Goal: Answer question/provide support: Share knowledge or assist other users

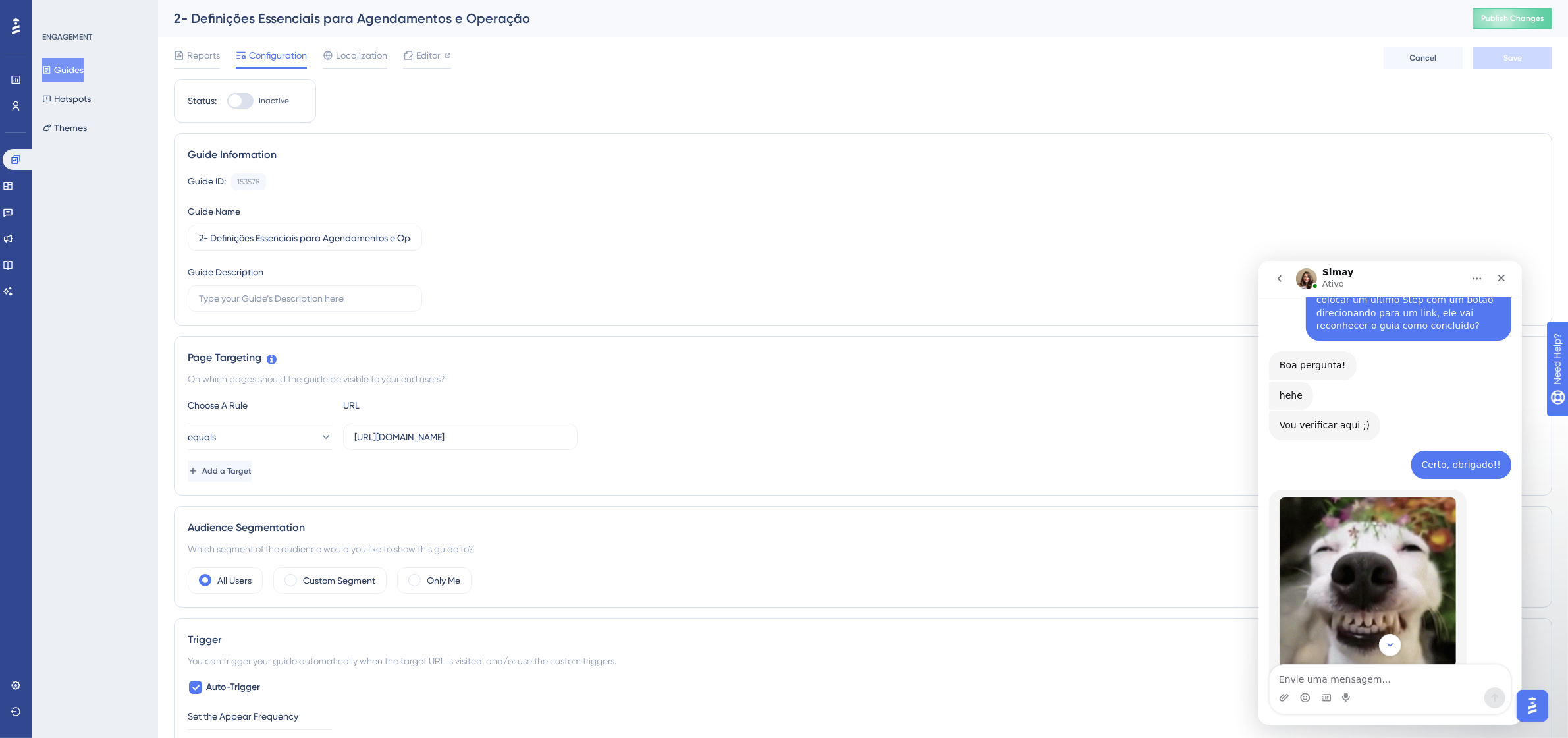
scroll to position [2651, 0]
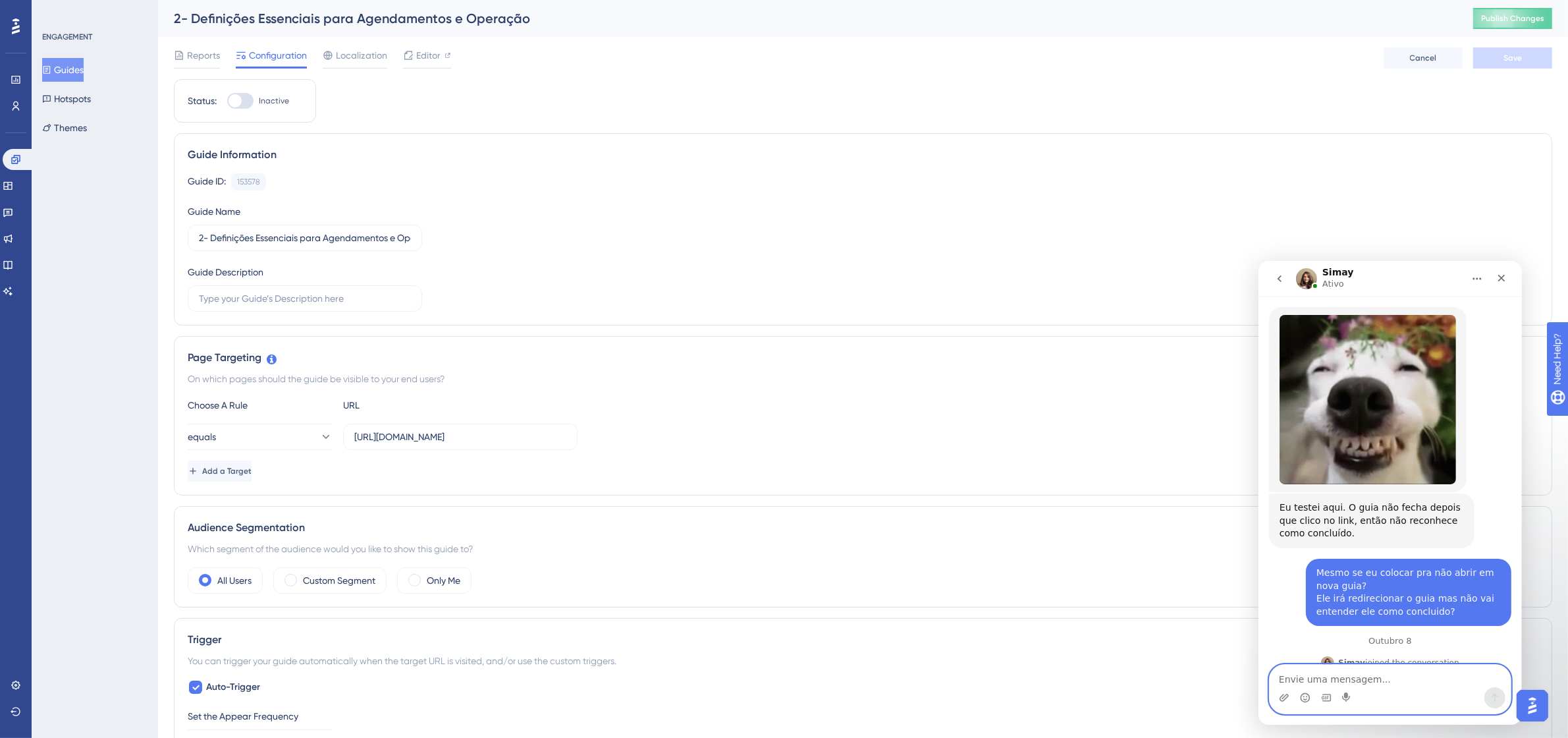
click at [1348, 683] on textarea "Envie uma mensagem..." at bounding box center [1390, 675] width 241 height 22
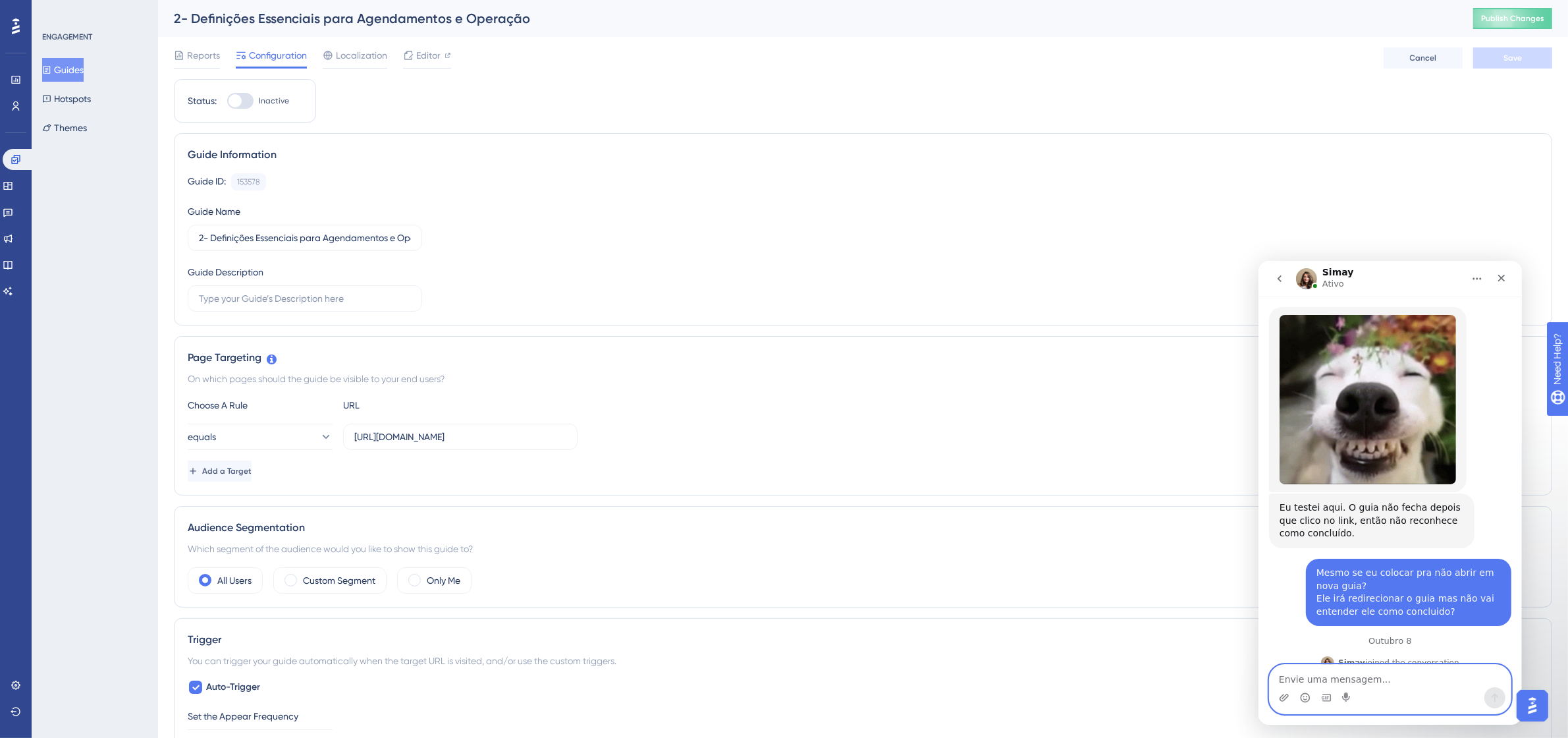
type textarea "A"
type textarea "I"
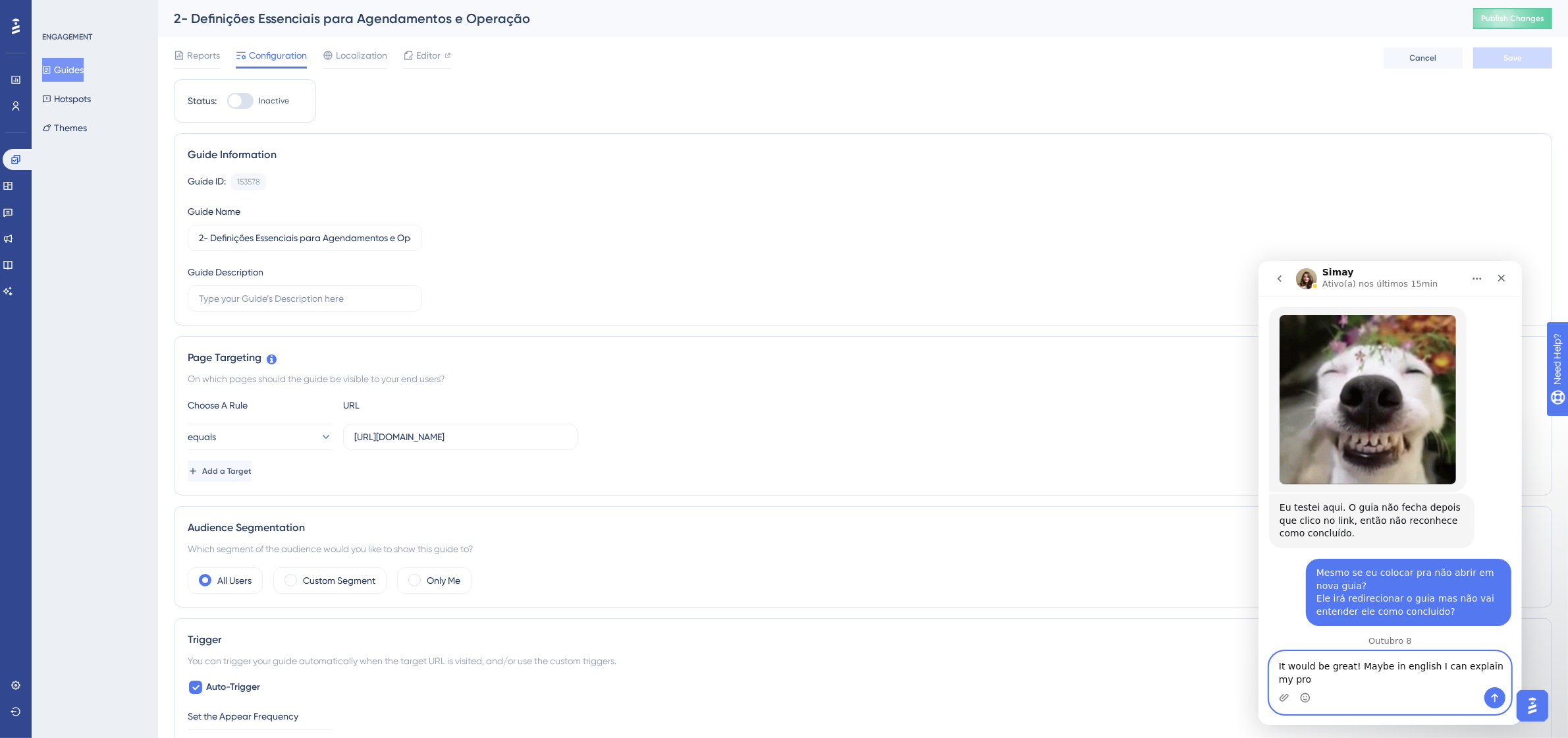
scroll to position [2664, 0]
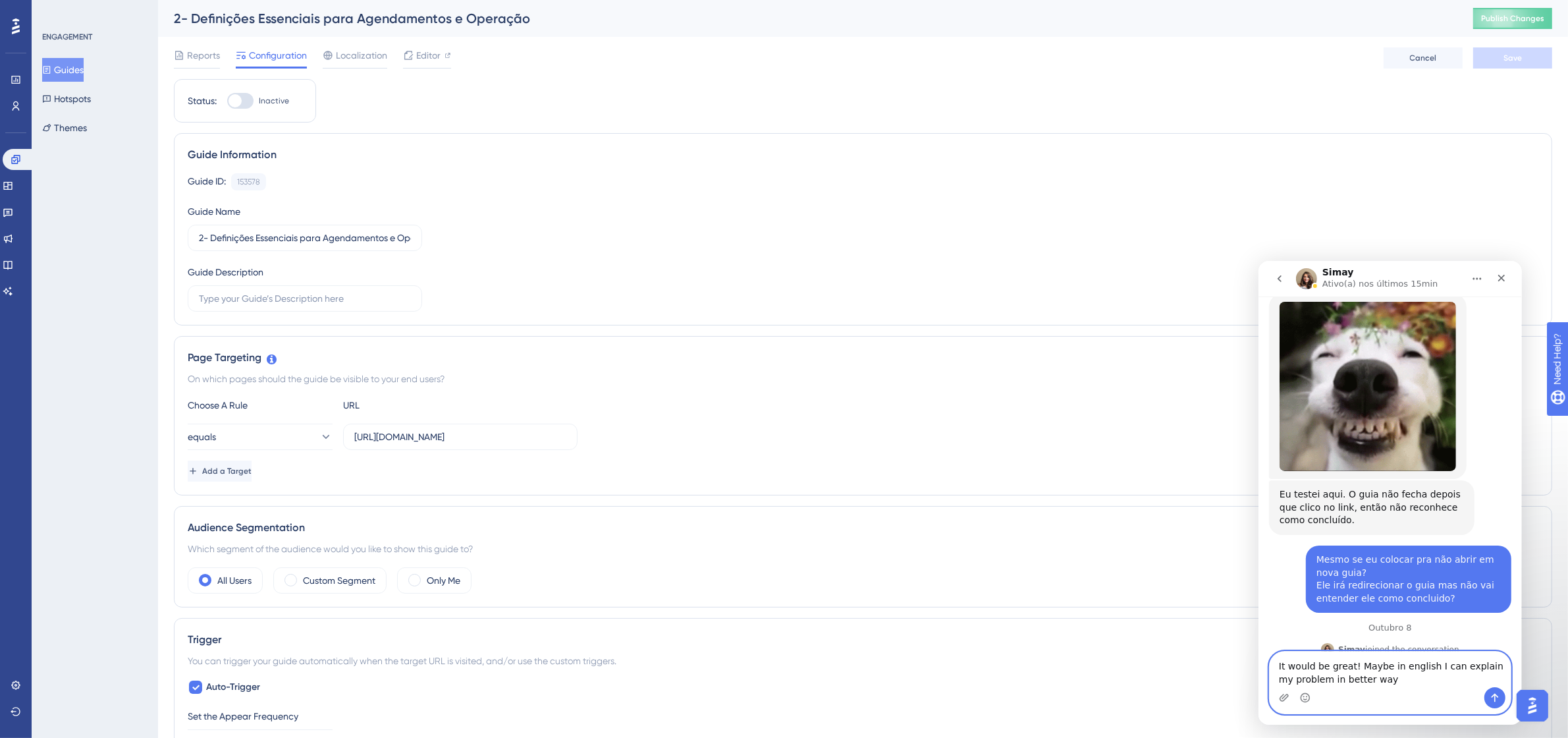
type textarea "It would be great! Maybe in english I can explain my problem in better ways"
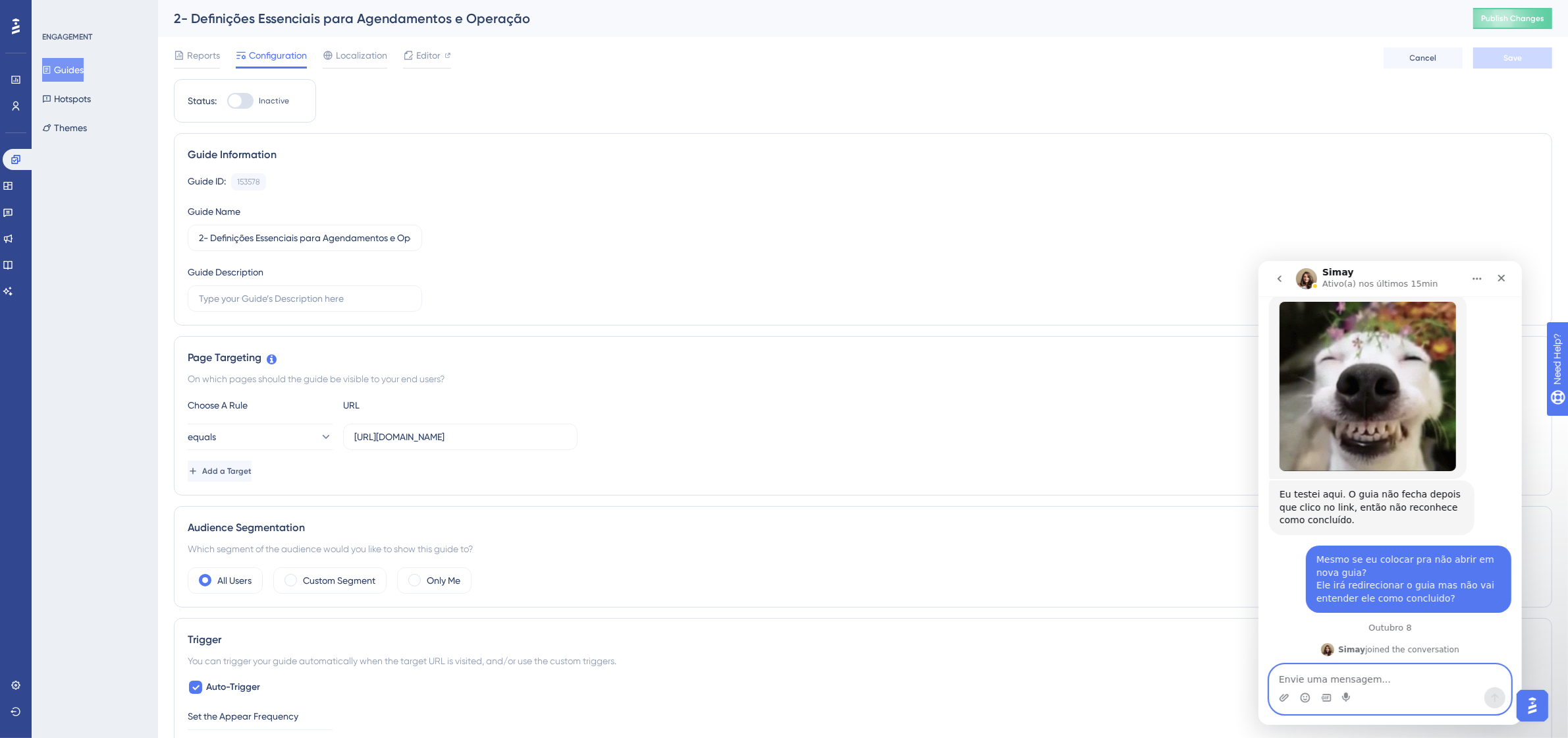
scroll to position [2703, 0]
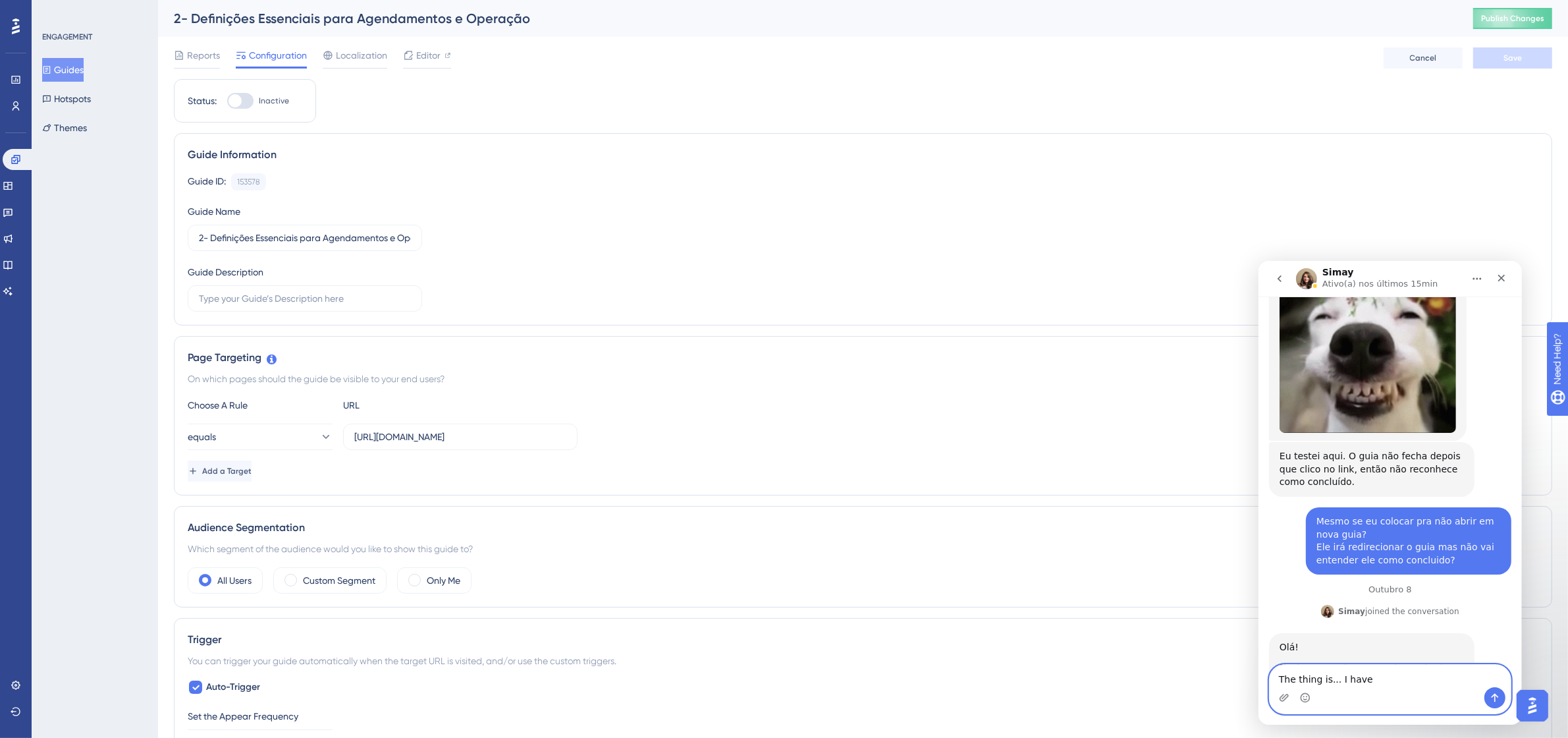
click at [1374, 681] on textarea "The thing is... I have" at bounding box center [1390, 675] width 241 height 22
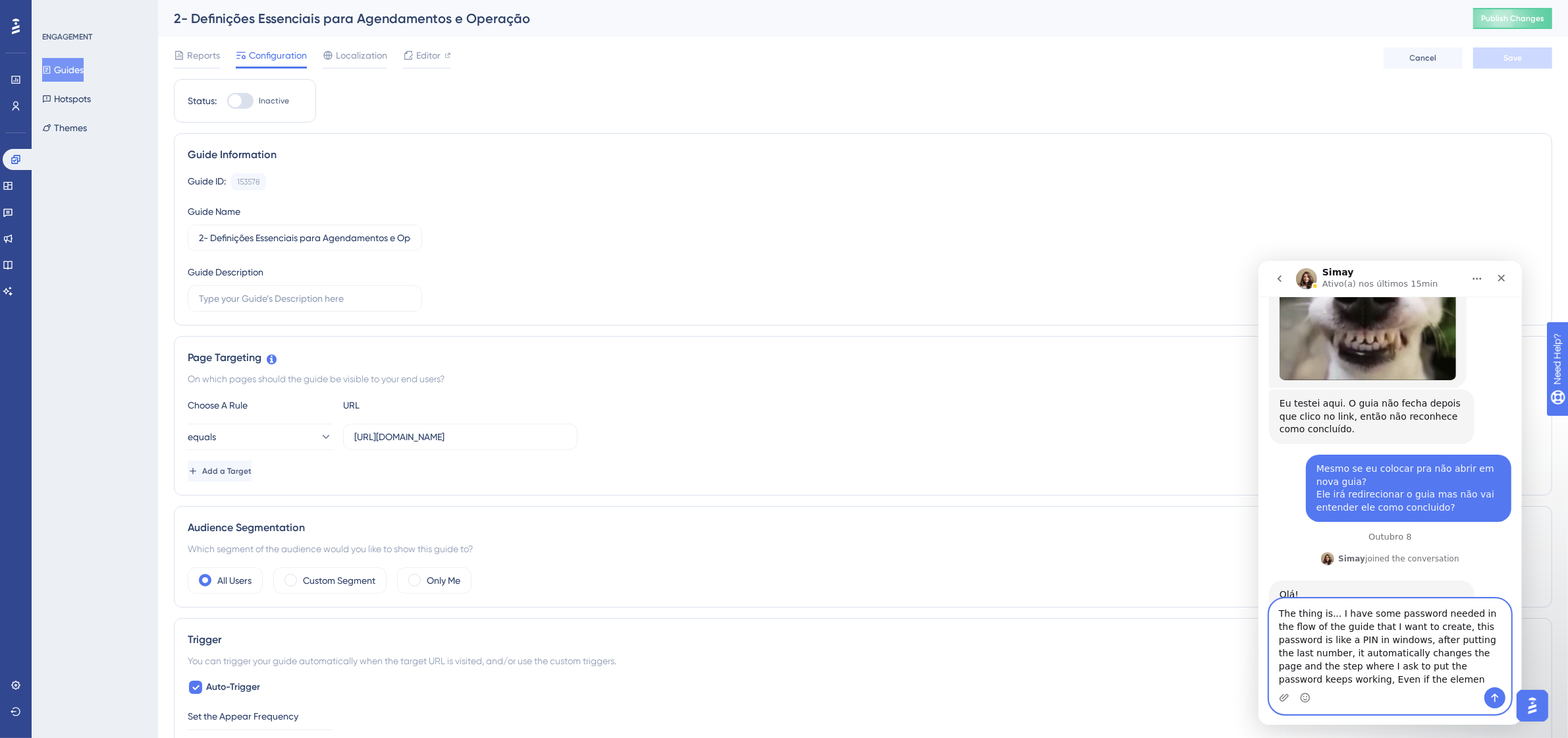
scroll to position [2768, 0]
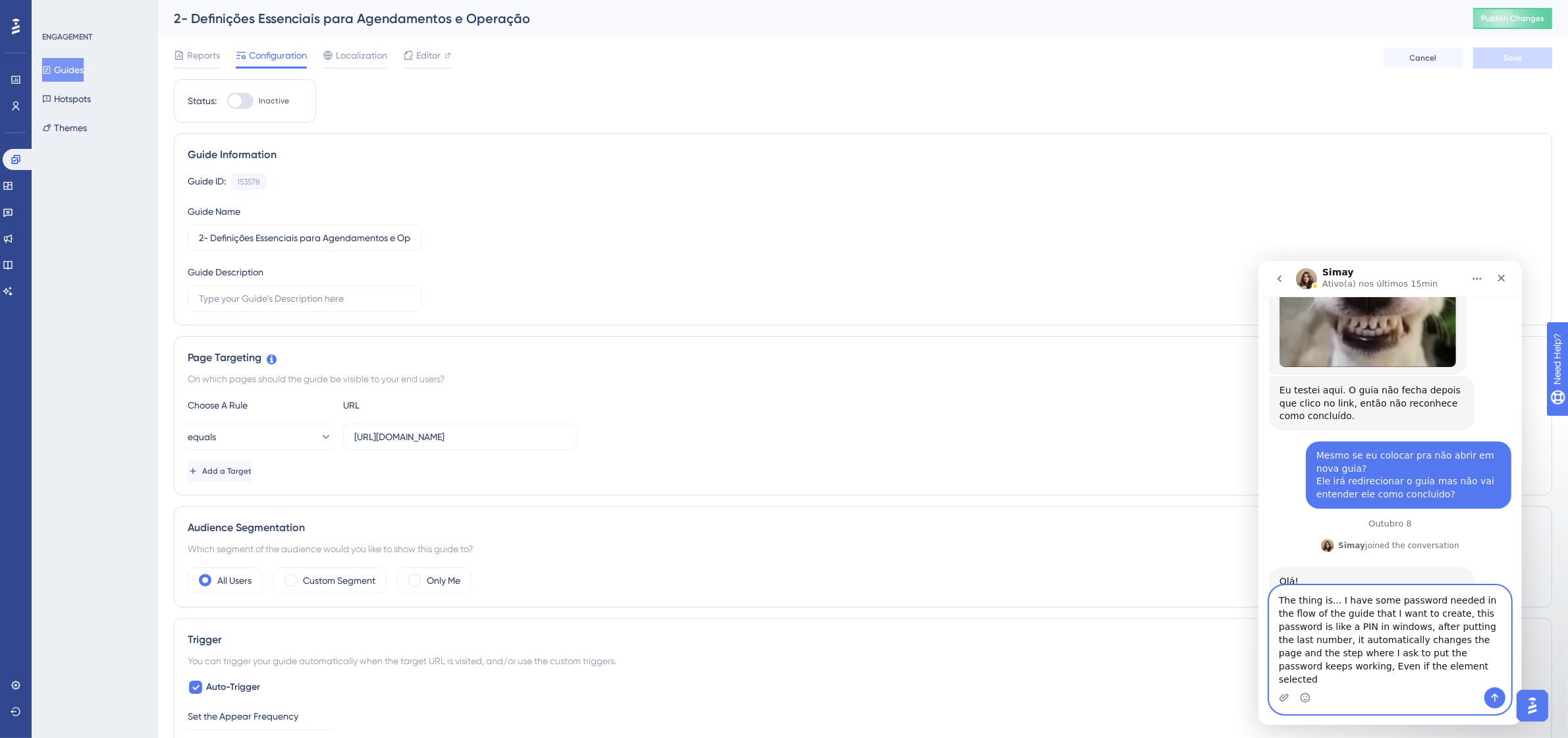
click at [1357, 675] on textarea "The thing is... I have some password needed in the flow of the guide that I wan…" at bounding box center [1390, 636] width 241 height 101
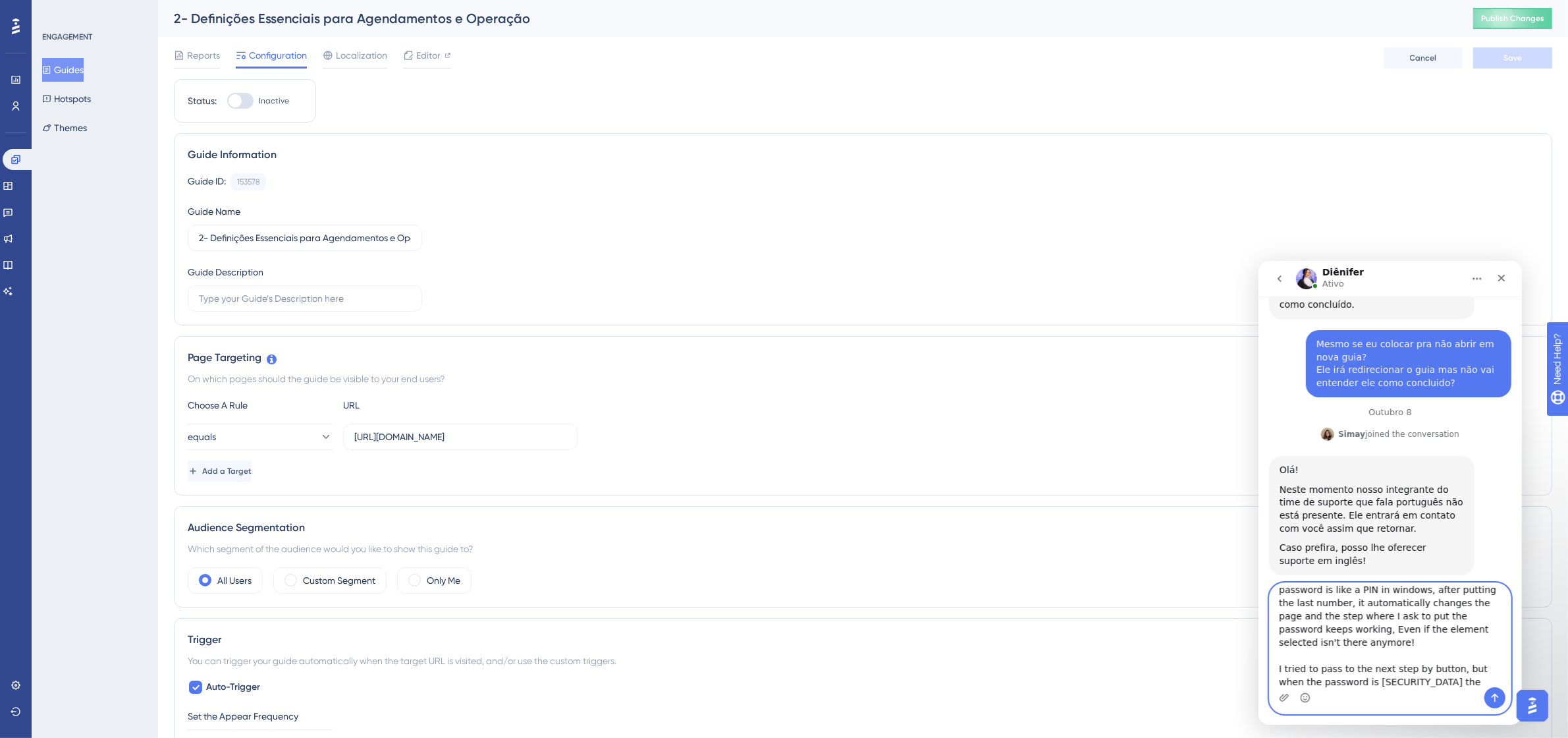
scroll to position [2909, 0]
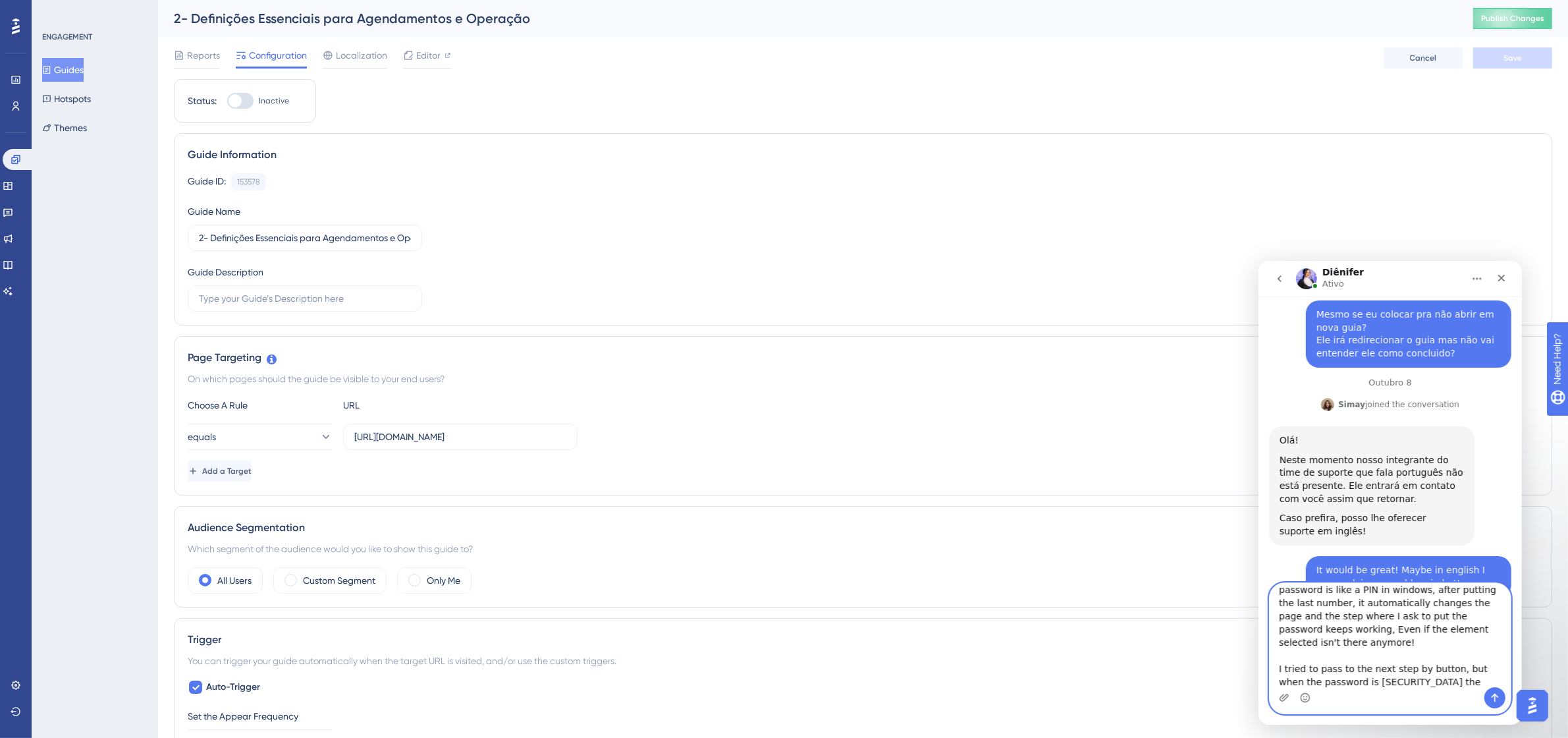
click at [1458, 653] on textarea "The thing is... I have some password needed in the flow of the guide that I wan…" at bounding box center [1390, 634] width 241 height 104
type textarea "The thing is... I have some password needed in the flow of the guide that I wan…"
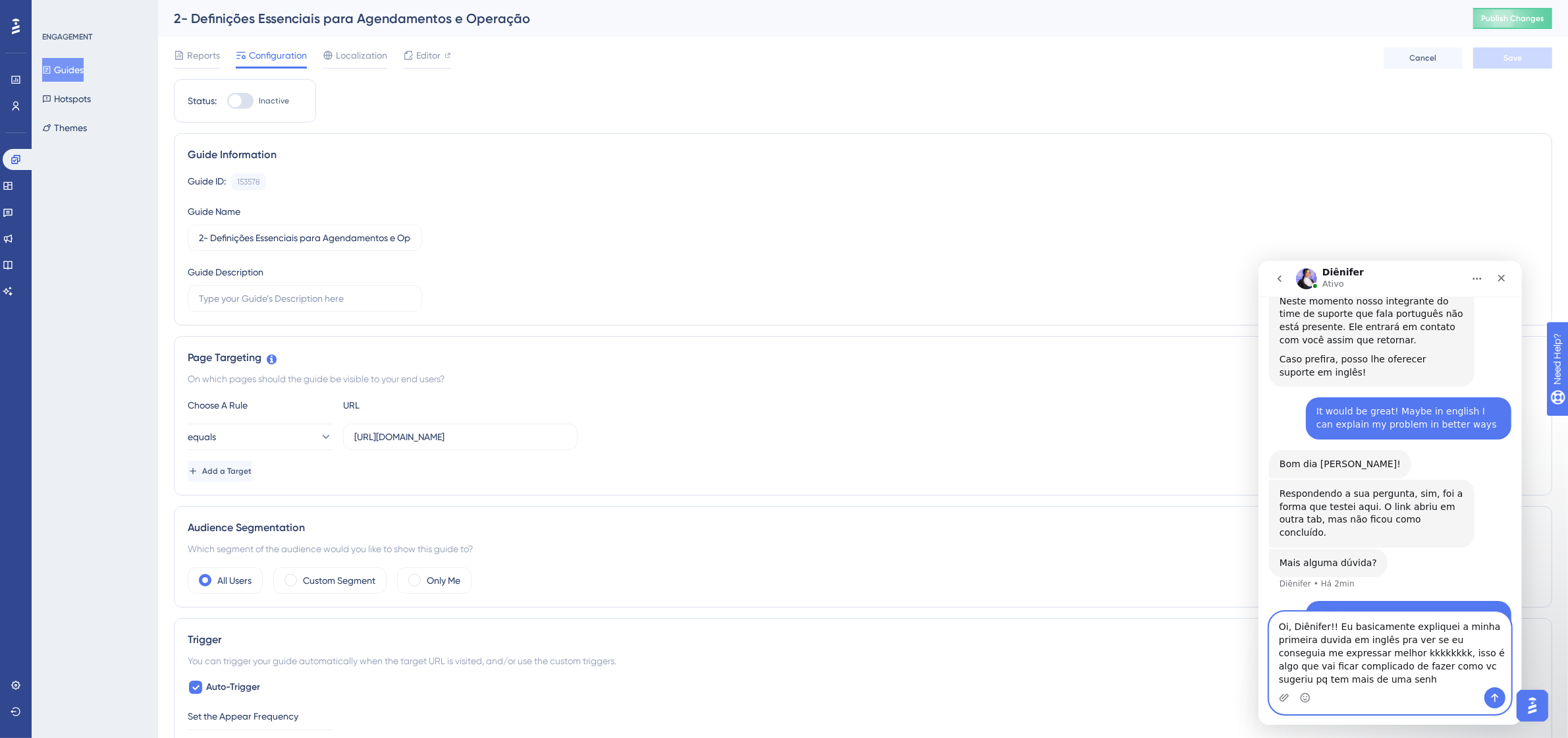
scroll to position [3081, 0]
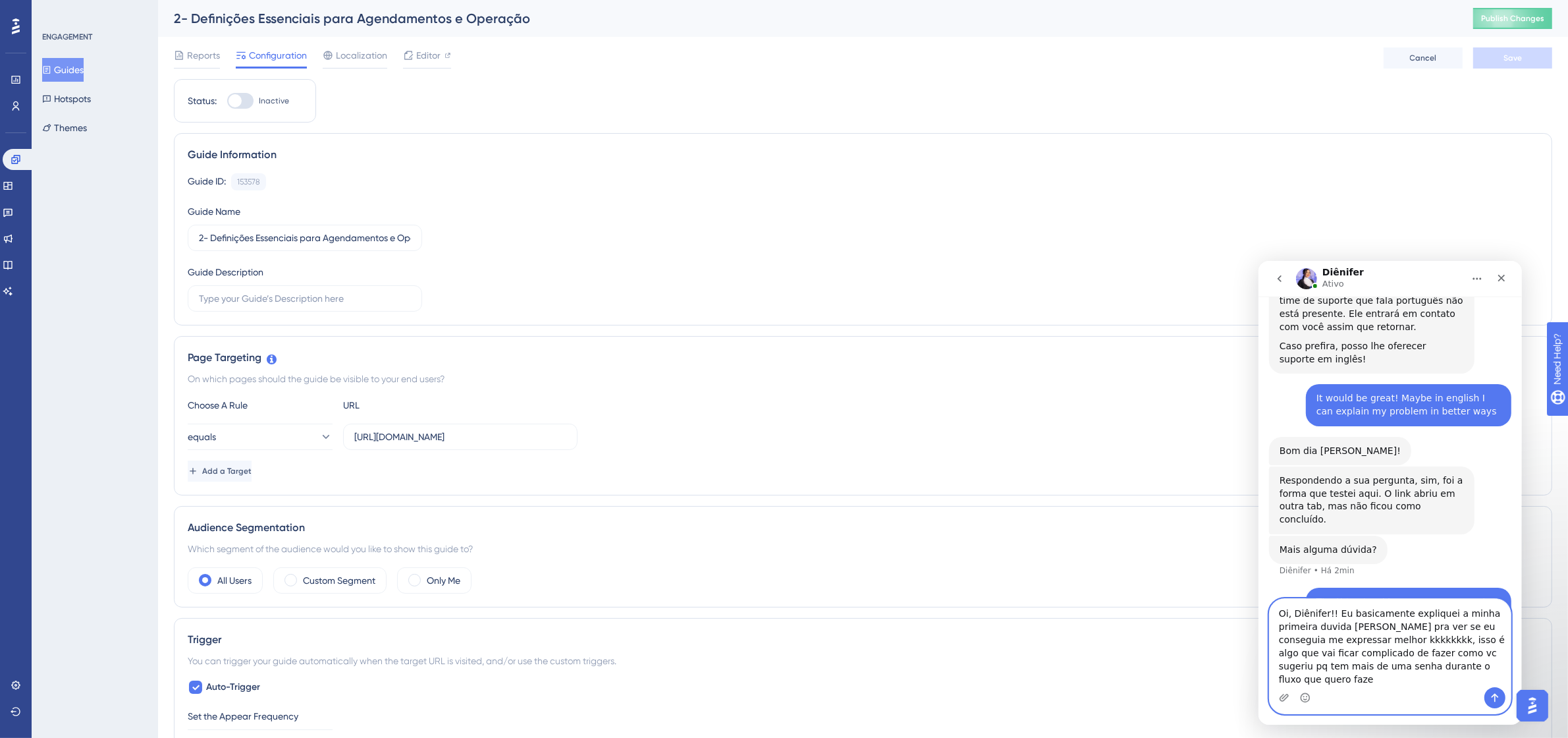
type textarea "Oi, Diênifer!! Eu basicamente expliquei a minha primeira duvida em inglês pra v…"
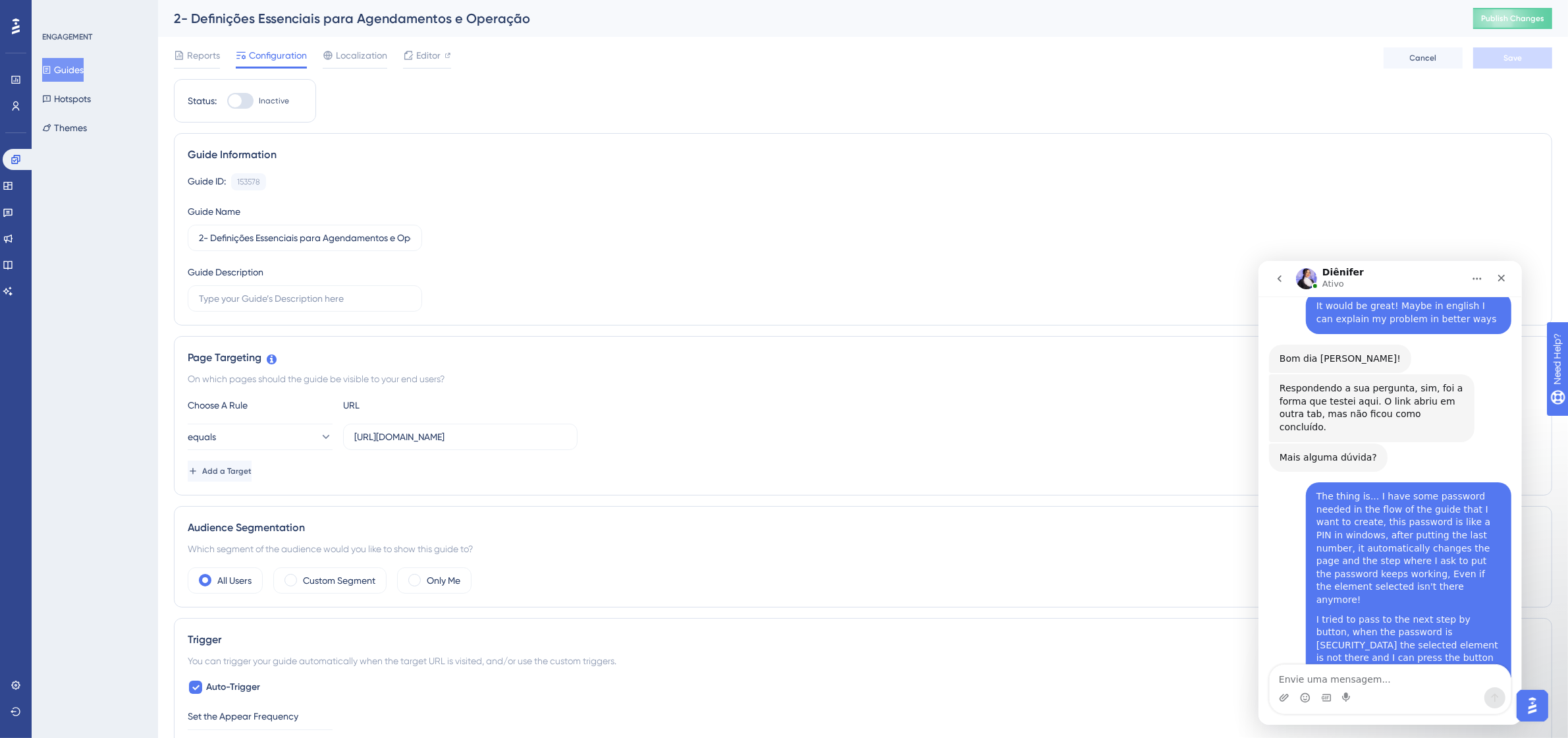
scroll to position [3189, 0]
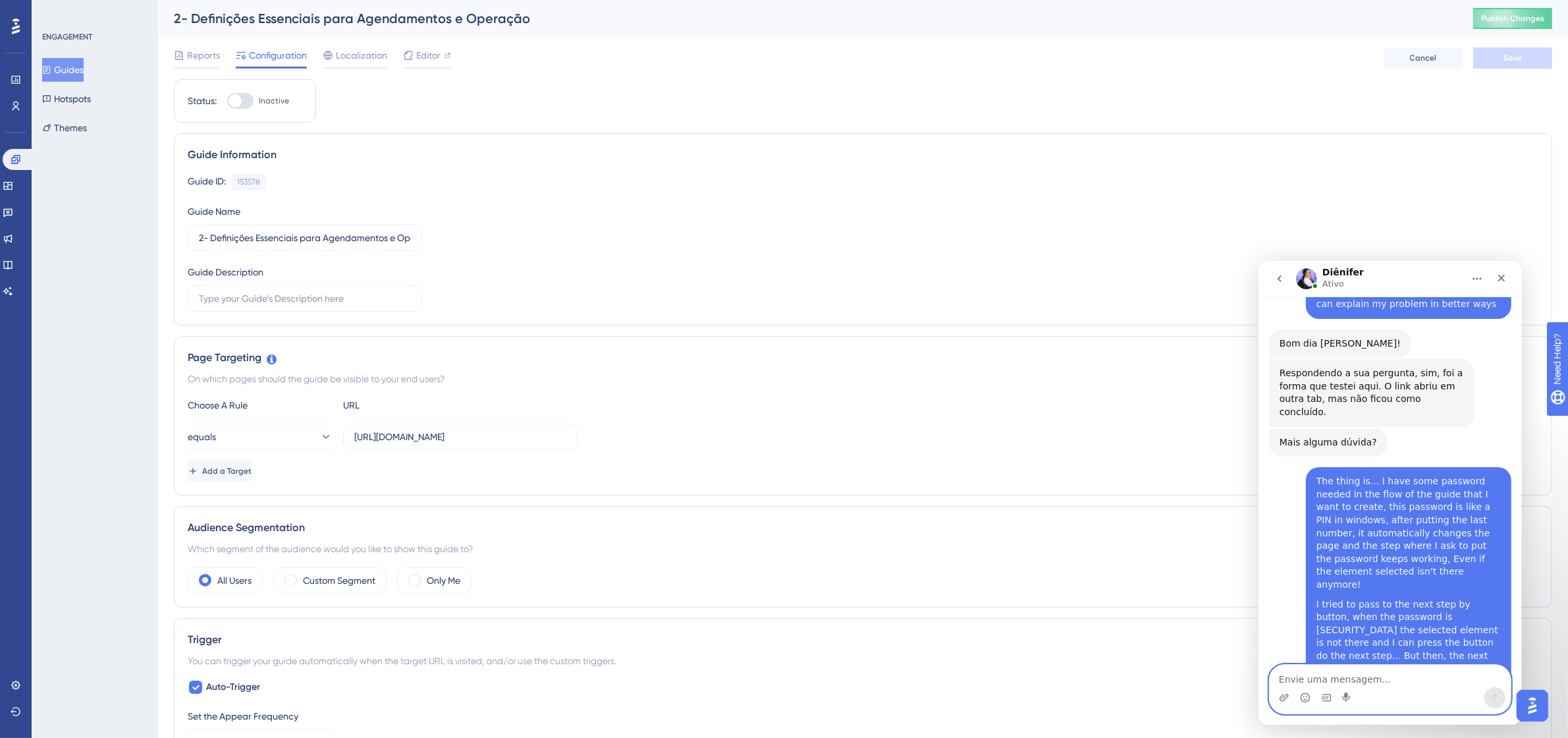
click at [1404, 683] on textarea "Envie uma mensagem..." at bounding box center [1390, 675] width 241 height 22
type textarea "Certooo, muito obrigado!"
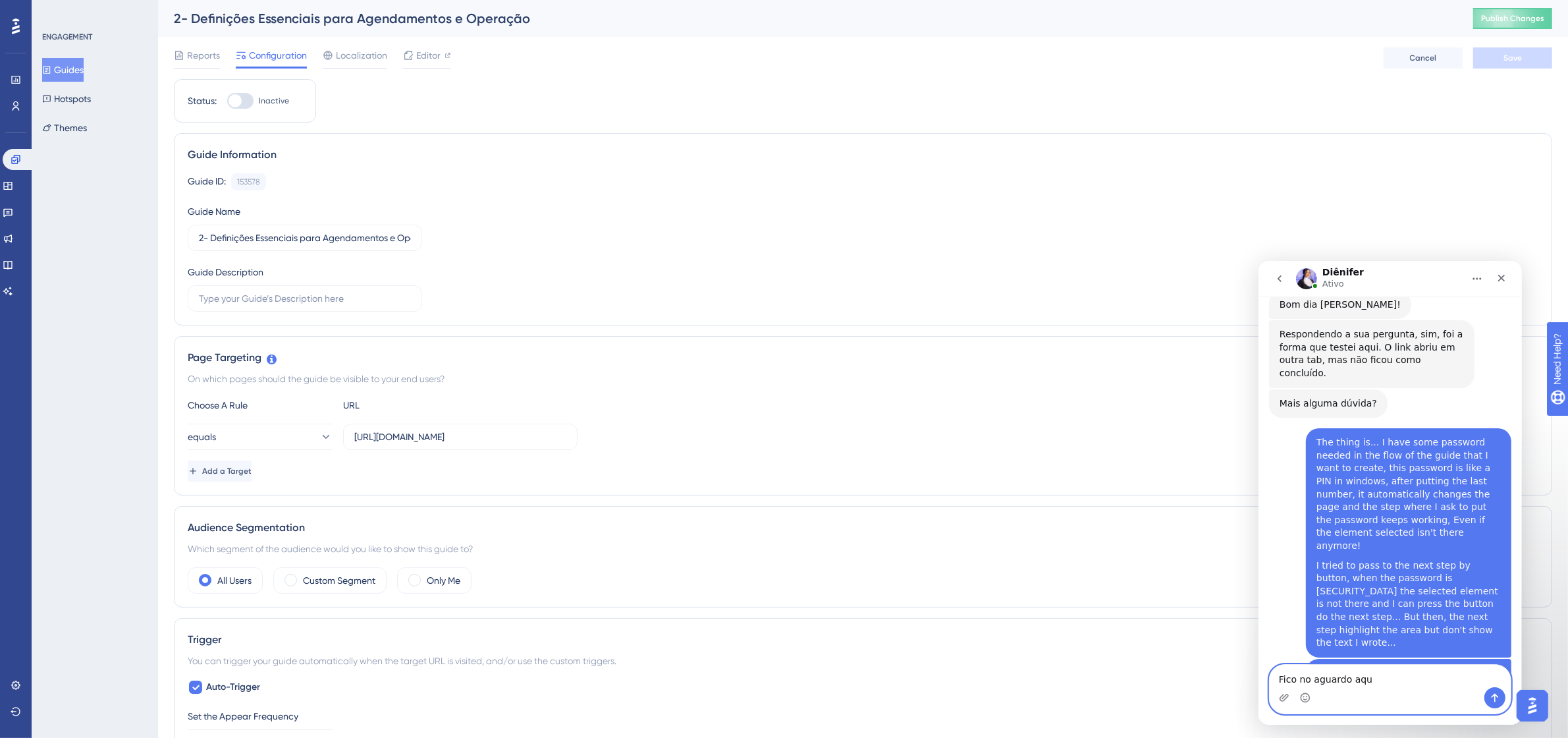
type textarea "Fico no aguardo aqui"
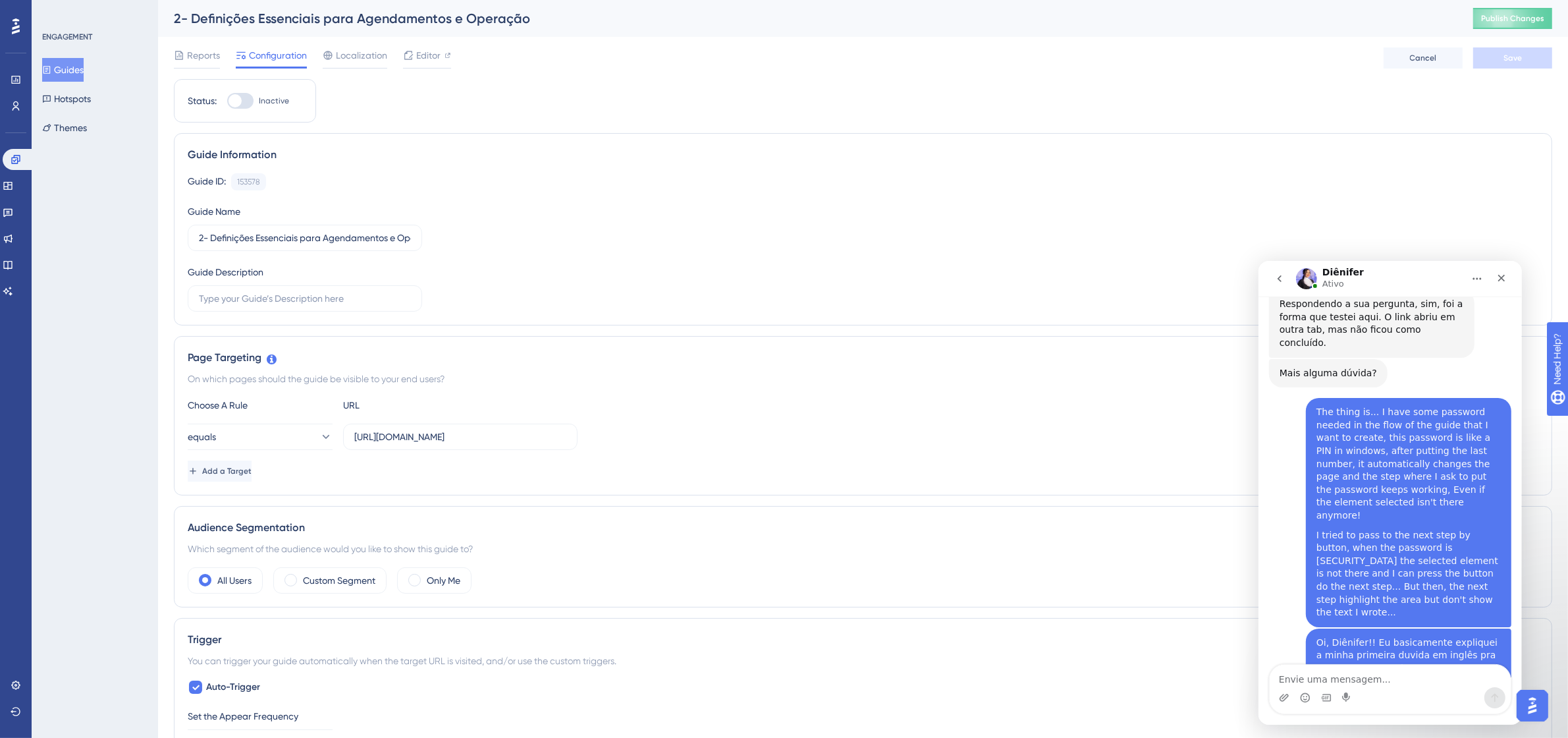
scroll to position [3297, 0]
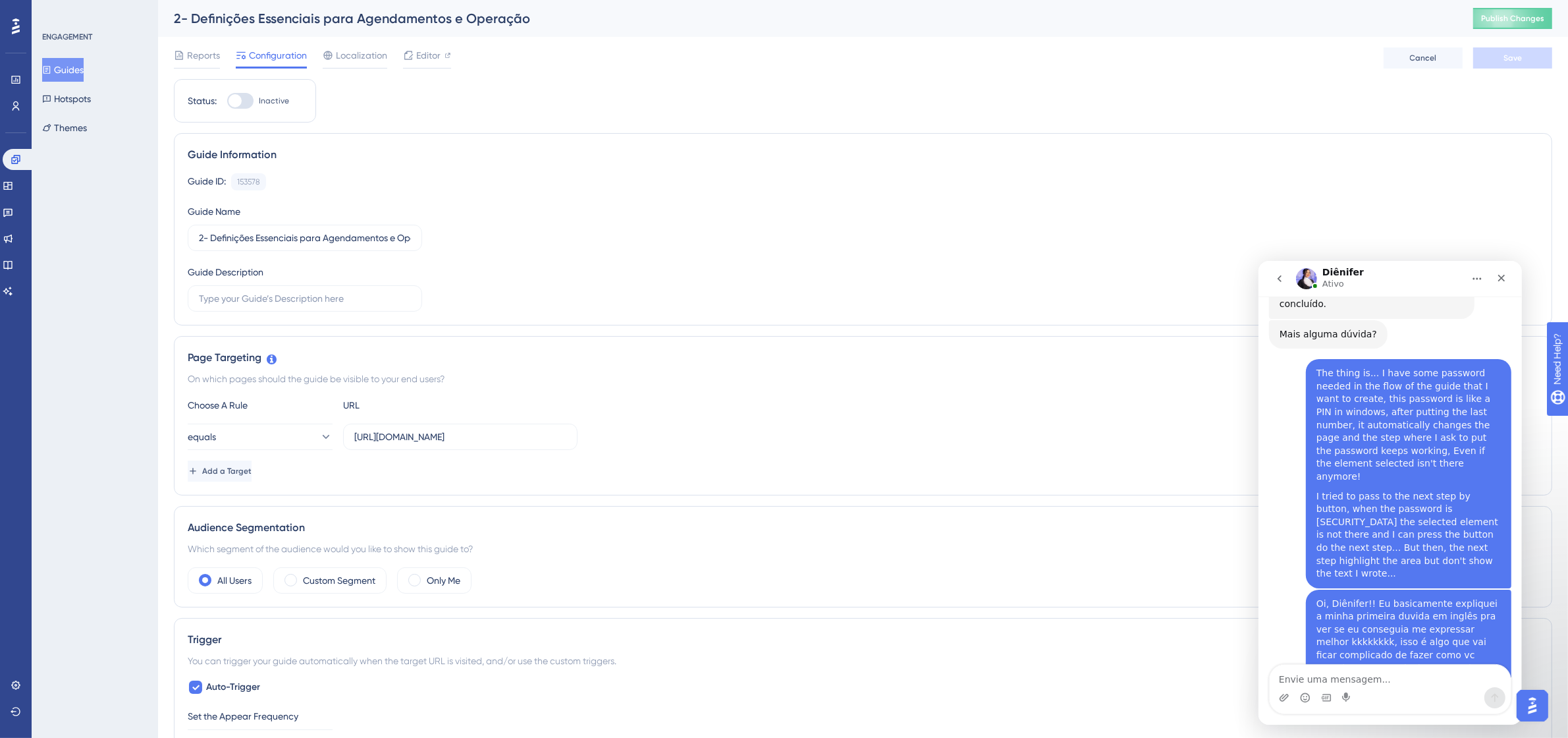
click at [660, 231] on div "Guide ID: 153578 Copy Guide Name 2- Definições Essenciais para Agendamentos e O…" at bounding box center [862, 242] width 1350 height 138
click at [485, 438] on input "https://app.tecpet.dev/#/config/account/advancedConfig" at bounding box center [460, 436] width 212 height 15
click at [1360, 682] on textarea "Envie uma mensagem..." at bounding box center [1390, 675] width 241 height 22
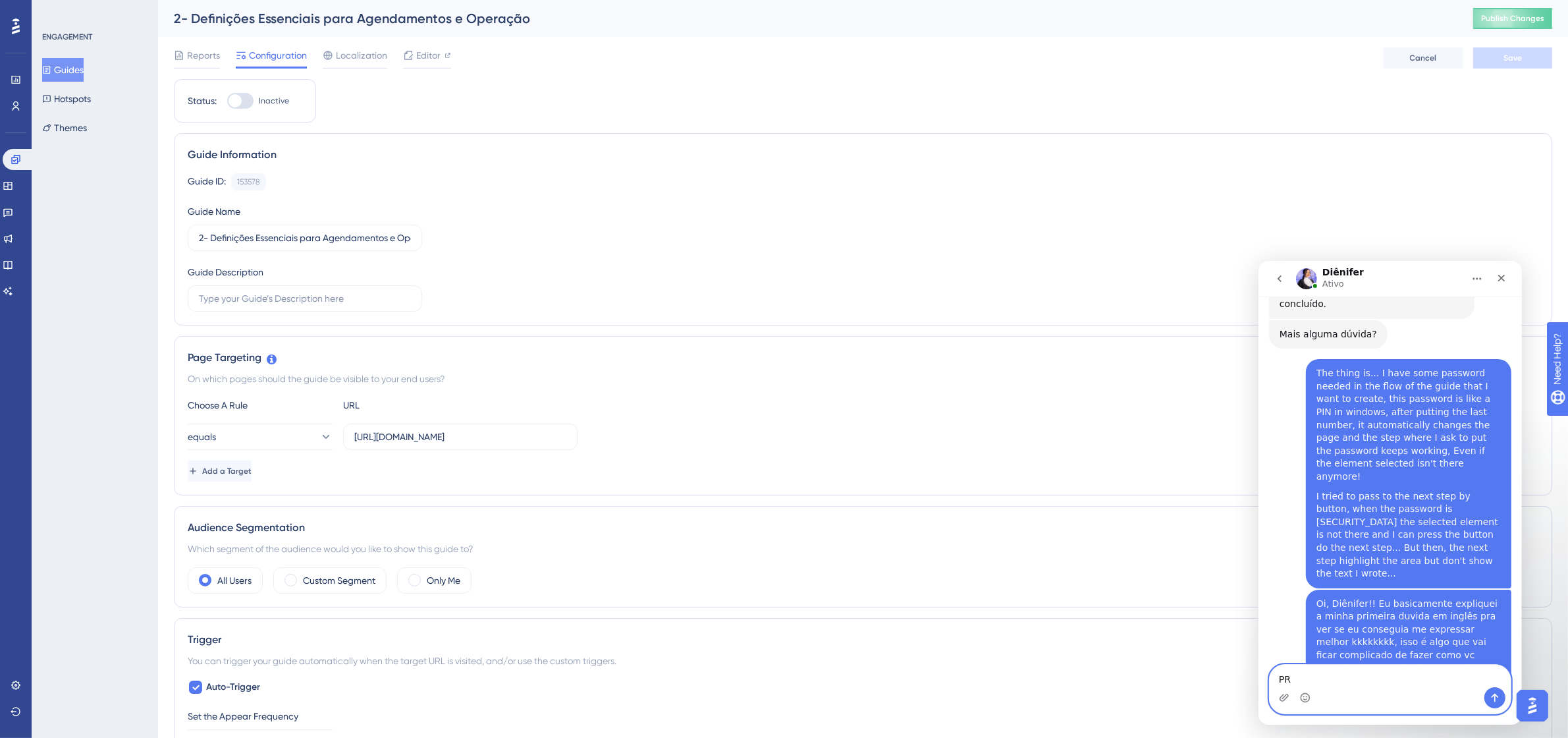
type textarea "P"
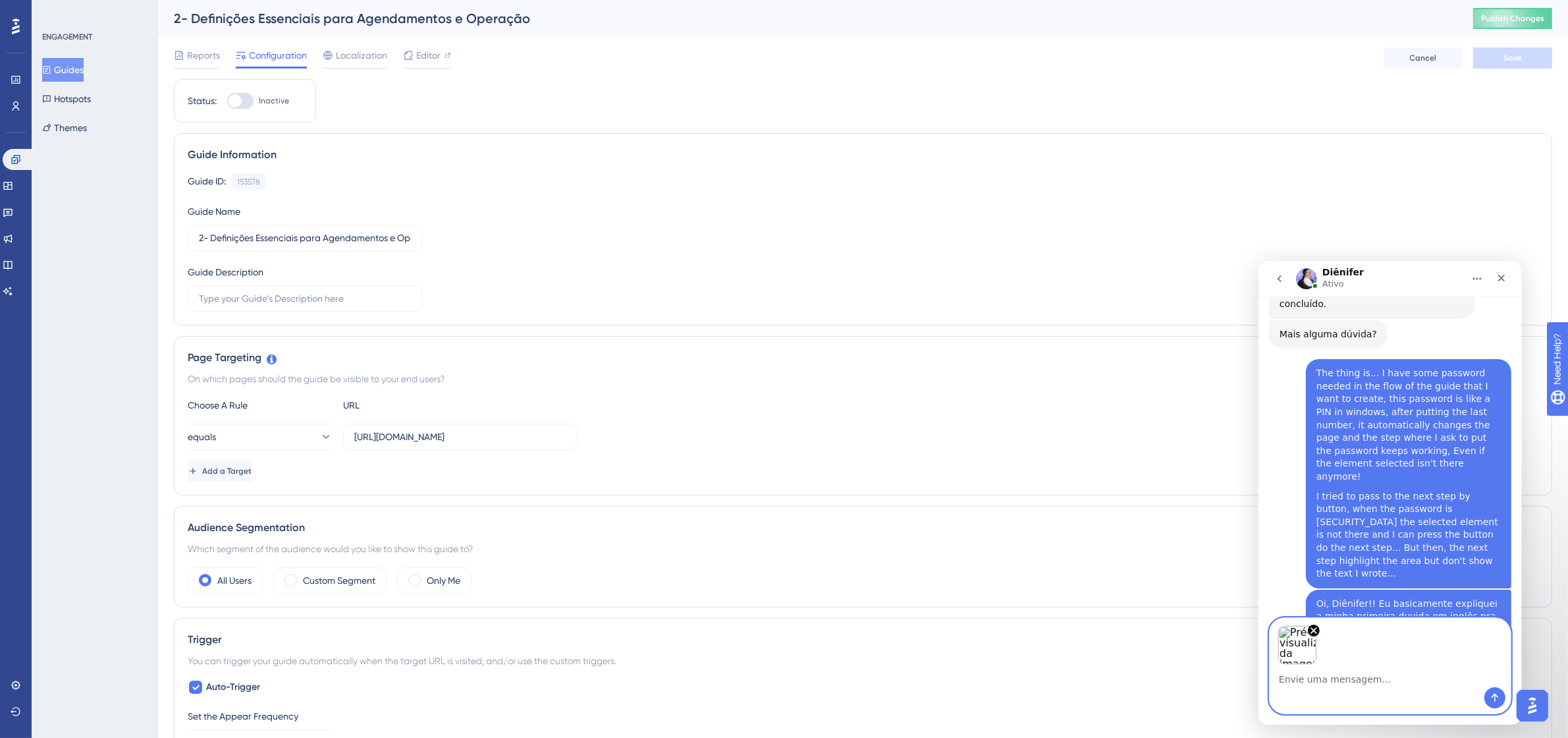
scroll to position [3343, 0]
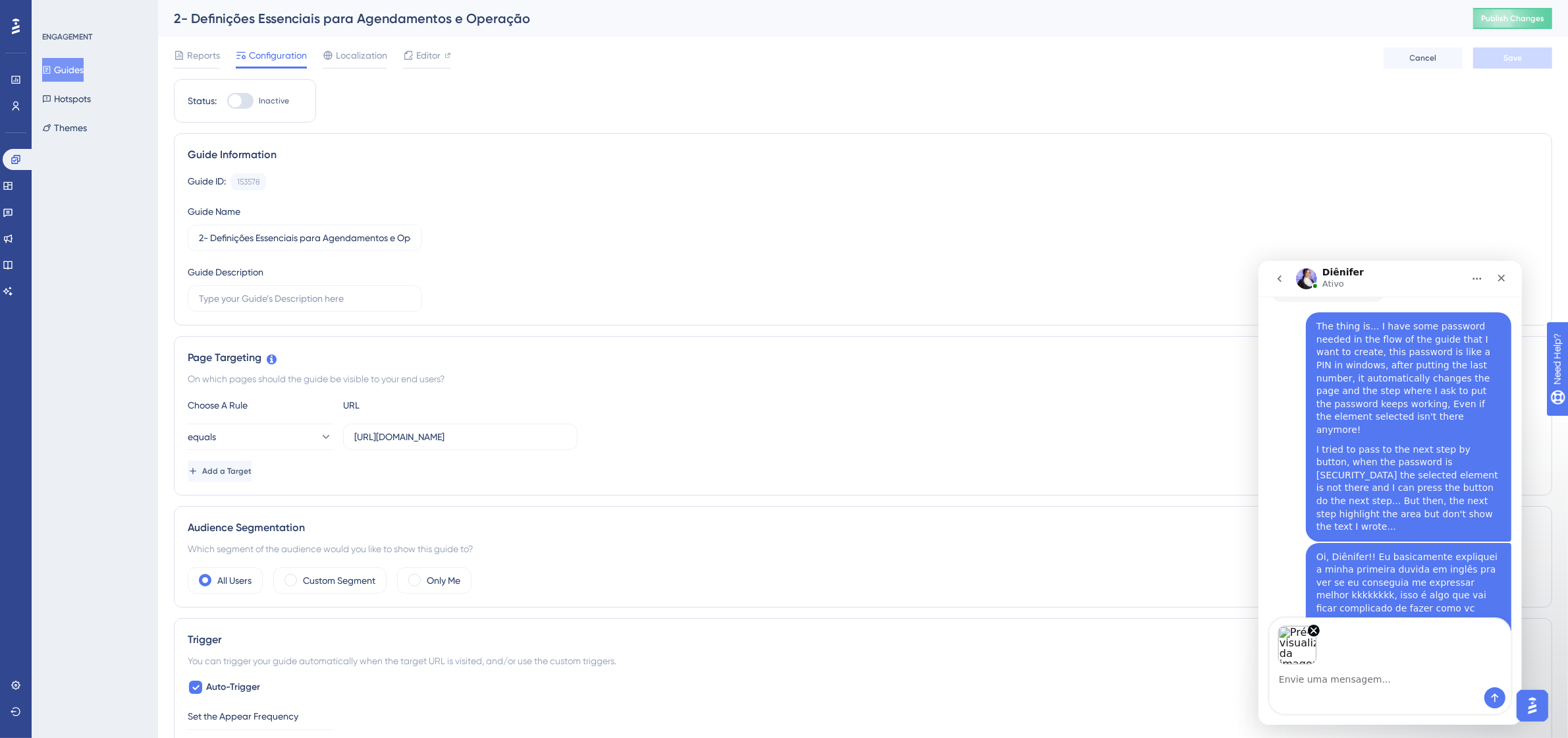
click at [1364, 688] on div "Messenger da Intercom" at bounding box center [1390, 697] width 241 height 21
click at [1377, 673] on textarea "Envie uma mensagem..." at bounding box center [1390, 675] width 241 height 22
drag, startPoint x: 1404, startPoint y: 679, endPoint x: 1369, endPoint y: 679, distance: 35.0
click at [1369, 679] on textarea "I tryed to do this way, bug" at bounding box center [1390, 675] width 241 height 22
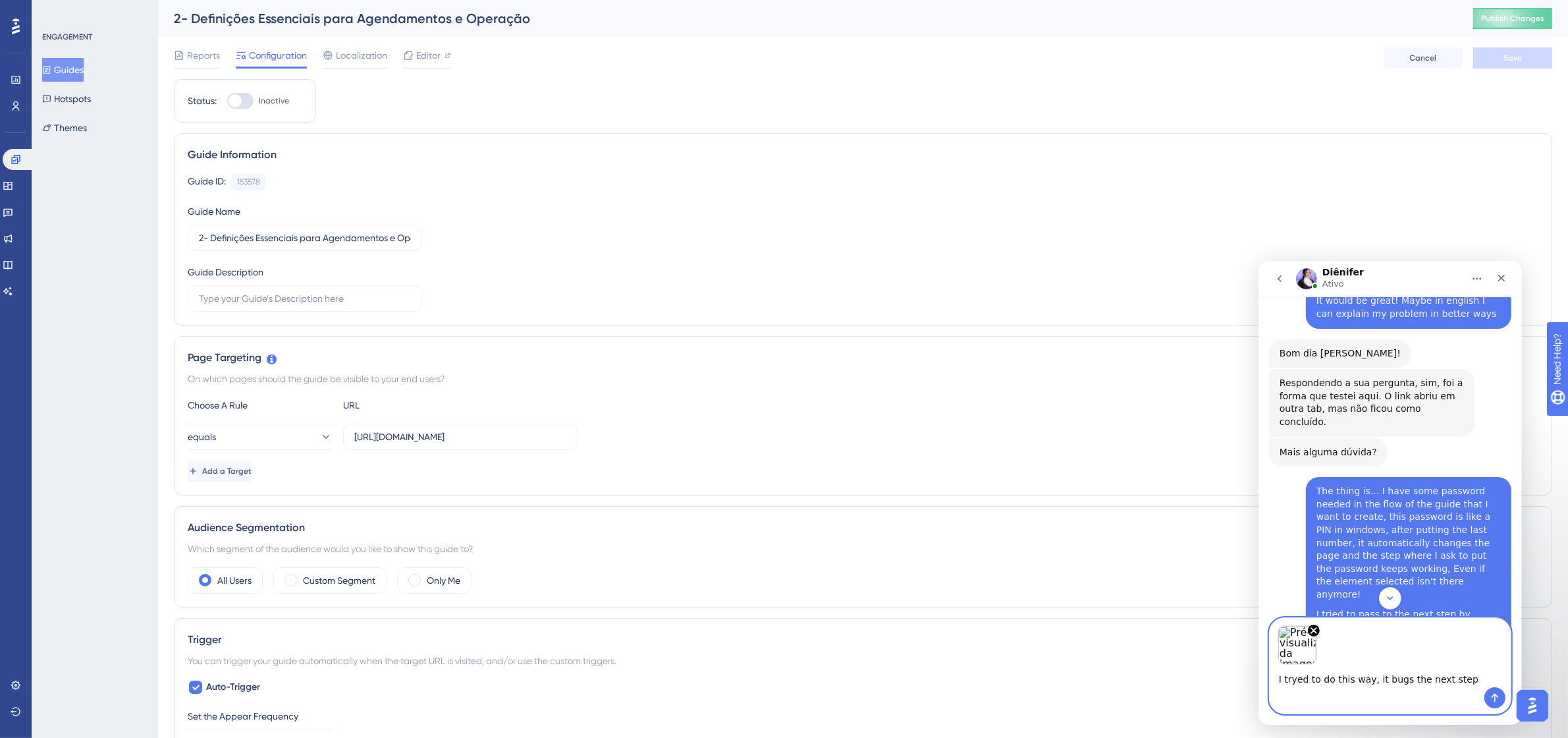
type textarea "I tryed to do this way, it bugs the next step"
click at [1467, 608] on div "I tried to pass to the next step by button, when the password is [SECURITY_DATA…" at bounding box center [1407, 652] width 184 height 91
click at [1459, 682] on textarea "I tryed to do this way, it bugs the next step" at bounding box center [1390, 675] width 241 height 22
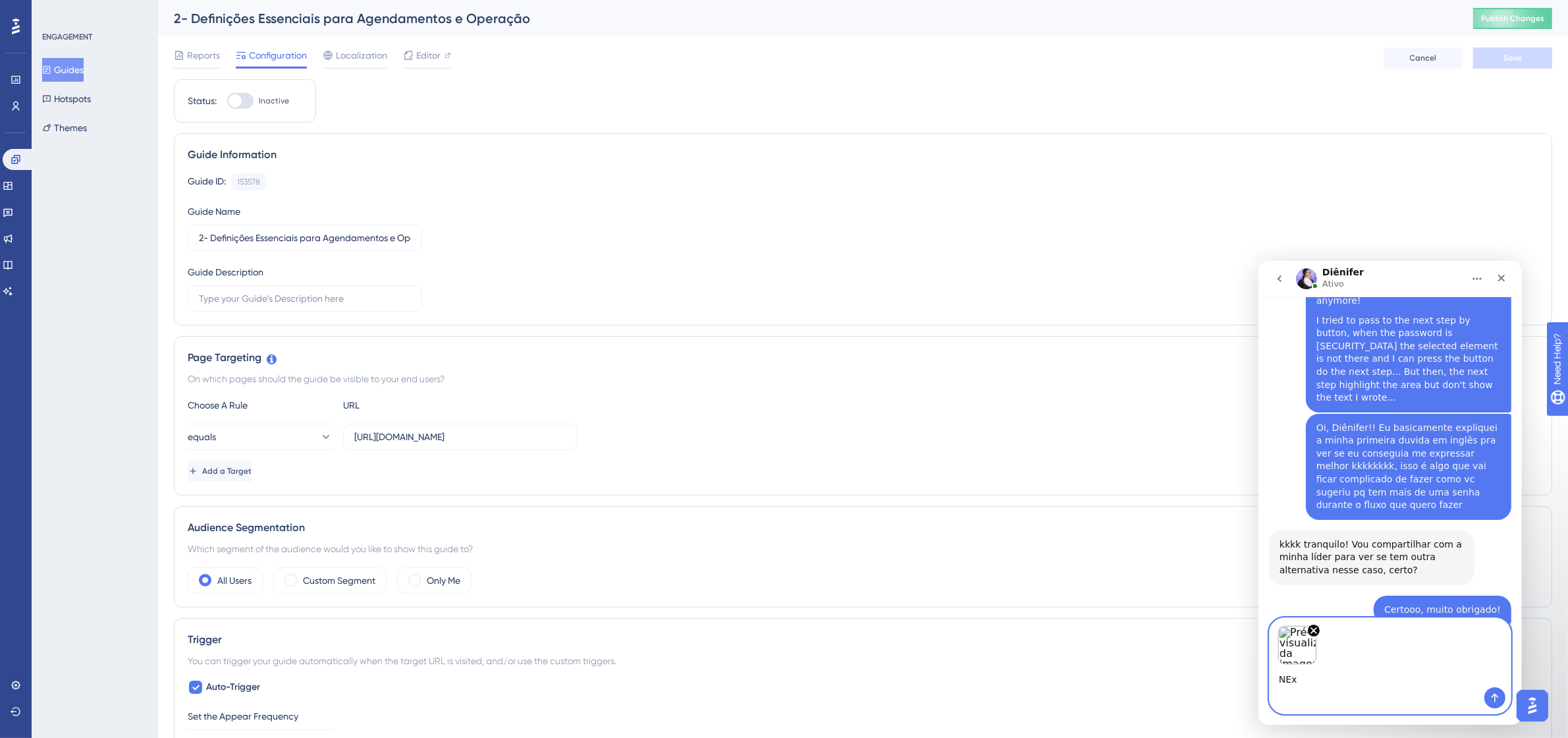
scroll to position [3472, 0]
type textarea "N"
type textarea "How the next step looks like when this happens"
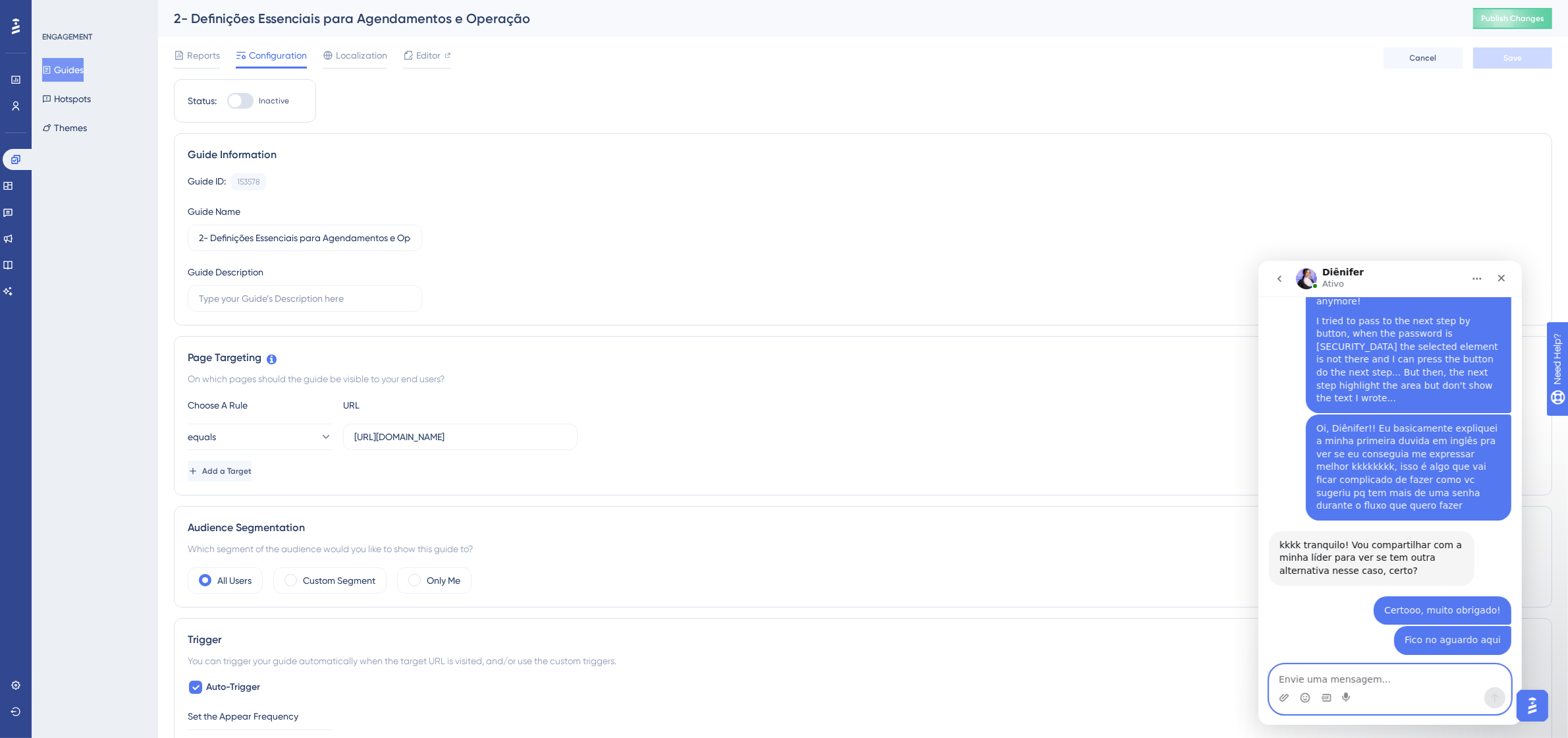
scroll to position [3558, 0]
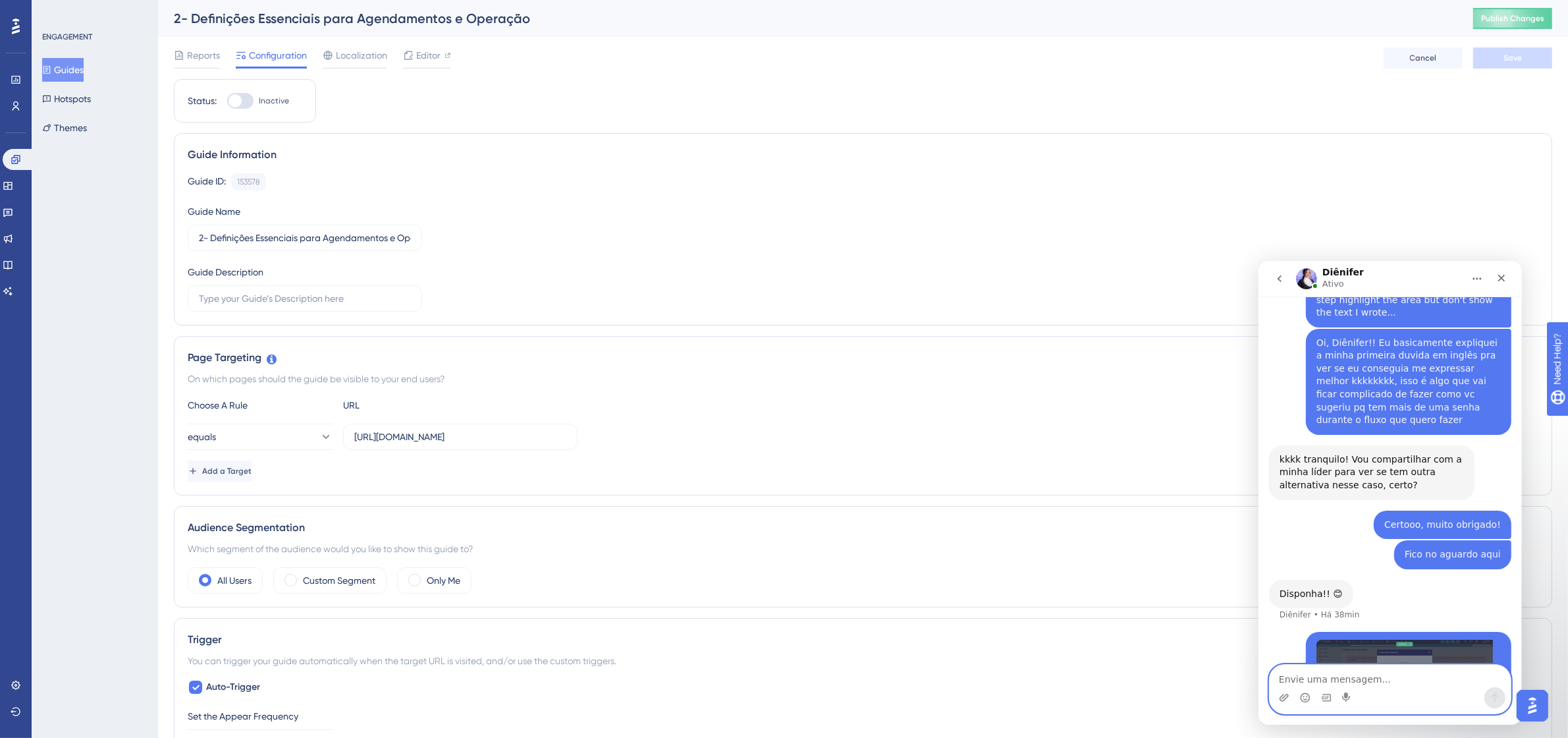
type textarea "C"
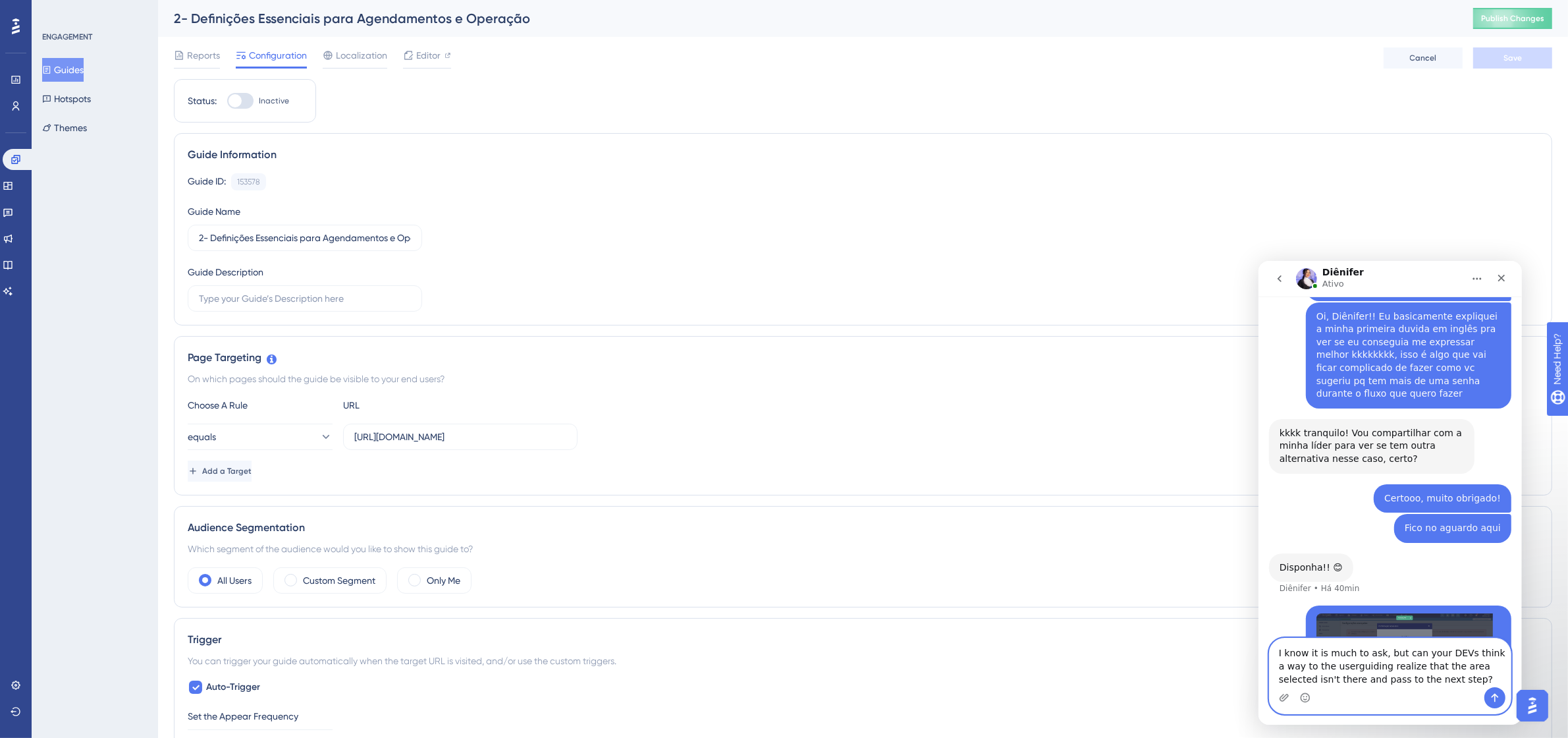
scroll to position [3597, 0]
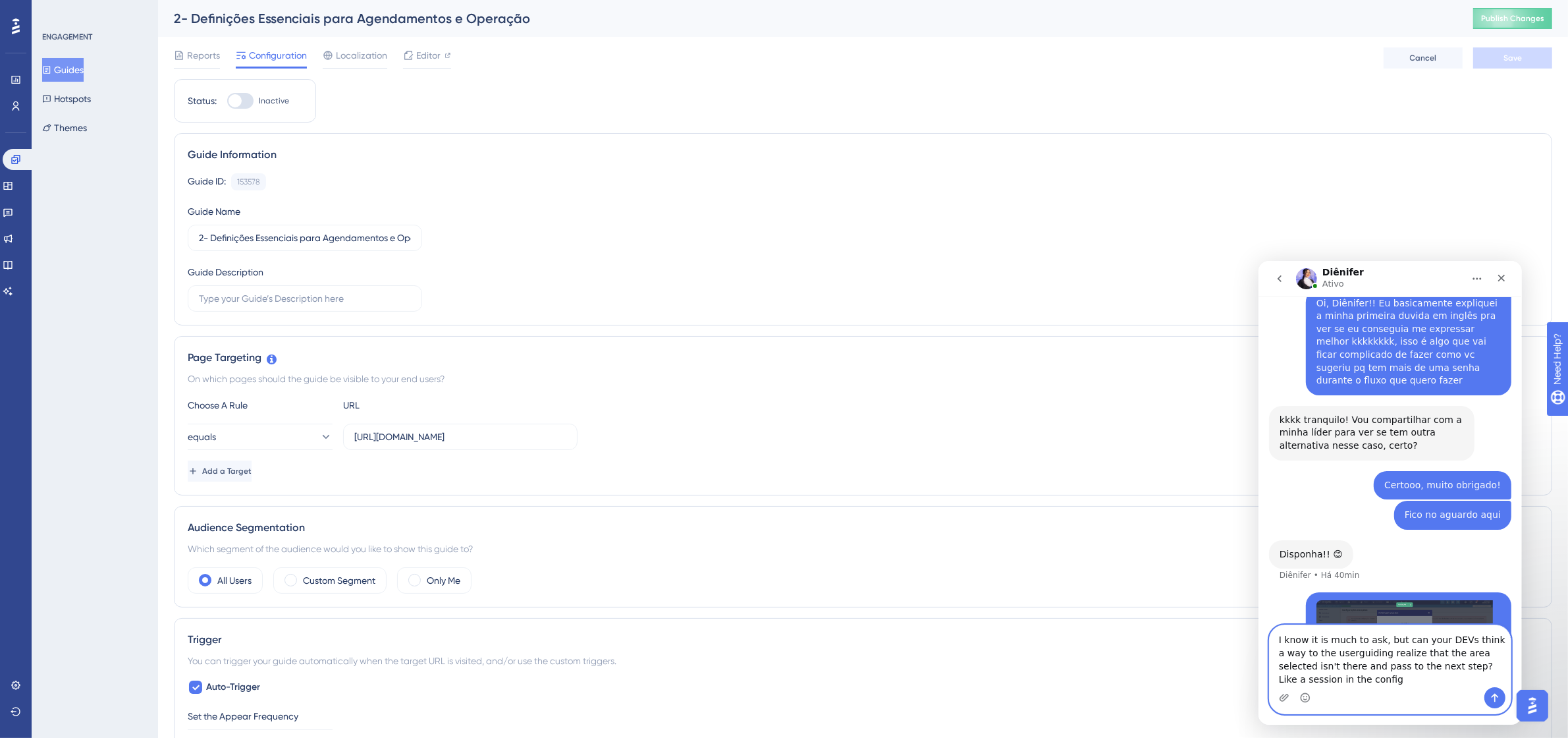
type textarea "I know it is much to ask, but can your DEVs think a way to the userguiding real…"
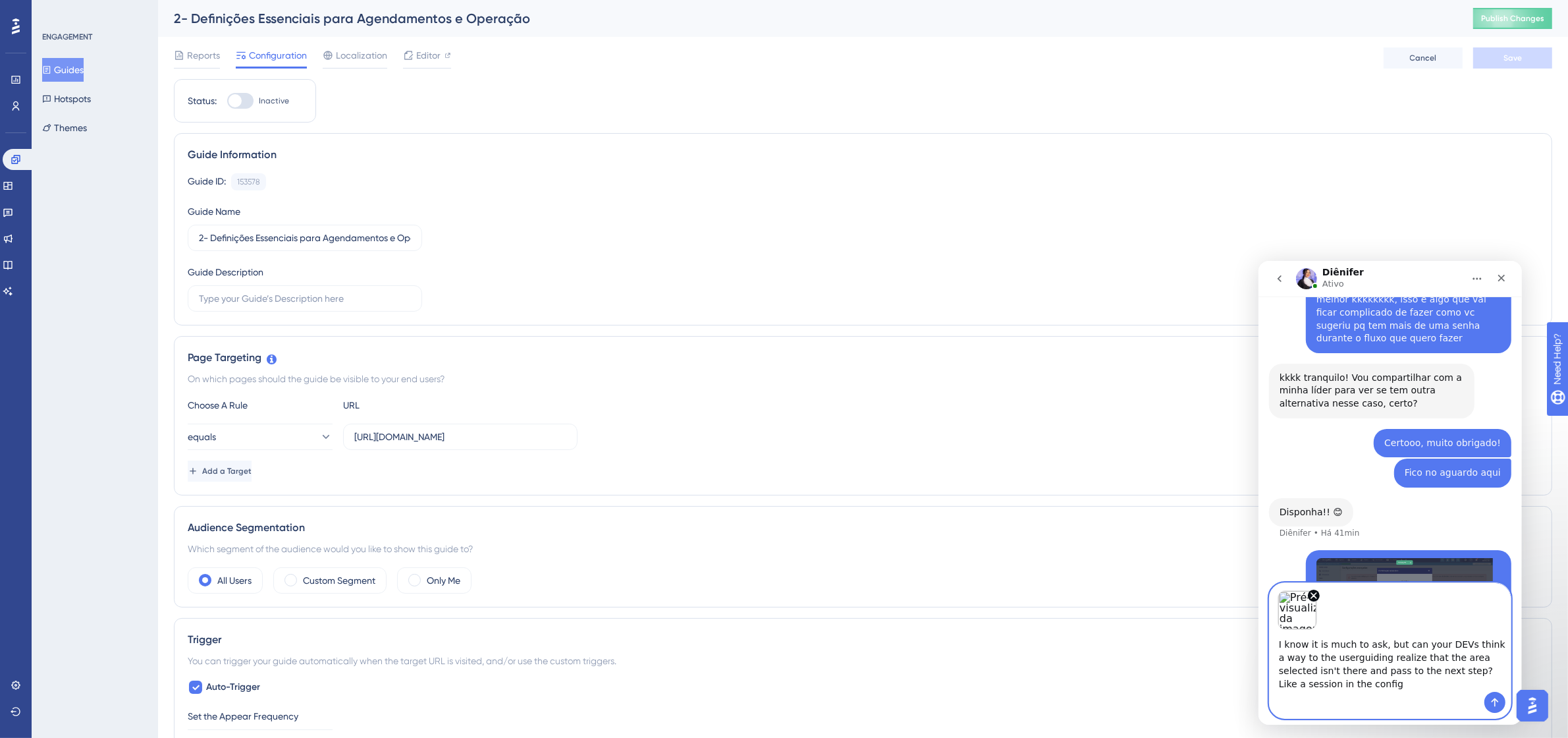
drag, startPoint x: 1404, startPoint y: 683, endPoint x: 1362, endPoint y: 686, distance: 42.1
click at [1362, 686] on textarea "I know it is much to ask, but can your DEVs think a way to the userguiding real…" at bounding box center [1390, 660] width 241 height 62
click at [1361, 683] on textarea "I know it is much to ask, but can your DEVs think a way to the userguiding real…" at bounding box center [1390, 660] width 241 height 62
click at [1358, 692] on textarea "I know it is much to ask, but can your DEVs think a way to the userguiding real…" at bounding box center [1390, 673] width 241 height 89
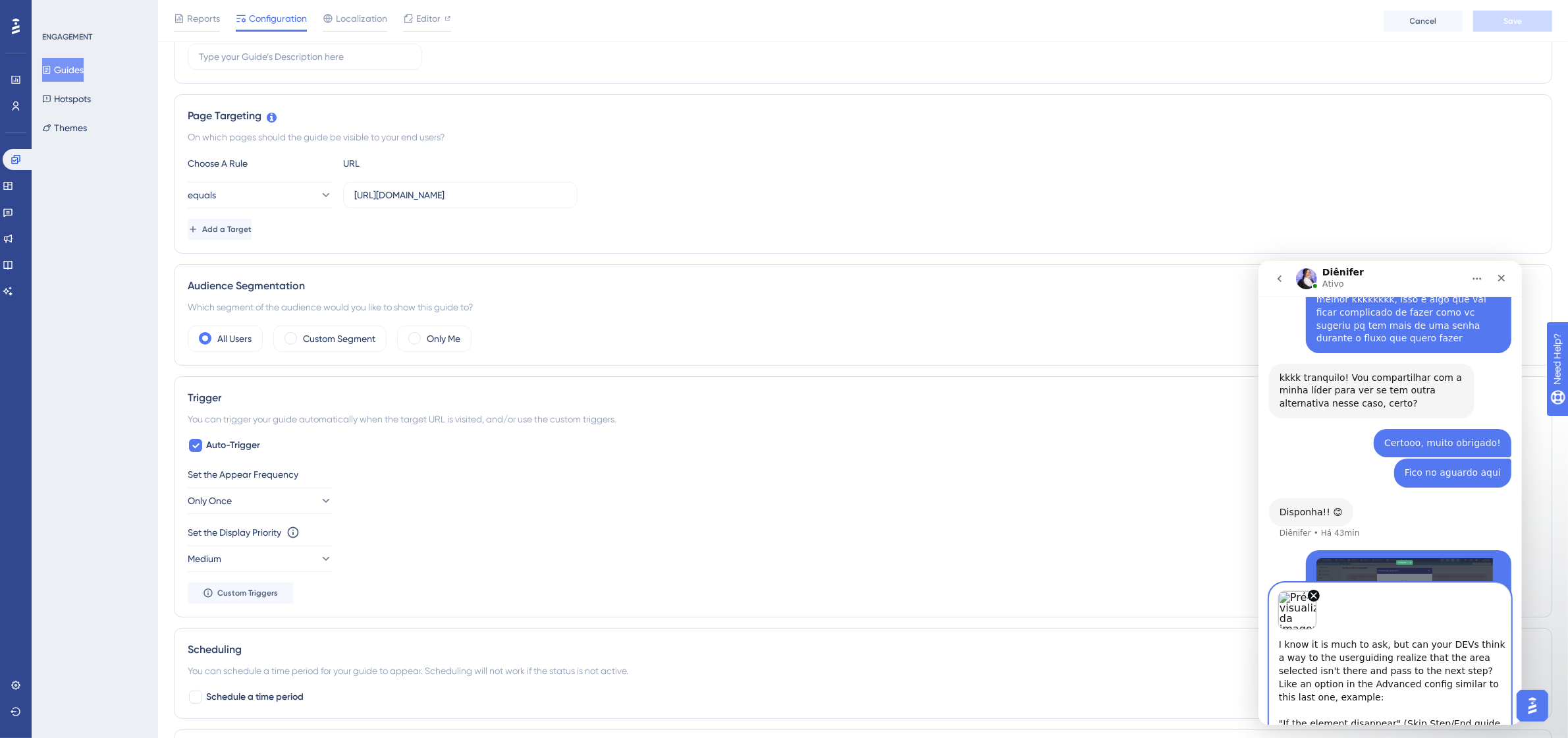
scroll to position [329, 0]
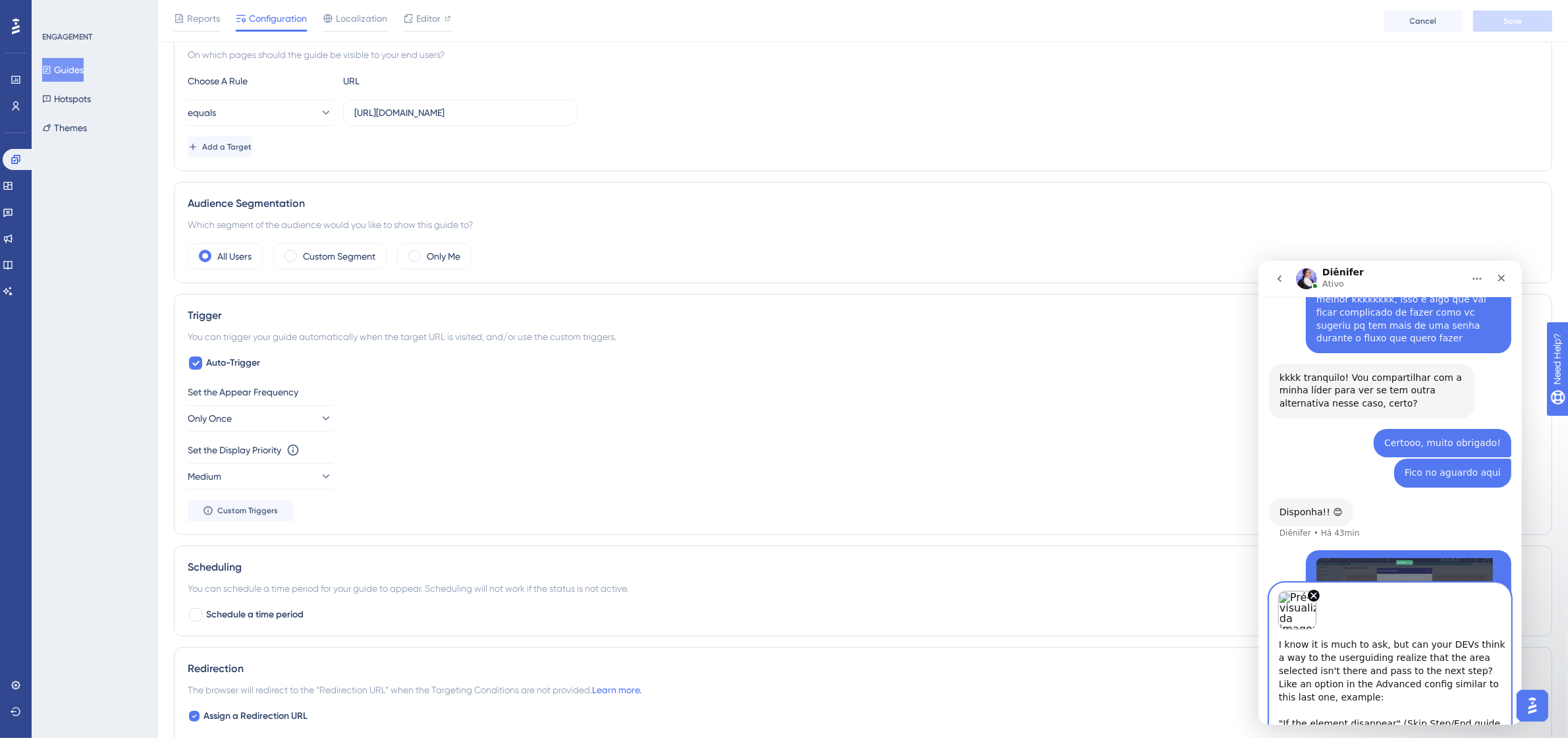
click at [1446, 693] on textarea "I know it is much to ask, but can your DEVs think a way to the userguiding real…" at bounding box center [1390, 680] width 241 height 101
drag, startPoint x: 1447, startPoint y: 688, endPoint x: 1448, endPoint y: 667, distance: 21.0
click at [1448, 667] on textarea "I know it is much to ask, but can your DEVs think a way to the userguiding real…" at bounding box center [1390, 680] width 241 height 101
click at [1469, 697] on textarea "I know it is much to ask, but can your DEVs think a way to the userguiding real…" at bounding box center [1390, 680] width 241 height 101
click at [1478, 718] on textarea "I know it is much to ask, but can your DEVs think a way to the userguiding real…" at bounding box center [1390, 680] width 241 height 101
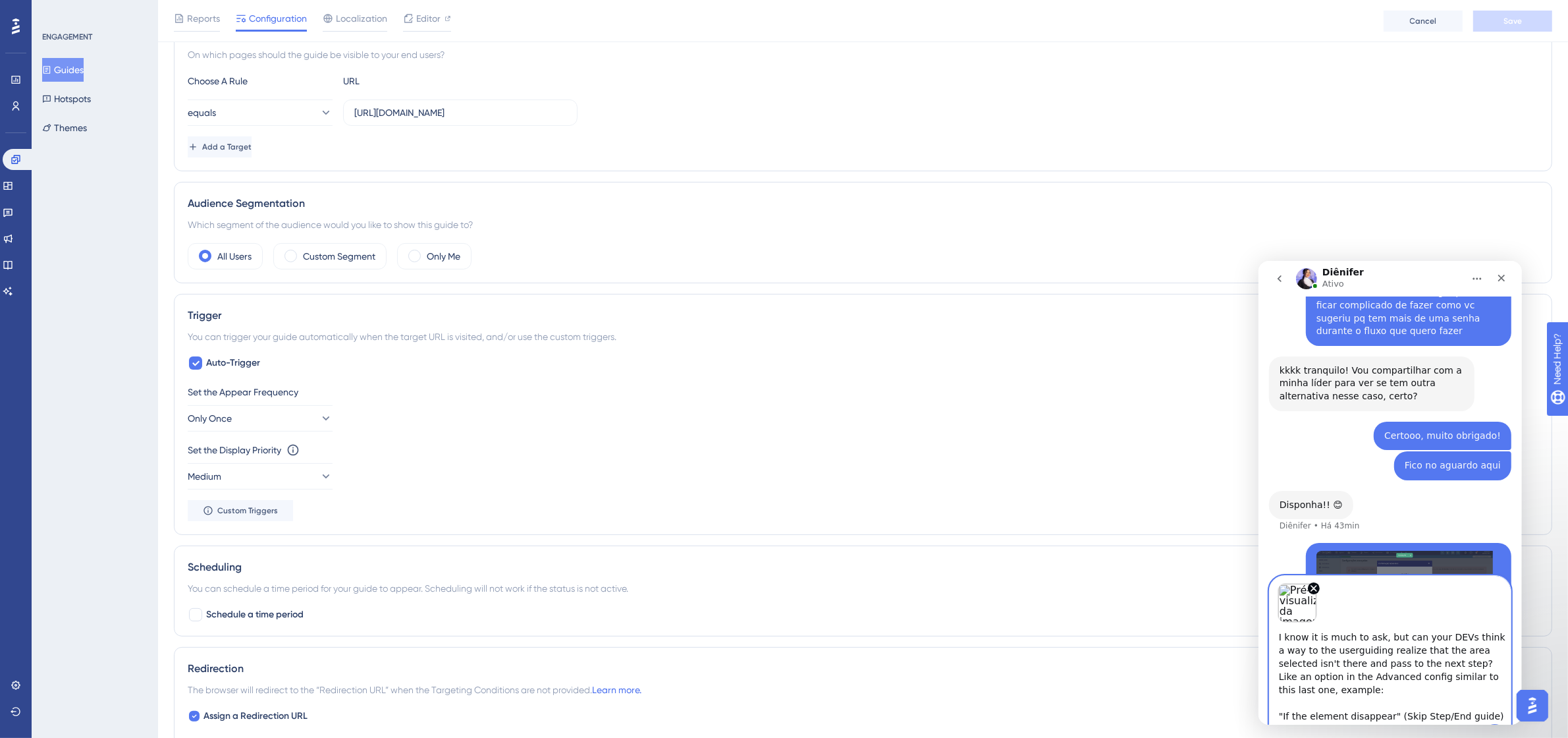
scroll to position [0, 0]
click at [1471, 712] on textarea "I know it is much to ask, but can your DEVs think a way to the userguiding real…" at bounding box center [1390, 673] width 241 height 101
click at [1481, 710] on textarea "I know it is much to ask, but can your DEVs think a way to the userguiding real…" at bounding box center [1390, 673] width 241 height 101
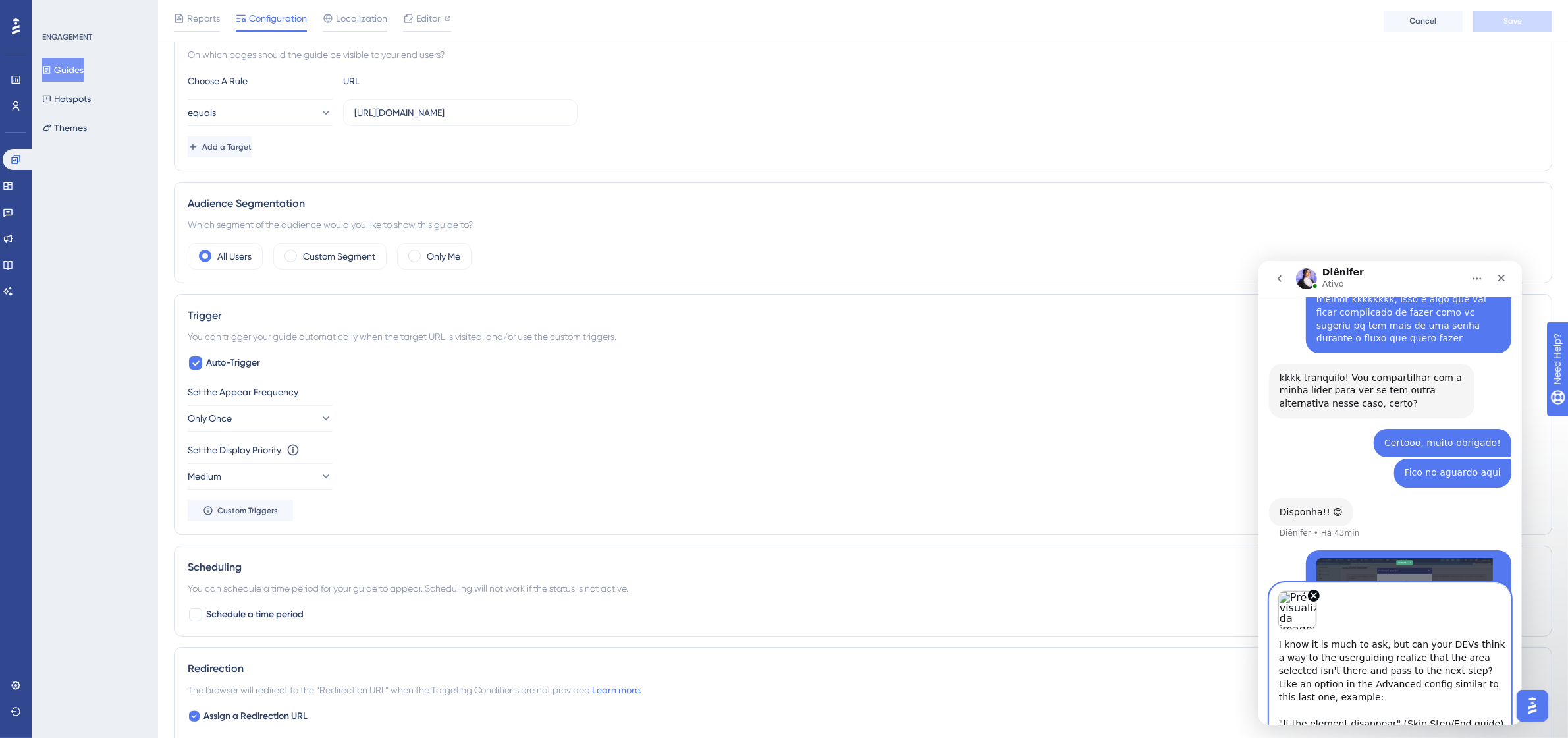
scroll to position [5, 0]
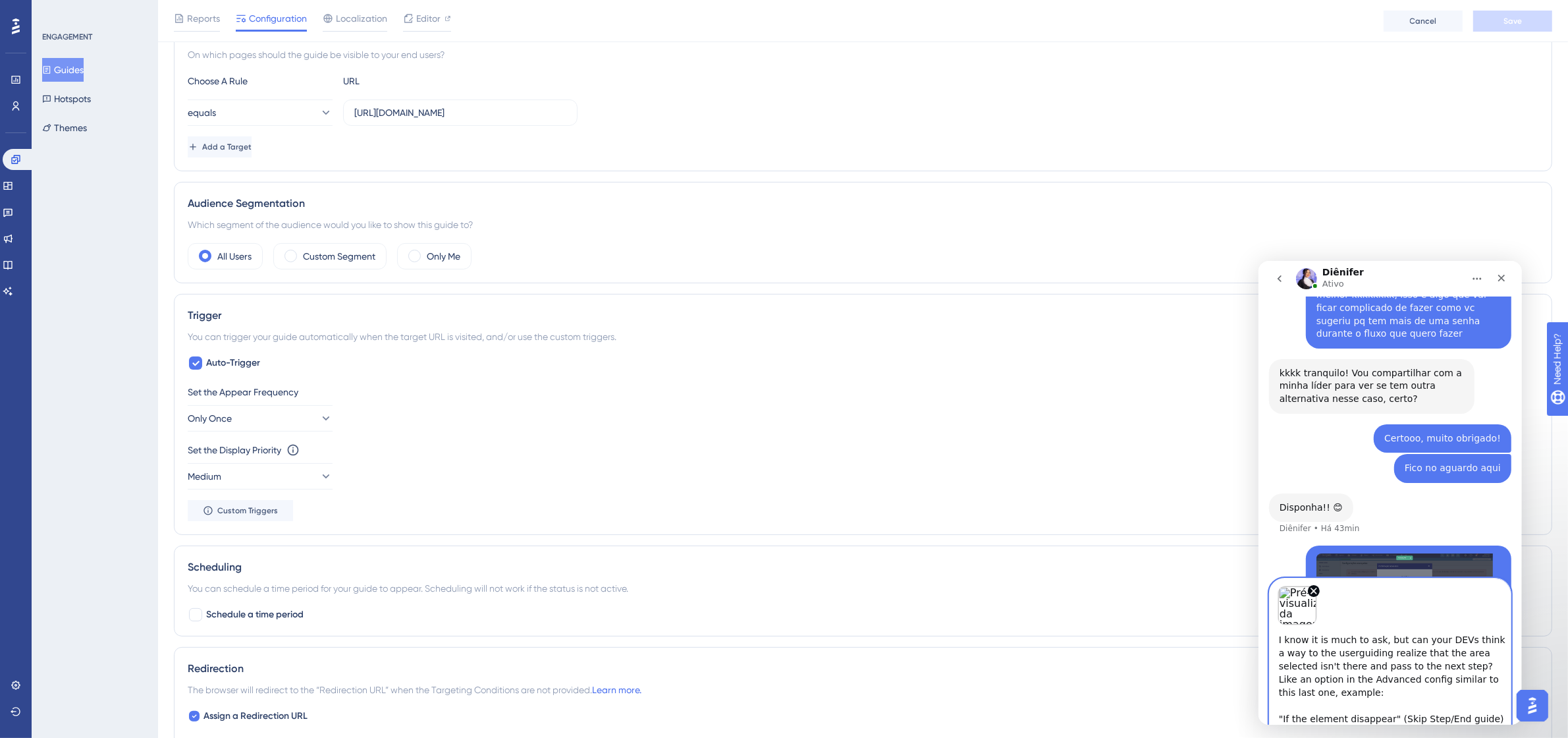
type textarea "I know it is much to ask, but can your DEVs think a way to the userguiding real…"
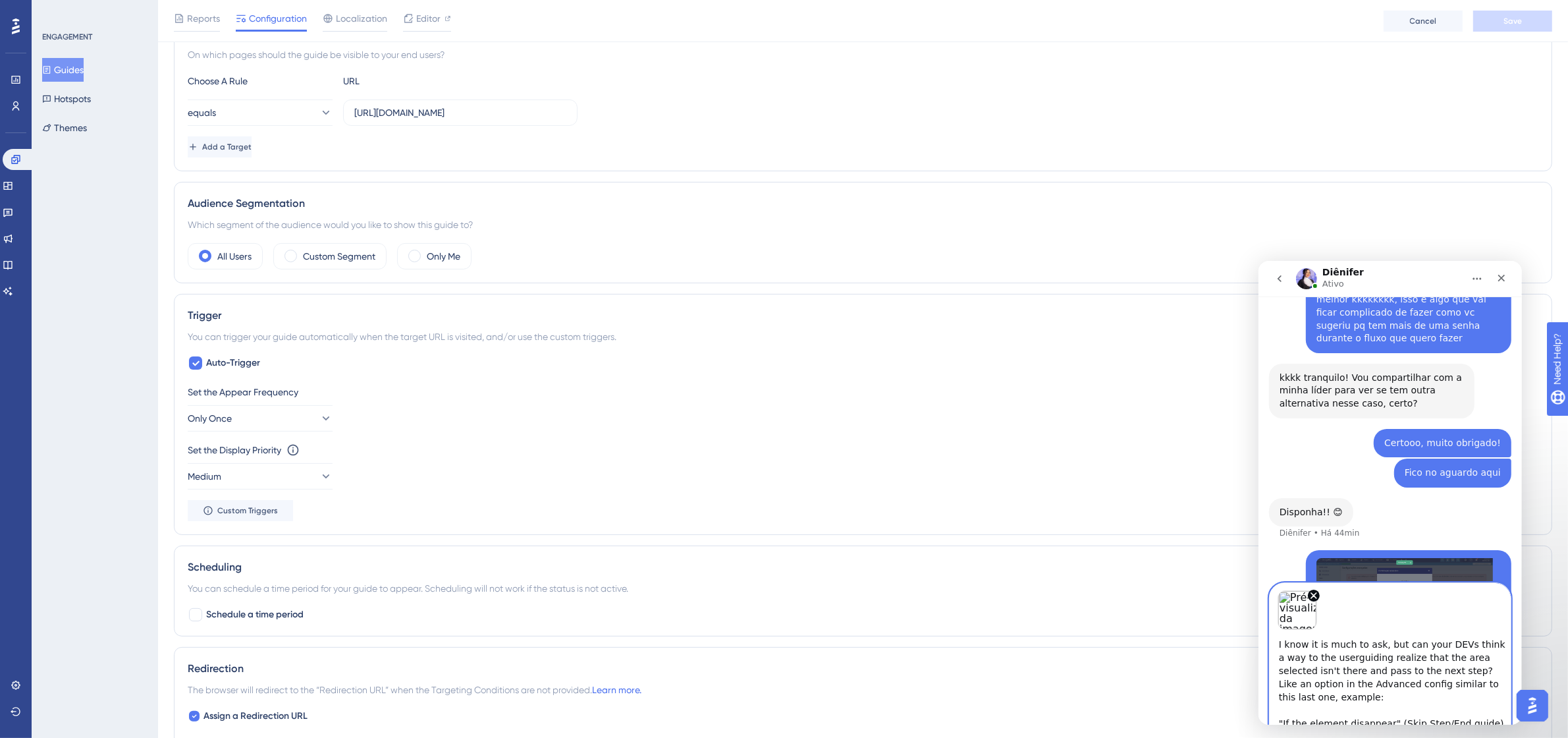
click at [1391, 706] on textarea "I know it is much to ask, but can your DEVs think a way to the userguiding real…" at bounding box center [1390, 680] width 241 height 101
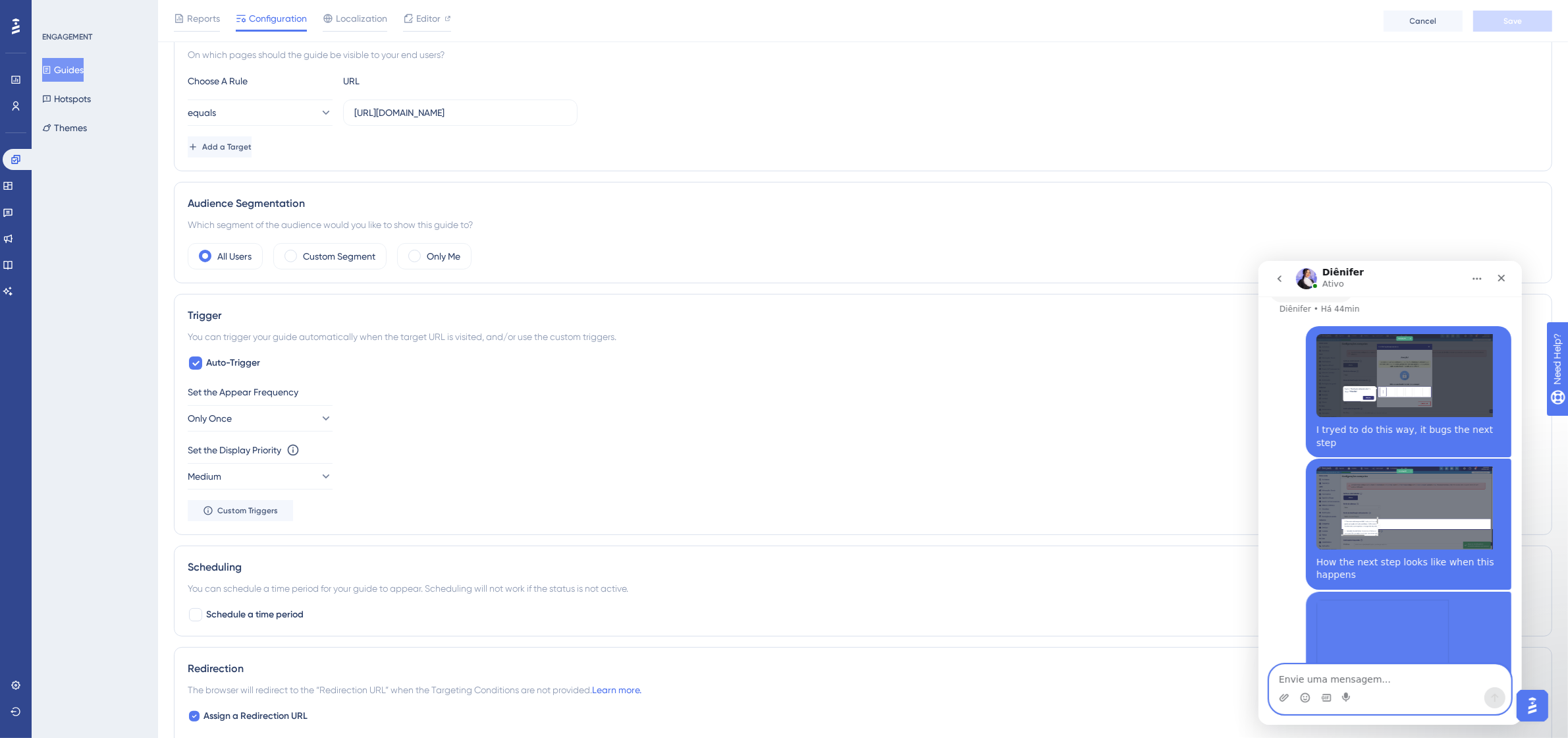
scroll to position [3867, 0]
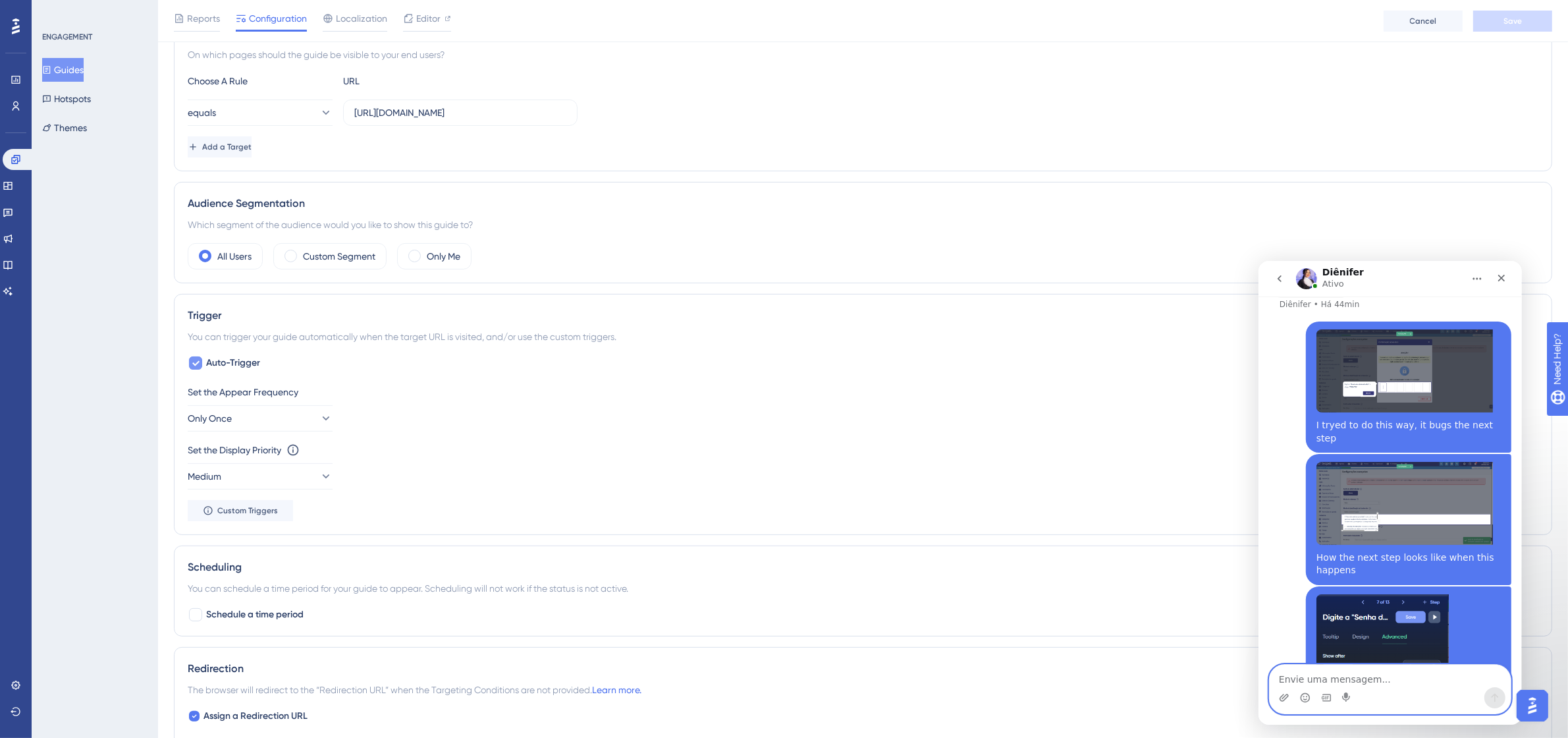
click at [198, 361] on icon at bounding box center [196, 362] width 8 height 11
checkbox input "false"
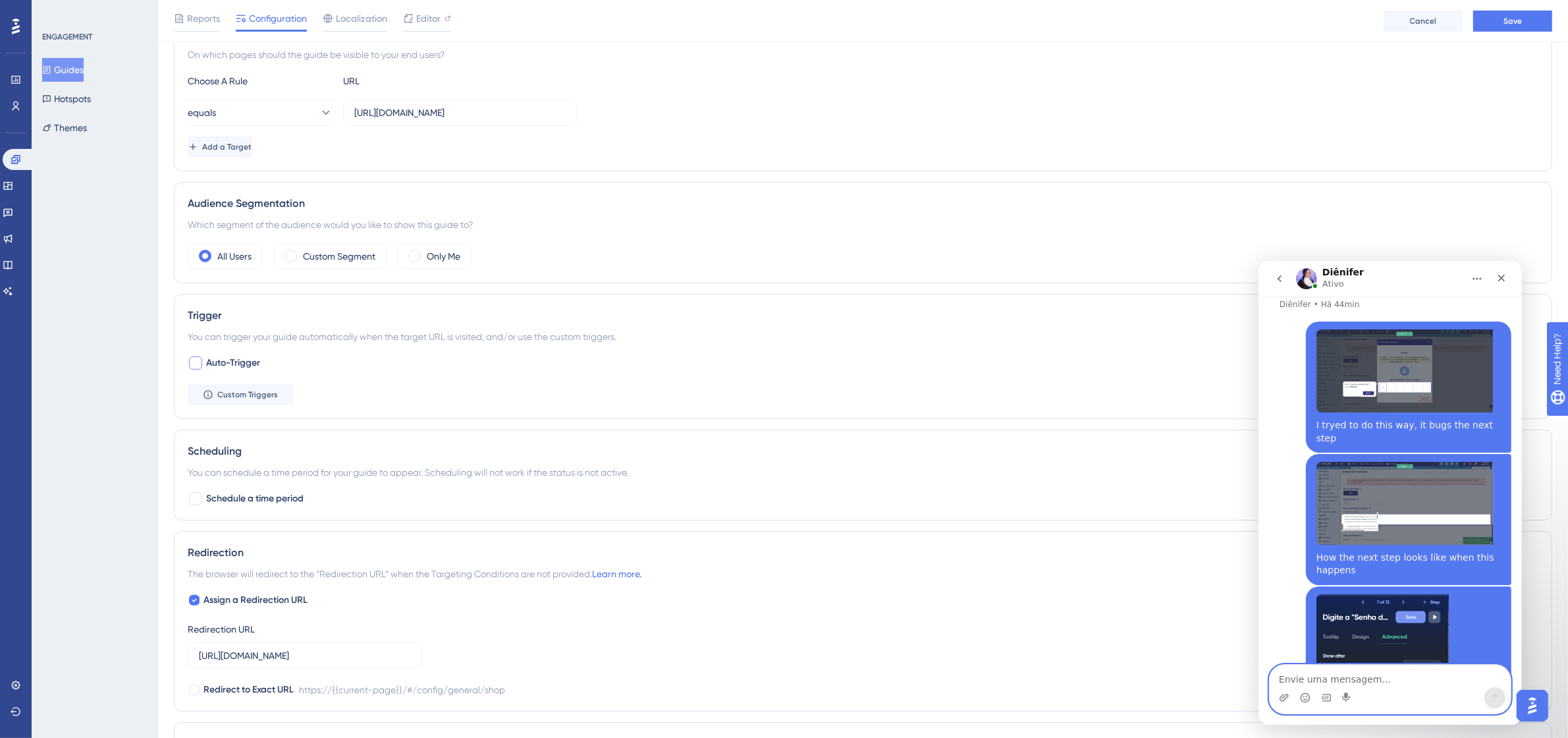
click at [70, 236] on div "ENGAGEMENT Guides Hotspots Themes" at bounding box center [94, 369] width 127 height 738
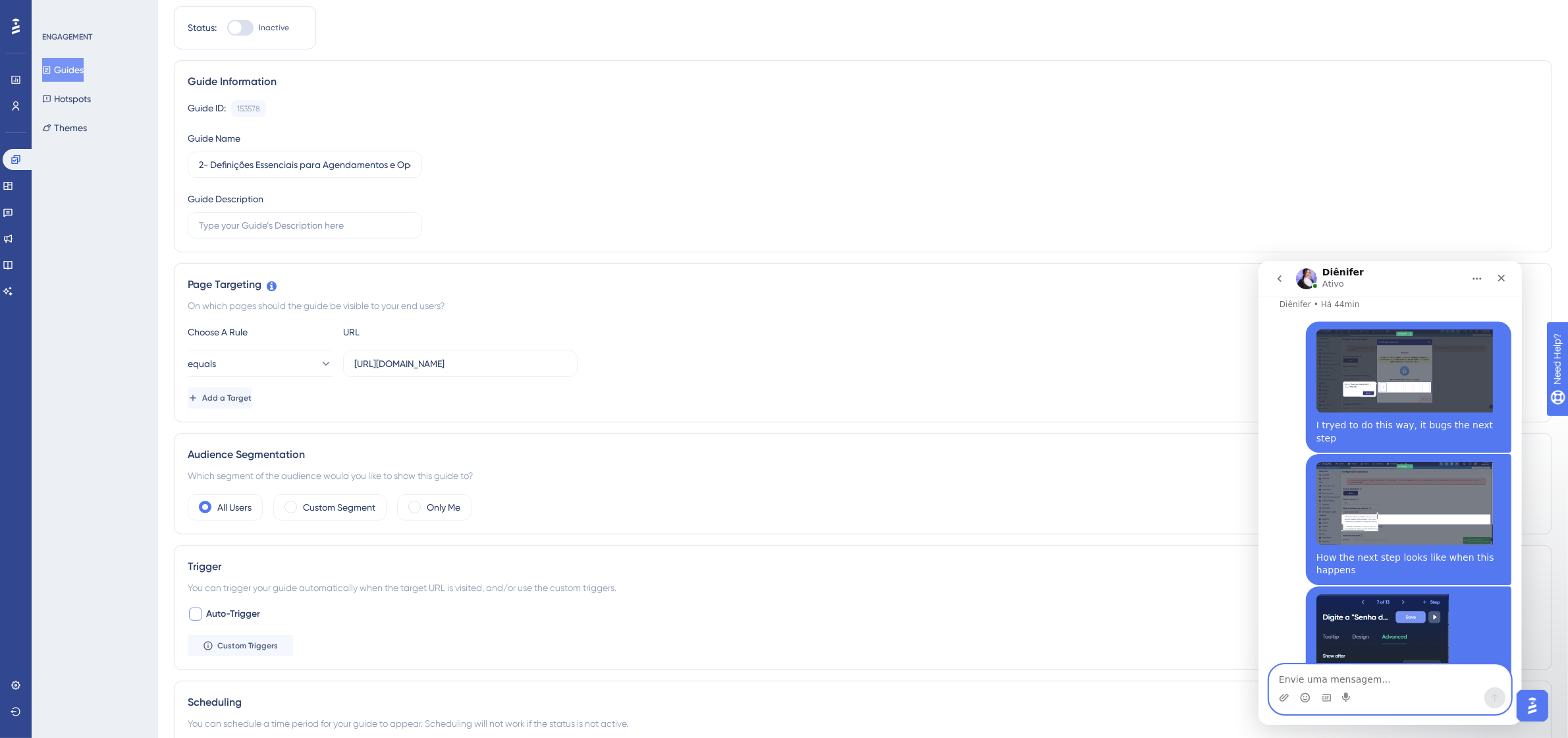
scroll to position [0, 0]
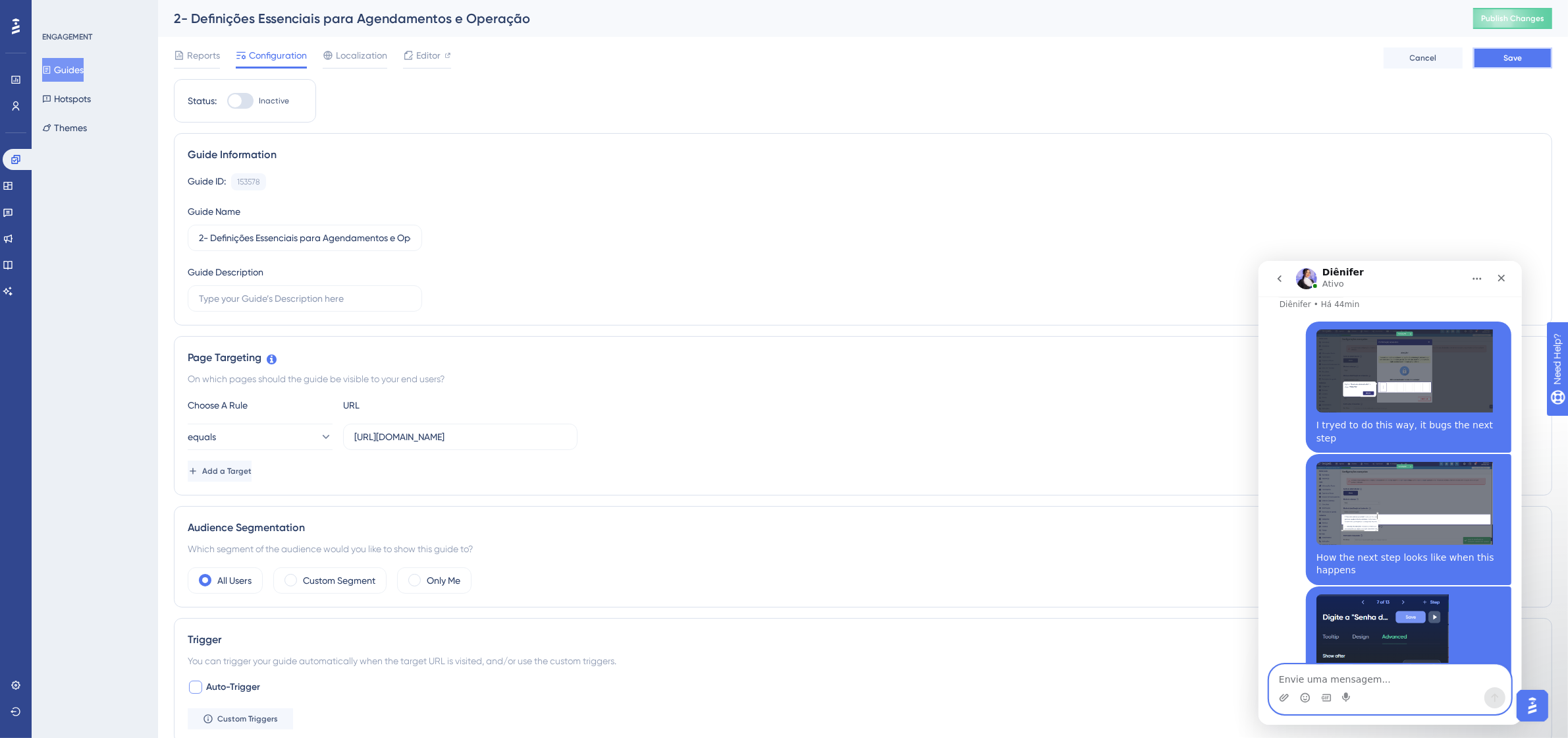
click at [1522, 60] on button "Save" at bounding box center [1512, 58] width 79 height 21
click at [1404, 682] on textarea "Envie uma mensagem..." at bounding box center [1390, 675] width 241 height 22
drag, startPoint x: 1422, startPoint y: 561, endPoint x: 1419, endPoint y: 574, distance: 13.3
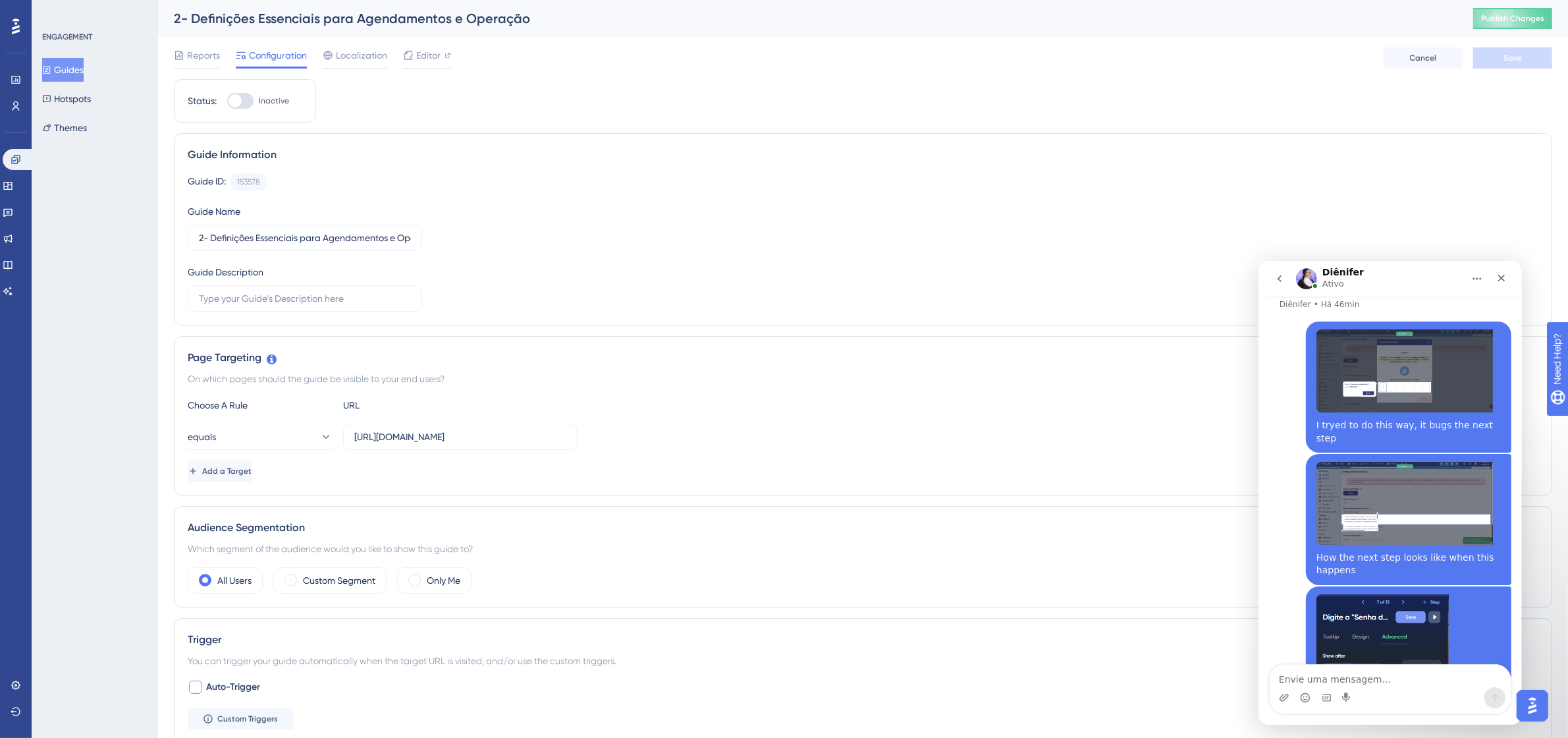
drag, startPoint x: 1421, startPoint y: 567, endPoint x: 1307, endPoint y: 562, distance: 114.1
copy div "the area selected isn't there"
click at [1442, 677] on textarea "Envie uma mensagem..." at bounding box center [1390, 675] width 241 height 22
paste textarea "the area selected isn't there"
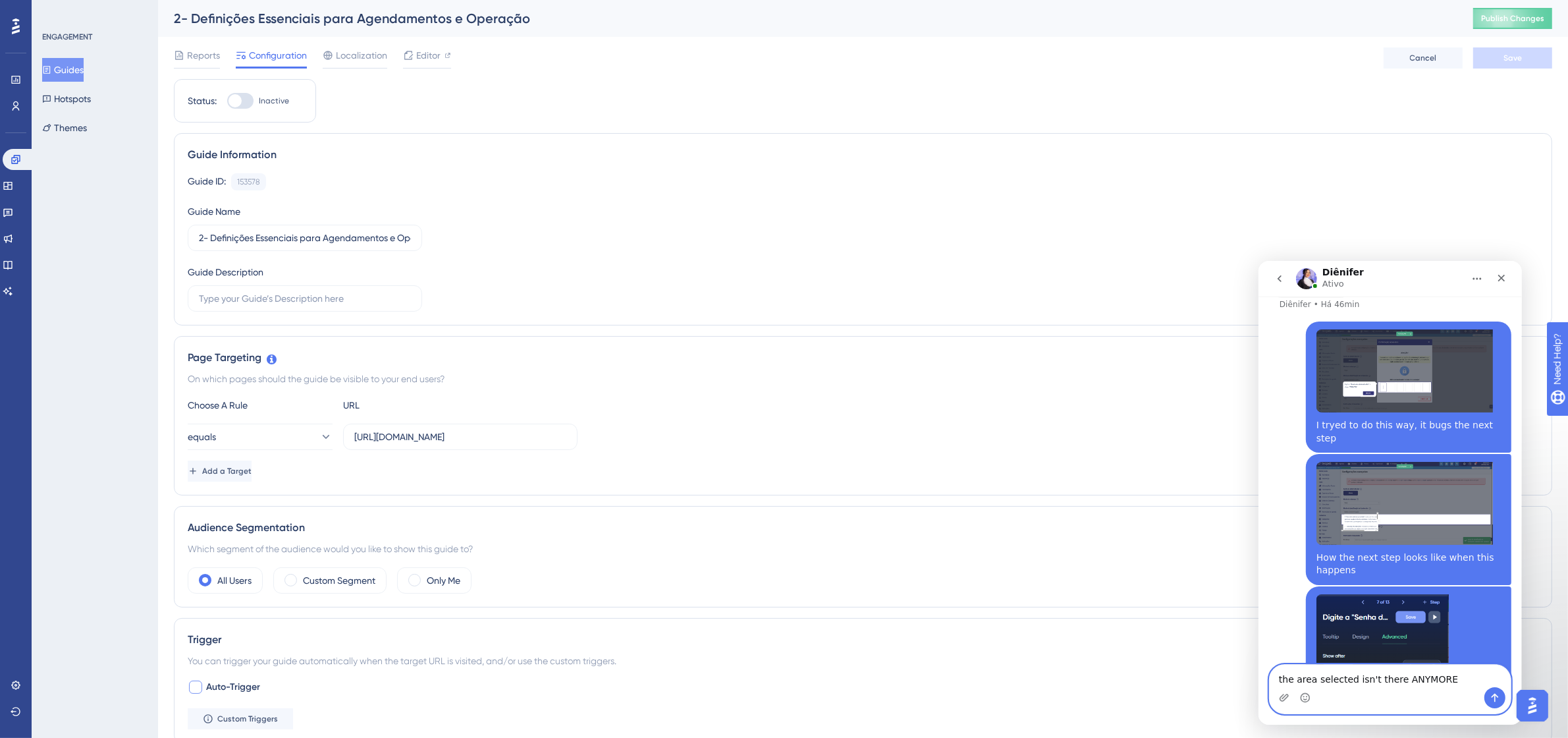
scroll to position [3918, 0]
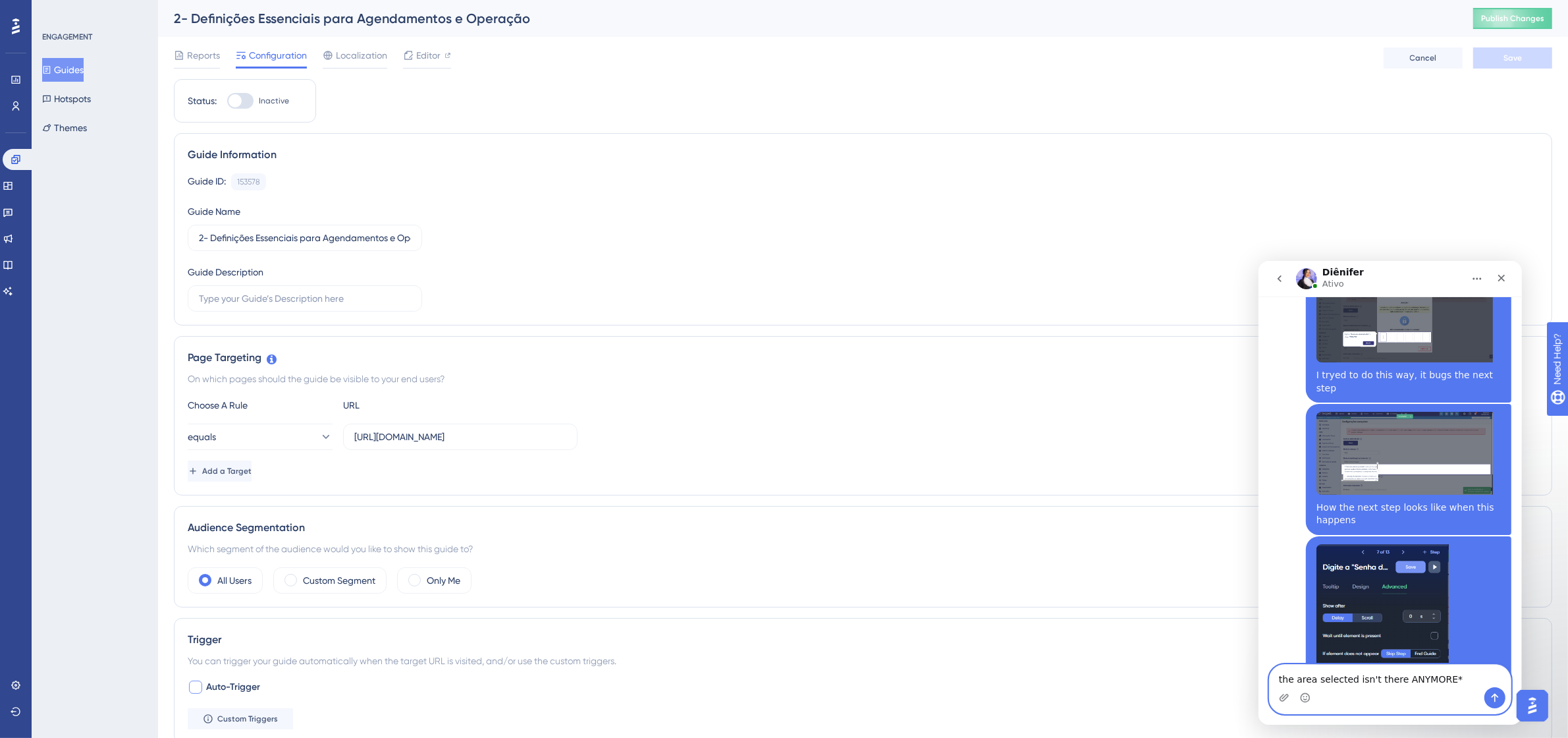
type textarea "the area selected isn't there ANYMORE**"
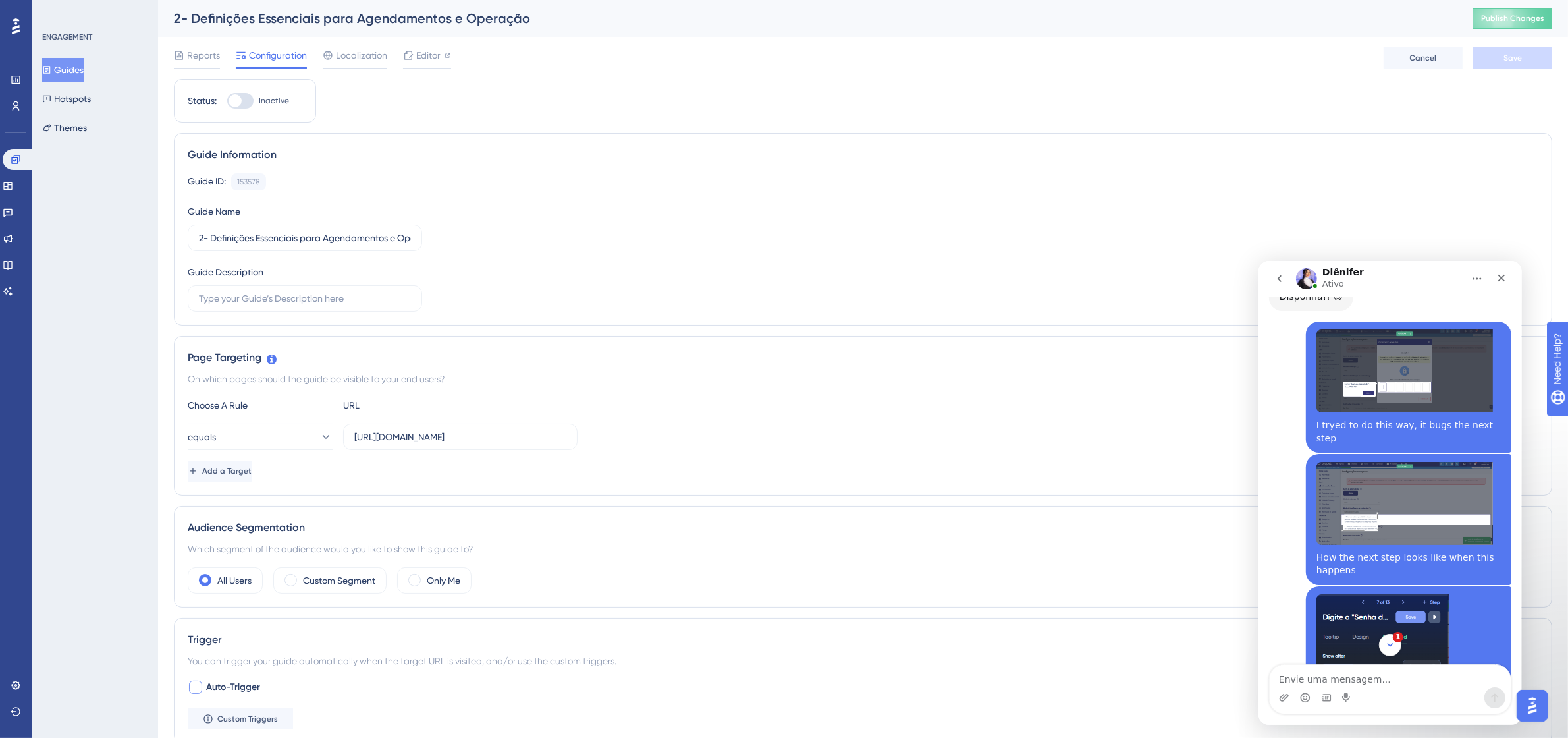
scroll to position [3936, 0]
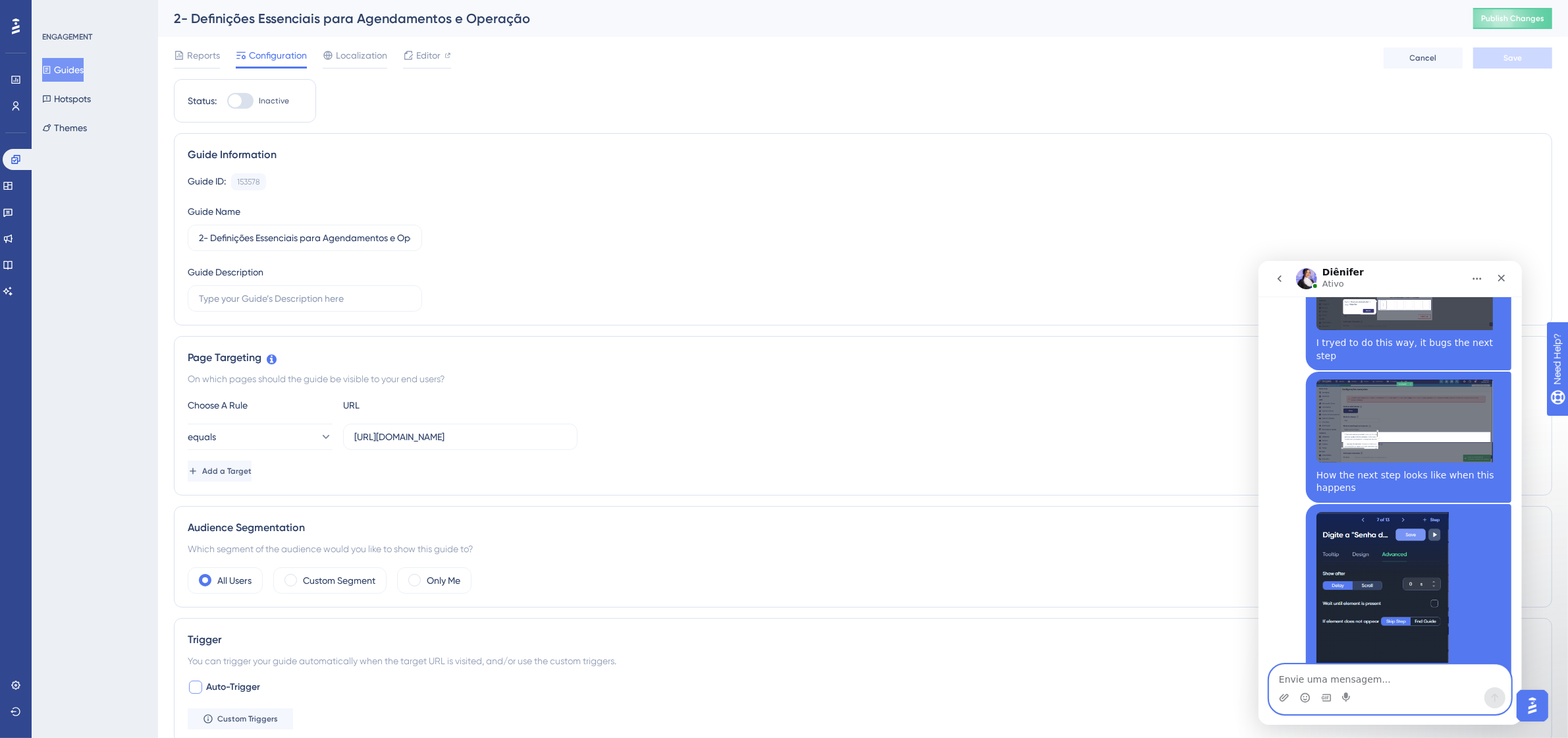
click at [1394, 671] on textarea "Envie uma mensagem..." at bounding box center [1390, 675] width 241 height 22
type textarea "n"
click at [1337, 679] on textarea "Nos guias? c" at bounding box center [1390, 675] width 241 height 22
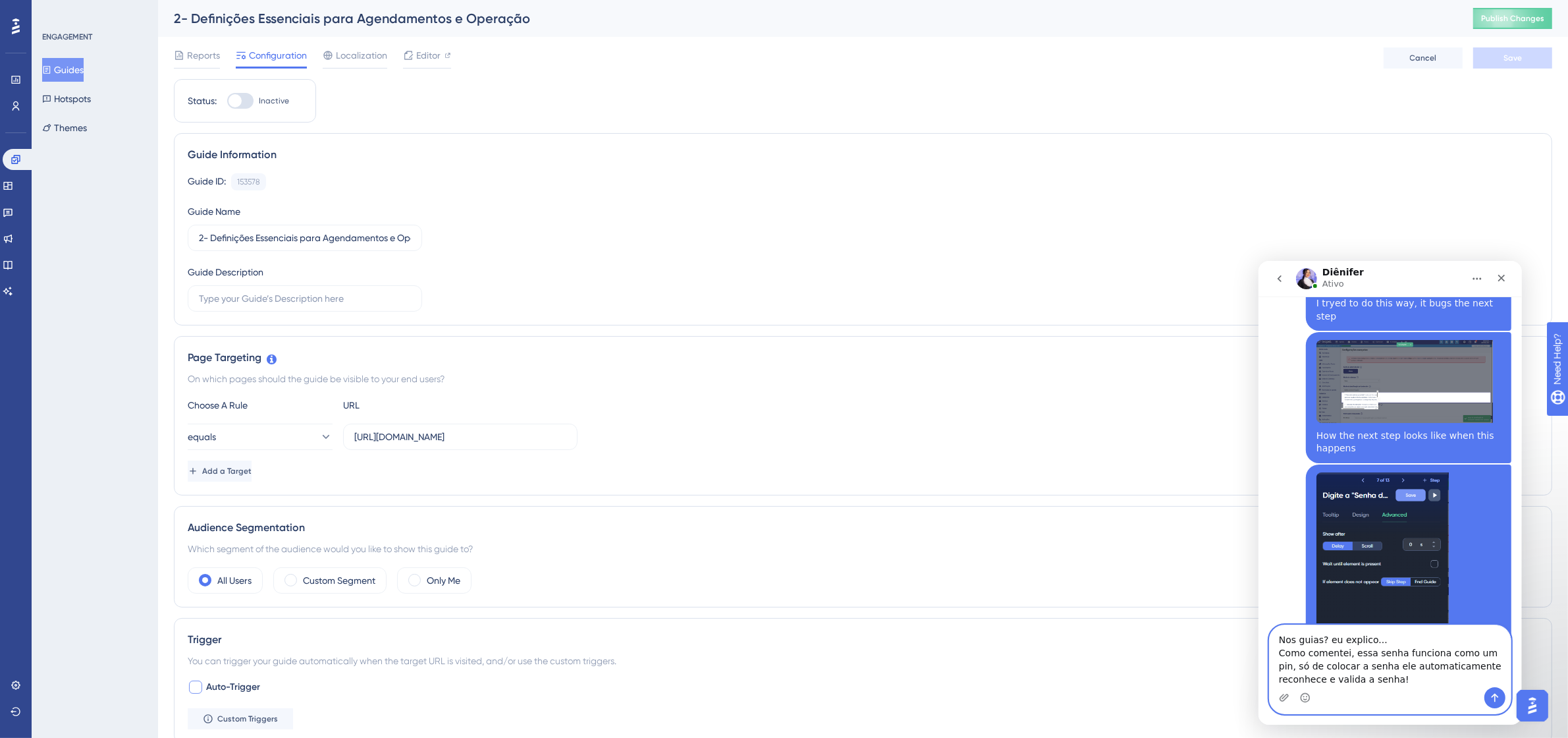
scroll to position [3989, 0]
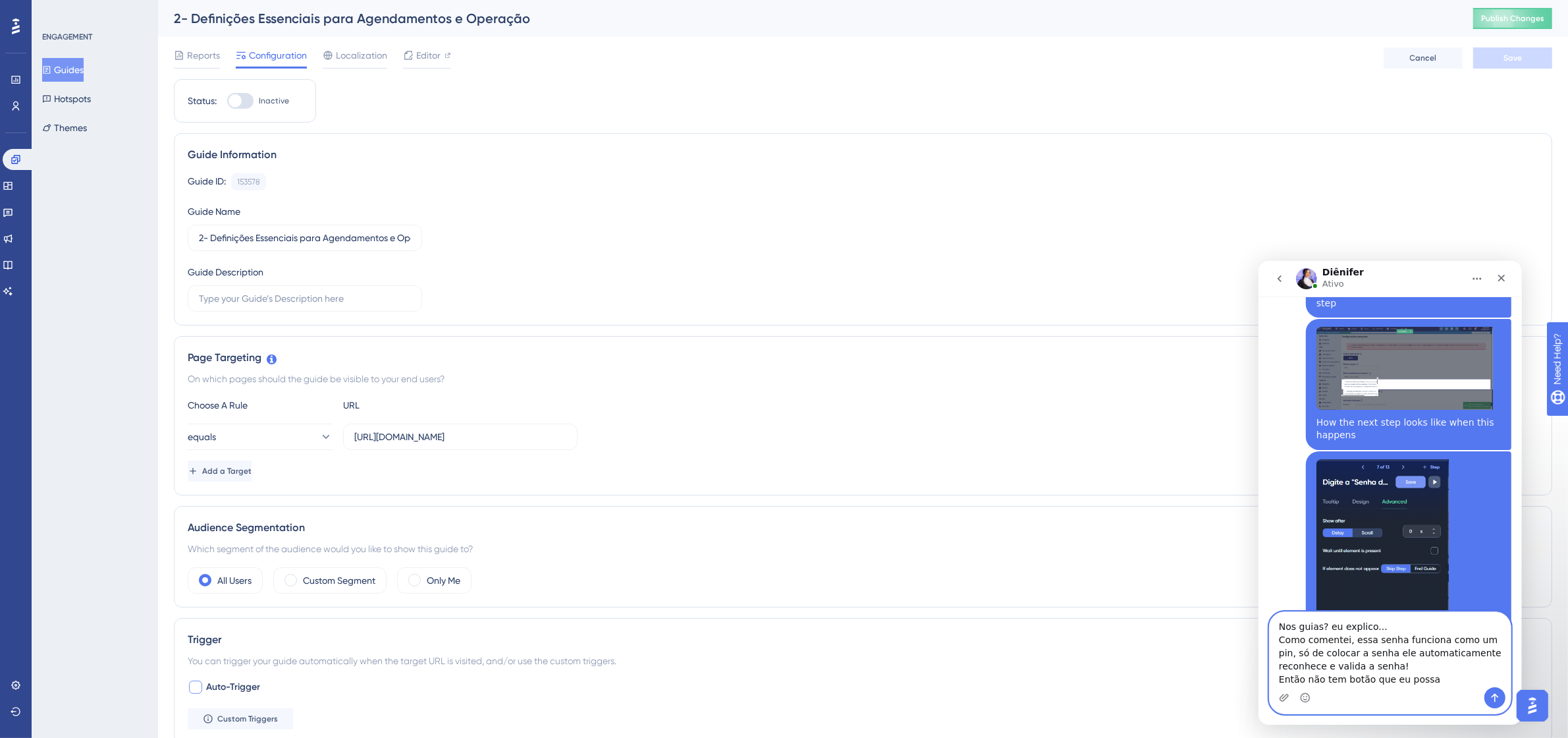
click at [1436, 673] on textarea "Nos guias? eu explico... Como comentei, essa senha funciona como um pin, só de …" at bounding box center [1390, 648] width 241 height 75
click at [1455, 676] on textarea "Nos guias? eu explico... Como comentei, essa senha funciona como um pin, só de …" at bounding box center [1390, 648] width 241 height 75
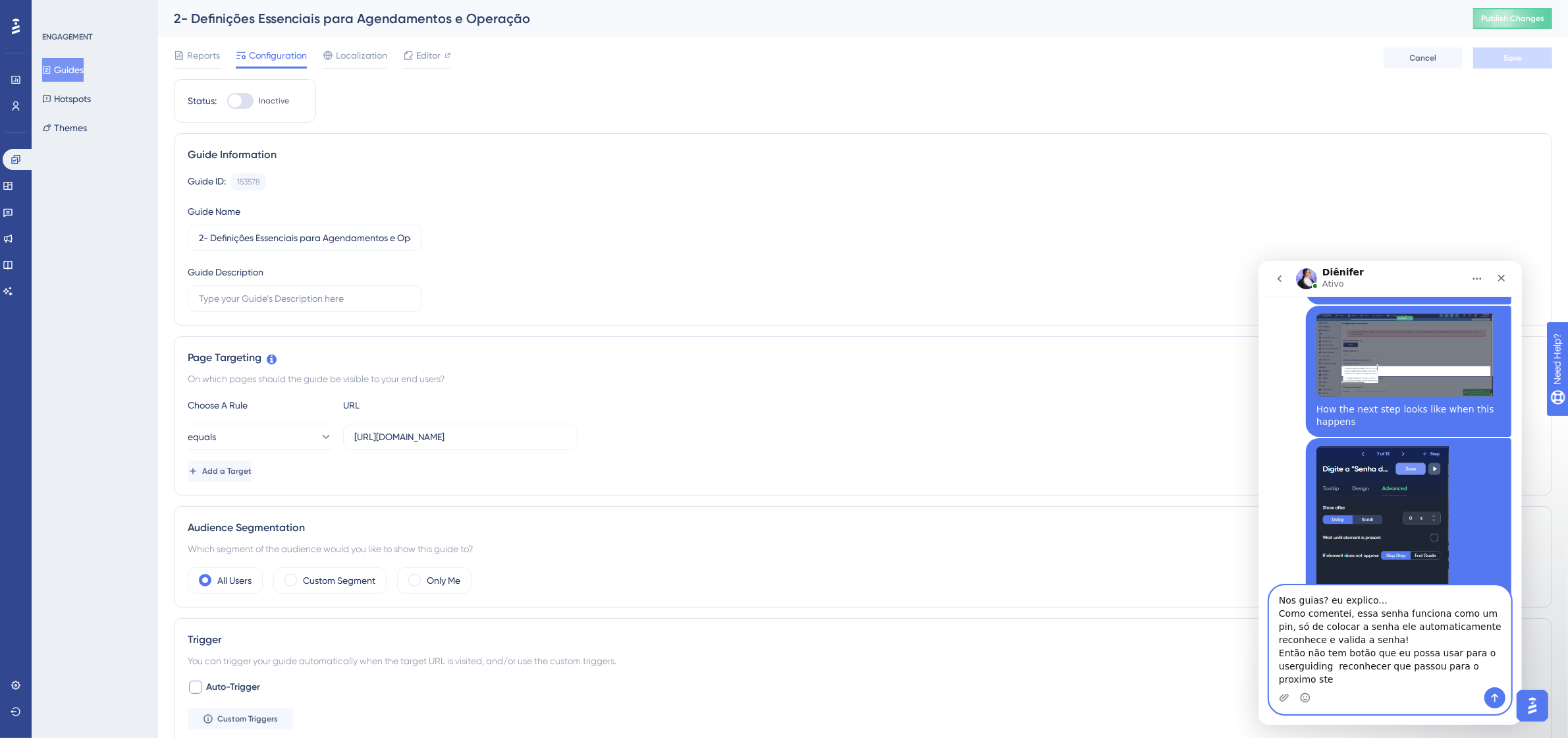
scroll to position [4015, 0]
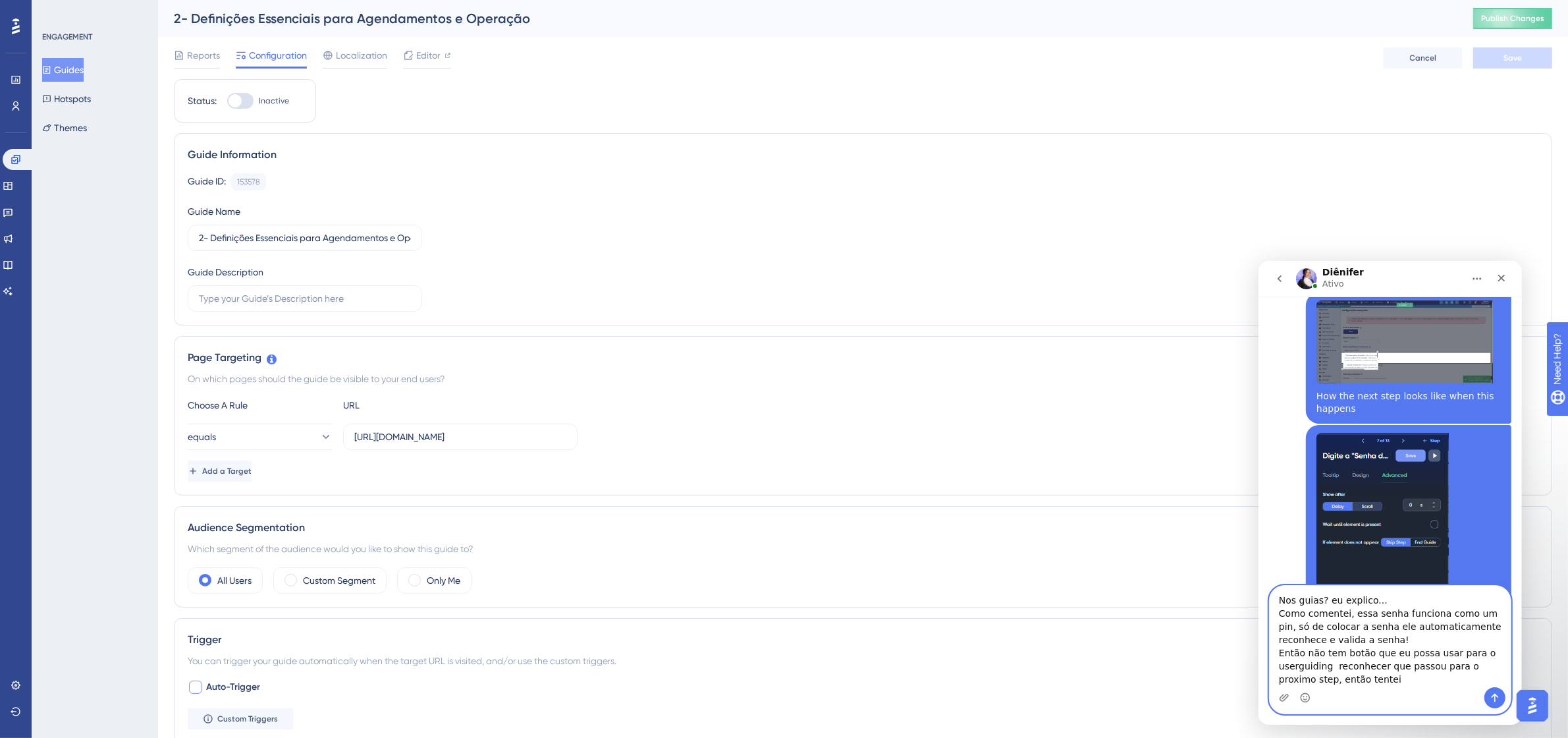
click at [1367, 646] on textarea "Nos guias? eu explico... Como comentei, essa senha funciona como um pin, só de …" at bounding box center [1390, 636] width 241 height 101
click at [1334, 661] on textarea "Nos guias? eu explico... Como comentei, essa senha funciona como um pin, só de …" at bounding box center [1390, 636] width 241 height 101
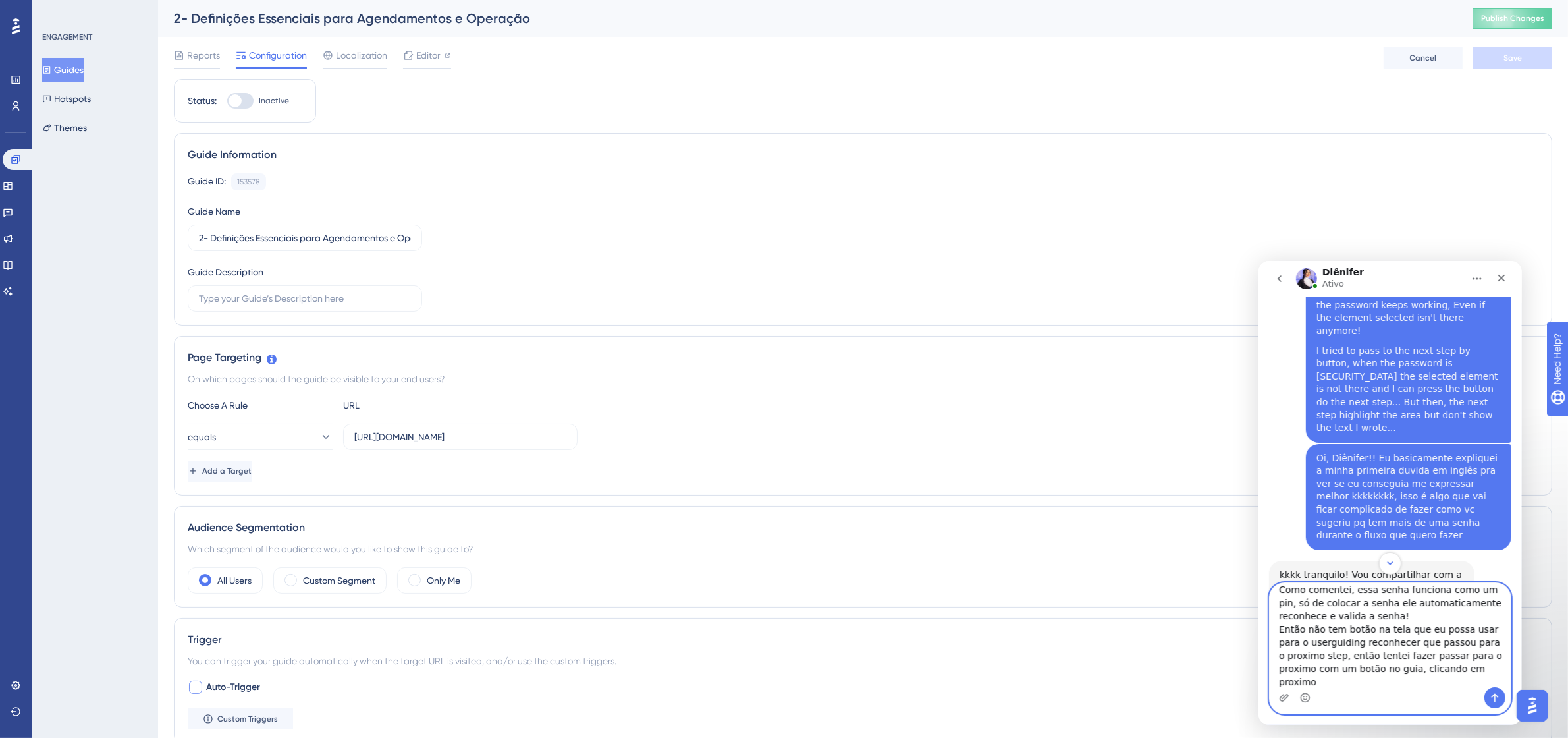
scroll to position [3524, 0]
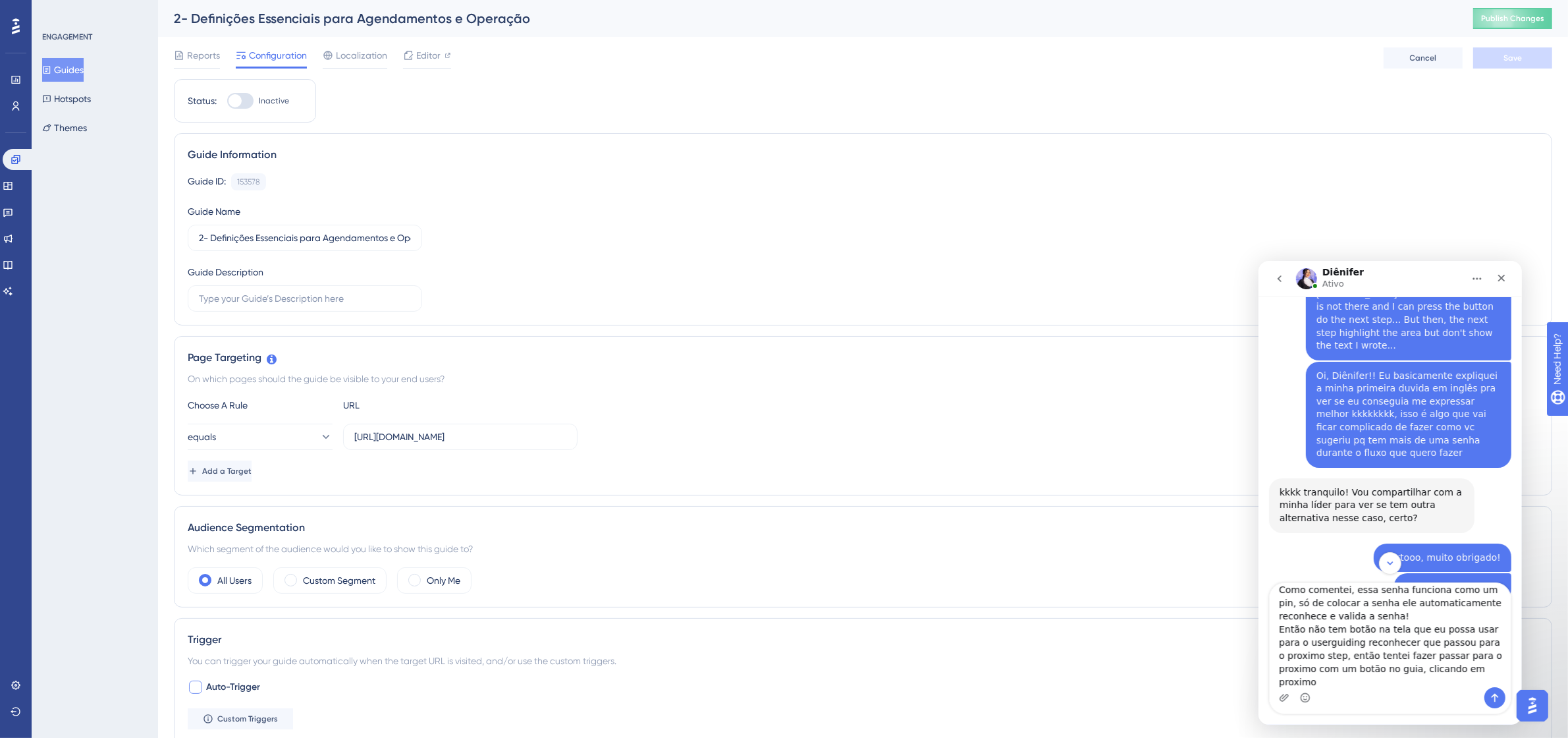
click at [1432, 658] on img "Bruno diz…" at bounding box center [1404, 699] width 176 height 83
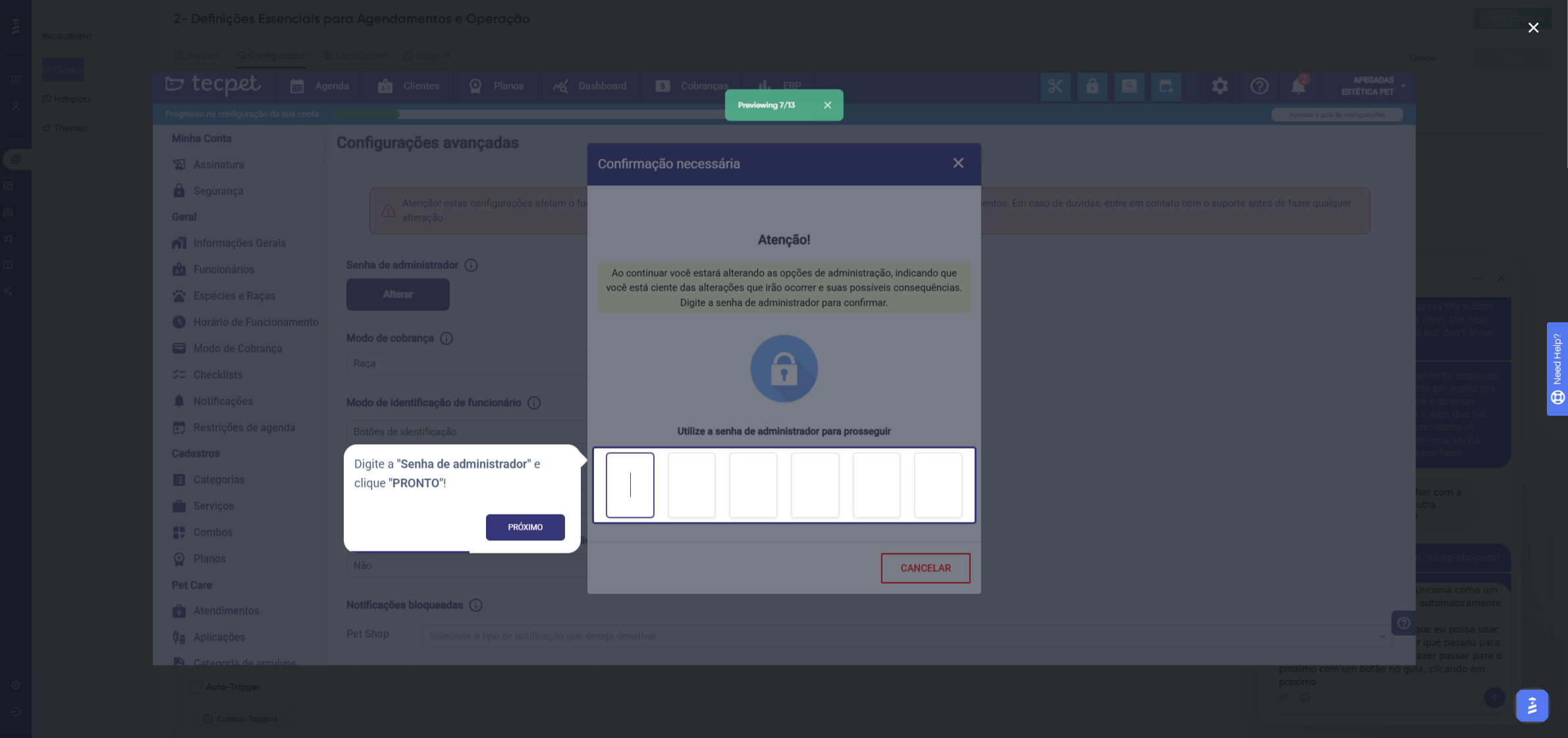
scroll to position [0, 0]
click at [1458, 384] on div "Messenger da Intercom" at bounding box center [784, 369] width 1568 height 738
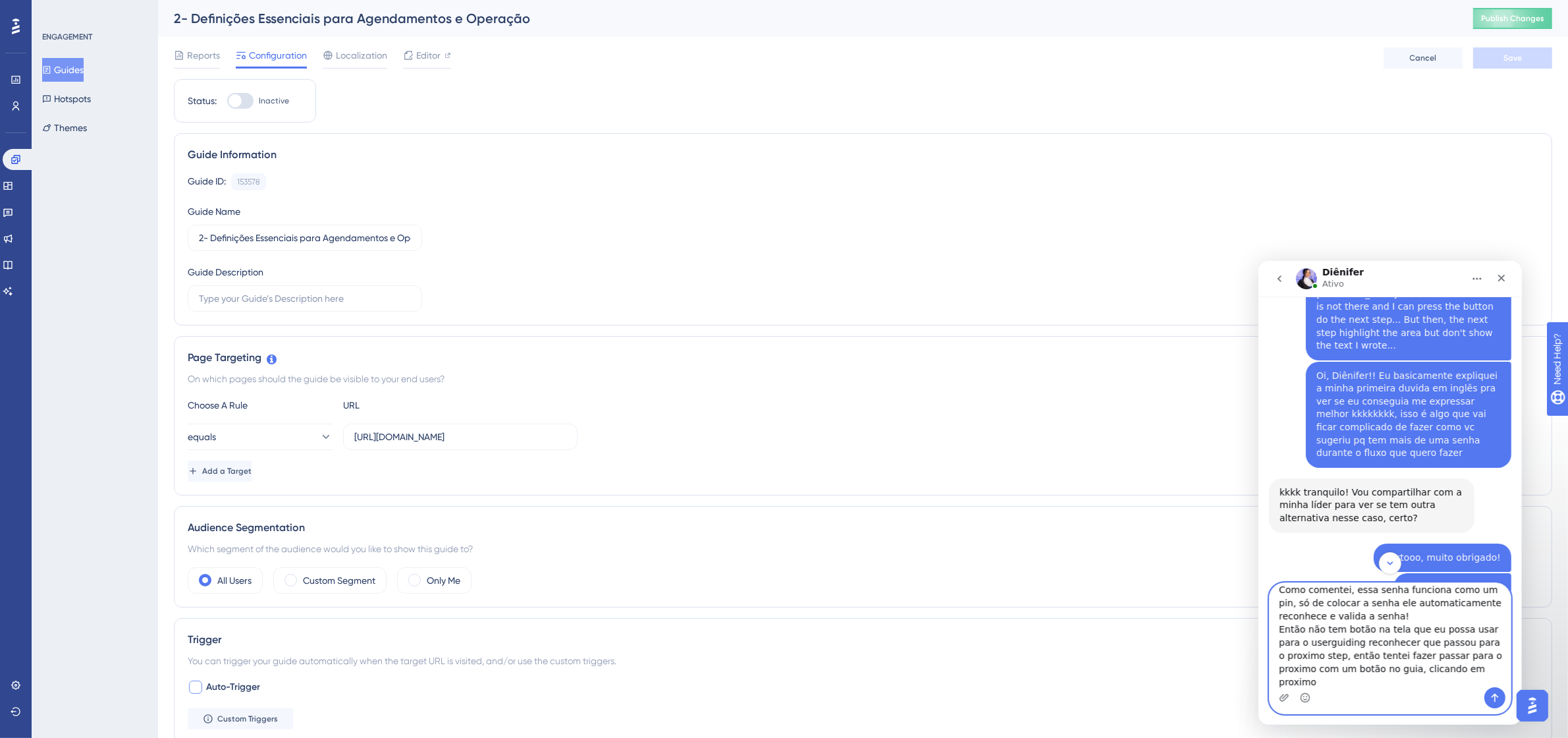
click at [1340, 683] on textarea "Nos guias? eu explico... Como comentei, essa senha funciona como um pin, só de …" at bounding box center [1390, 634] width 241 height 104
click at [1381, 680] on textarea "Nos guias? eu explico... Como comentei, essa senha funciona como um pin, só de …" at bounding box center [1390, 634] width 241 height 104
click at [995, 325] on div "Guide Information Guide ID: 153578 Copy Guide Name 2- Definições Essenciais par…" at bounding box center [863, 230] width 1378 height 193
click at [1442, 685] on textarea "Nos guias? eu explico... Como comentei, essa senha funciona como um pin, só de …" at bounding box center [1390, 634] width 241 height 104
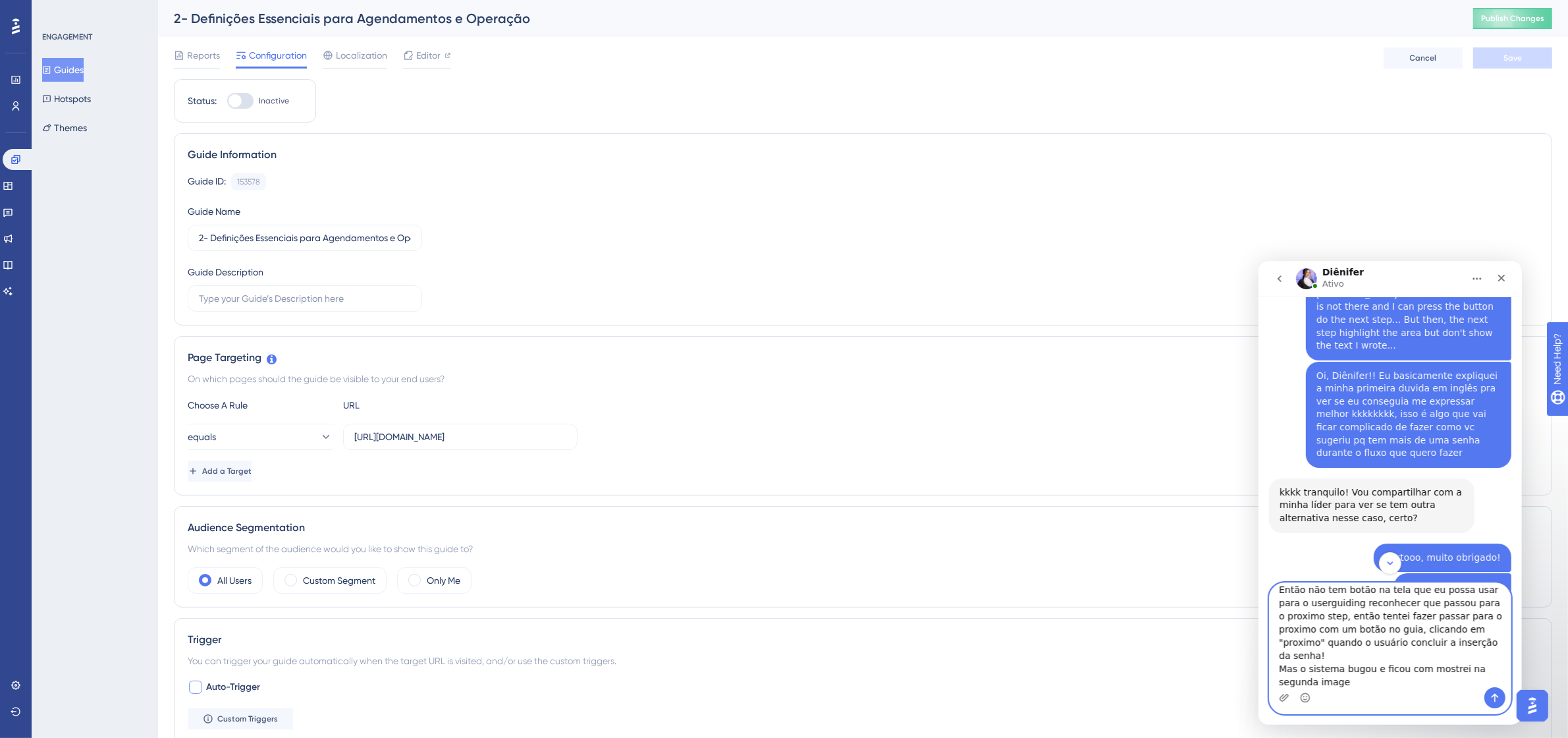
type textarea "Nos guias? eu explico... Como comentei, essa senha funciona como um pin, só de …"
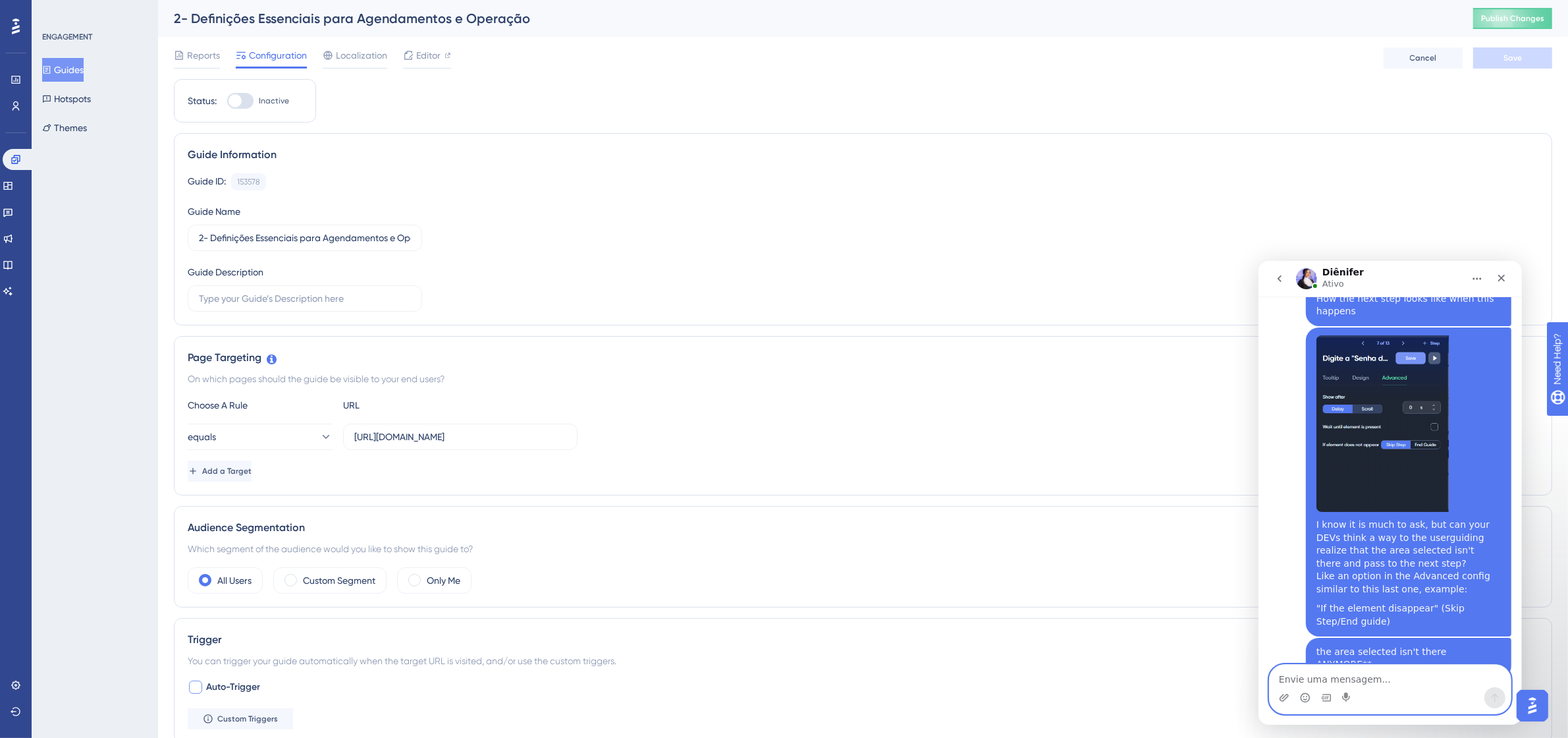
scroll to position [4130, 0]
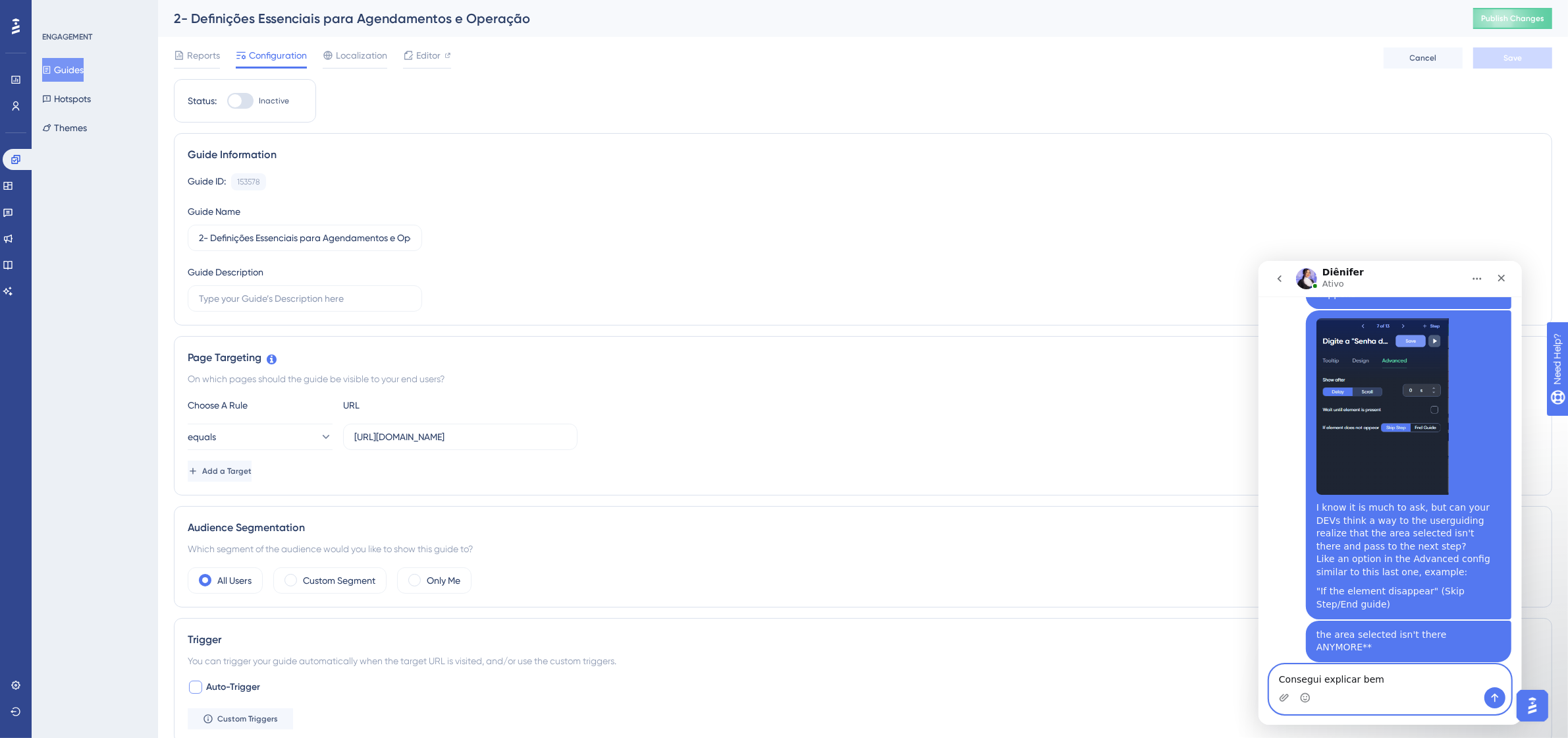
type textarea "Consegui explicar bem?"
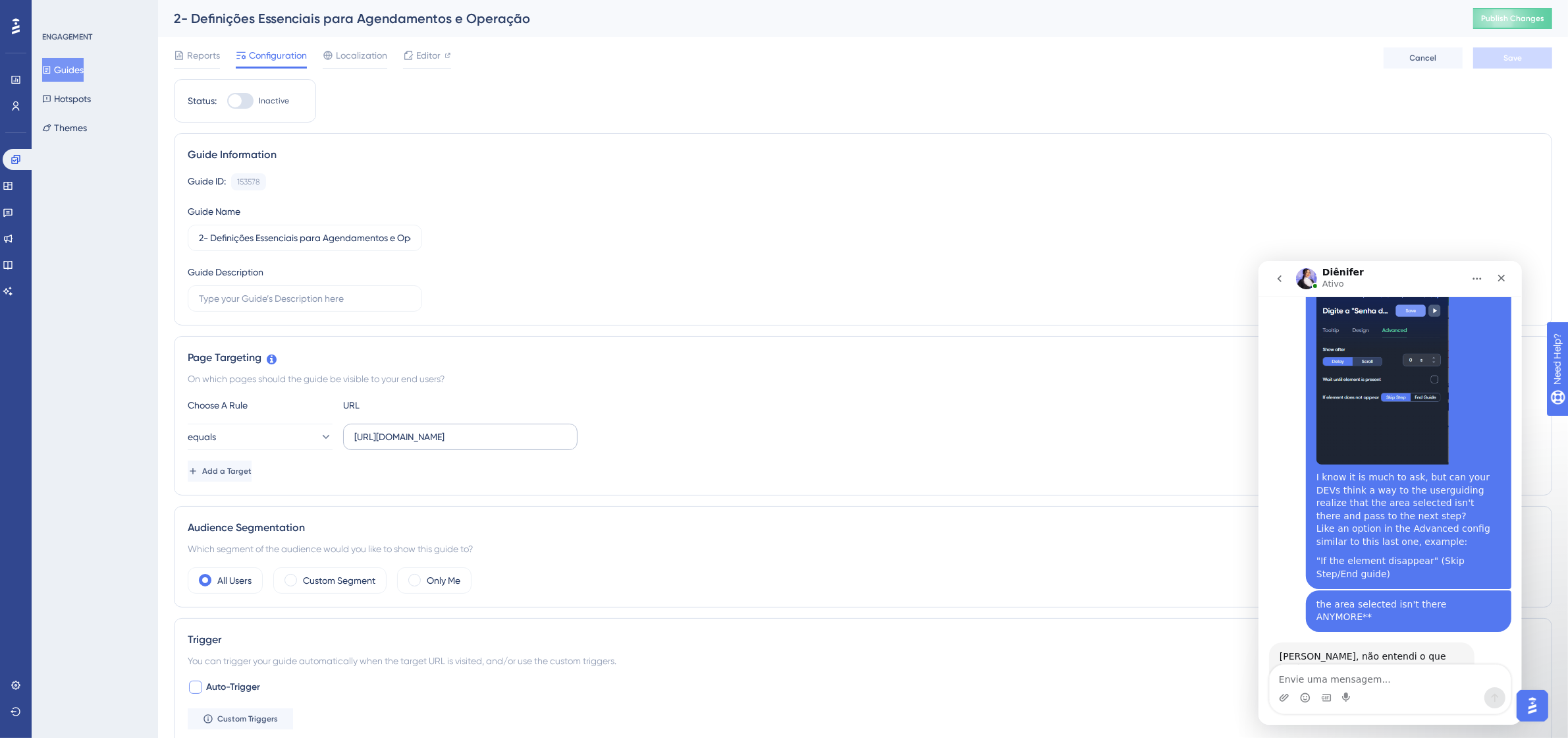
drag, startPoint x: 350, startPoint y: 437, endPoint x: 554, endPoint y: 435, distance: 204.0
click at [554, 435] on label "https://app.tecpet.dev/#/config/account/advancedConfig" at bounding box center [459, 436] width 235 height 26
click at [554, 435] on input "https://app.tecpet.dev/#/config/account/advancedConfig" at bounding box center [460, 436] width 212 height 15
click at [535, 435] on input "https://app.tecpet.dev/#/config/account/advancedConfig" at bounding box center [460, 436] width 212 height 15
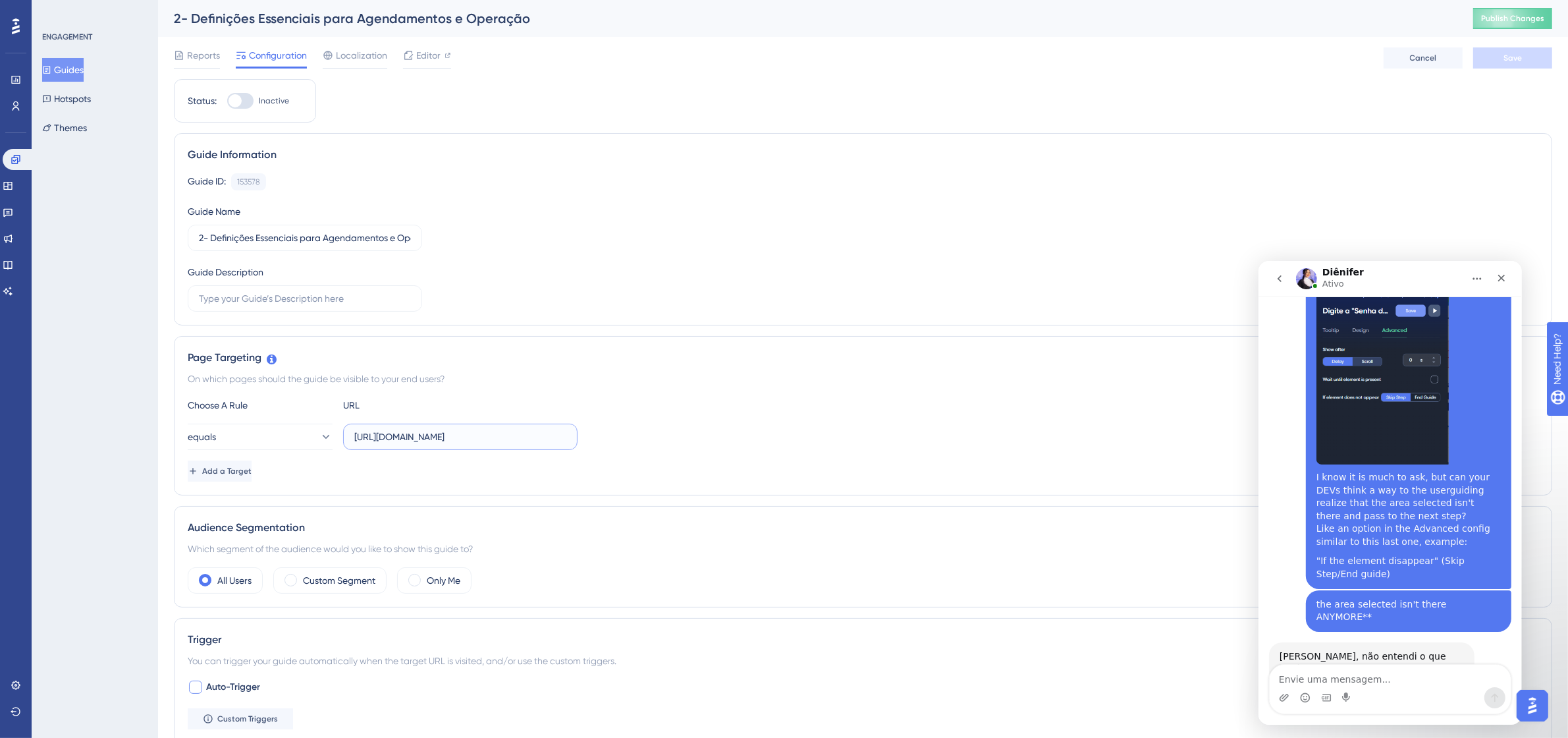
click at [535, 435] on input "https://app.tecpet.dev/#/config/account/advancedConfig" at bounding box center [460, 436] width 212 height 15
click at [614, 354] on div "Page Targeting" at bounding box center [862, 357] width 1350 height 16
click at [390, 26] on div "2- Definições Essenciais para Agendamentos e Operação" at bounding box center [807, 18] width 1266 height 18
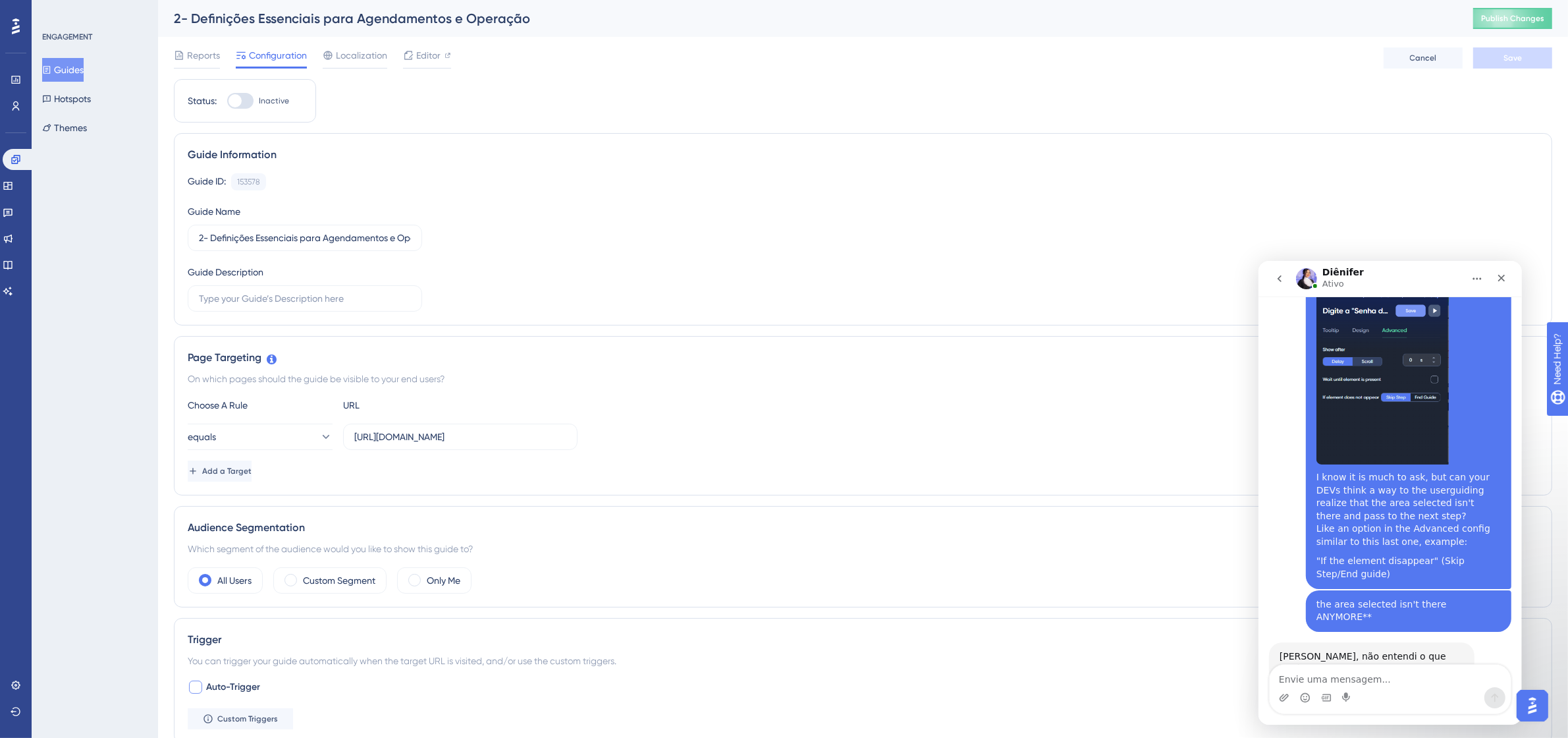
click at [417, 11] on div "2- Definições Essenciais para Agendamentos e Operação" at bounding box center [807, 18] width 1266 height 18
click at [522, 18] on div "2- Definições Essenciais para Agendamentos e Operação" at bounding box center [807, 18] width 1266 height 18
click at [18, 150] on link at bounding box center [18, 160] width 31 height 21
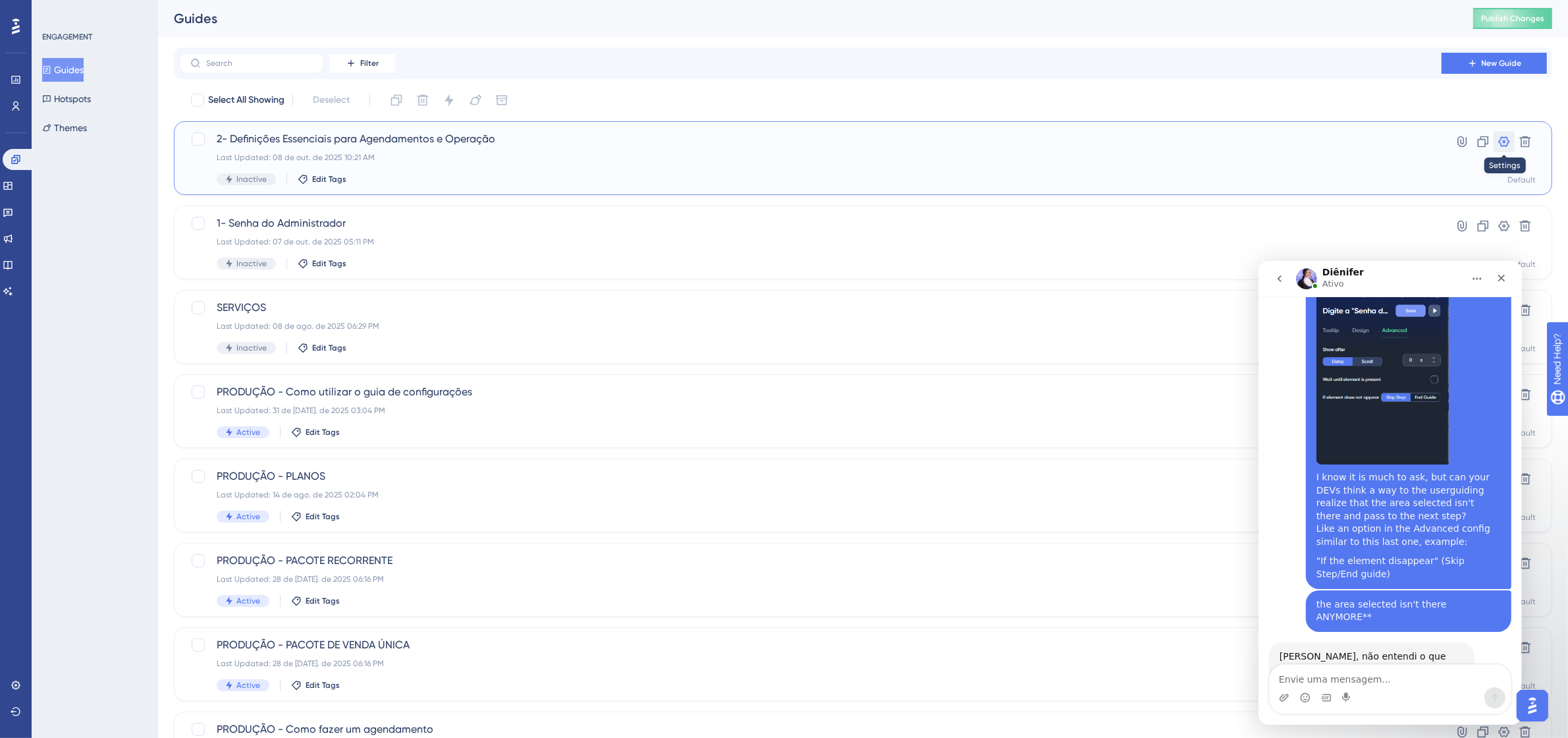
click at [1509, 150] on button at bounding box center [1504, 142] width 21 height 21
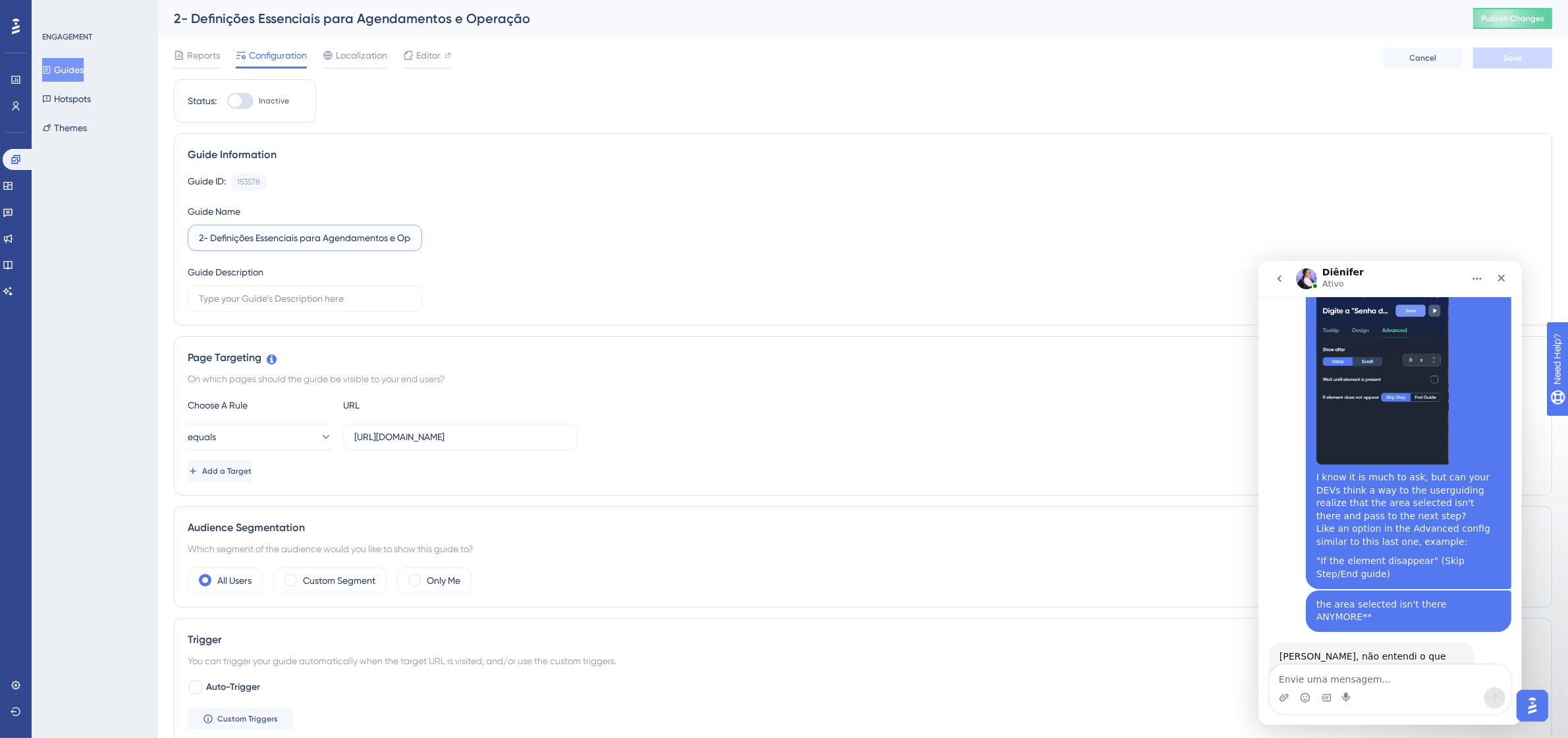
click at [356, 241] on input "2- Definições Essenciais para Agendamentos e Operação" at bounding box center [305, 238] width 212 height 15
drag, startPoint x: 387, startPoint y: 241, endPoint x: 423, endPoint y: 241, distance: 36.0
click at [425, 241] on div "Guide ID: 153578 Copy Guide Name 2- Definições Essenciais para Agendamentos e O…" at bounding box center [862, 242] width 1350 height 138
click at [419, 241] on label "2- Definições Essenciais para Agendamentos e Operação" at bounding box center [305, 238] width 235 height 26
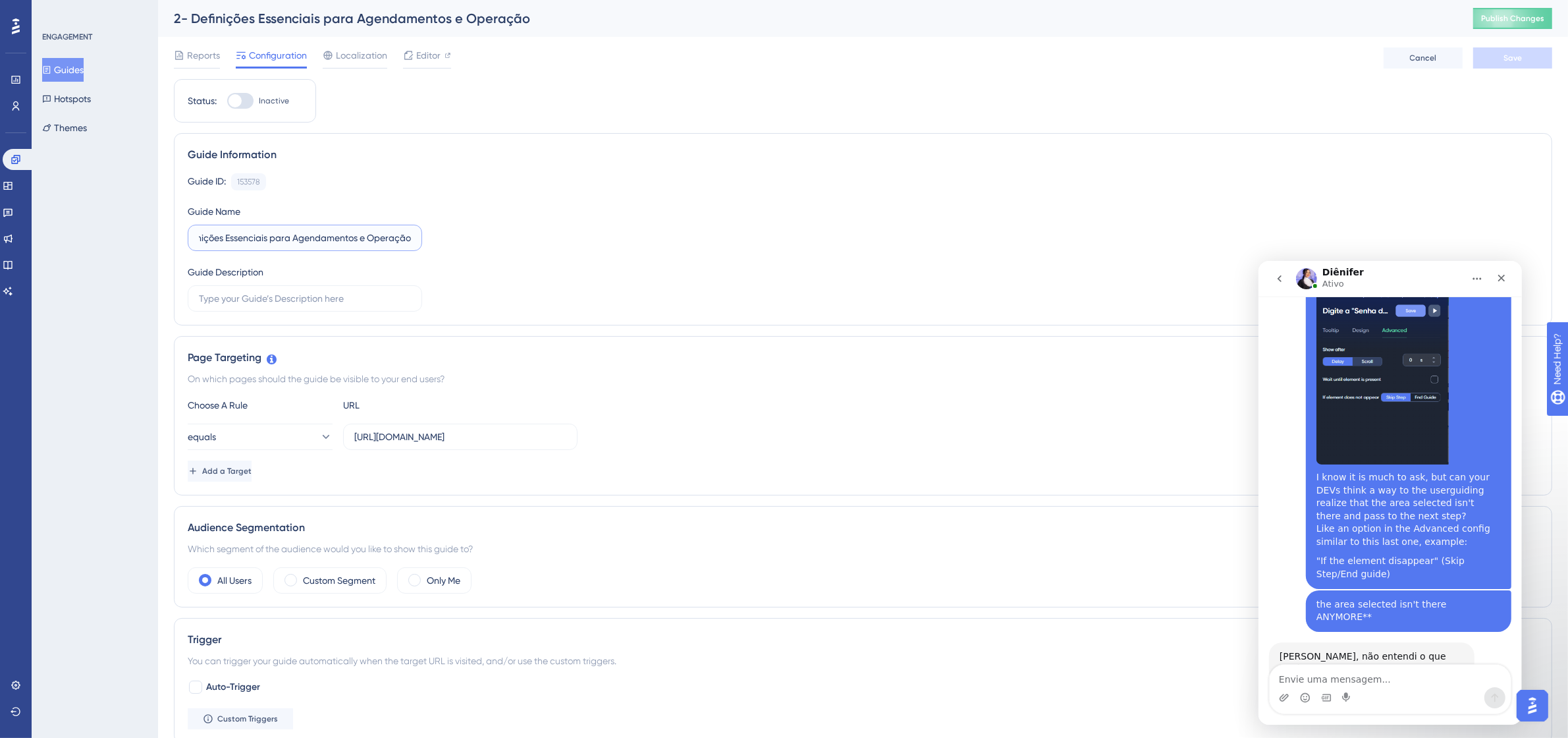
click at [411, 241] on input "2- Definições Essenciais para Agendamentos e Operação" at bounding box center [305, 238] width 212 height 15
type input "2- Definições Essenciais para Agendamentos e Operação(Revisar senhas de ADM)"
drag, startPoint x: 535, startPoint y: 162, endPoint x: 538, endPoint y: 124, distance: 38.1
click at [537, 136] on div "Guide Information Guide ID: 153578 Copy Guide Name 2- Definições Essenciais par…" at bounding box center [863, 230] width 1378 height 193
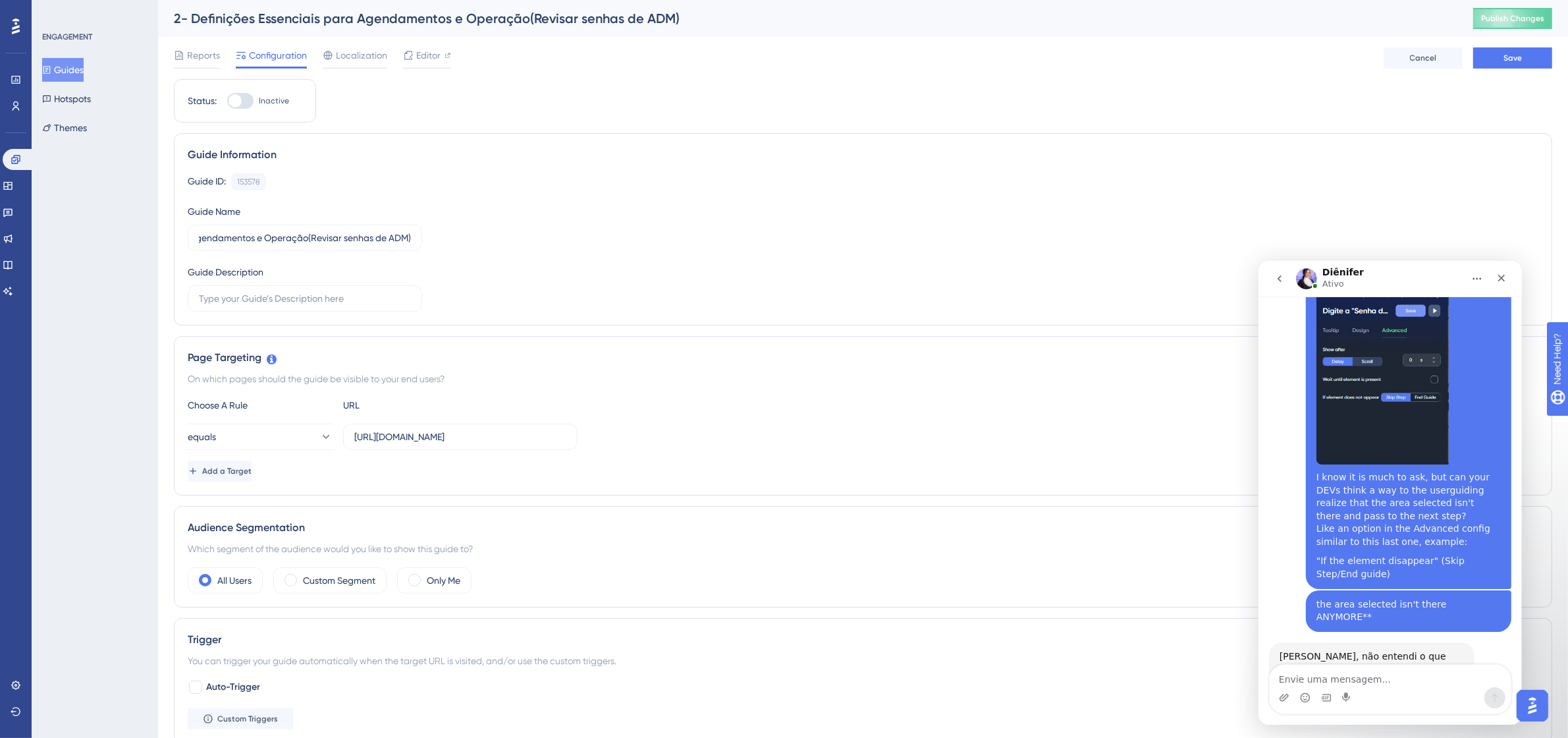
scroll to position [0, 0]
click at [1509, 56] on span "Save" at bounding box center [1512, 57] width 18 height 11
click at [57, 60] on button "Guides" at bounding box center [62, 70] width 42 height 23
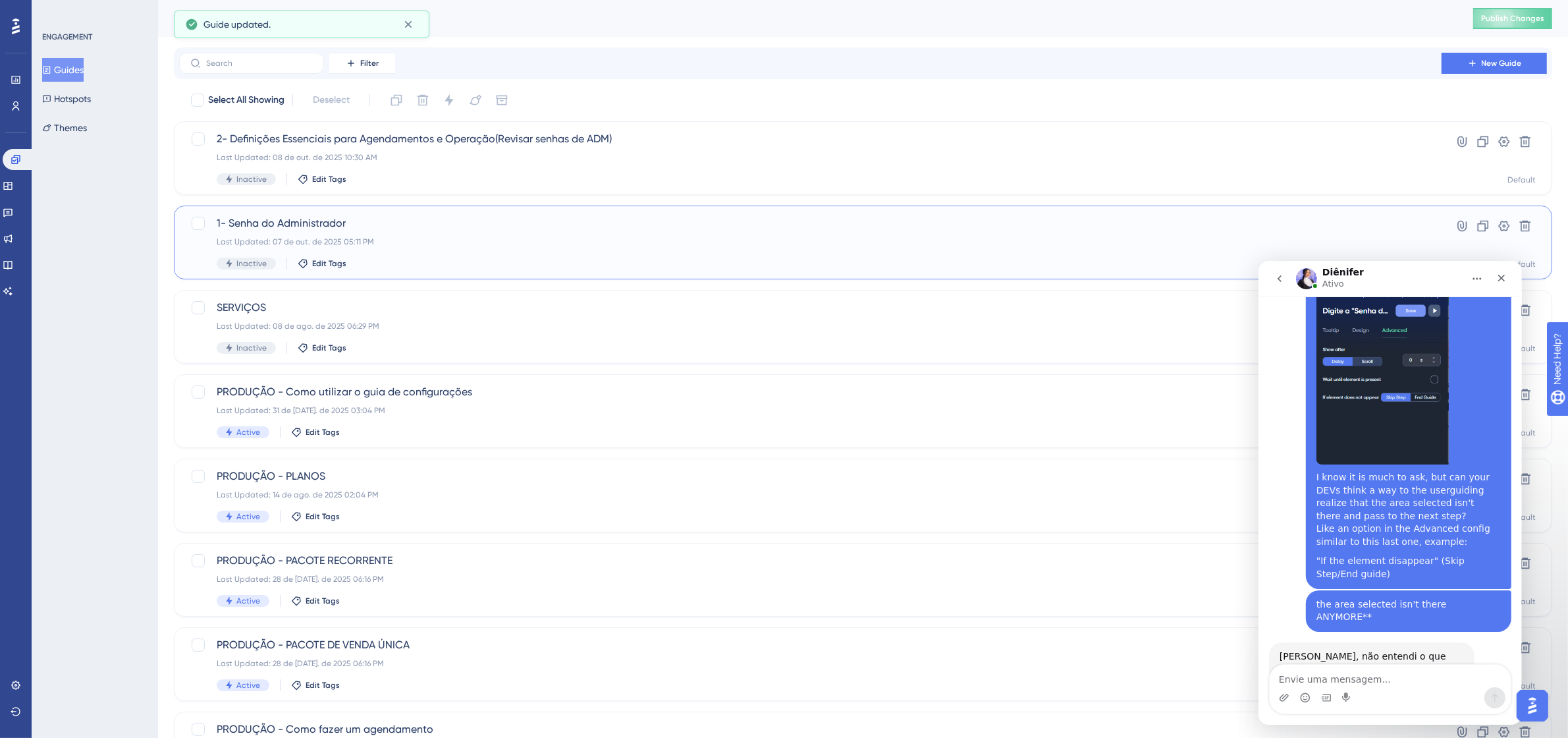
click at [329, 227] on span "1- Senha do Administrador" at bounding box center [811, 223] width 1187 height 16
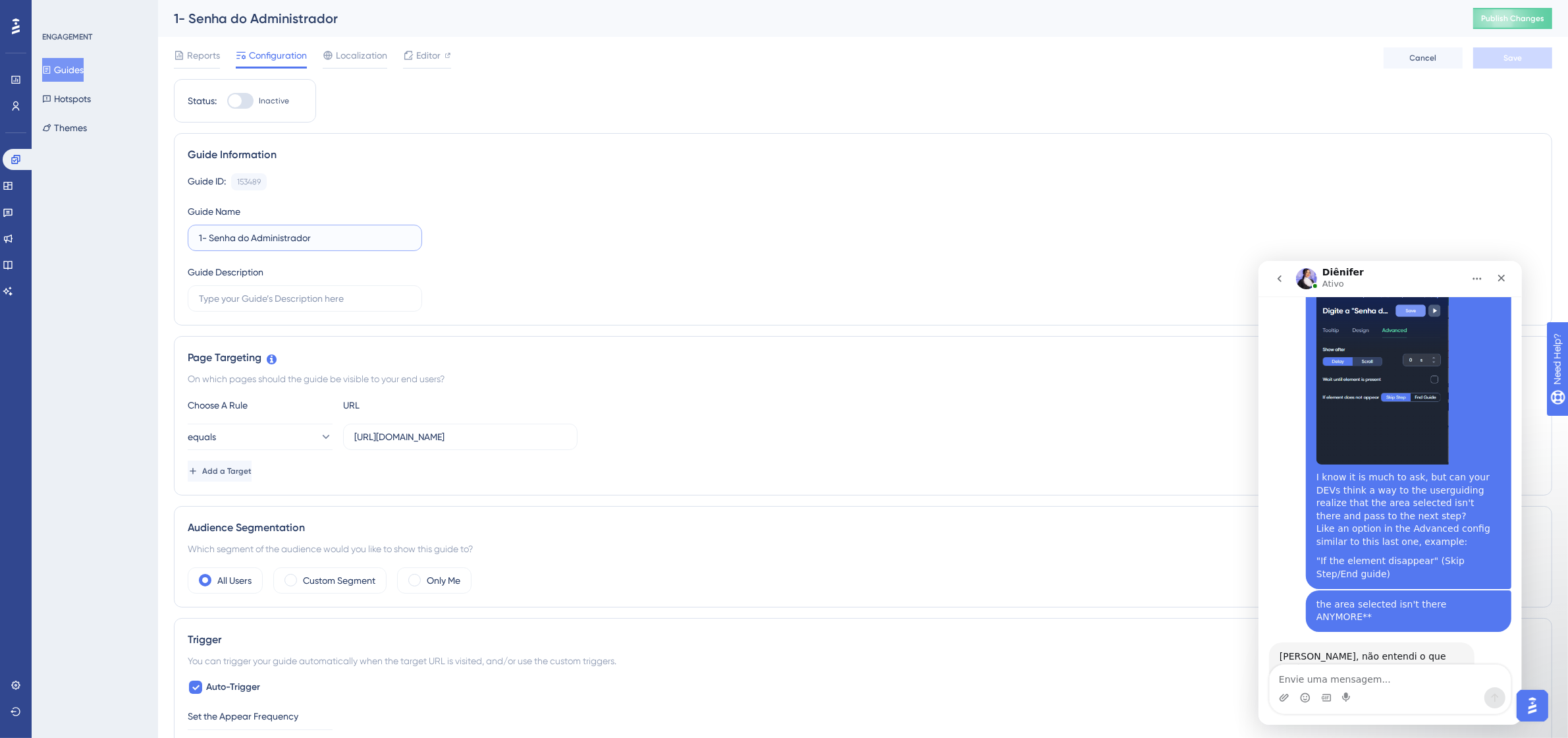
click at [339, 231] on input "1- Senha do Administrador" at bounding box center [305, 238] width 212 height 15
paste input "(Revisar senhas de ADM)"
type input "1- Senha do Administrador(Revisar senhas de ADM)"
click at [1510, 53] on span "Save" at bounding box center [1512, 57] width 18 height 11
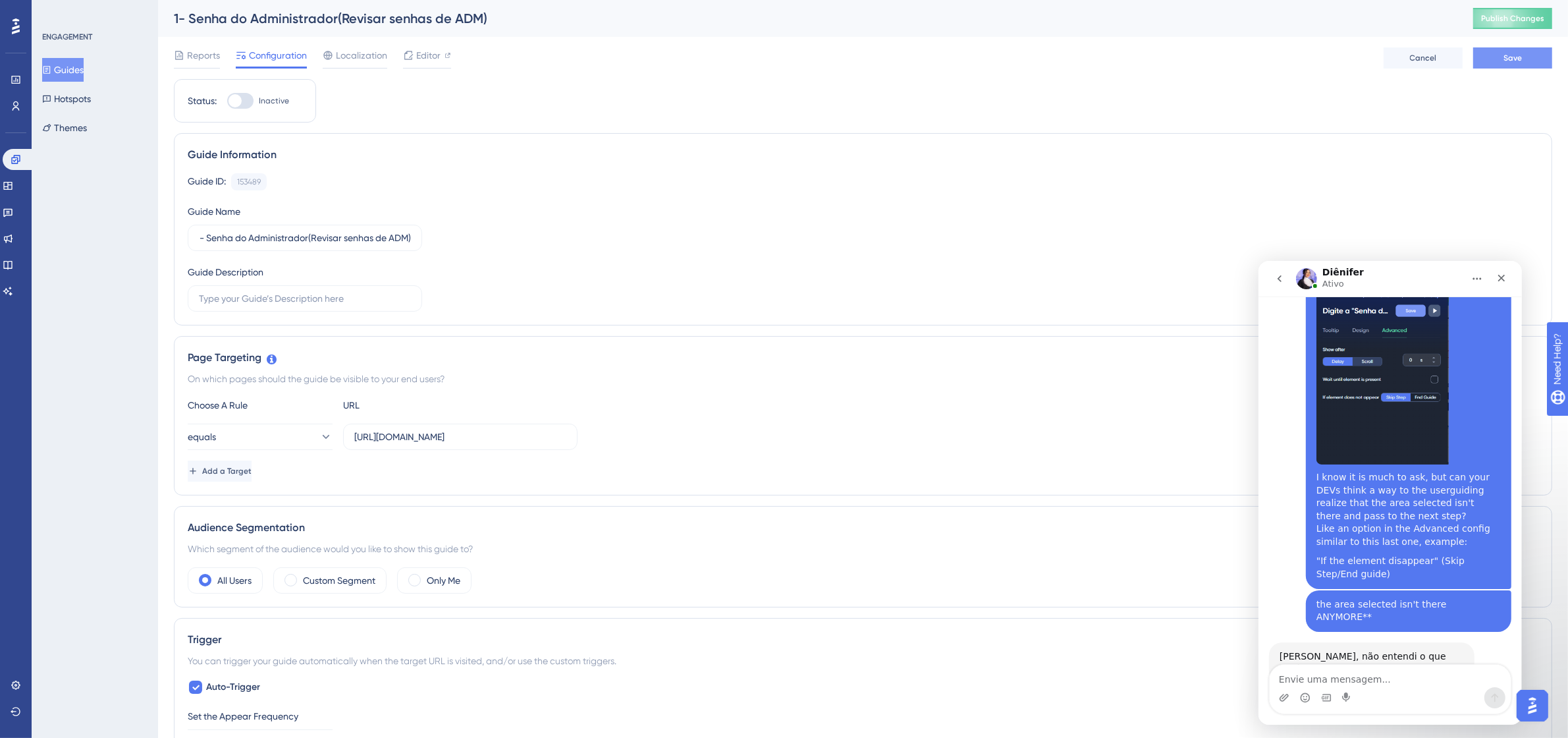
scroll to position [0, 0]
click at [1334, 679] on textarea "Envie uma mensagem..." at bounding box center [1390, 675] width 241 height 22
type textarea "S"
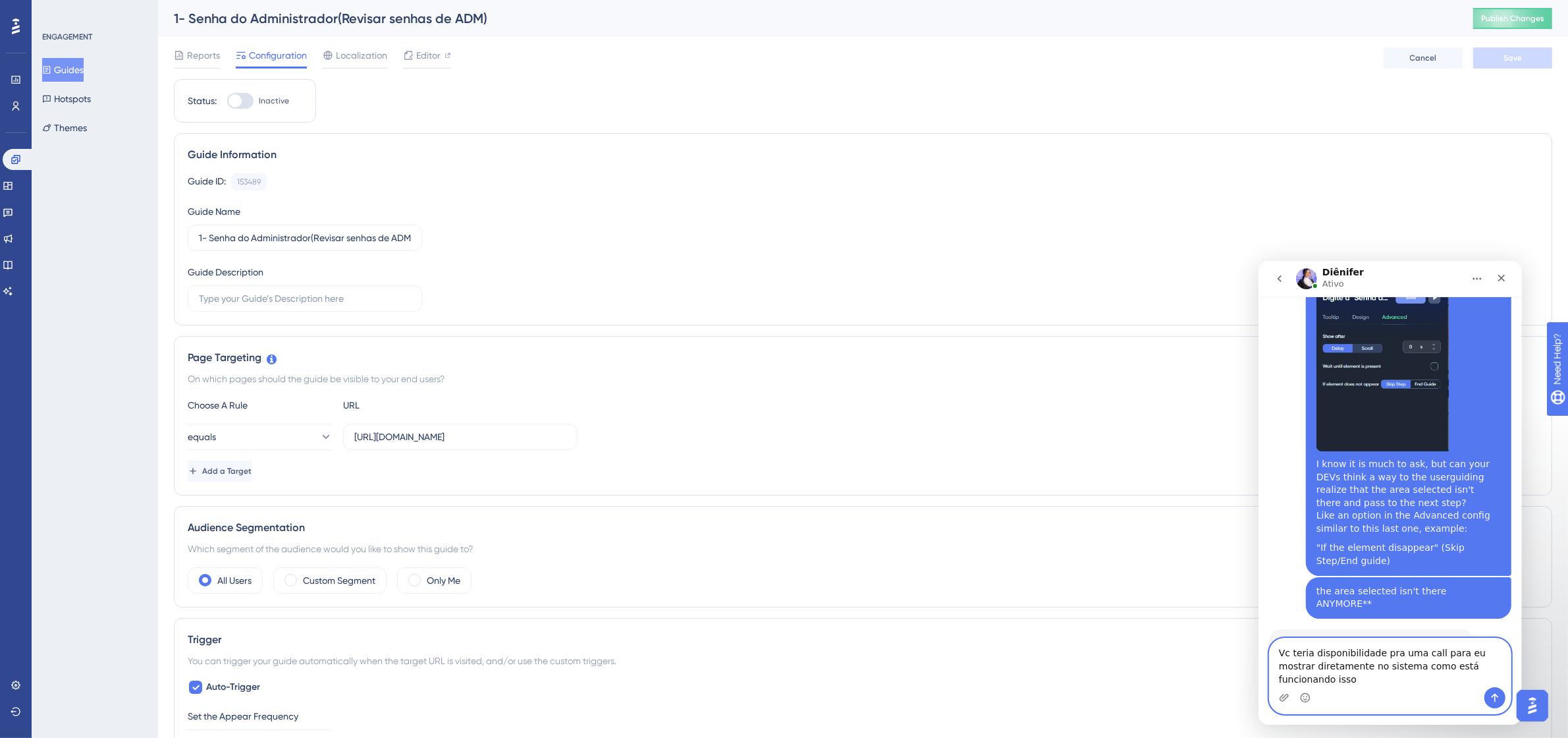
type textarea "Vc teria disponibilidade pra uma call para eu mostrar diretamente no sistema co…"
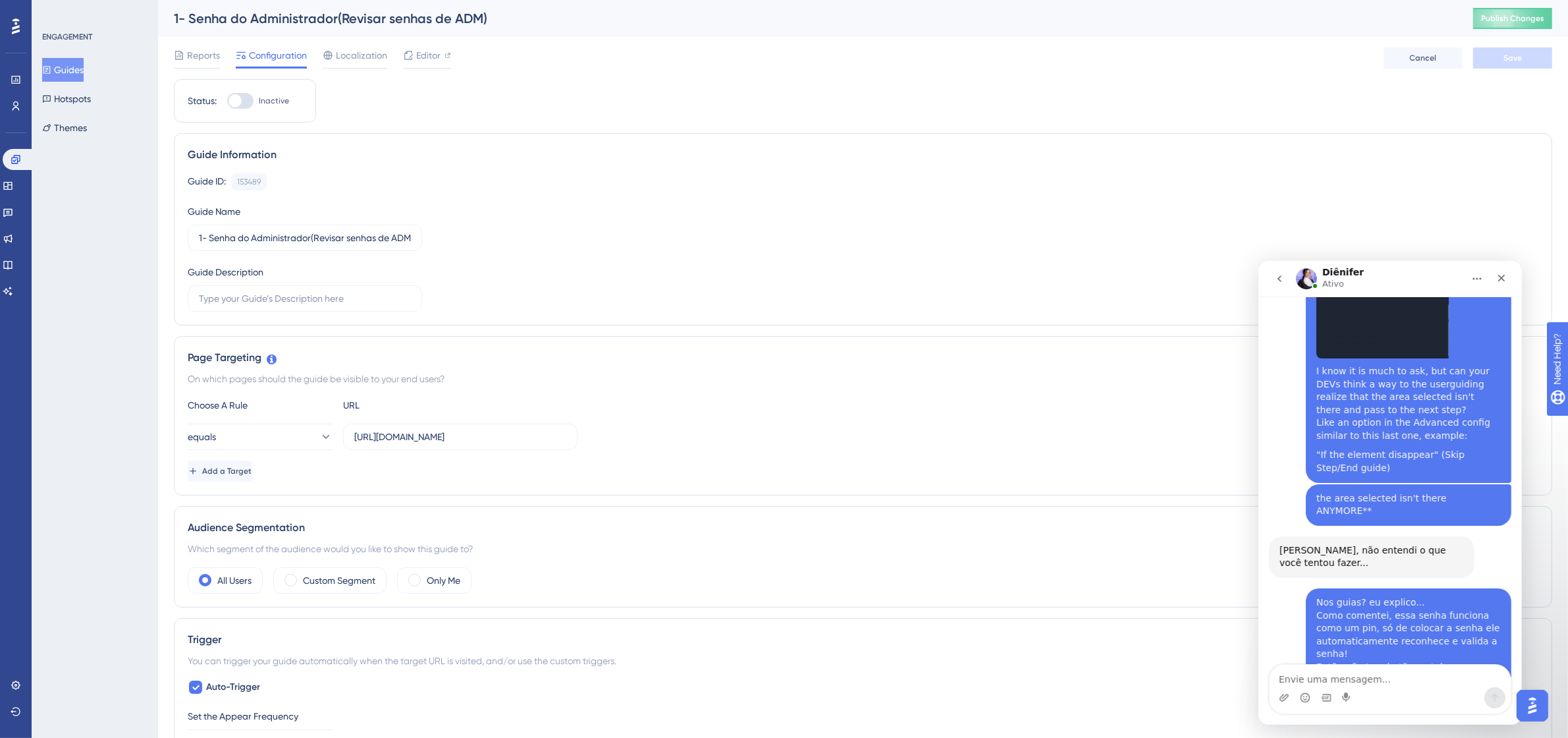
scroll to position [4282, 0]
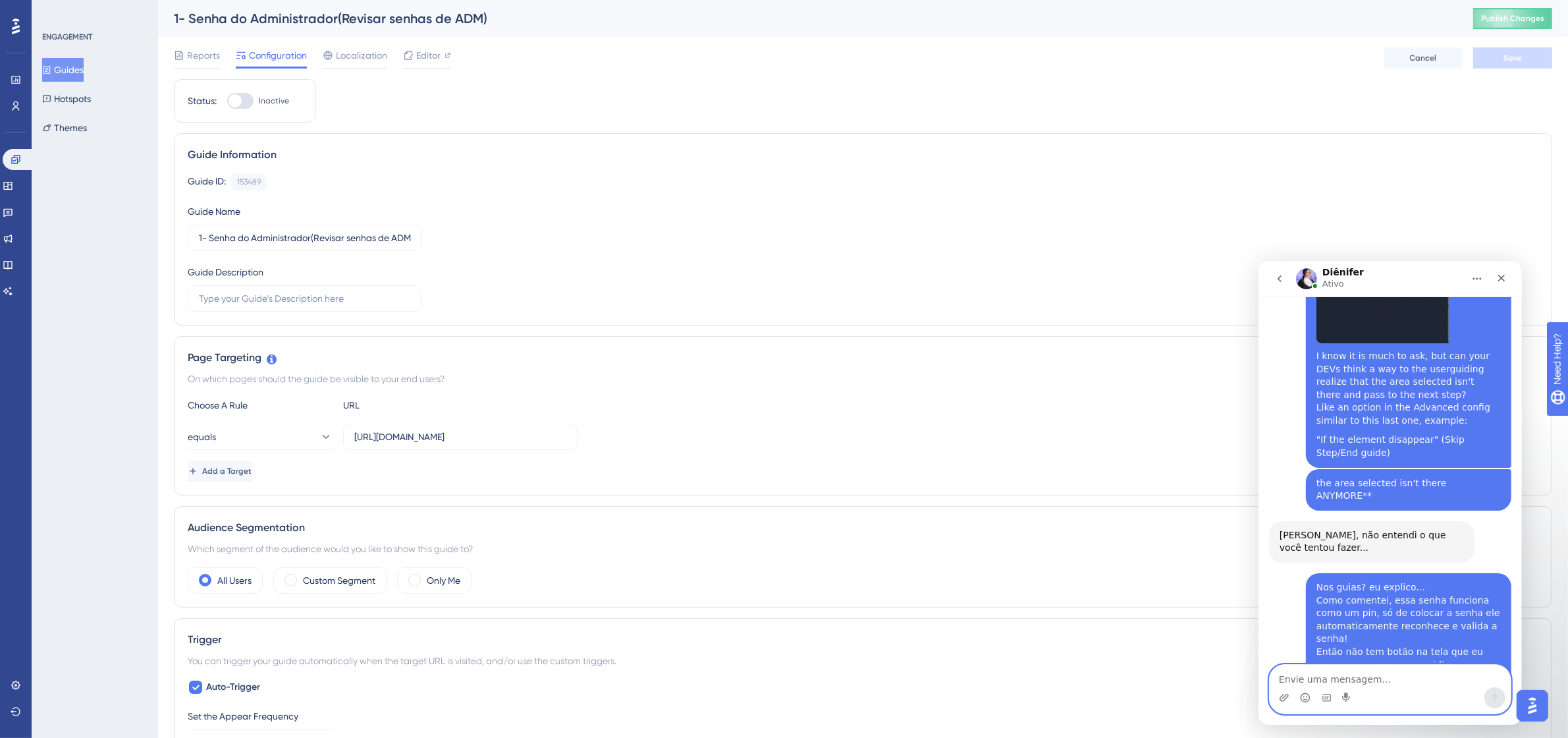
click at [1469, 677] on textarea "Envie uma mensagem..." at bounding box center [1390, 675] width 241 height 22
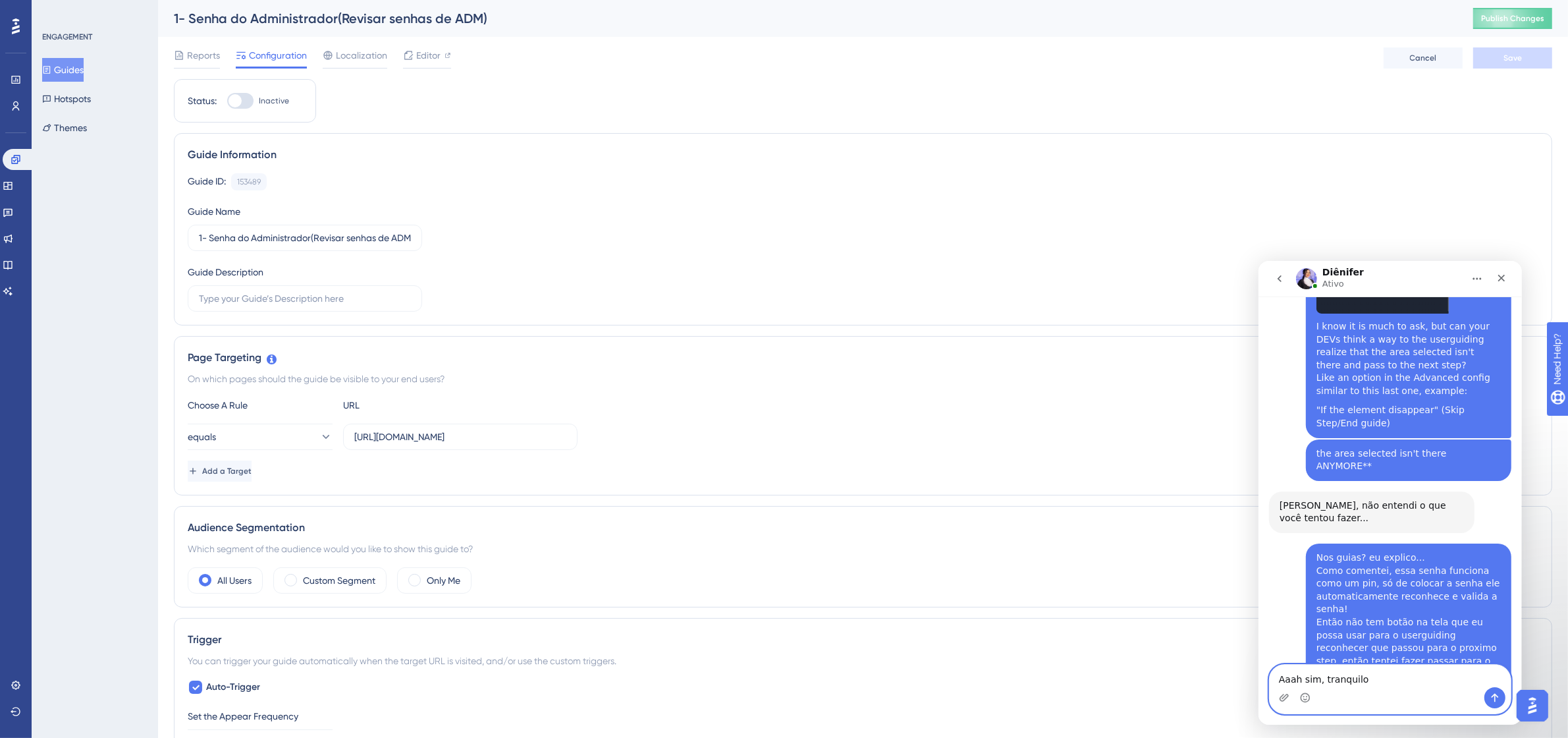
type textarea "Aaah sim, tranquilo!"
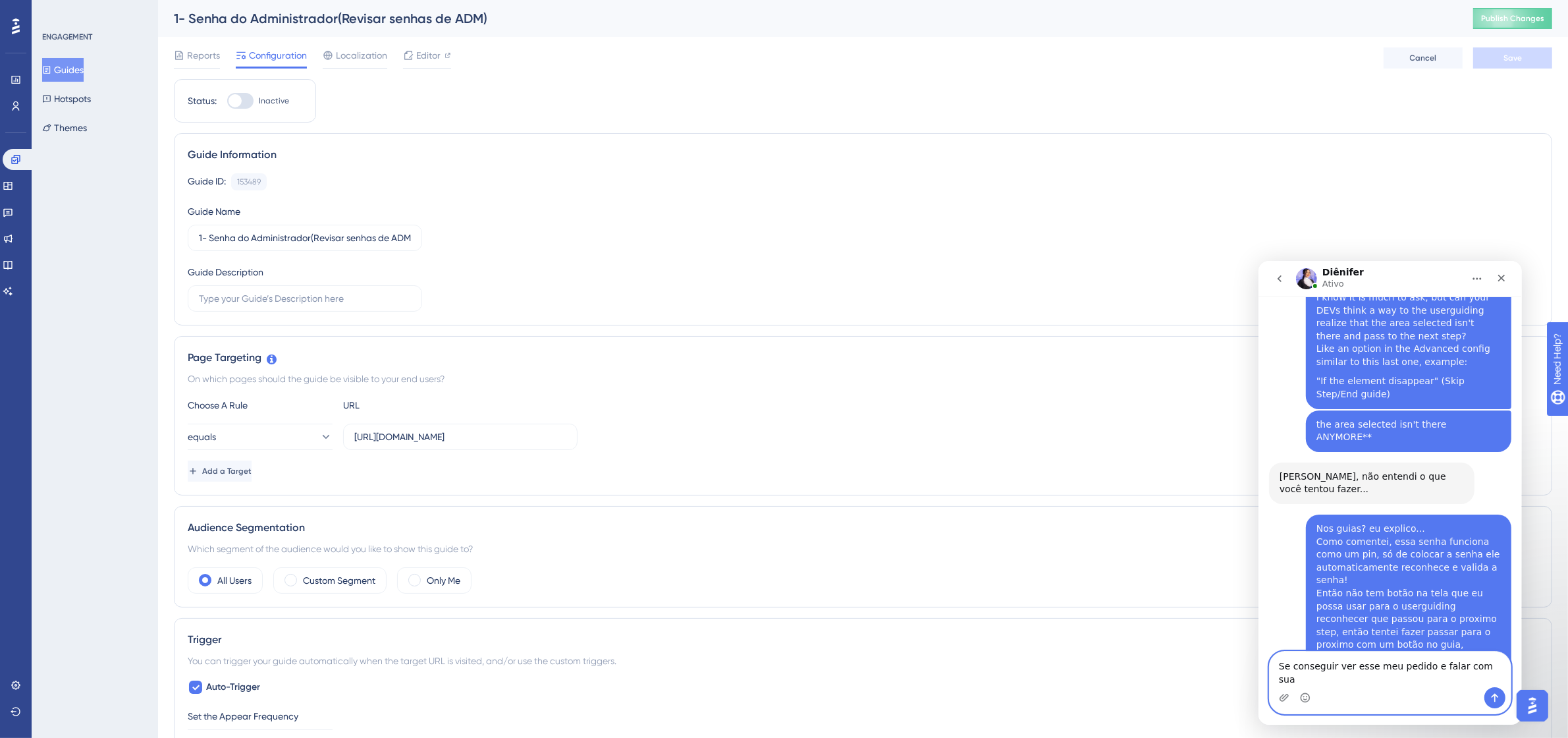
scroll to position [4351, 0]
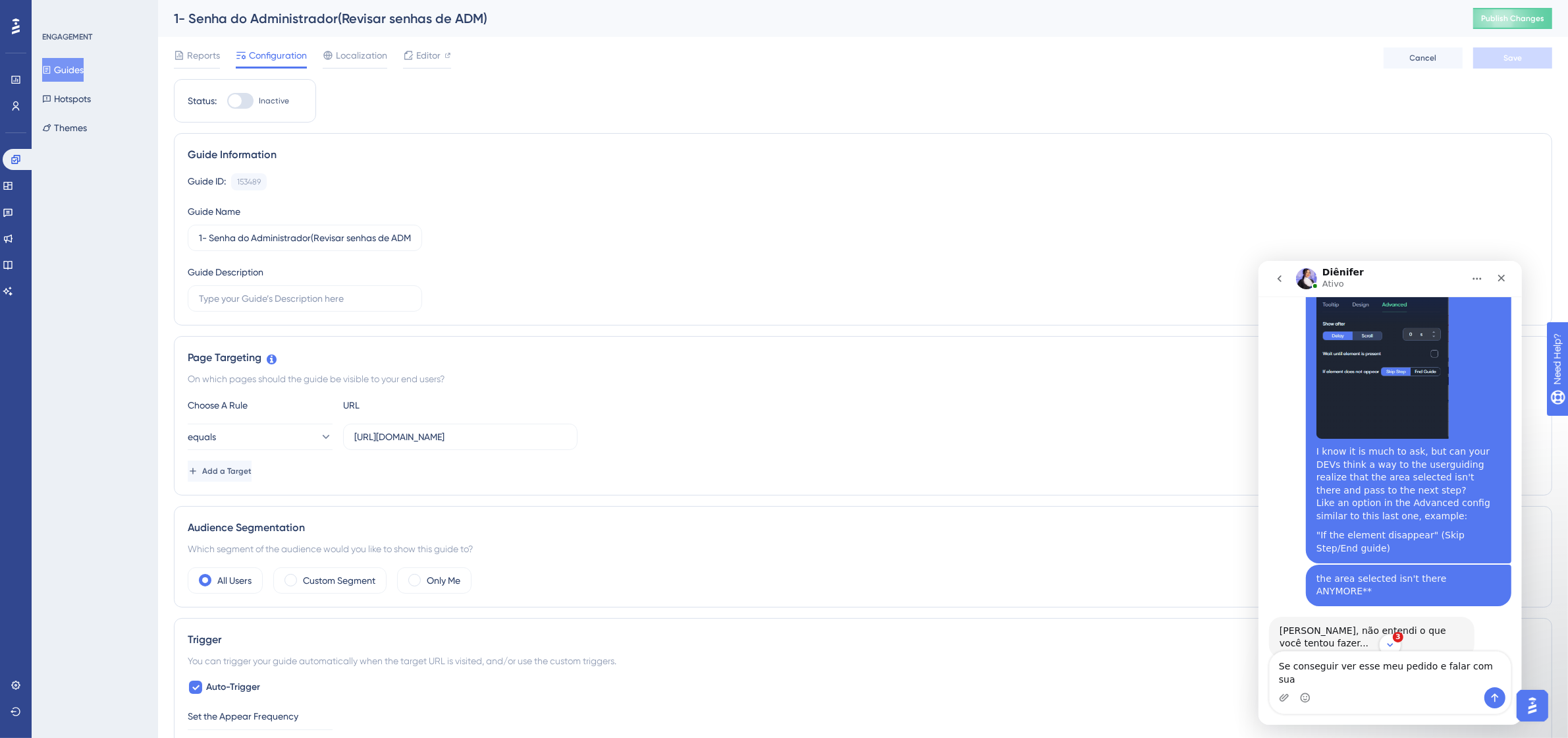
scroll to position [4425, 0]
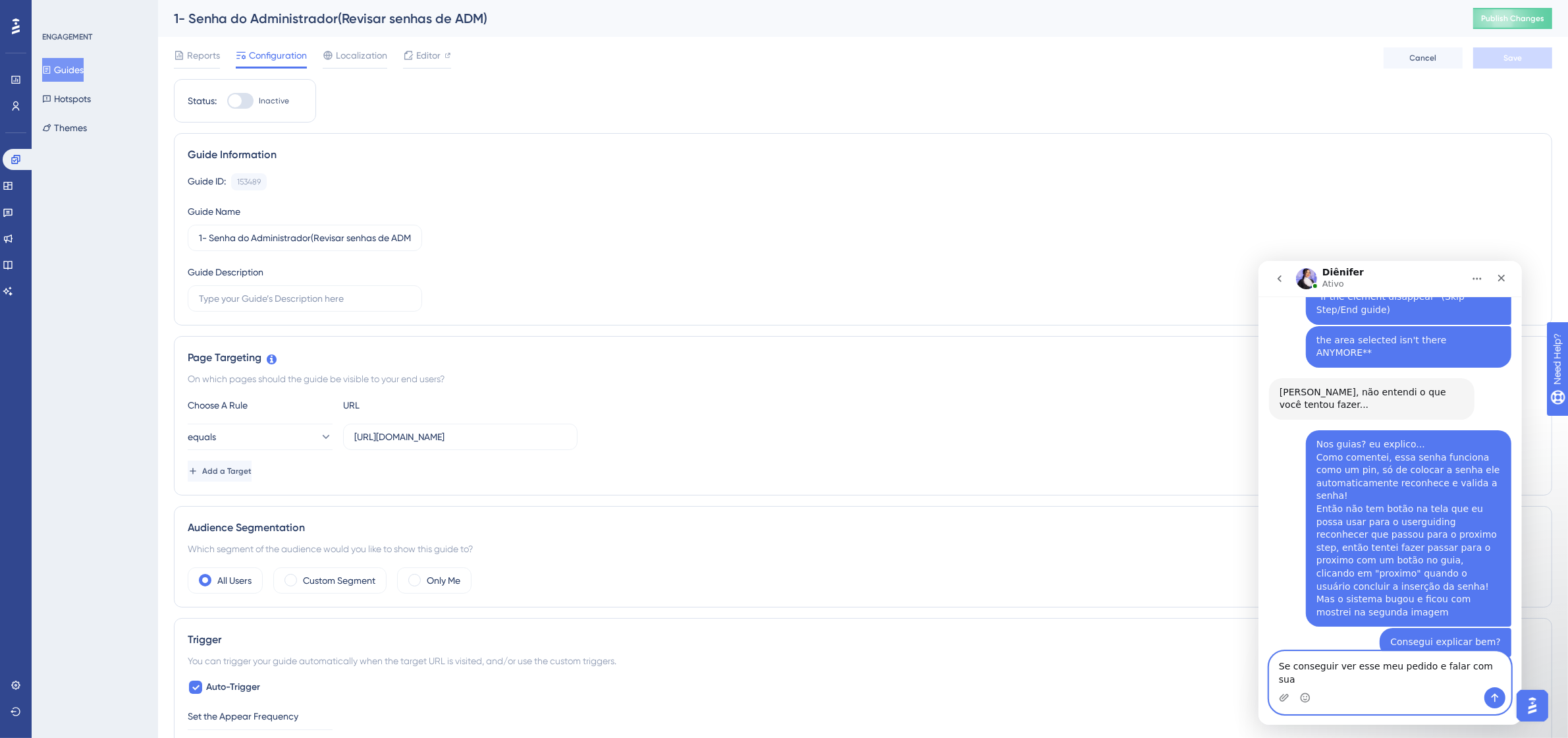
click at [1390, 683] on textarea "Se conseguir ver esse meu pedido e falar com sua" at bounding box center [1390, 668] width 241 height 36
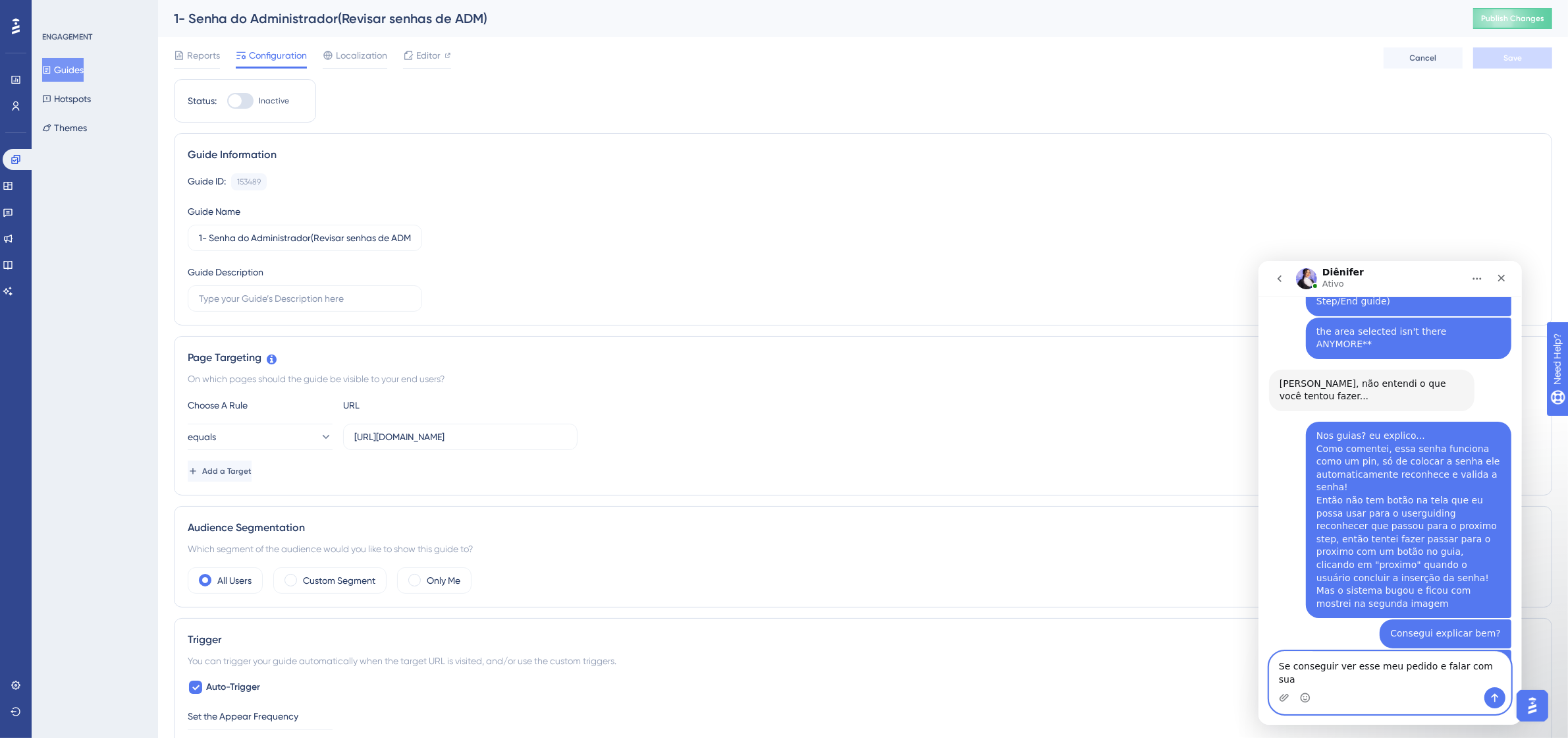
drag, startPoint x: 1456, startPoint y: 682, endPoint x: 1478, endPoint y: 681, distance: 22.0
click at [1478, 681] on textarea "Se conseguir ver esse meu pedido e falar com sua" at bounding box center [1390, 668] width 241 height 36
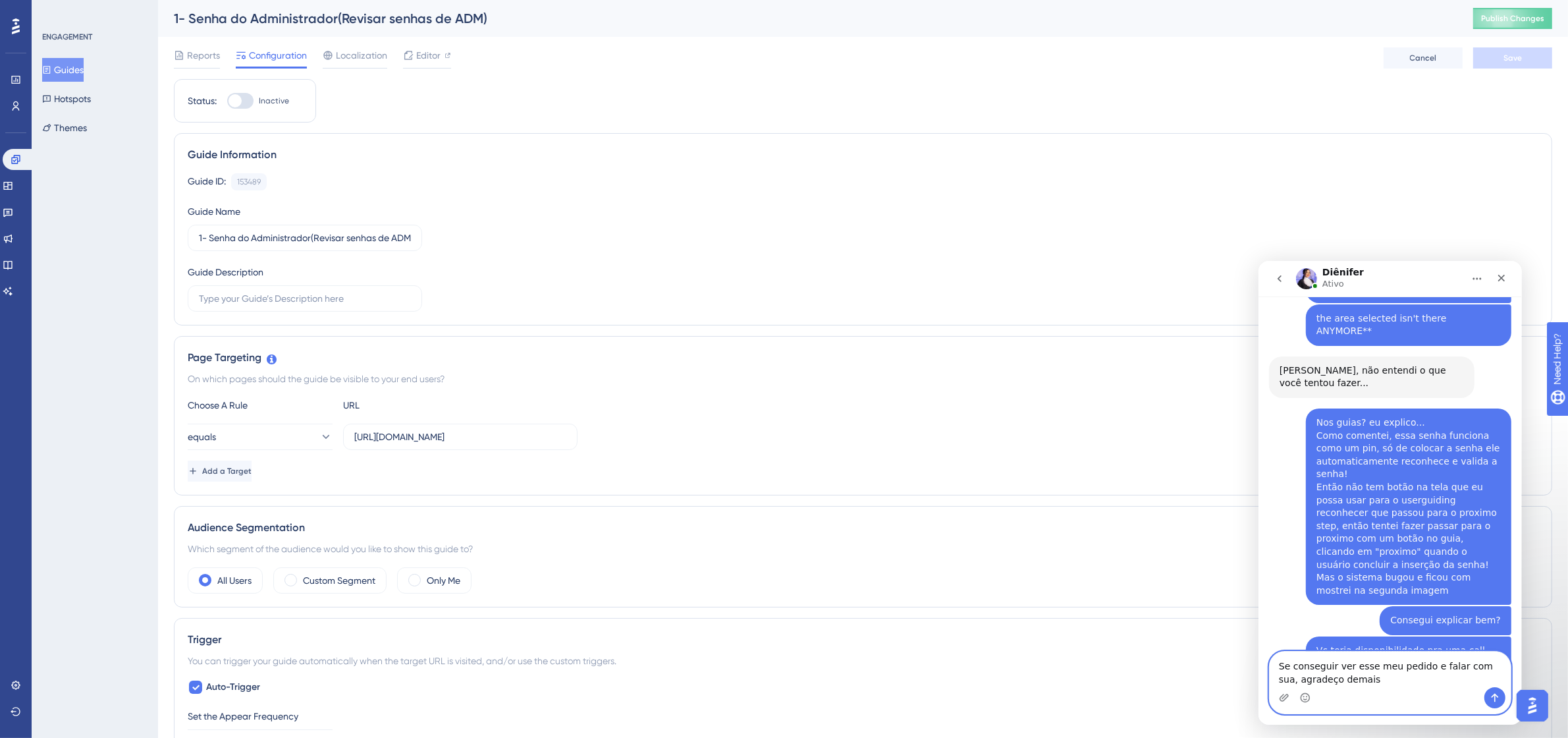
type textarea "Se conseguir ver esse meu pedido e falar com sua, agradeço demais!"
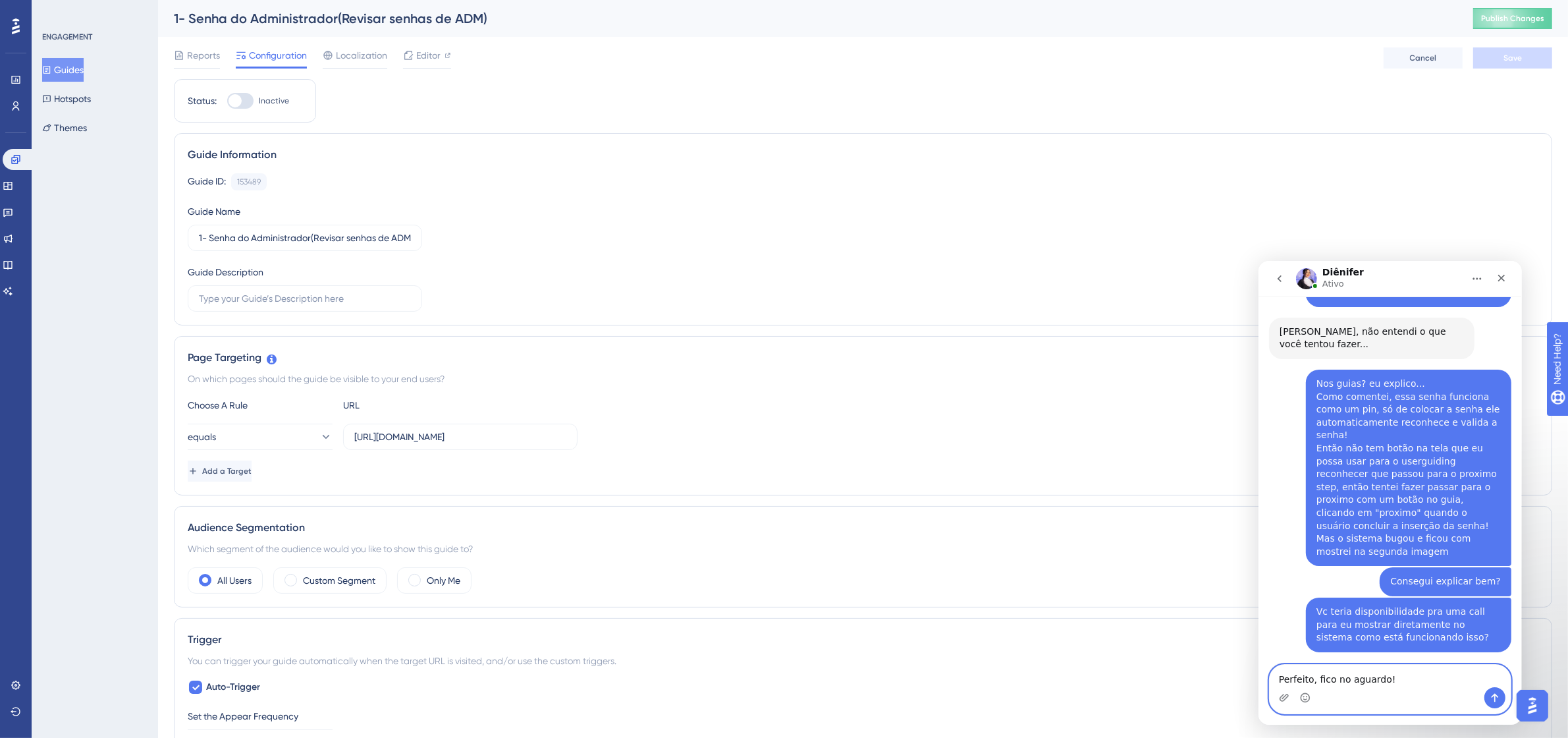
type textarea "Perfeito, fico no aguardo"
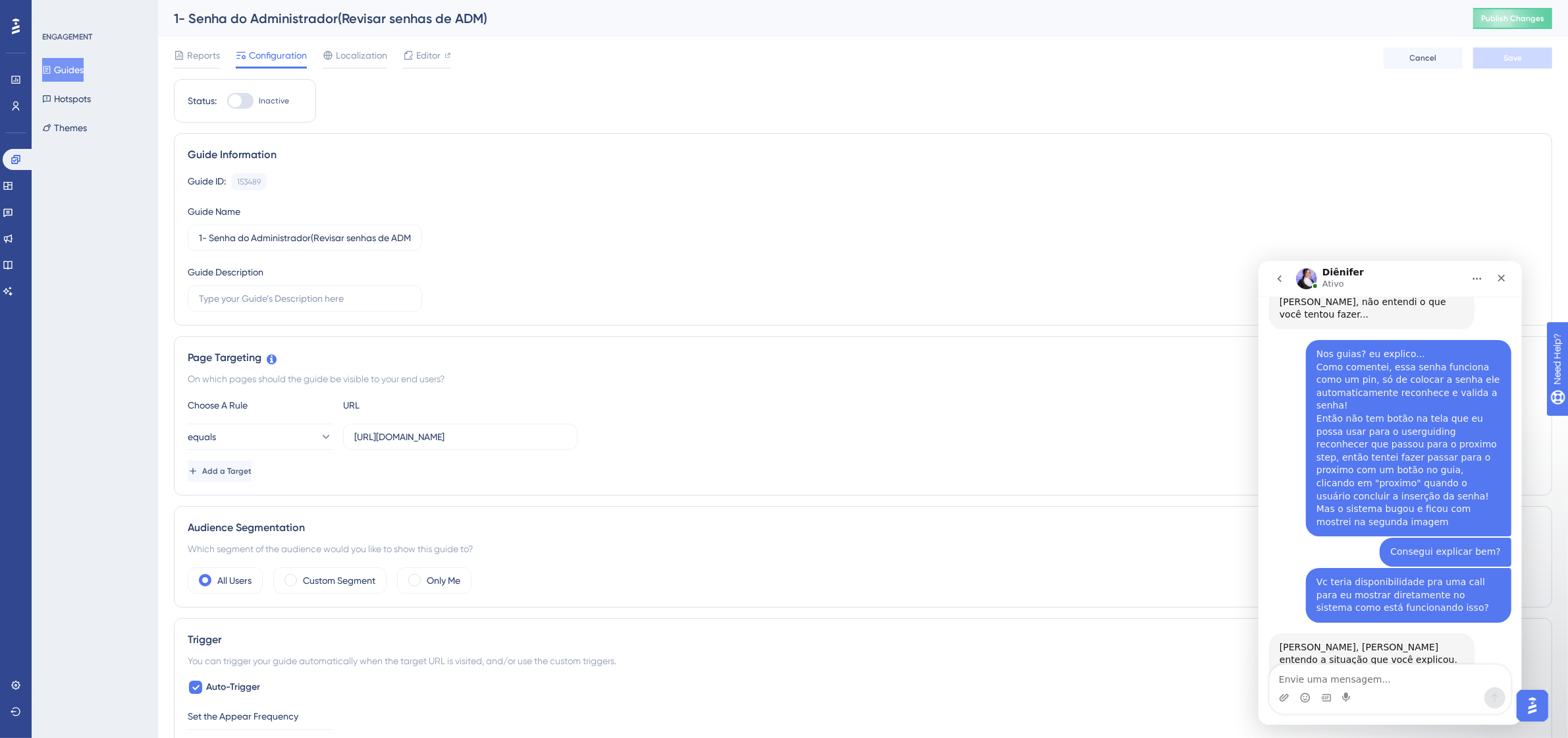
click at [72, 73] on button "Guides" at bounding box center [62, 70] width 42 height 23
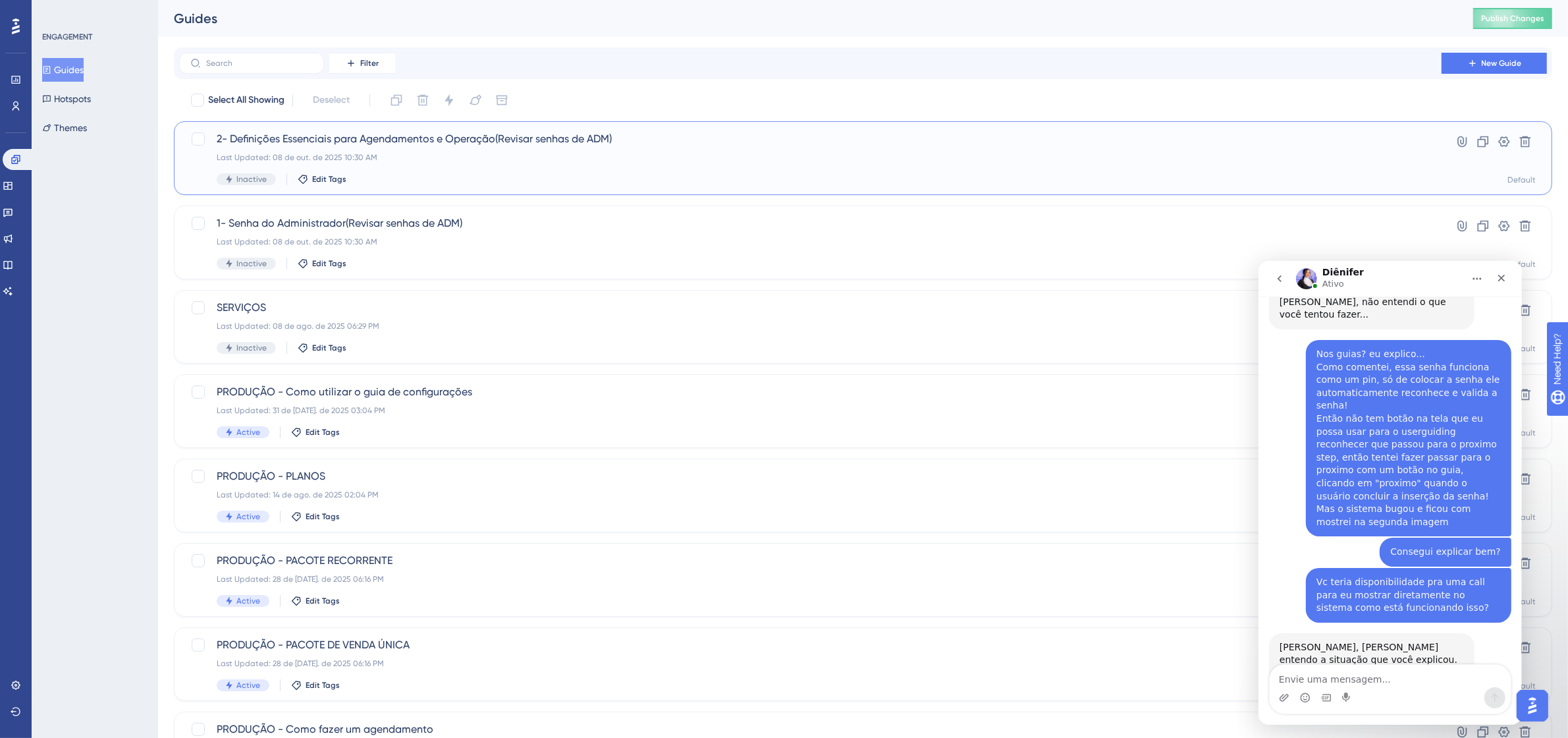
click at [467, 137] on span "2- Definições Essenciais para Agendamentos e Operação(Revisar senhas de ADM)" at bounding box center [811, 139] width 1187 height 16
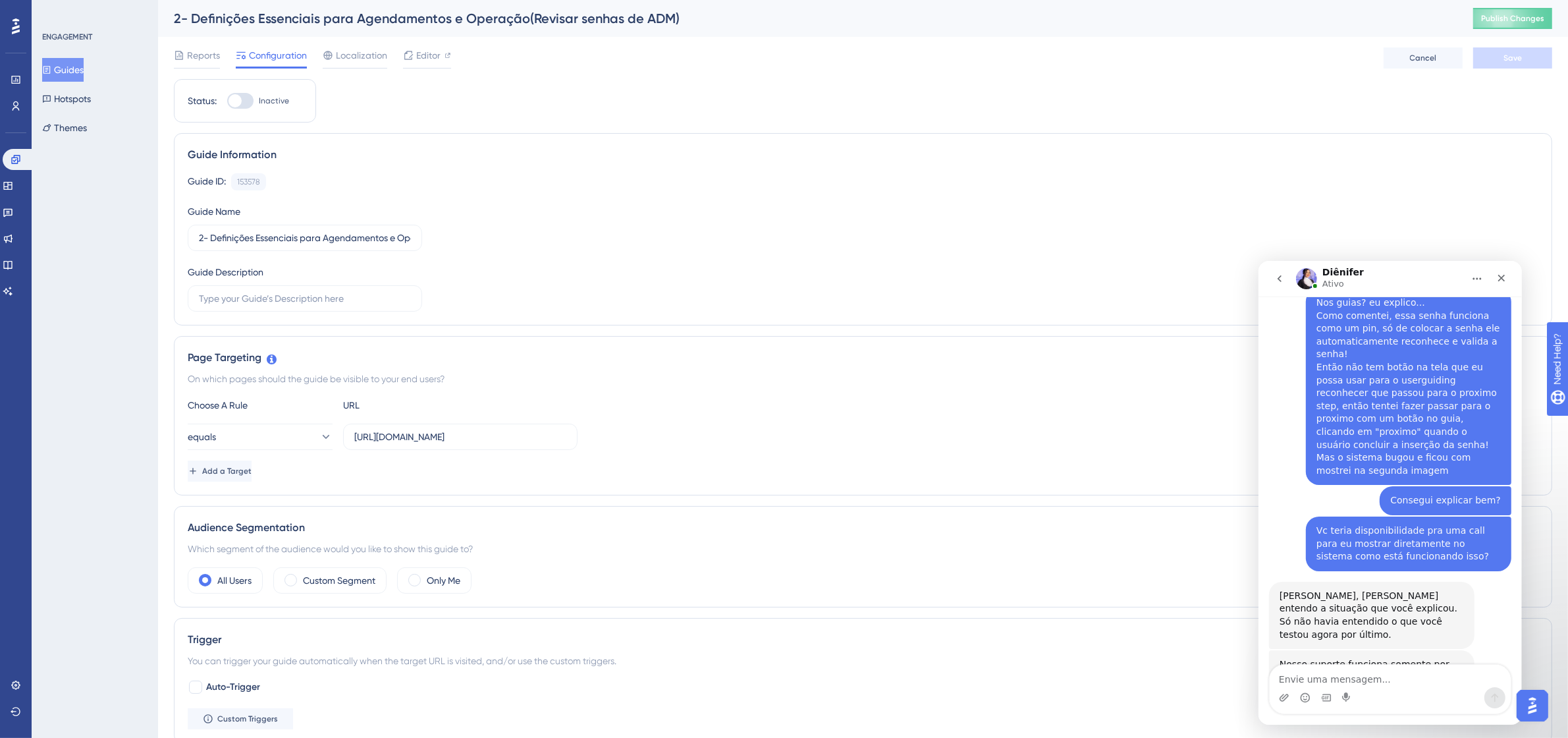
scroll to position [4589, 0]
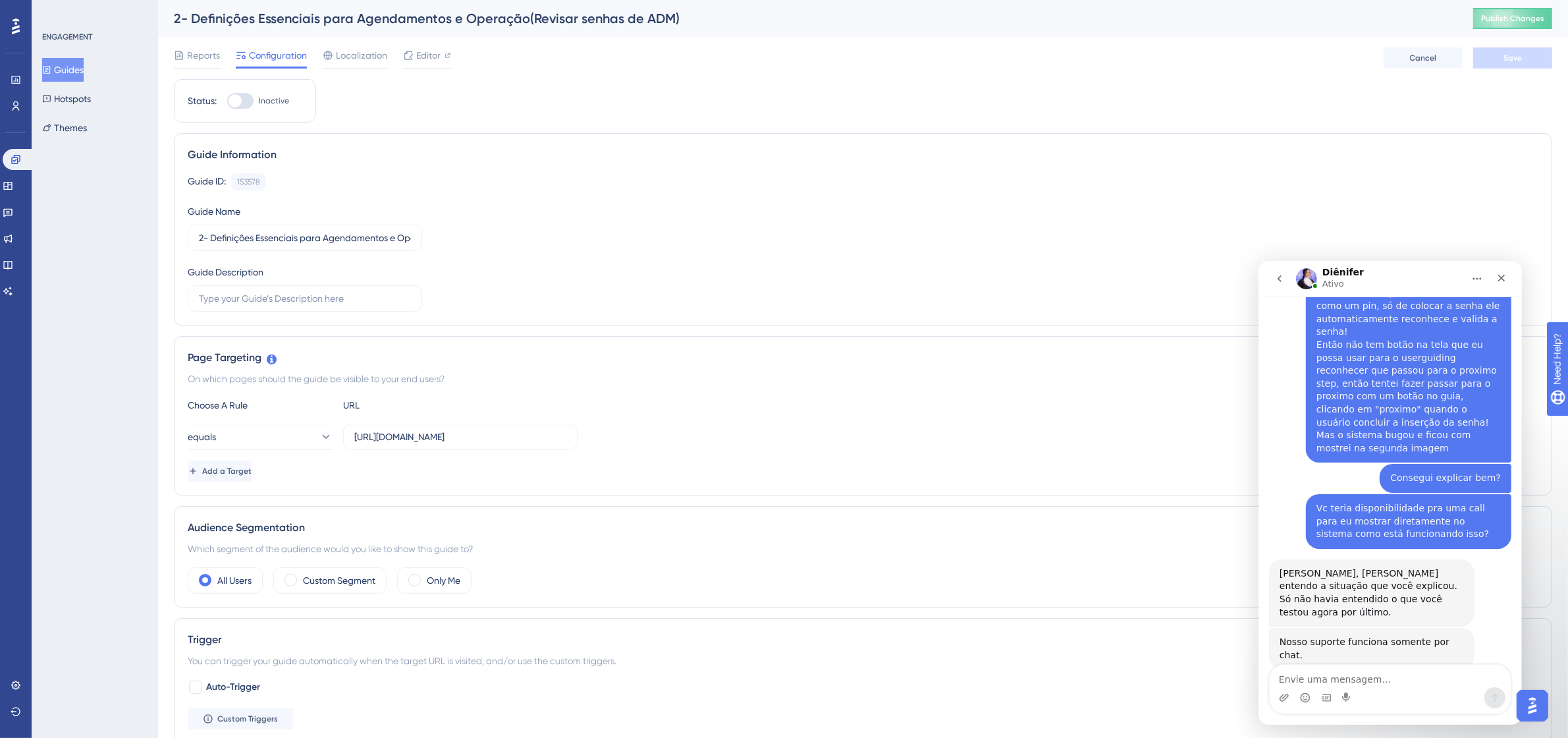
click at [97, 461] on div "ENGAGEMENT Guides Hotspots Themes" at bounding box center [94, 369] width 127 height 738
click at [67, 64] on button "Guides" at bounding box center [62, 70] width 42 height 23
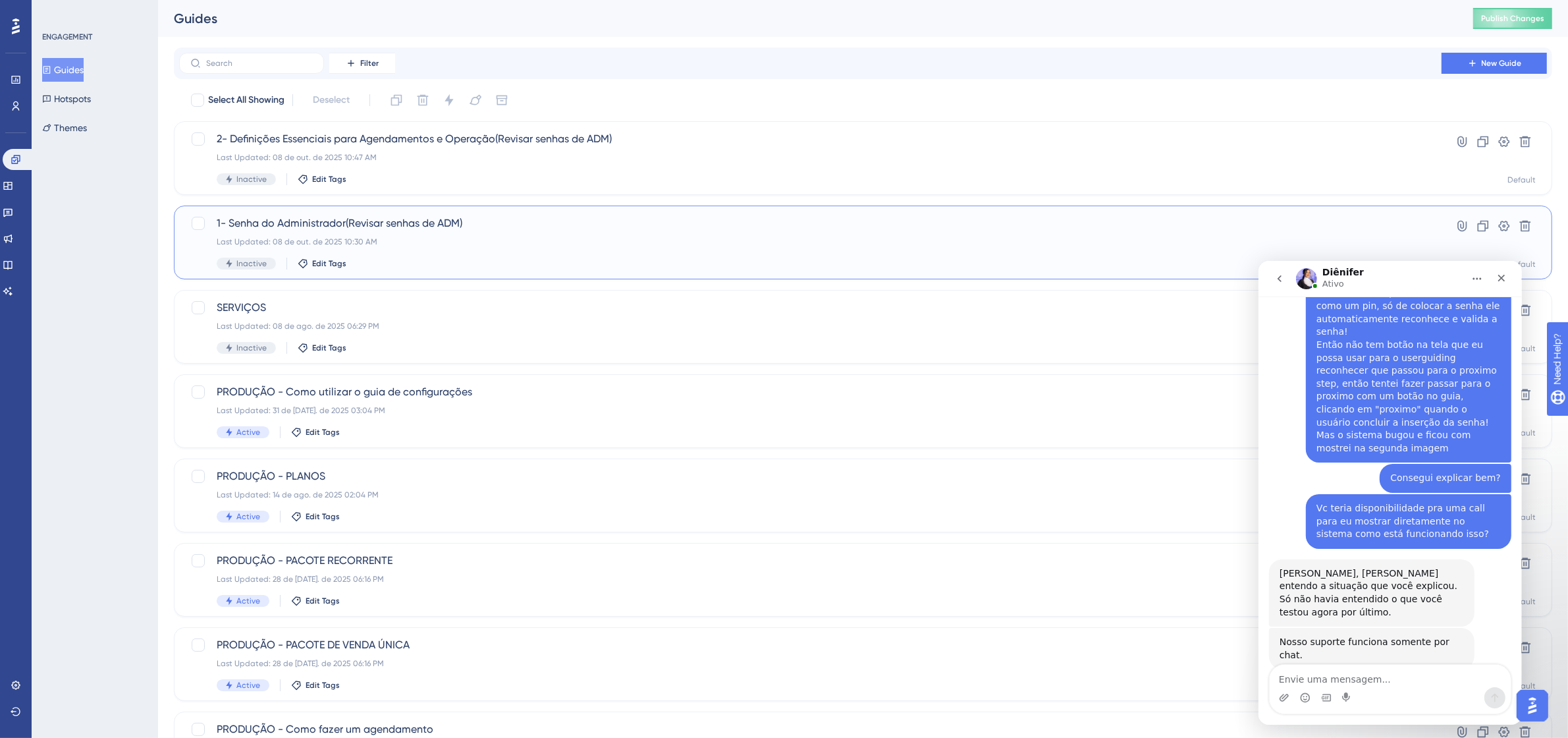
click at [406, 219] on span "1- Senha do Administrador(Revisar senhas de ADM)" at bounding box center [811, 223] width 1187 height 16
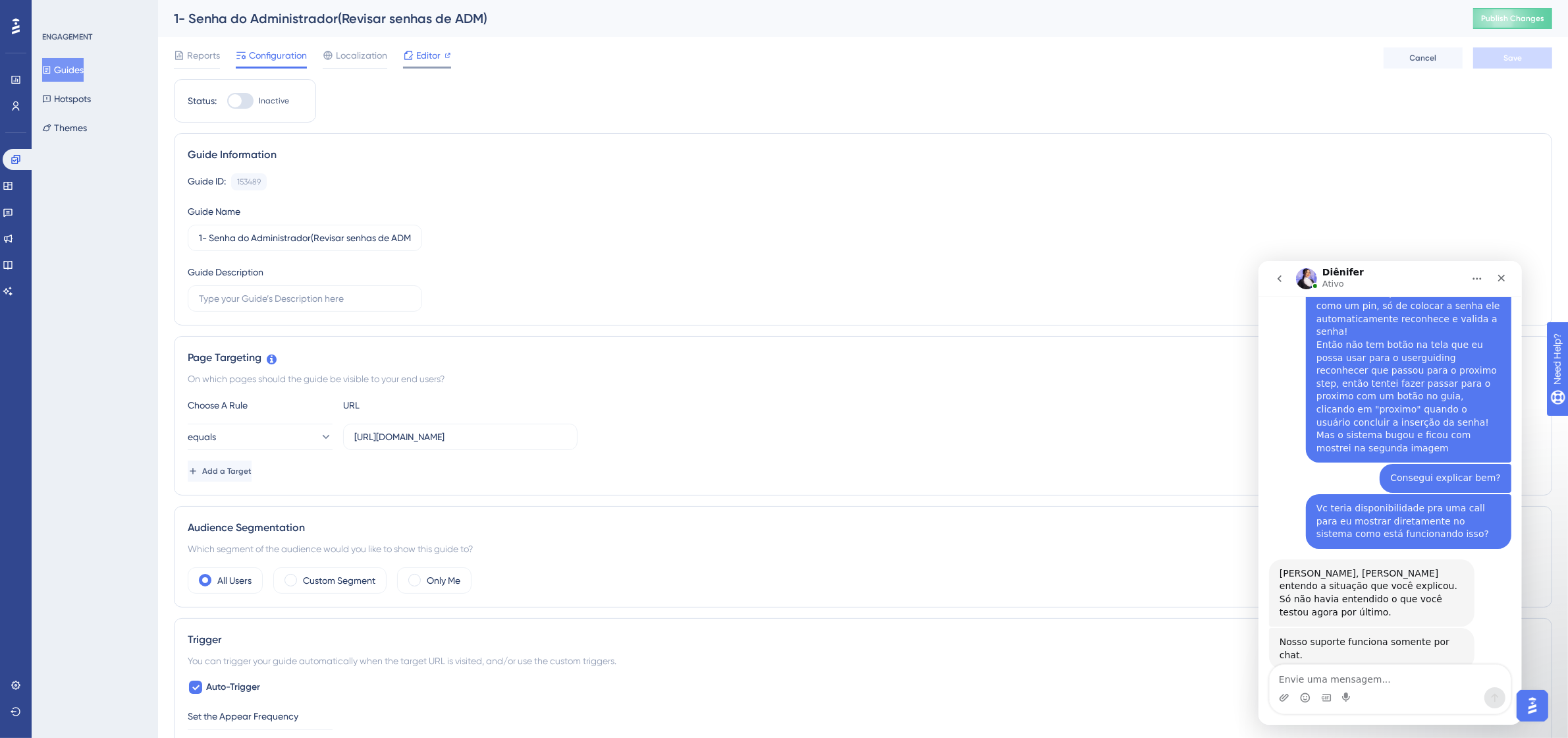
click at [422, 66] on div at bounding box center [426, 67] width 48 height 2
click at [74, 52] on div "ENGAGEMENT Guides Hotspots Themes" at bounding box center [95, 85] width 107 height 108
click at [70, 71] on button "Guides" at bounding box center [62, 70] width 42 height 23
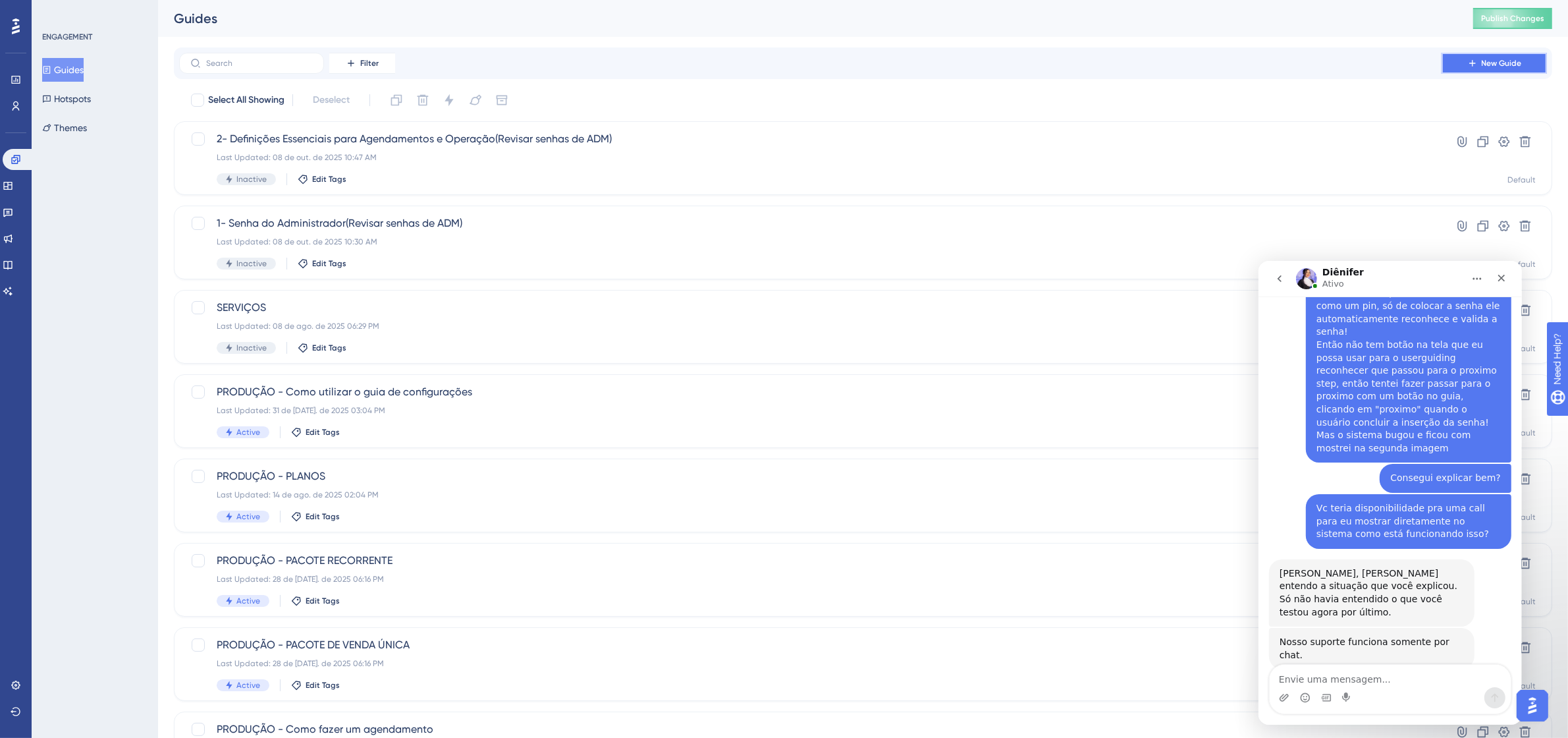
click at [1482, 60] on span "New Guide" at bounding box center [1501, 63] width 40 height 11
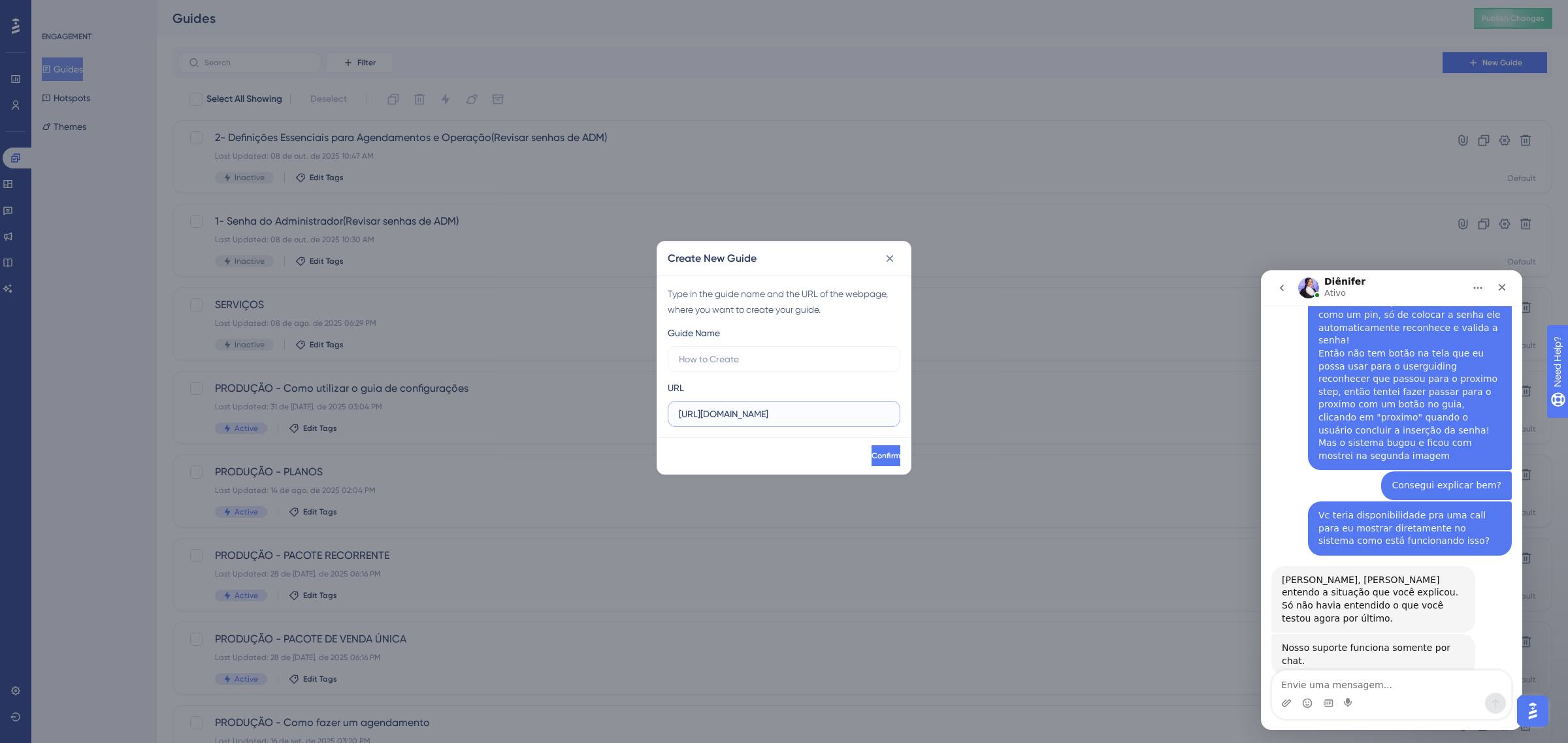
click at [825, 417] on input "https://app.tecpet.dev" at bounding box center [784, 413] width 210 height 14
paste input "/#/config/general/shop"
type input "https://app.tecpet.dev/#/config/general/shop"
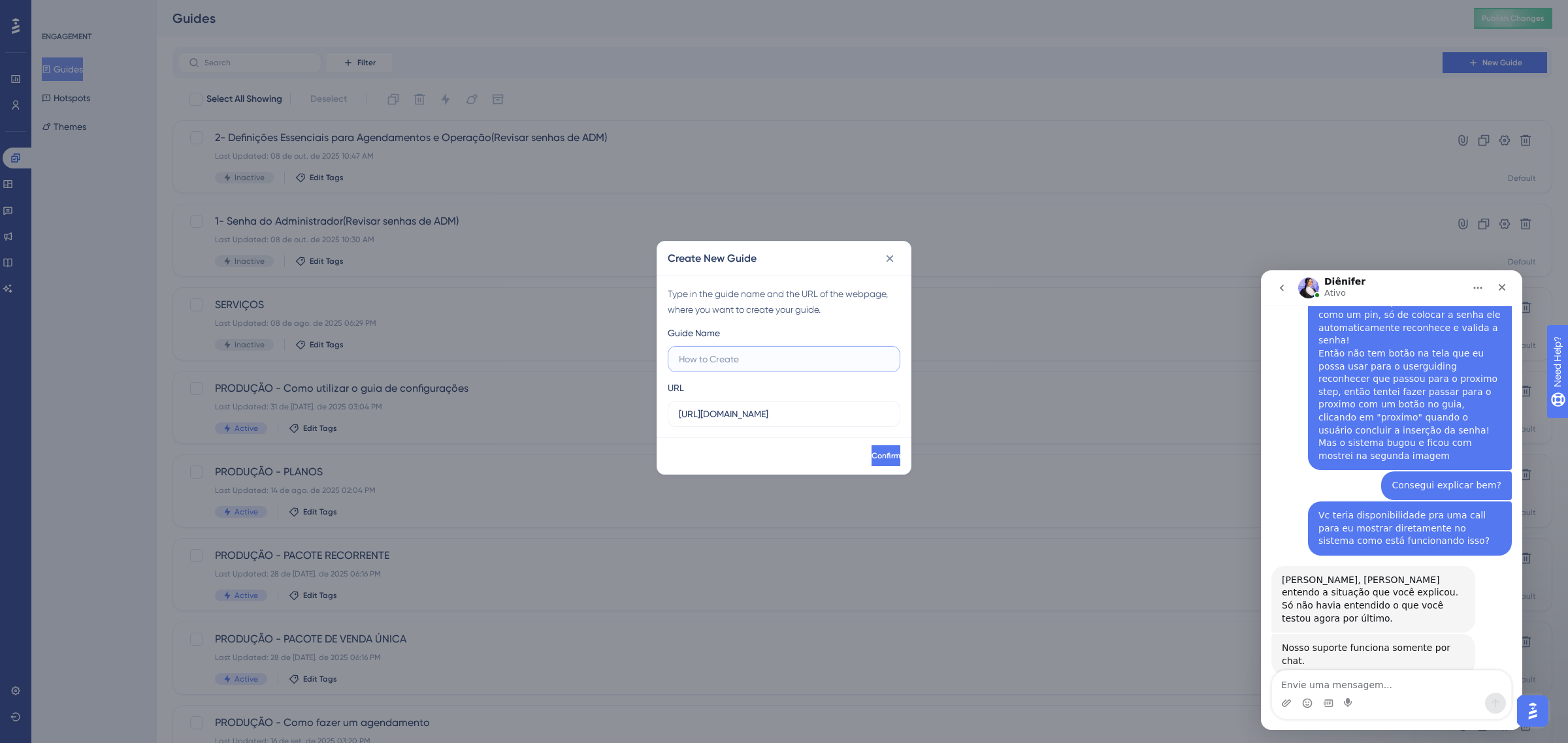
click at [808, 361] on input "text" at bounding box center [784, 359] width 210 height 14
paste input "Horário de Funcionamento"
type input "3- Horário de Funcionamento"
click at [869, 458] on button "Confirm" at bounding box center [884, 455] width 31 height 21
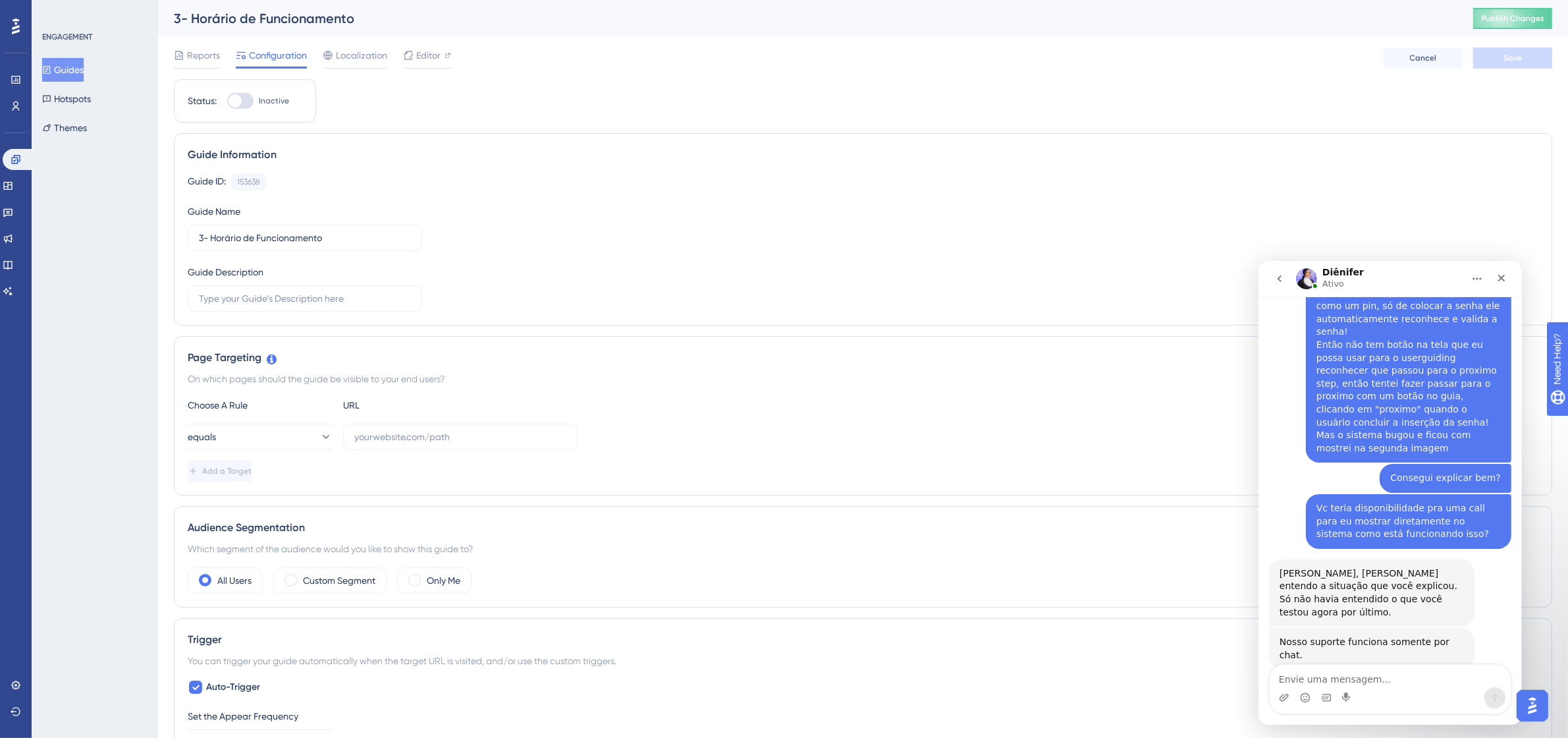
click at [1383, 687] on div "Messenger da Intercom" at bounding box center [1390, 697] width 241 height 21
click at [1374, 679] on textarea "Envie uma mensagem..." at bounding box center [1390, 675] width 241 height 22
click at [84, 76] on button "Guides" at bounding box center [62, 70] width 42 height 23
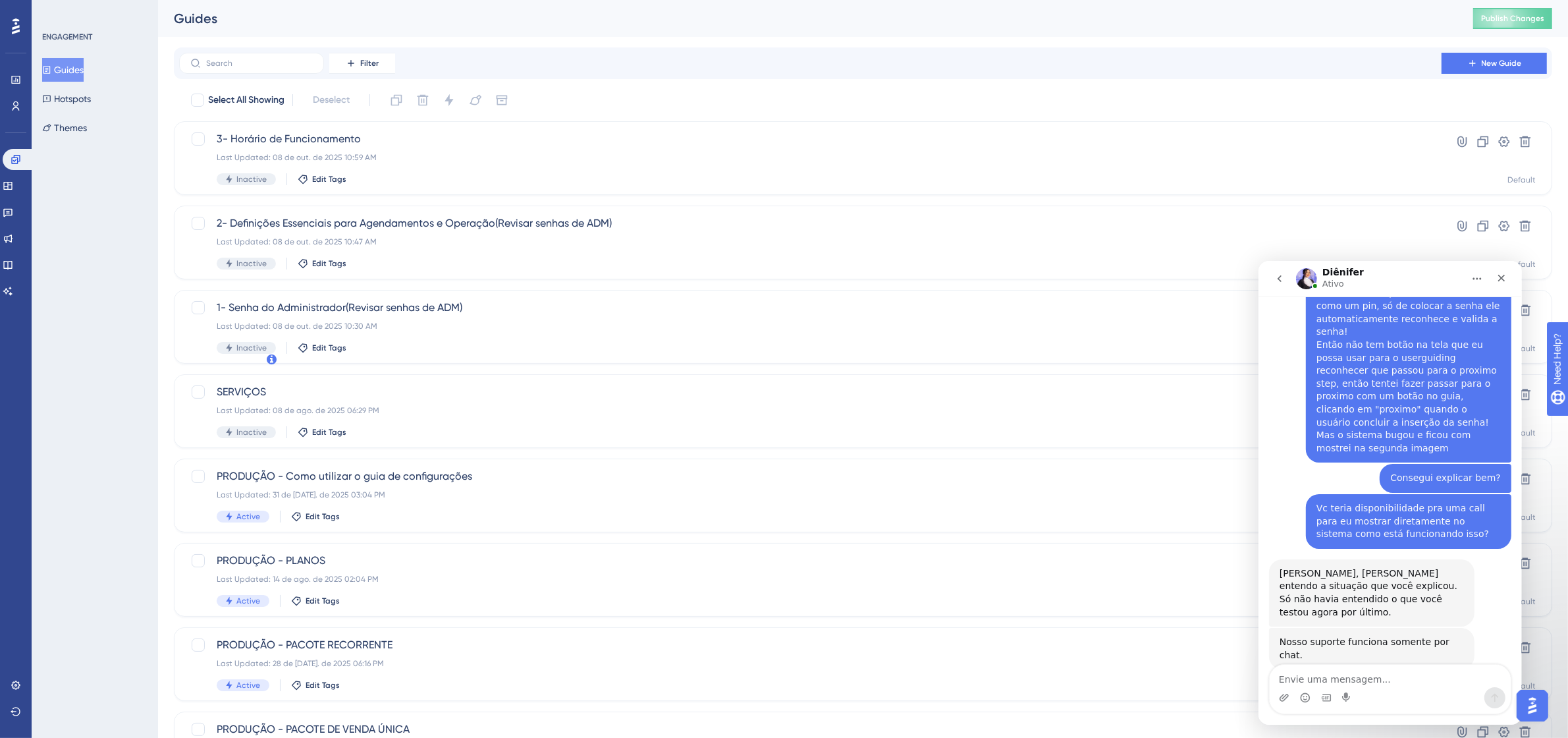
click at [81, 70] on button "Guides" at bounding box center [62, 70] width 42 height 23
click at [419, 228] on span "2- Definições Essenciais para Agendamentos e Operação(Revisar senhas de ADM)" at bounding box center [811, 223] width 1187 height 16
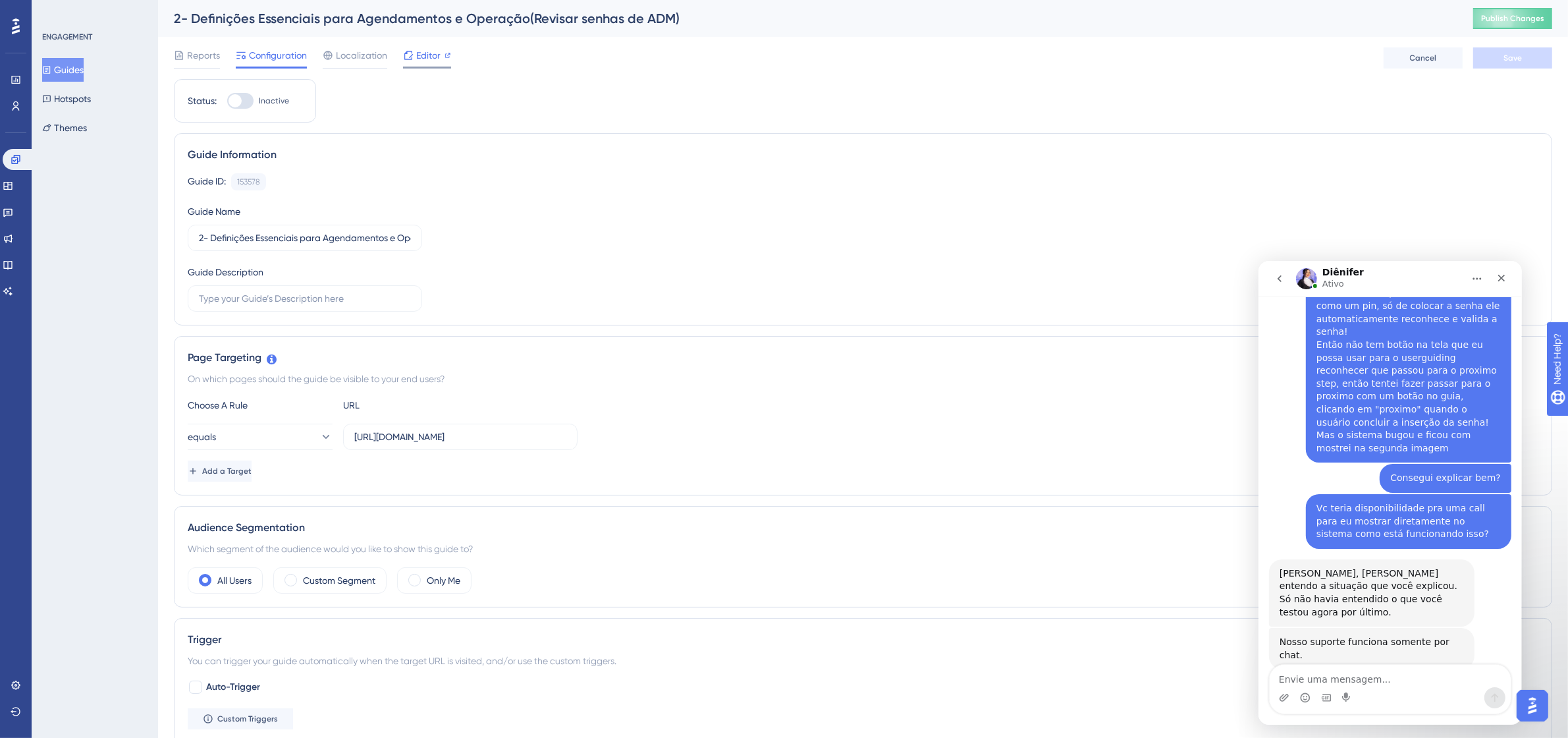
click at [424, 60] on span "Editor" at bounding box center [428, 55] width 24 height 16
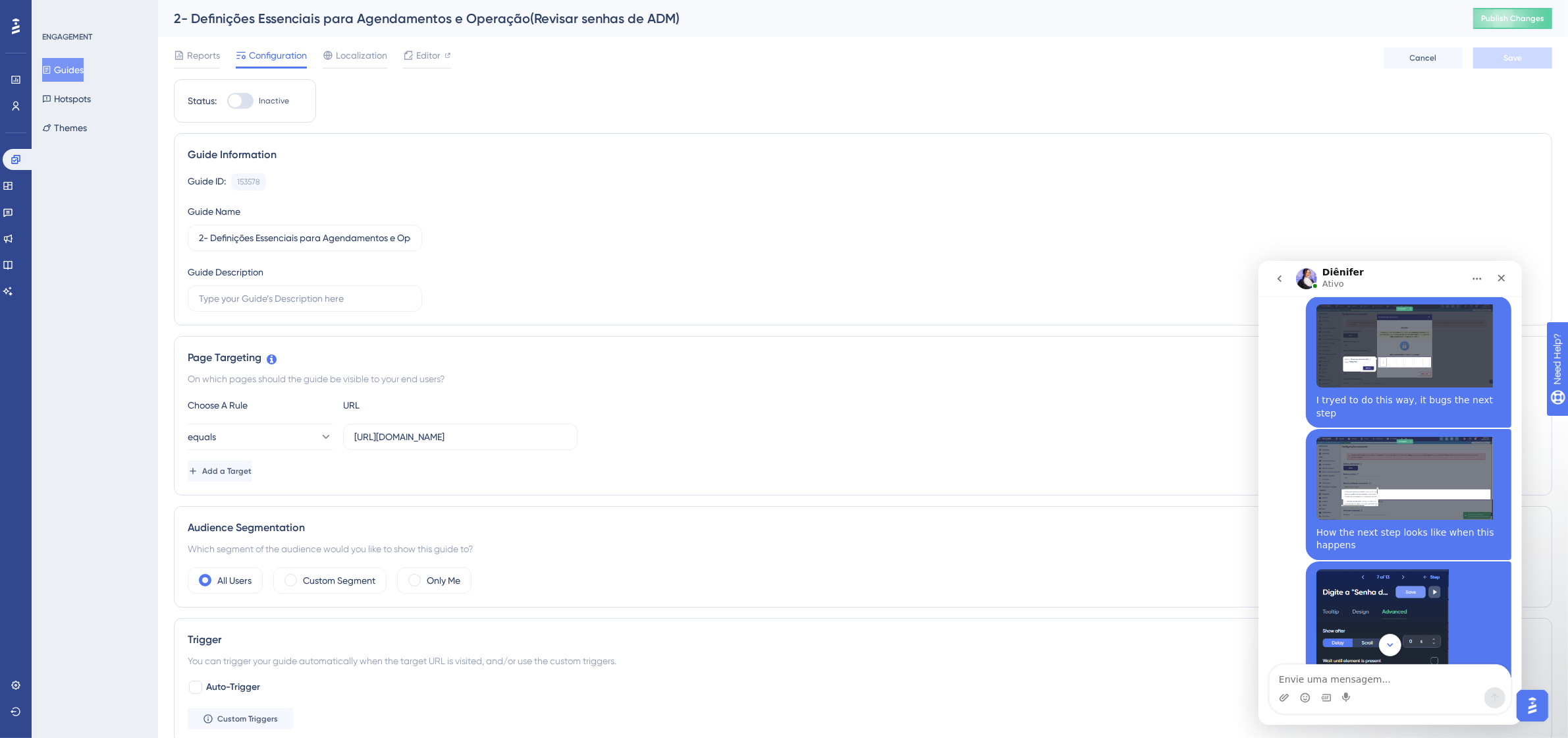
scroll to position [3848, 0]
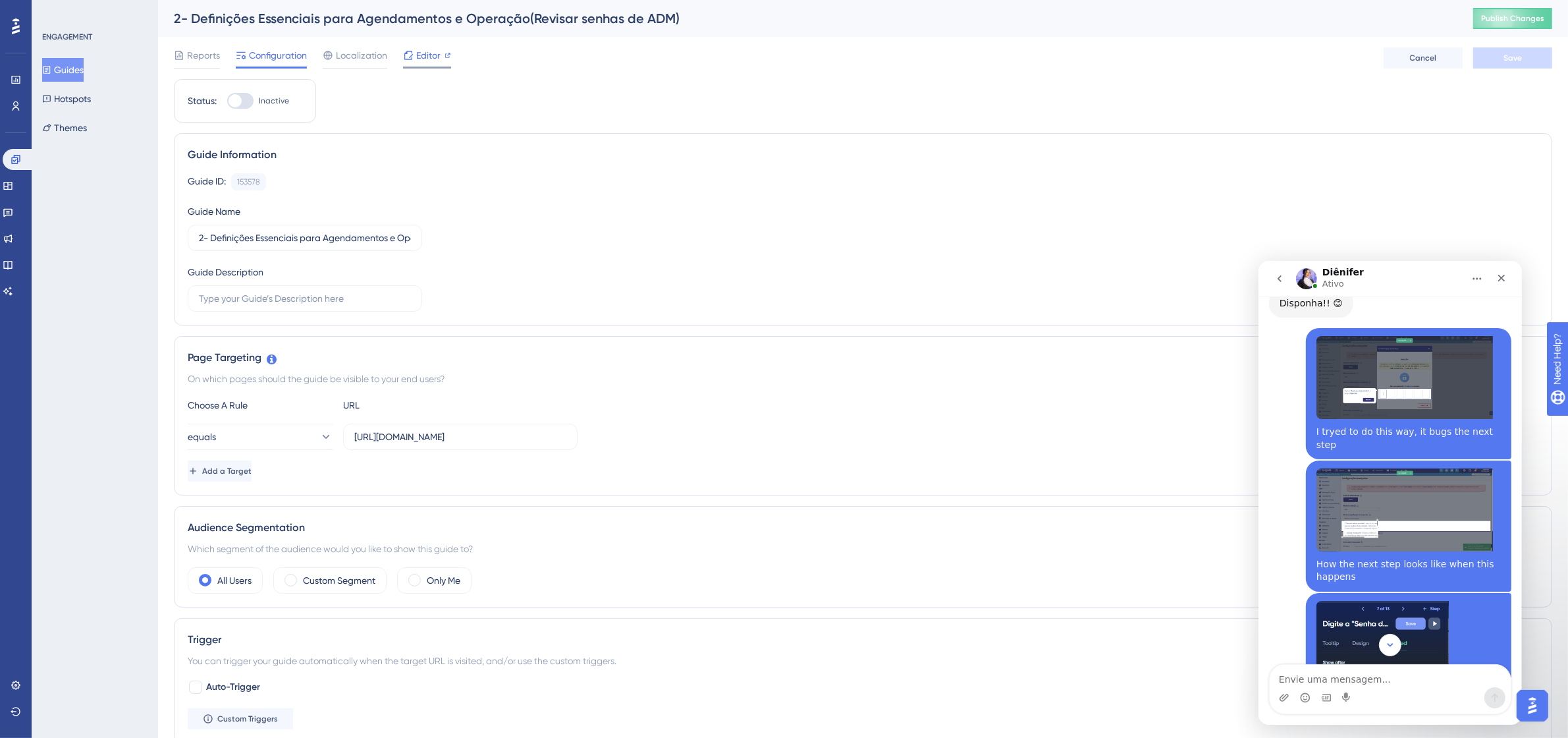
click at [419, 60] on span "Editor" at bounding box center [428, 55] width 24 height 16
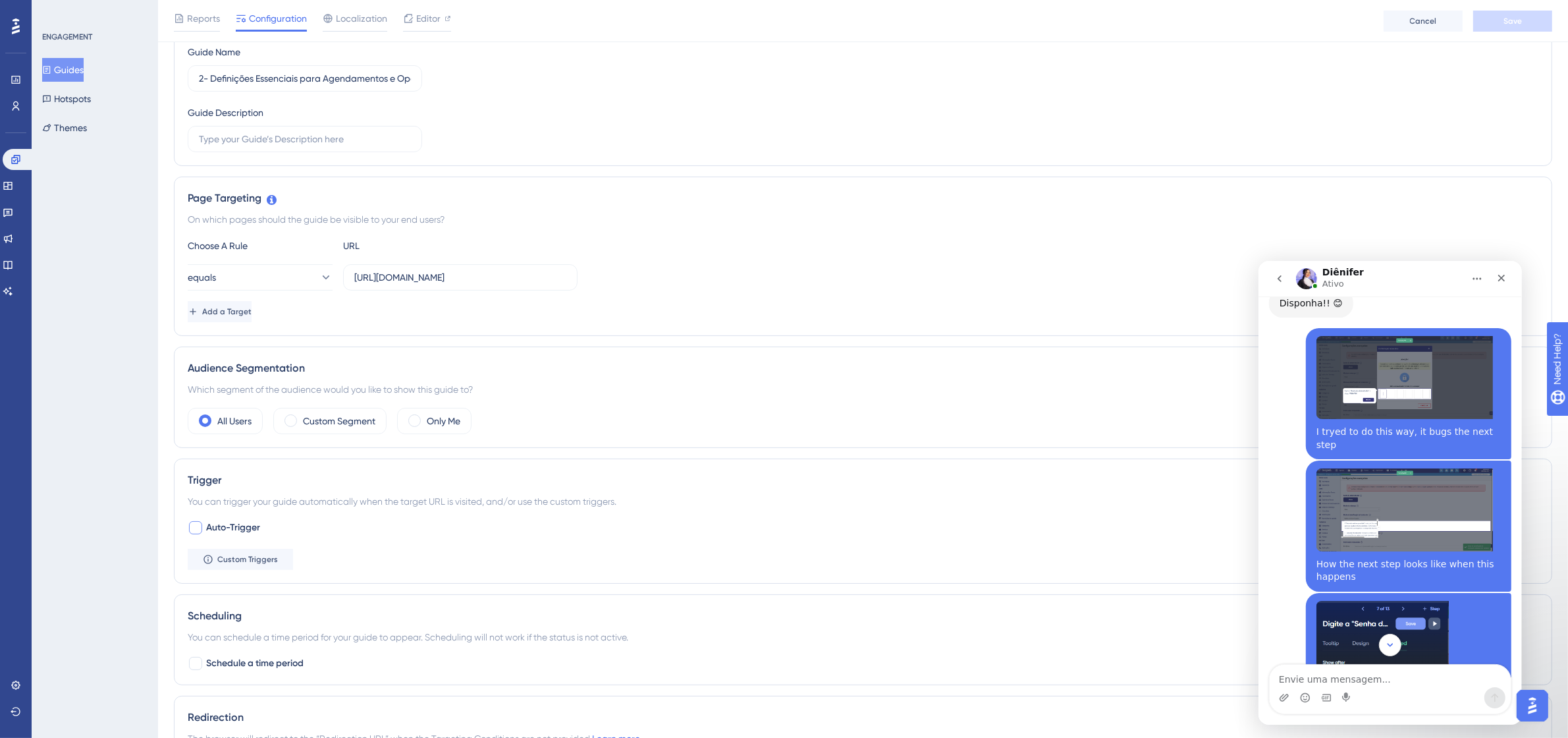
scroll to position [329, 0]
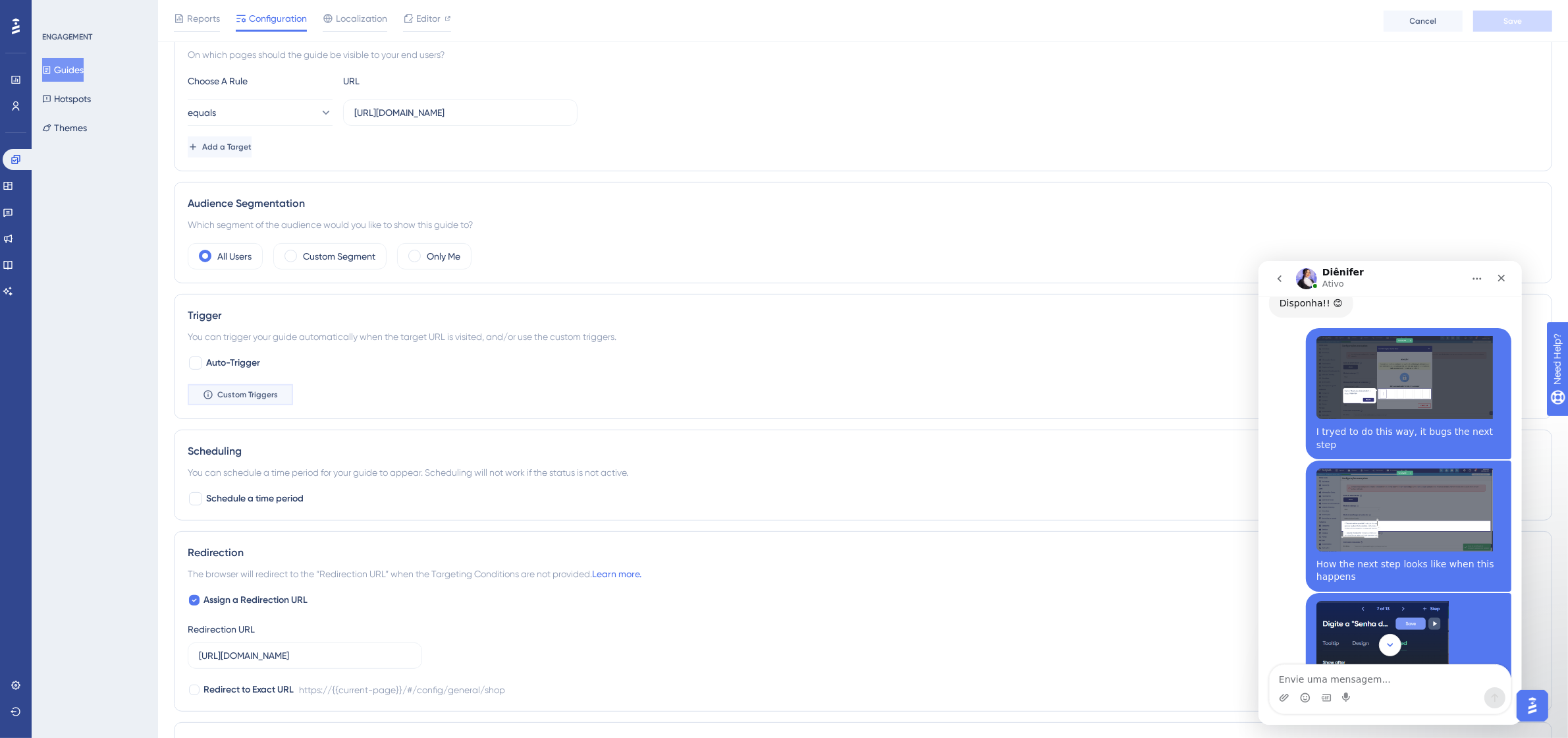
click at [262, 404] on button "Custom Triggers" at bounding box center [240, 394] width 105 height 21
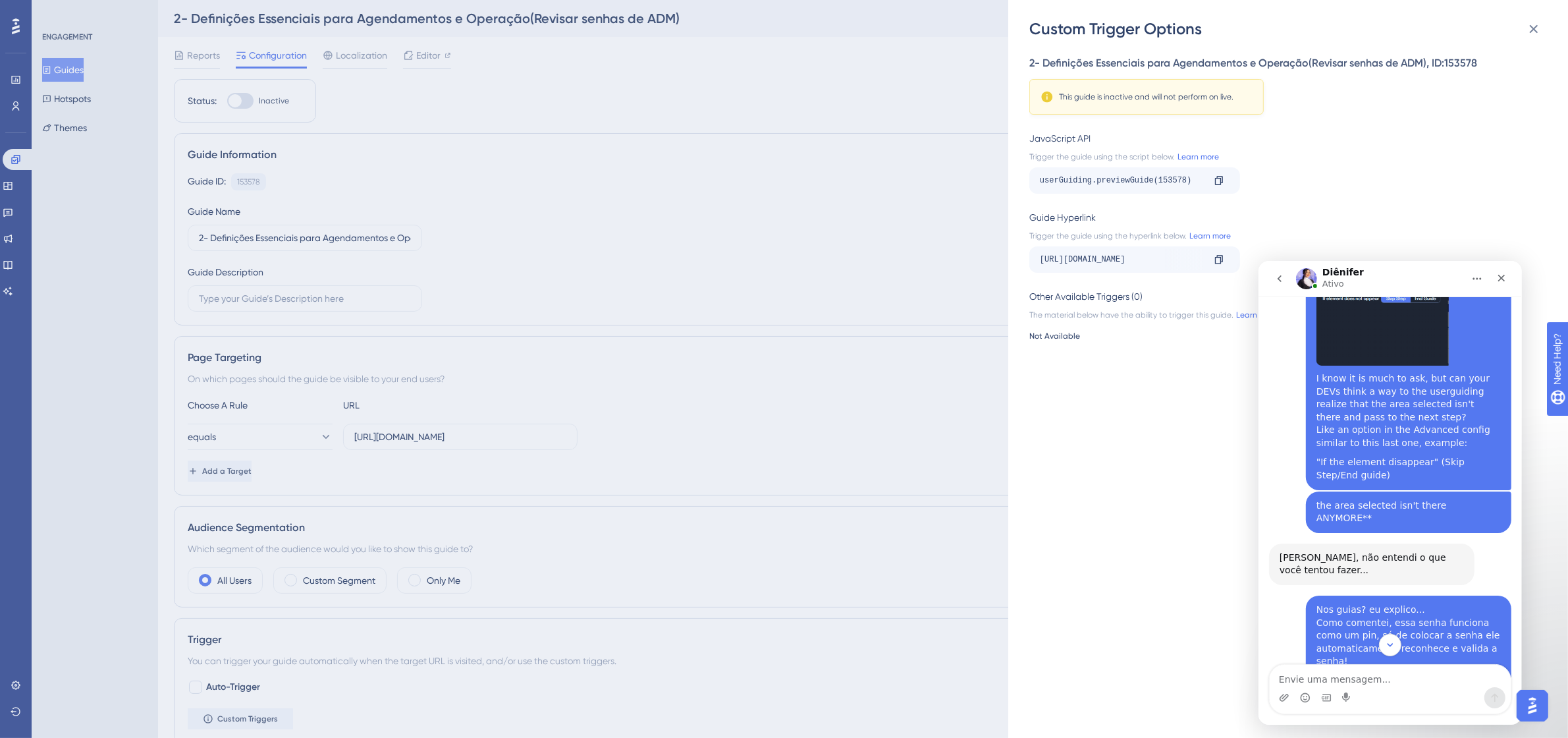
scroll to position [4589, 0]
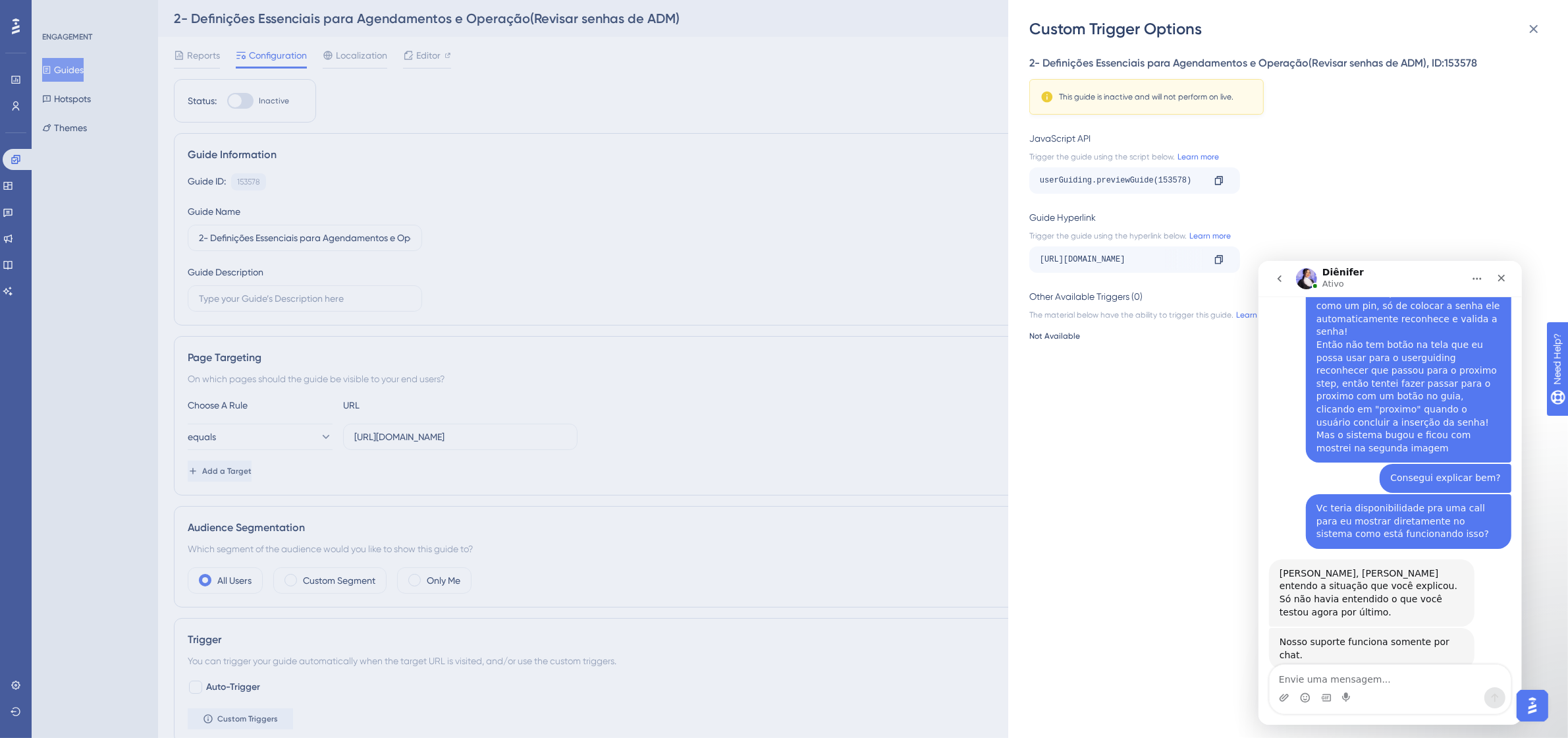
drag, startPoint x: 1305, startPoint y: 501, endPoint x: 1432, endPoint y: 515, distance: 127.8
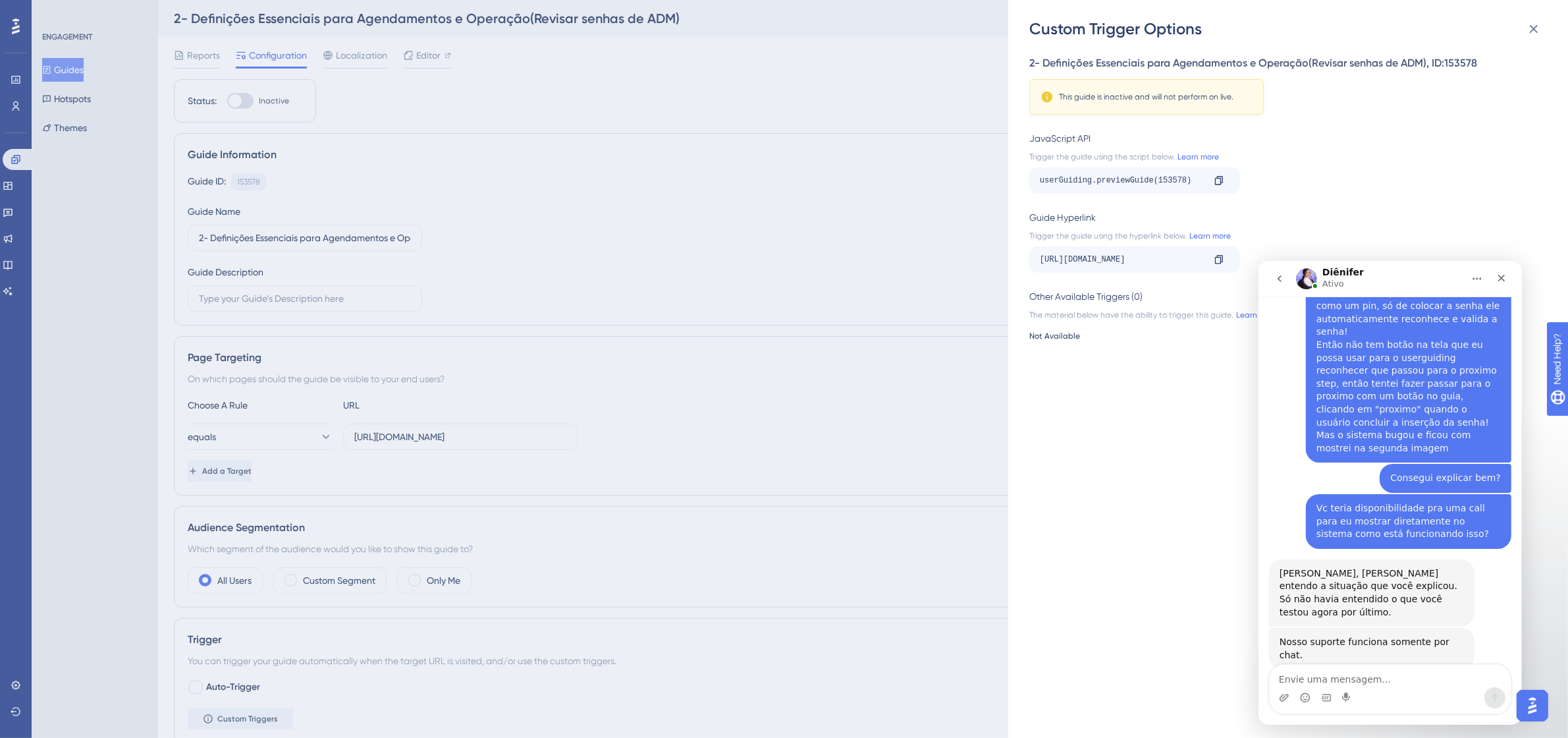
click at [73, 64] on div "Custom Trigger Options 2- Definições Essenciais para Agendamentos e Operação(Re…" at bounding box center [784, 369] width 1568 height 738
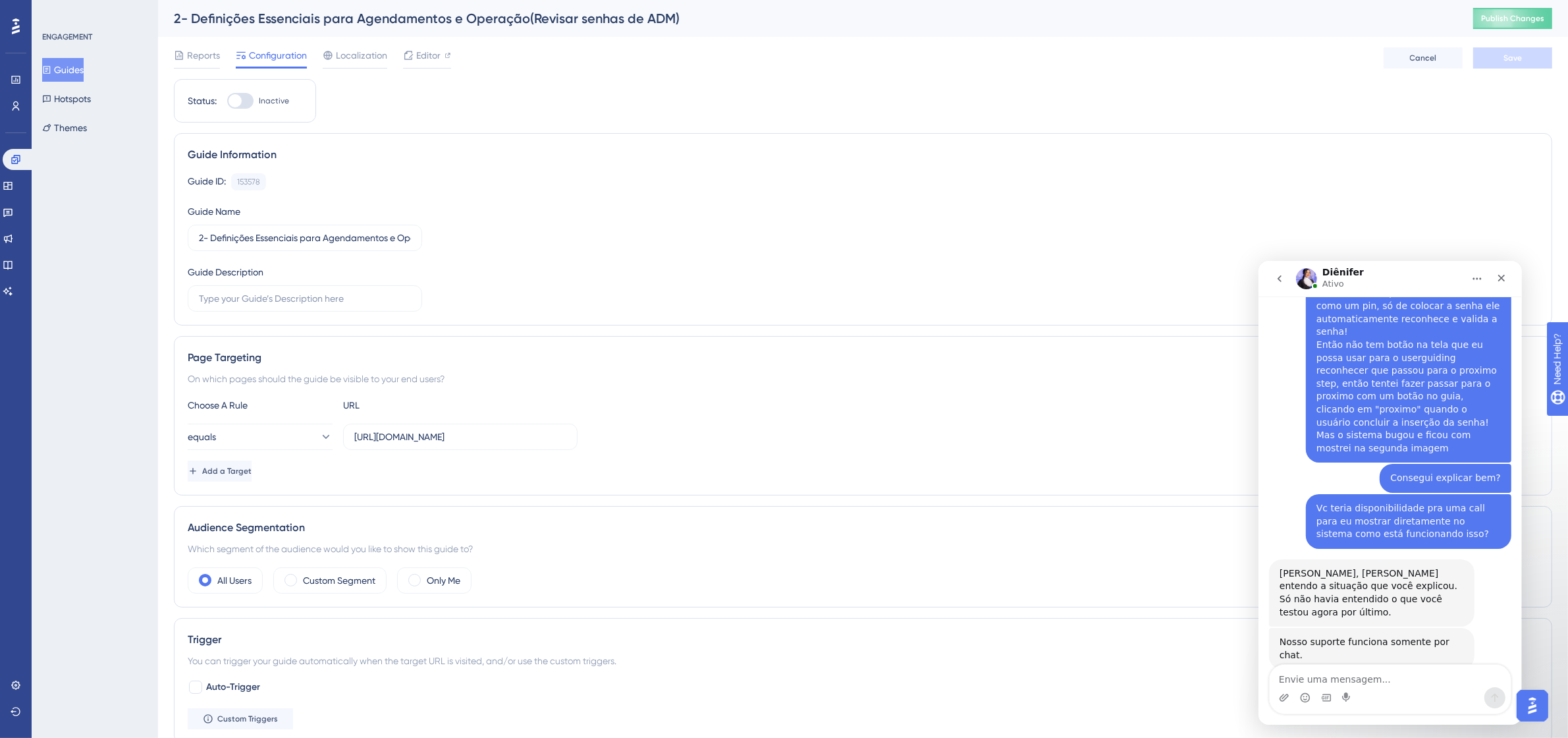
click at [83, 70] on button "Guides" at bounding box center [62, 70] width 42 height 23
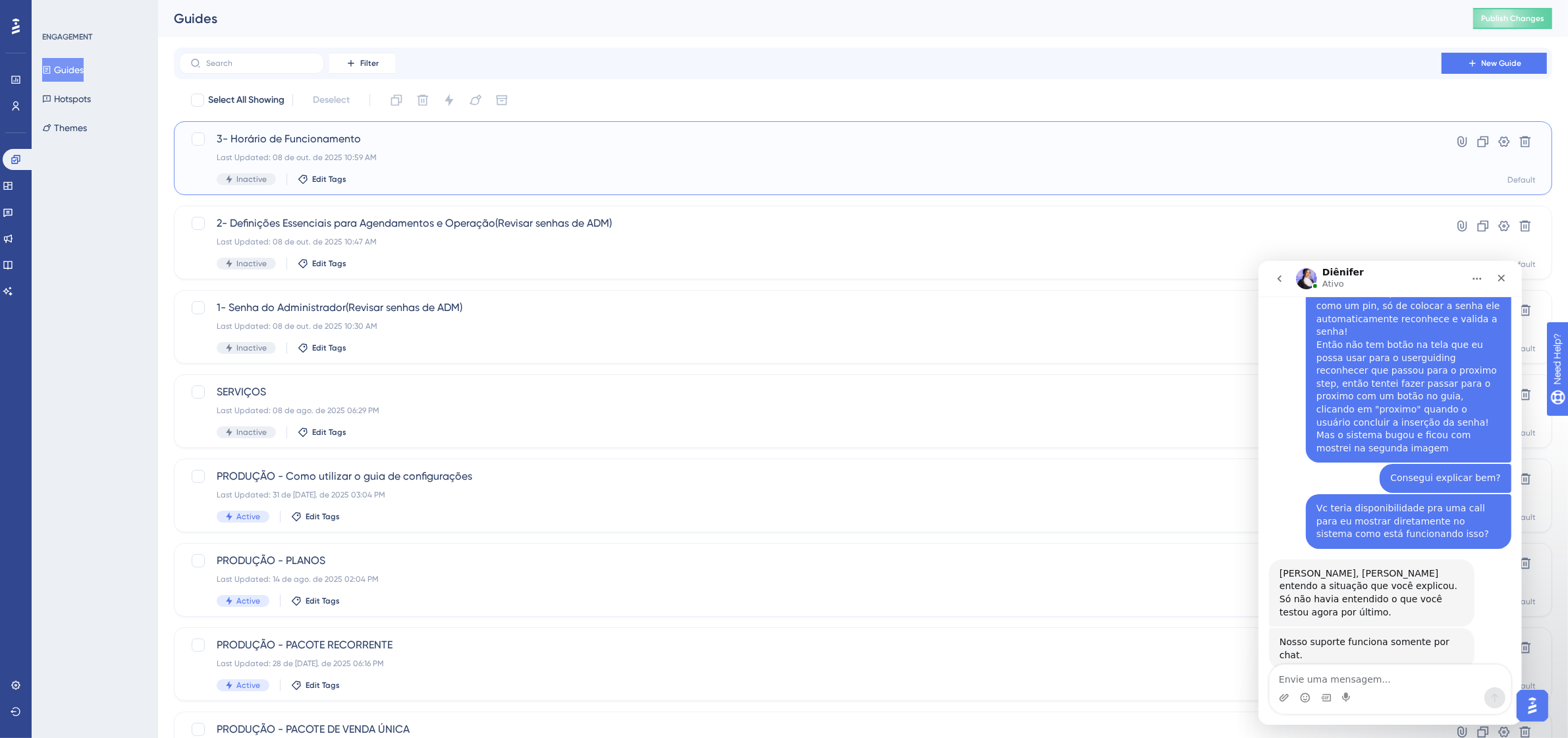
click at [357, 138] on span "3- Horário de Funcionamento" at bounding box center [811, 139] width 1187 height 16
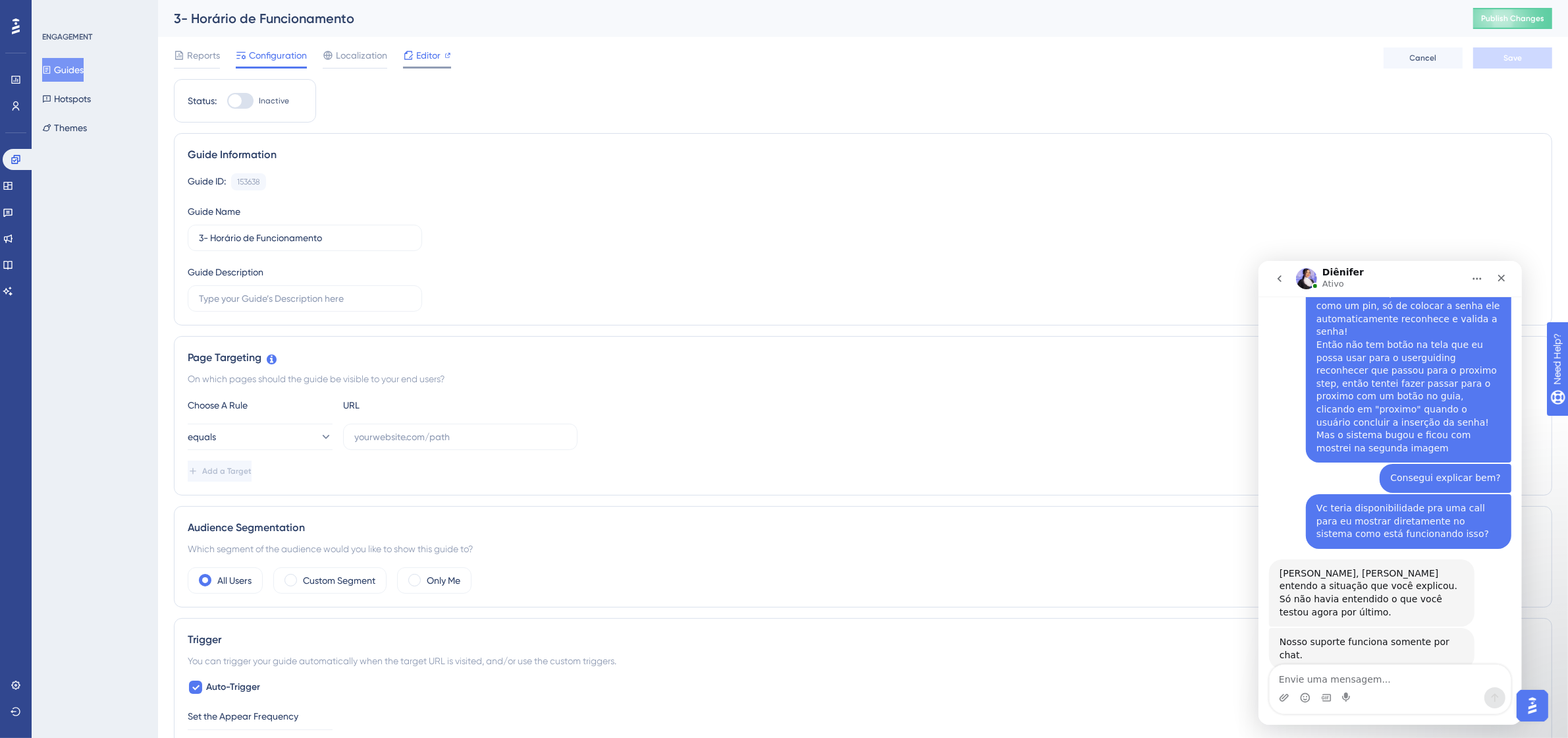
click at [428, 50] on span "Editor" at bounding box center [428, 55] width 24 height 16
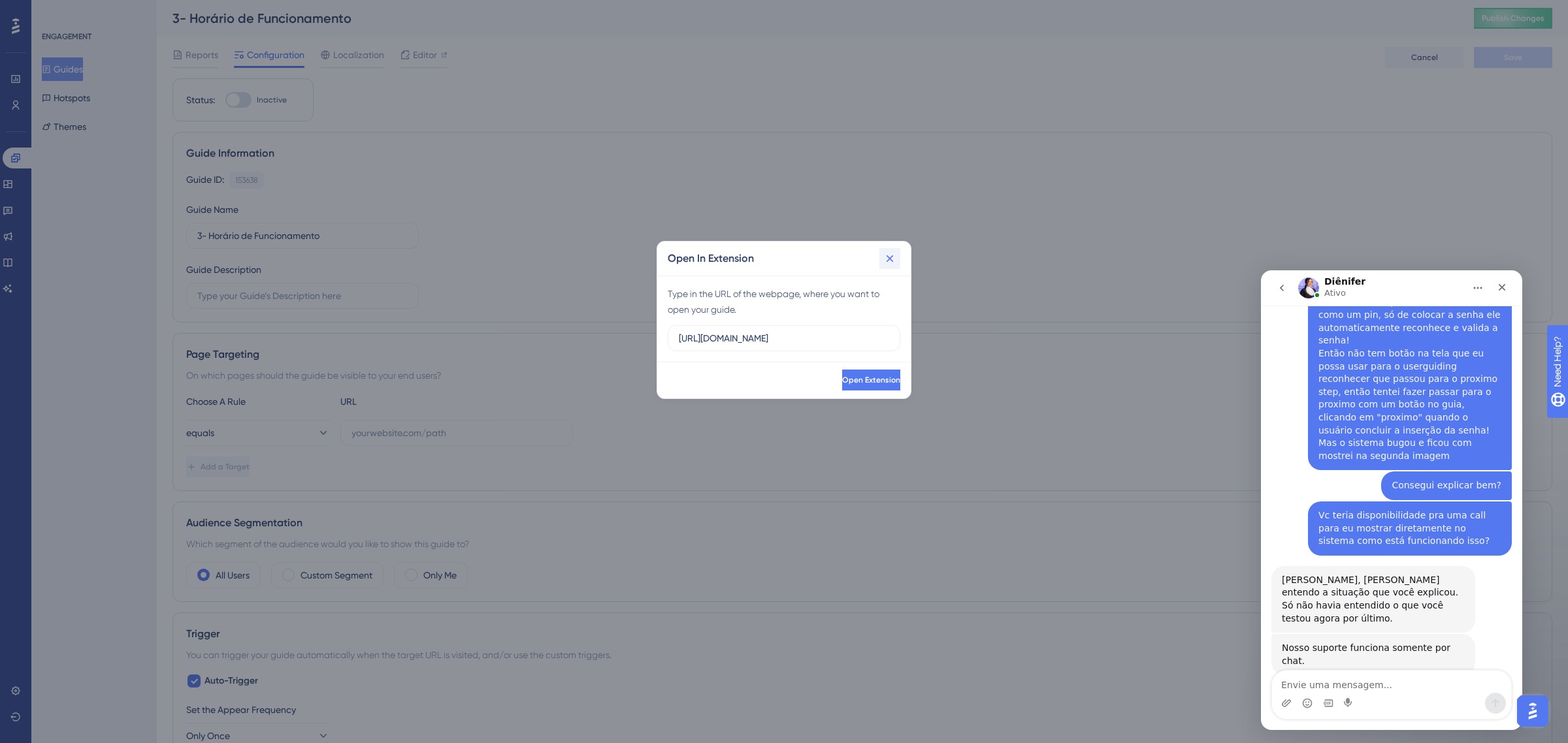
click at [883, 259] on icon at bounding box center [890, 259] width 14 height 14
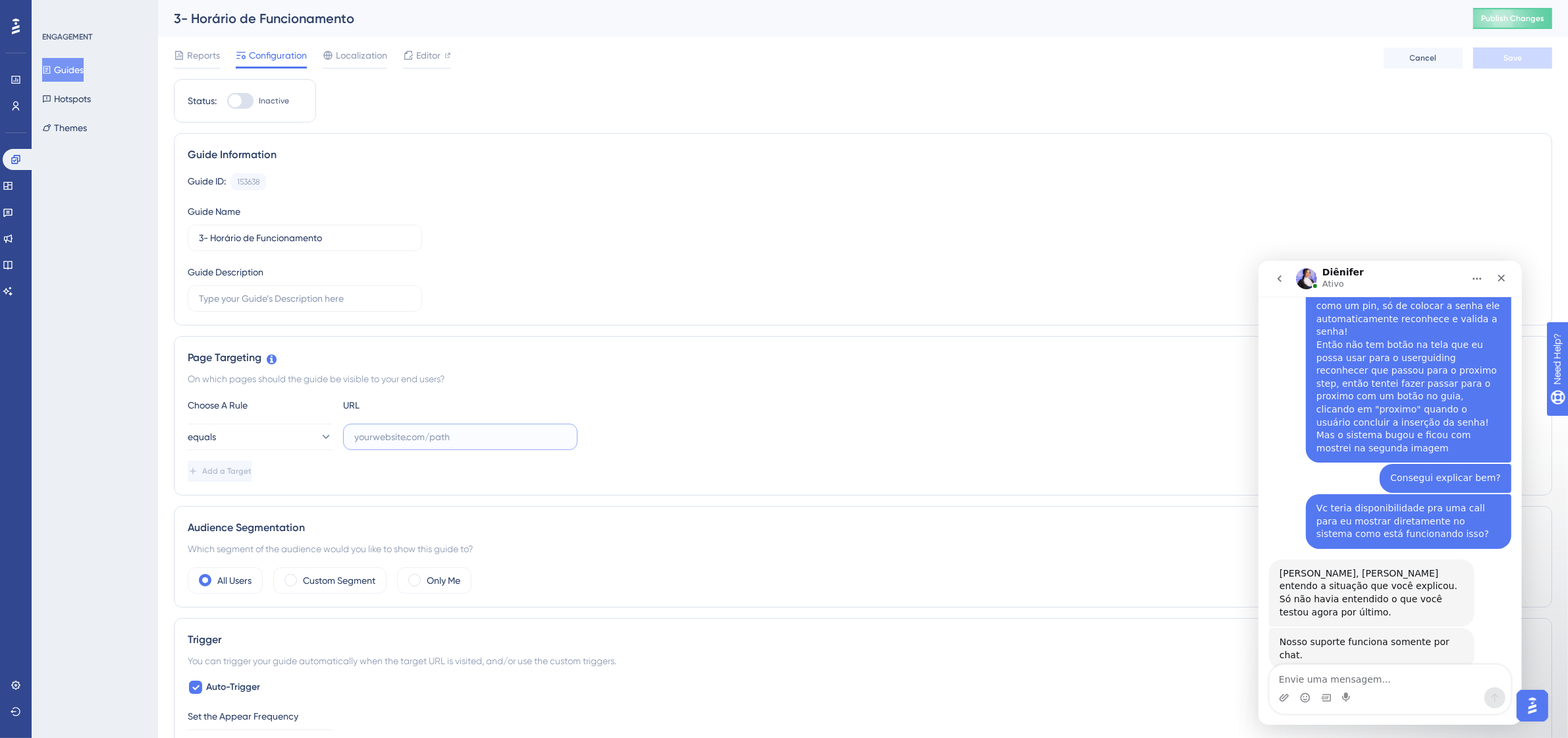
click at [469, 434] on input "text" at bounding box center [460, 436] width 212 height 15
click at [423, 431] on input "text" at bounding box center [460, 436] width 212 height 15
paste input "https://app.tecpet.dev/#/config/general/shop"
type input "https://app.tecpet.dev/#/config/general/shop"
click at [1523, 54] on button "Save" at bounding box center [1512, 58] width 79 height 21
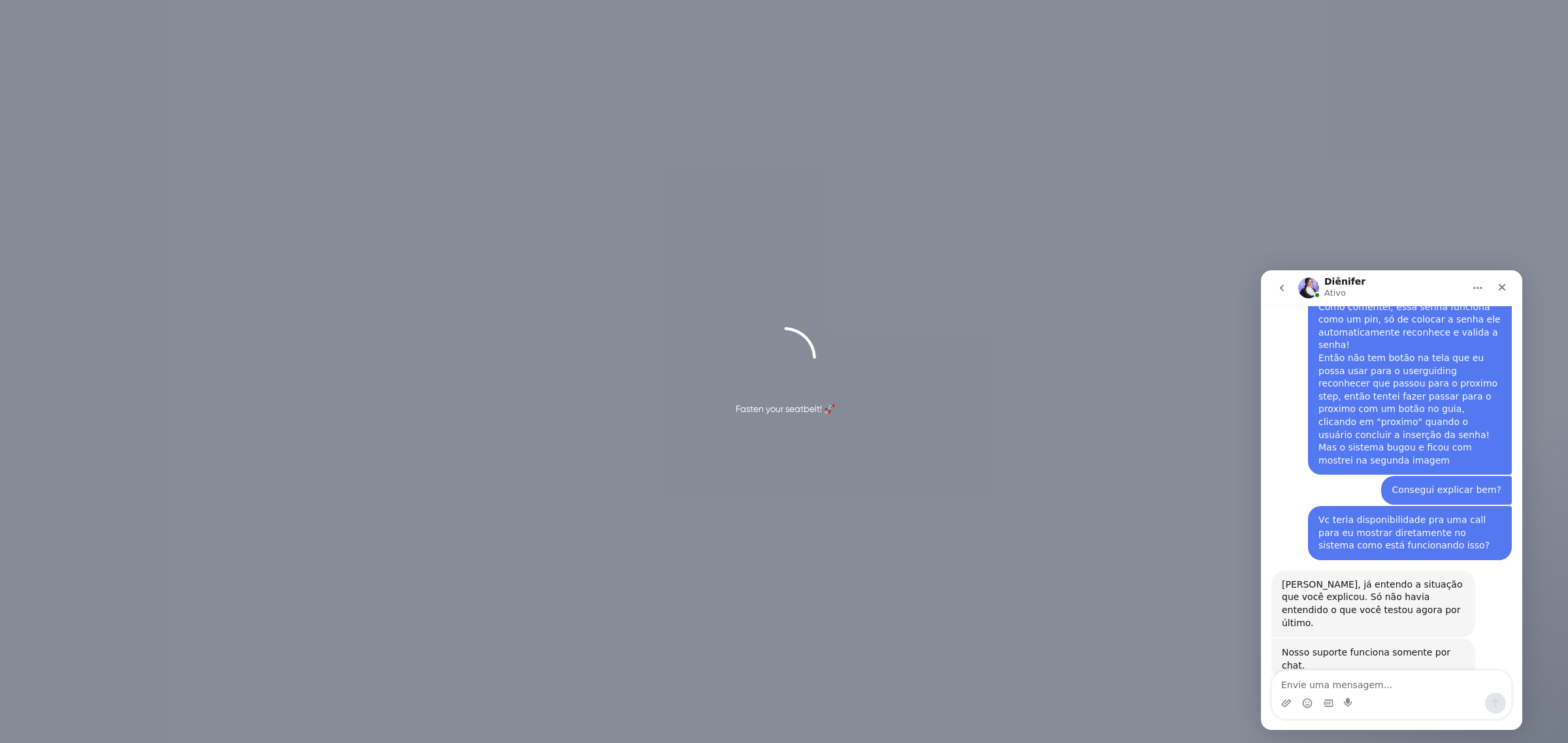
scroll to position [4548, 0]
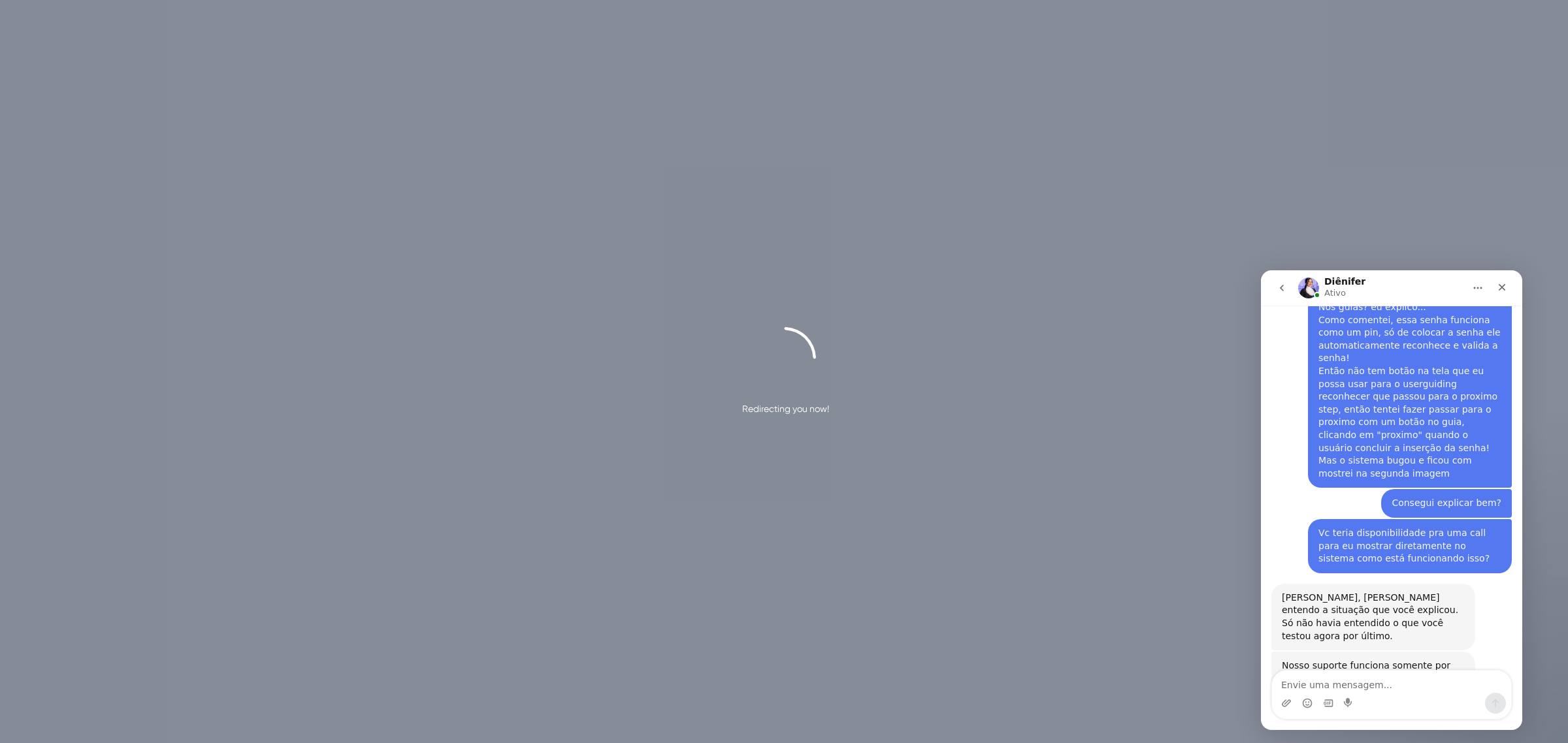
scroll to position [4548, 0]
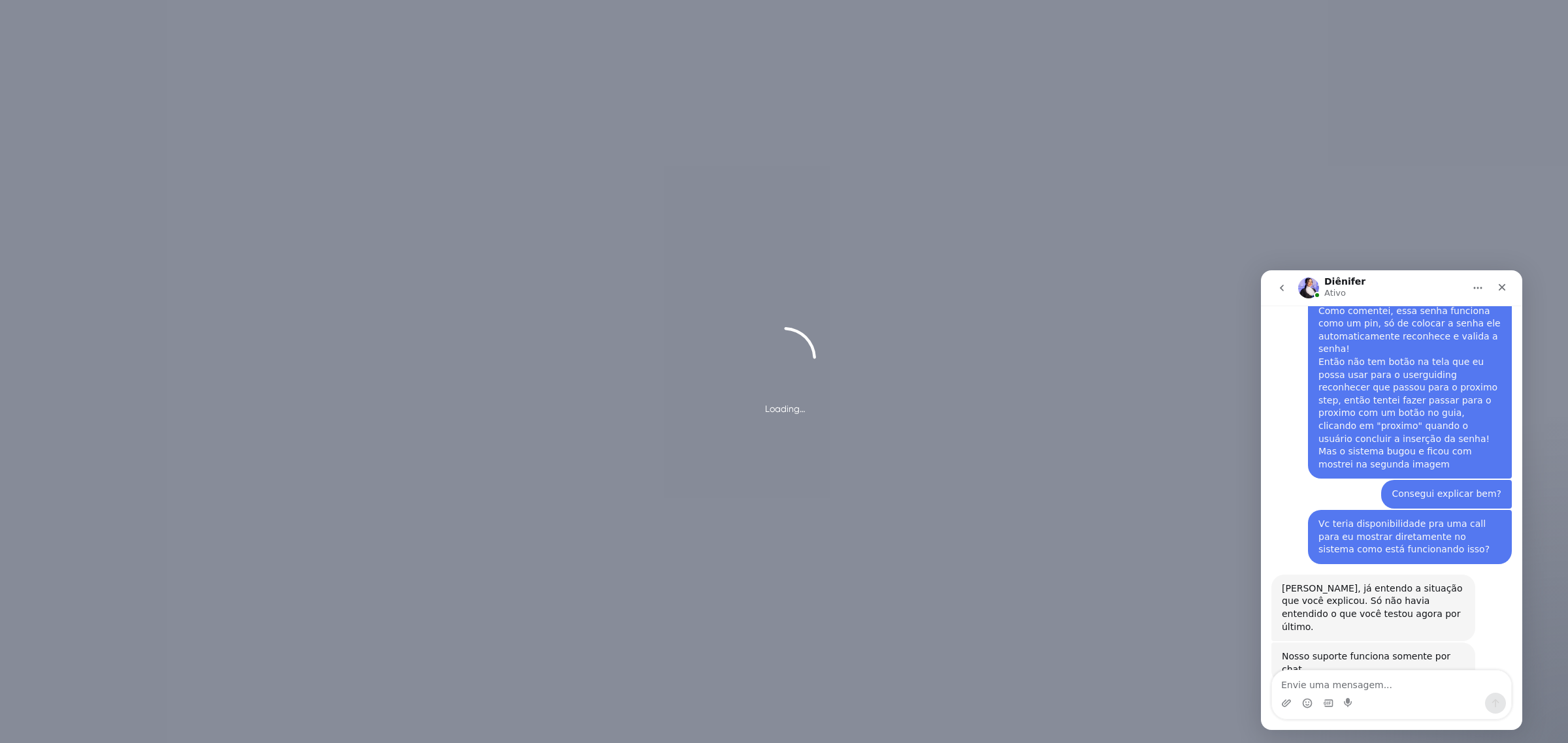
scroll to position [4548, 0]
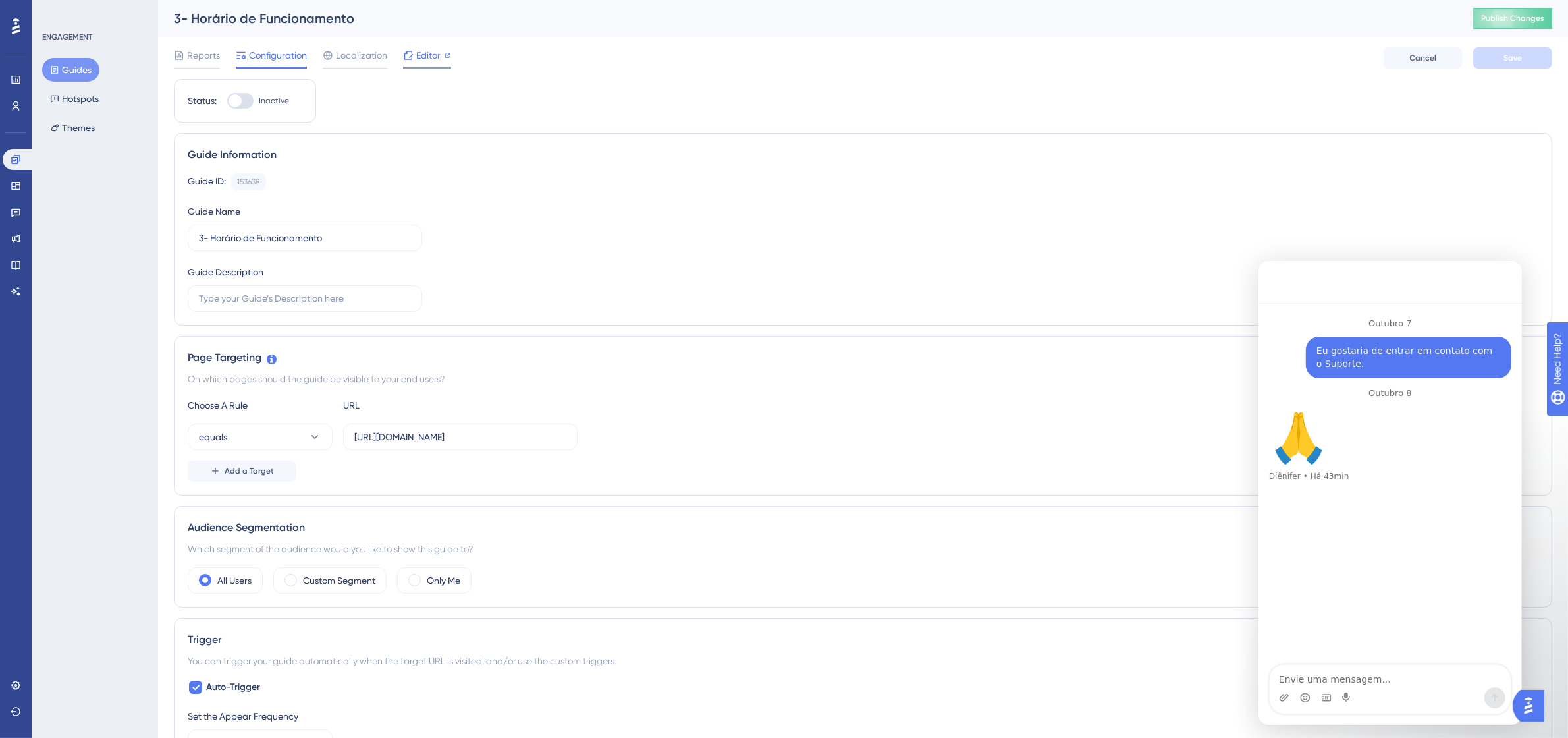
click at [422, 56] on span "Editor" at bounding box center [428, 55] width 24 height 16
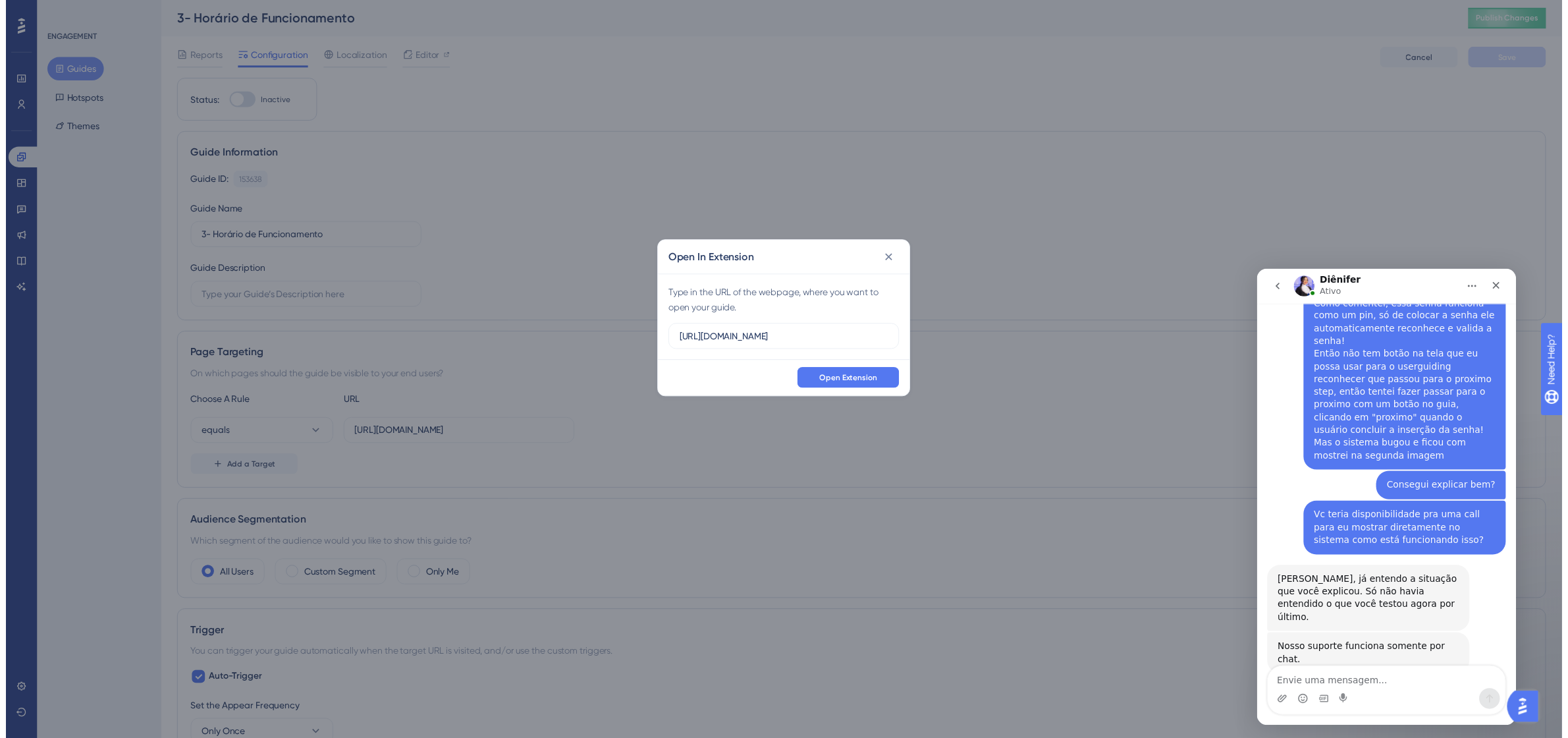
scroll to position [4589, 0]
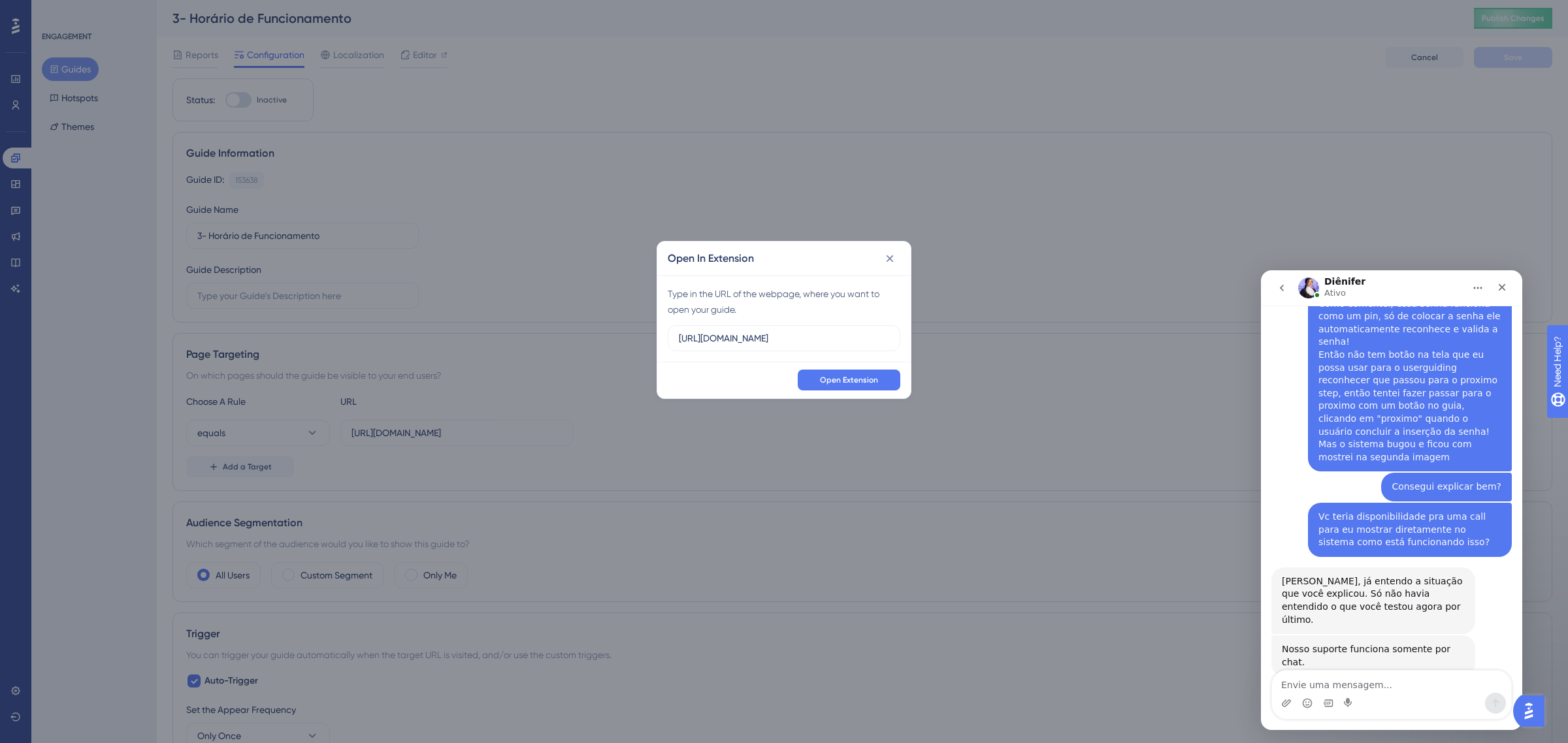
drag, startPoint x: 814, startPoint y: 335, endPoint x: 601, endPoint y: 335, distance: 213.0
click at [601, 335] on div "Open In Extension Type in the URL of the webpage, where you want to open your g…" at bounding box center [784, 372] width 1568 height 743
type input "https://app.tecpet.dev/#/config/general/shop"
click at [895, 251] on button at bounding box center [890, 259] width 21 height 21
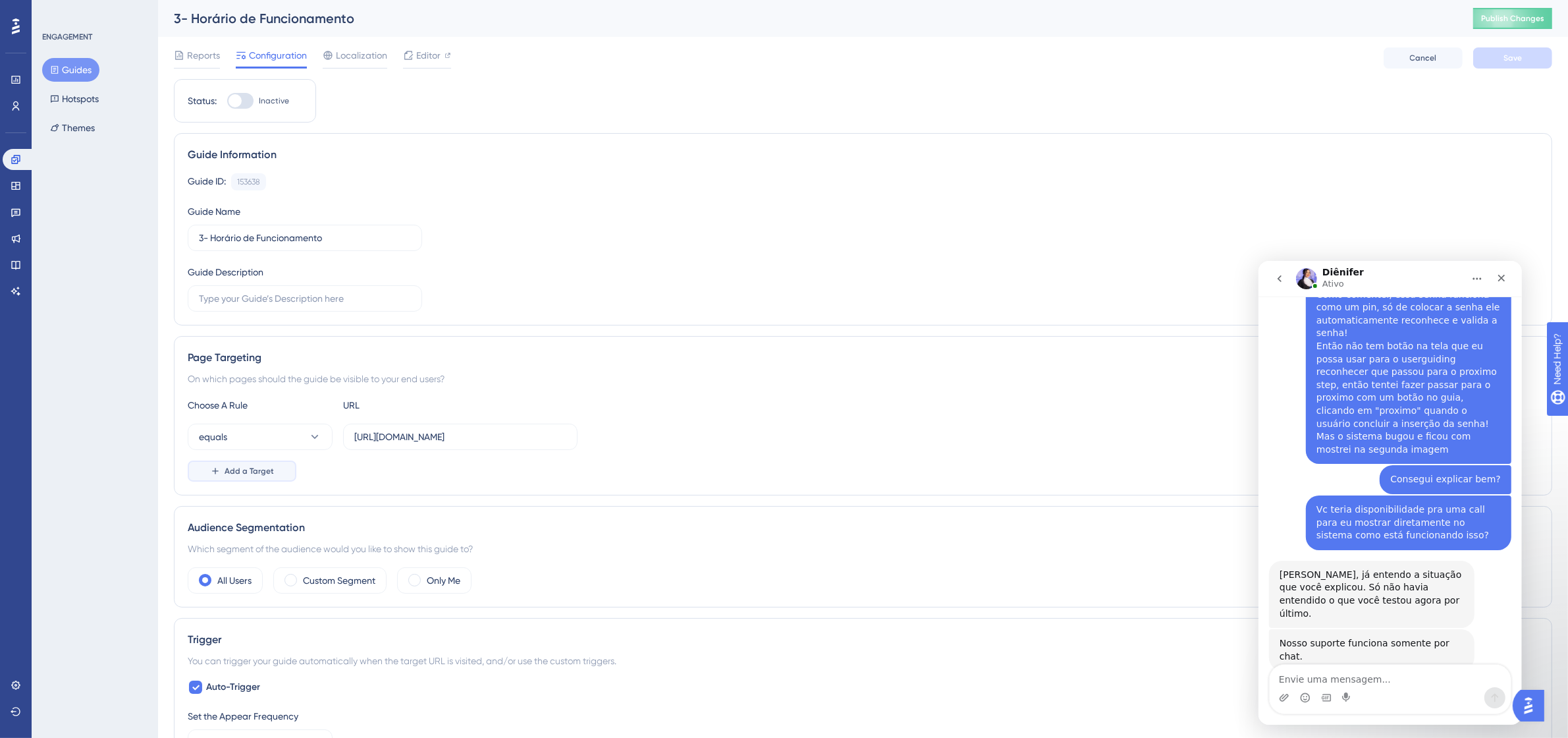
click at [252, 462] on button "Add a Target" at bounding box center [242, 471] width 109 height 21
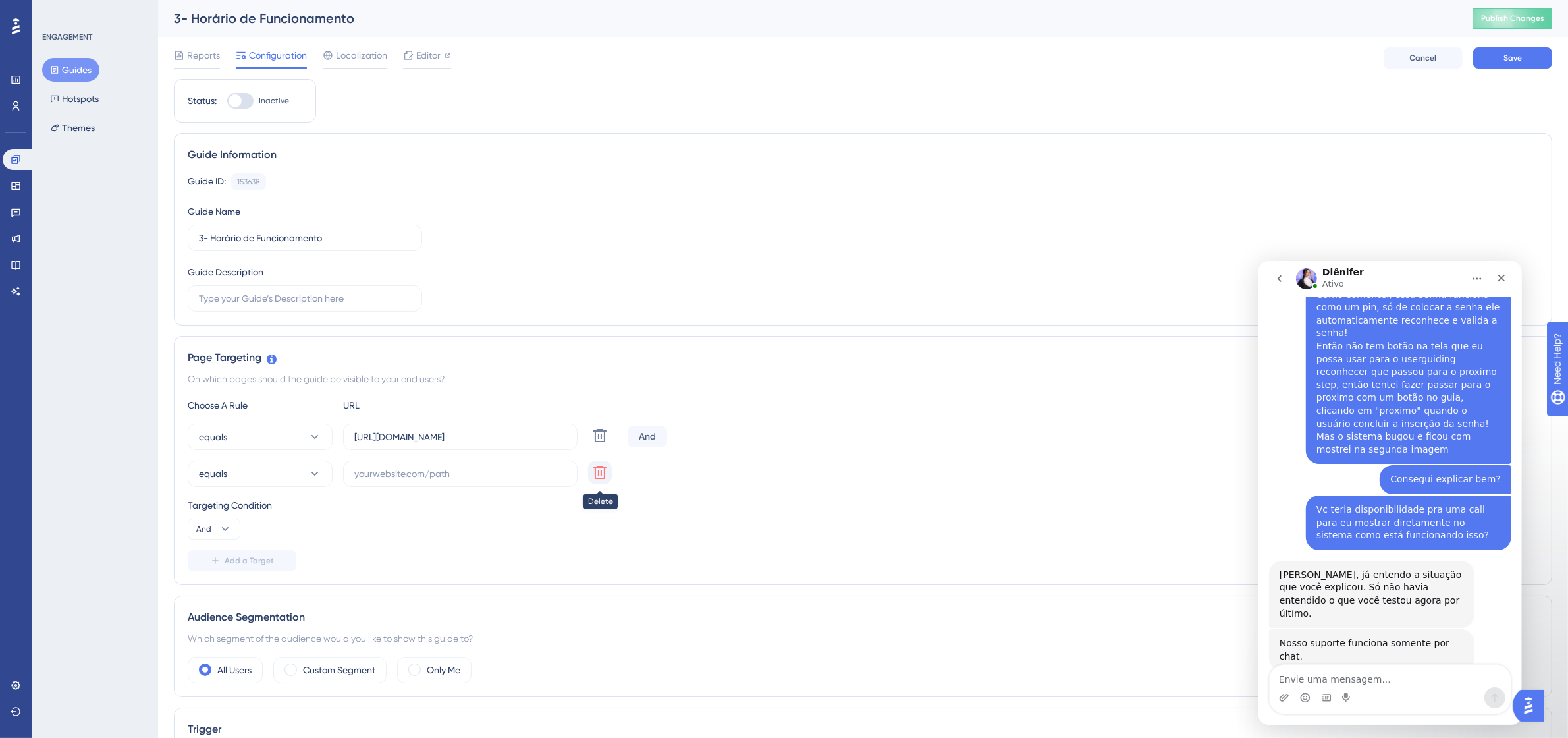
click at [600, 473] on icon at bounding box center [601, 472] width 14 height 14
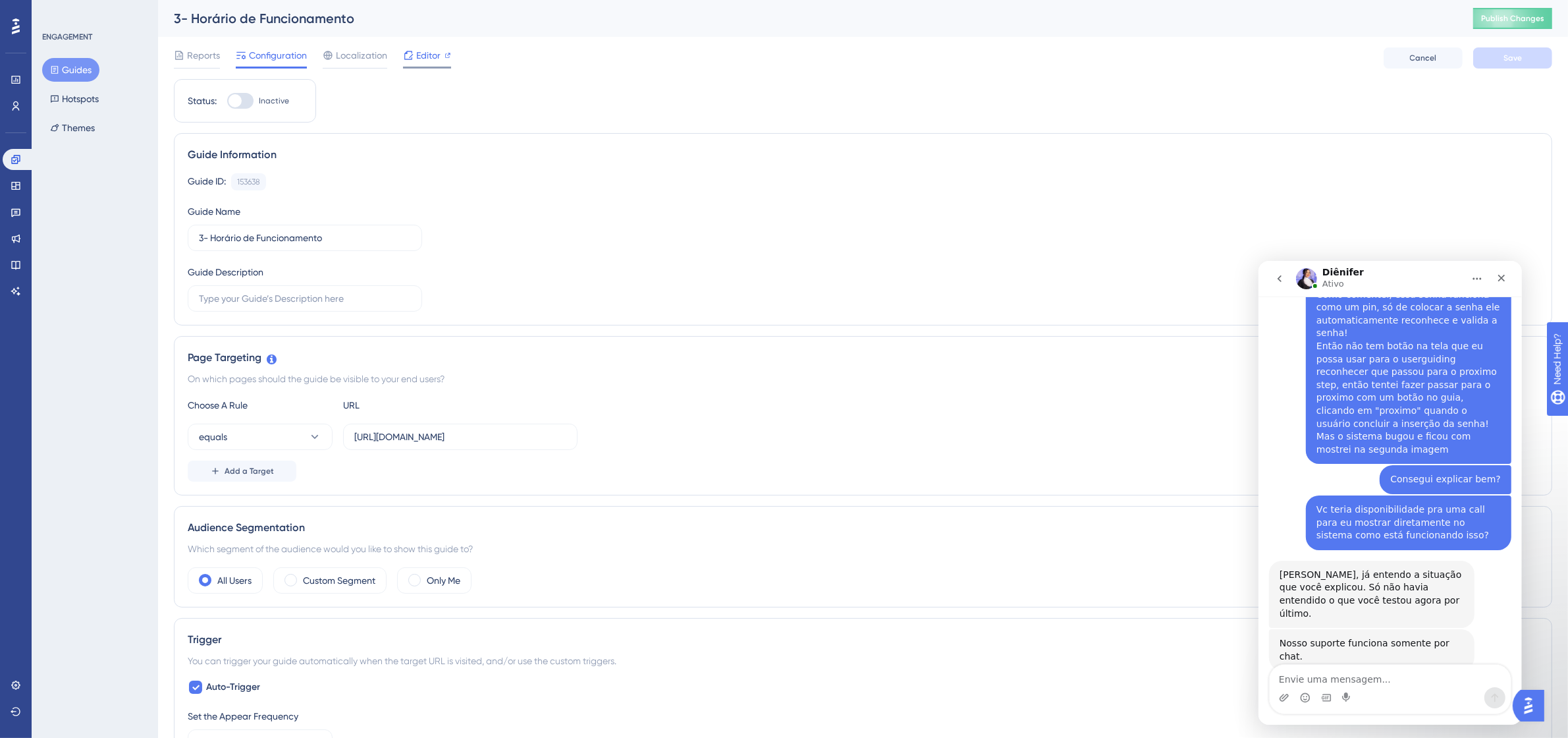
click at [417, 56] on span "Editor" at bounding box center [428, 55] width 24 height 16
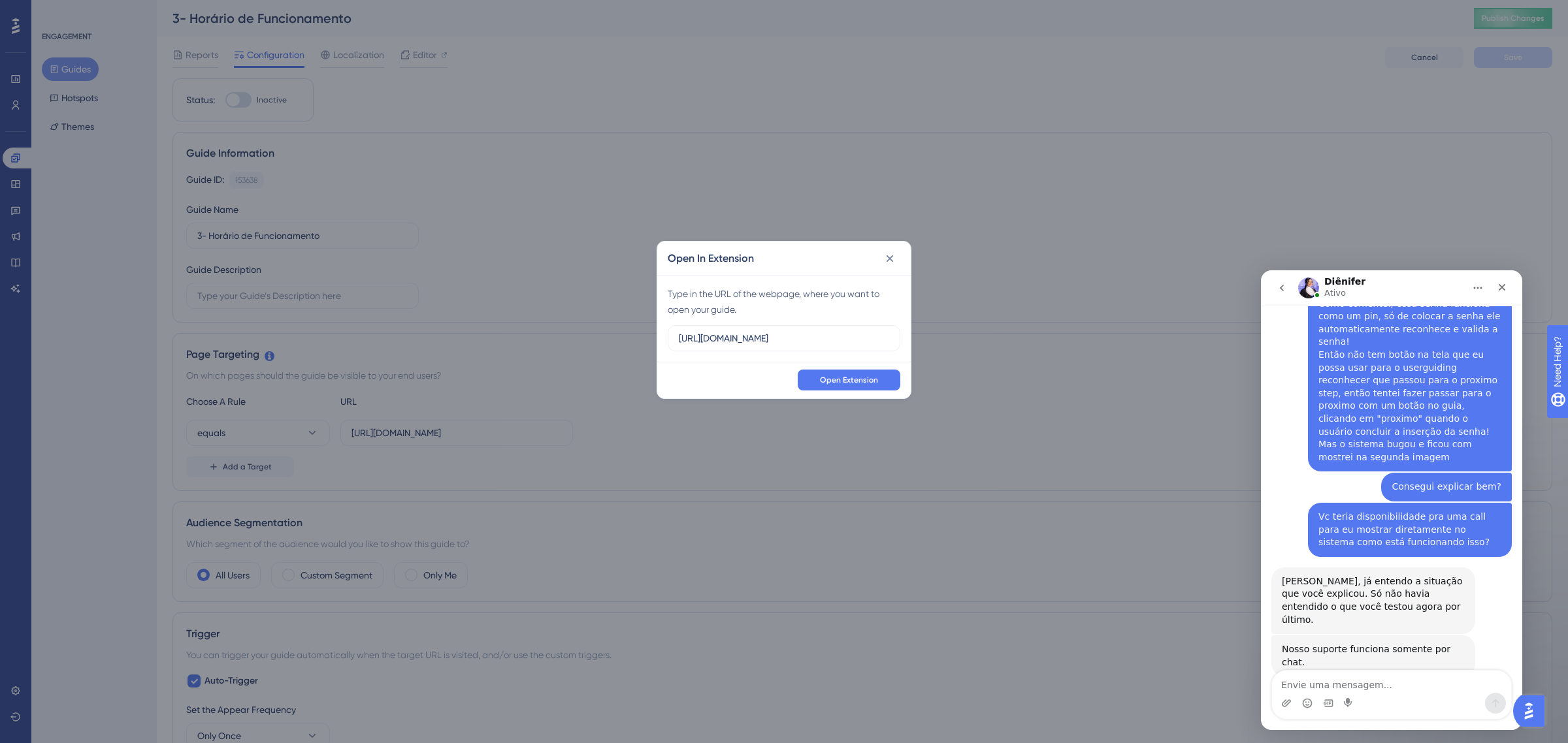
drag, startPoint x: 602, startPoint y: 343, endPoint x: 562, endPoint y: 338, distance: 40.3
click at [562, 338] on div "Open In Extension Type in the URL of the webpage, where you want to open your g…" at bounding box center [784, 372] width 1568 height 743
type input "https://app.tecpet.dev/#/config/general/shop"
click at [838, 383] on span "Open Extension" at bounding box center [849, 379] width 58 height 11
click at [891, 262] on icon at bounding box center [890, 259] width 14 height 14
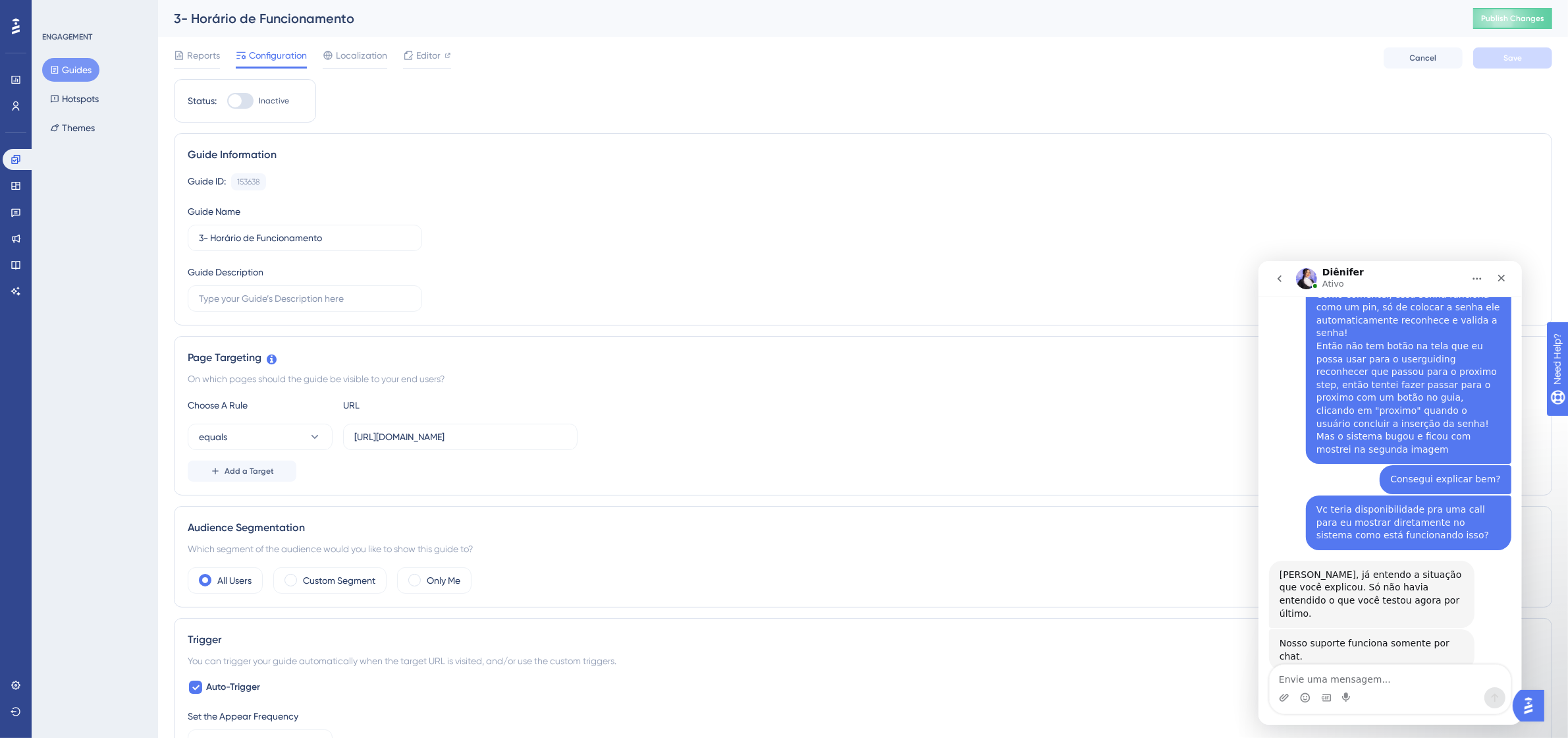
click at [419, 44] on div "Reports Configuration Localization Editor Cancel Save" at bounding box center [863, 57] width 1378 height 42
click at [414, 55] on div "Editor" at bounding box center [426, 55] width 48 height 16
click at [421, 60] on span "Editor" at bounding box center [428, 55] width 24 height 16
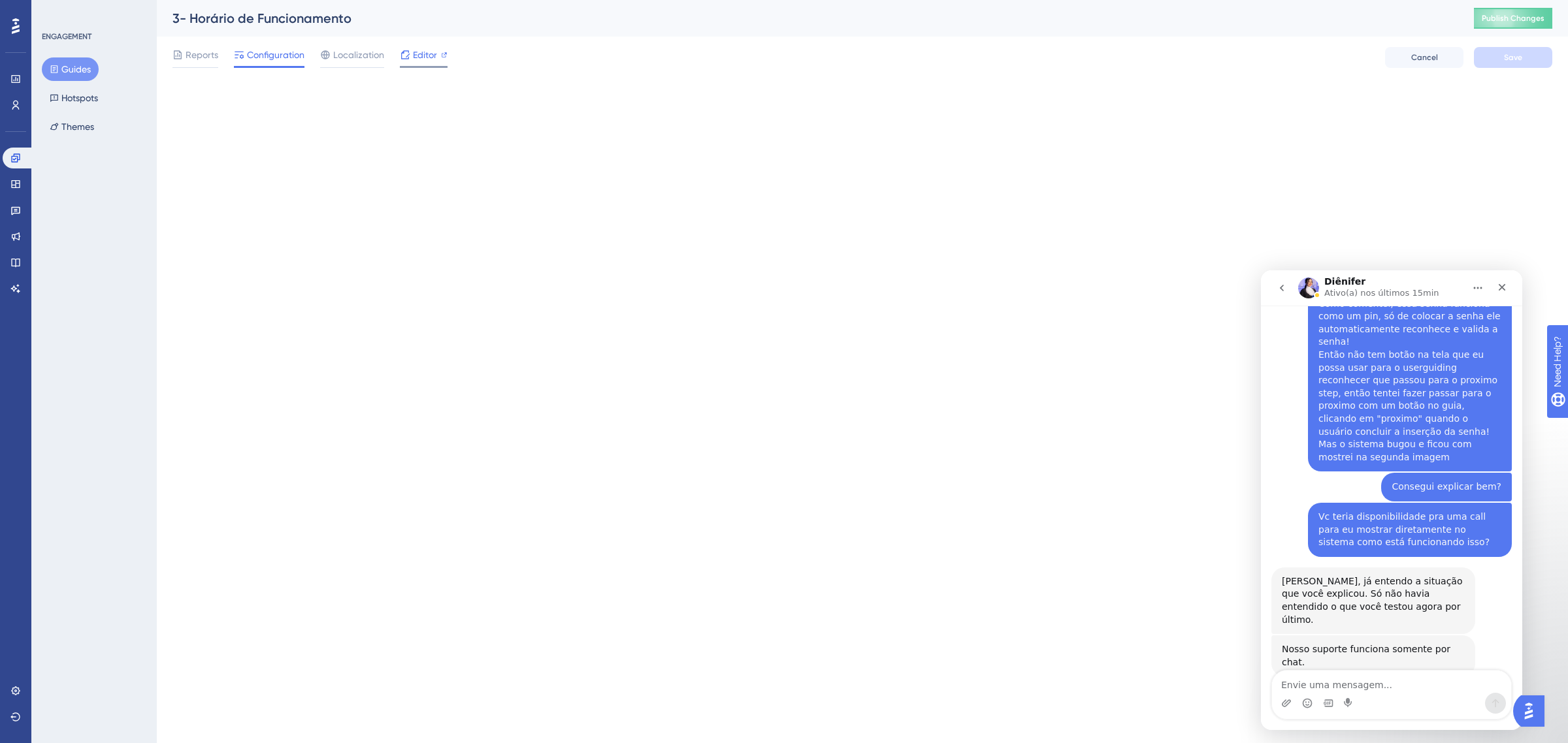
click at [406, 57] on icon at bounding box center [405, 54] width 9 height 9
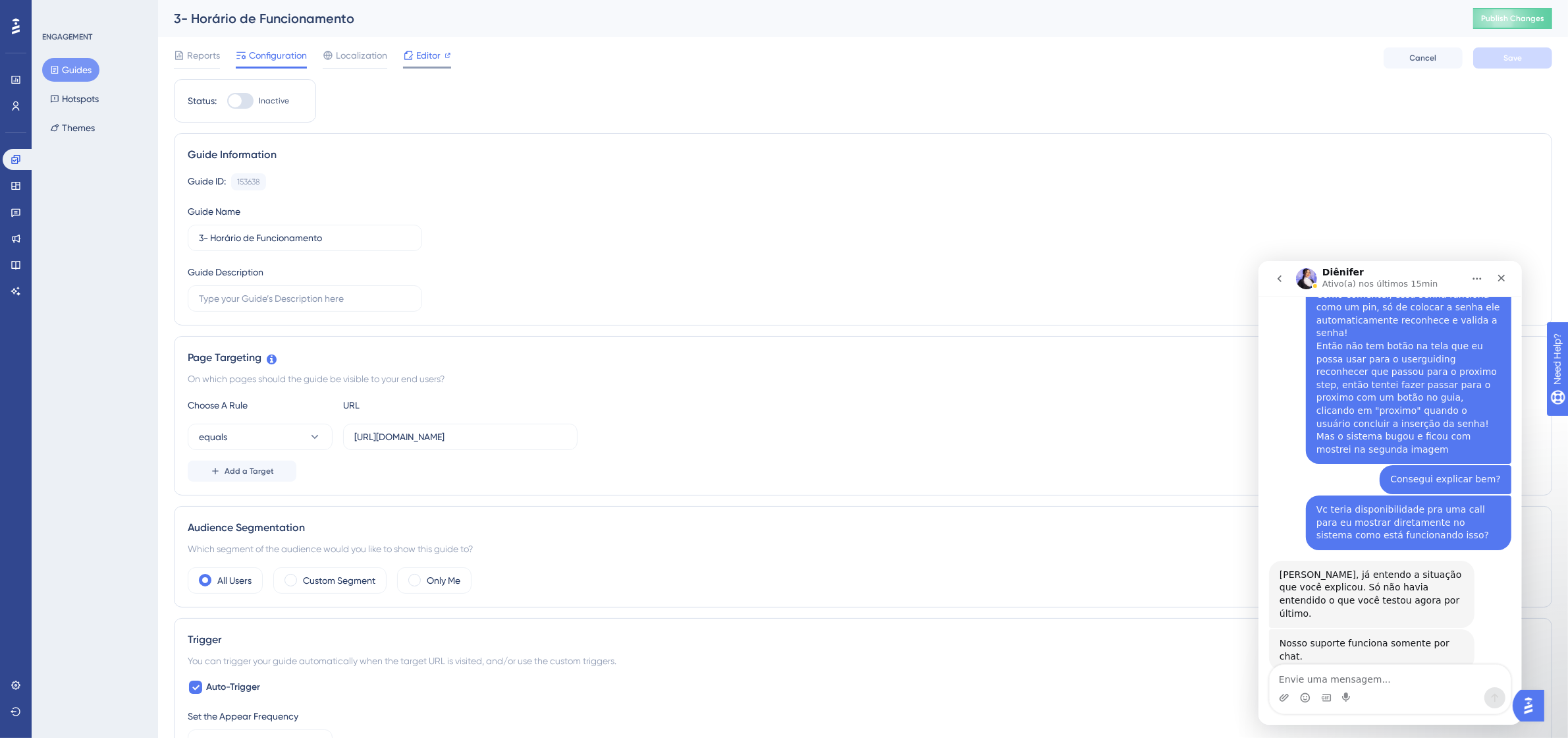
click at [425, 51] on span "Editor" at bounding box center [428, 55] width 24 height 16
click at [1427, 679] on textarea "Envie uma mensagem..." at bounding box center [1390, 675] width 241 height 22
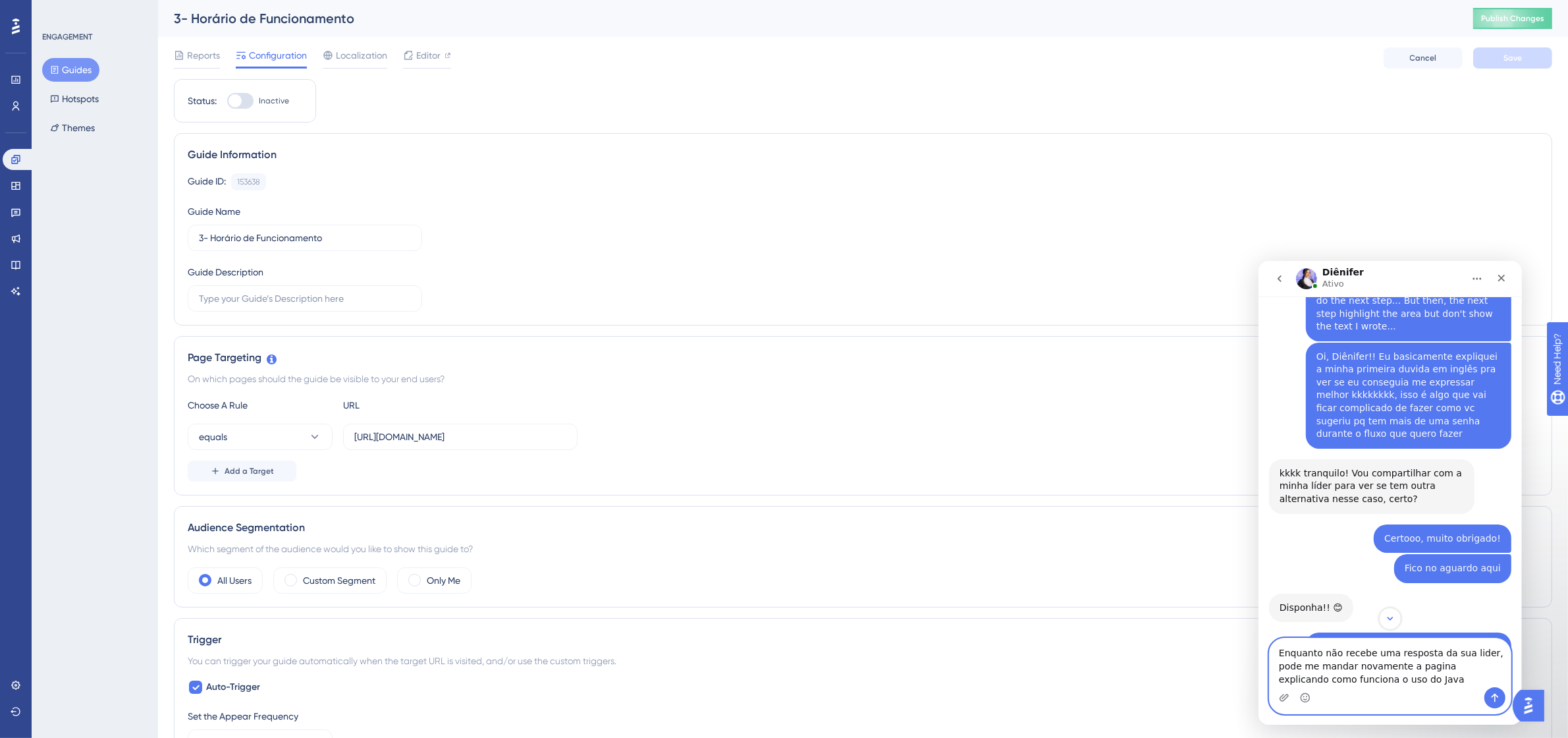
scroll to position [3627, 0]
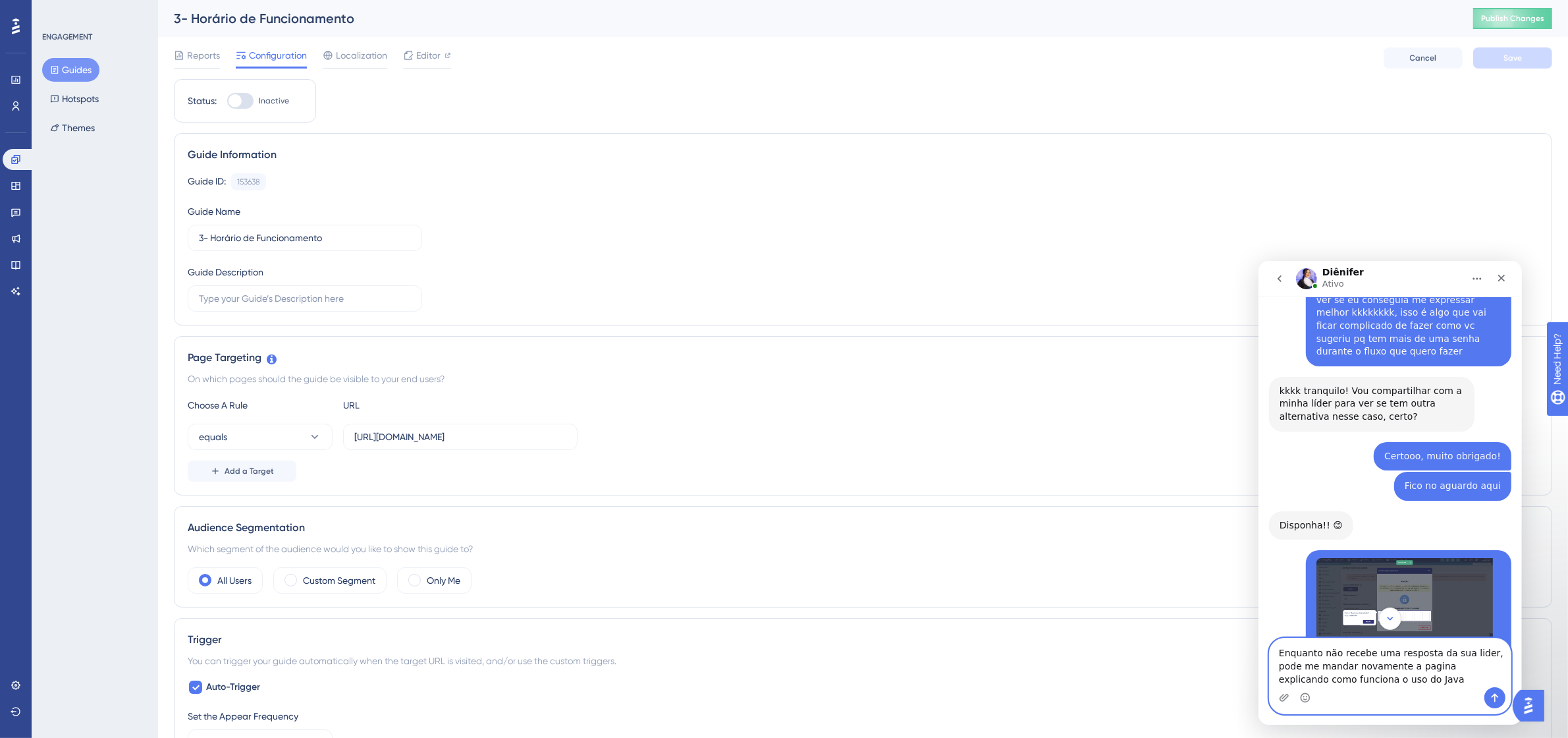
drag, startPoint x: 1373, startPoint y: 663, endPoint x: 1348, endPoint y: 687, distance: 34.7
click at [1348, 687] on div "Enquanto não recebe uma resposta da sua lider, pode me mandar novamente a pagin…" at bounding box center [1390, 675] width 241 height 75
type textarea "Enquanto não recebe uma resposta da sua lider, pode me mandar novamente o artig…"
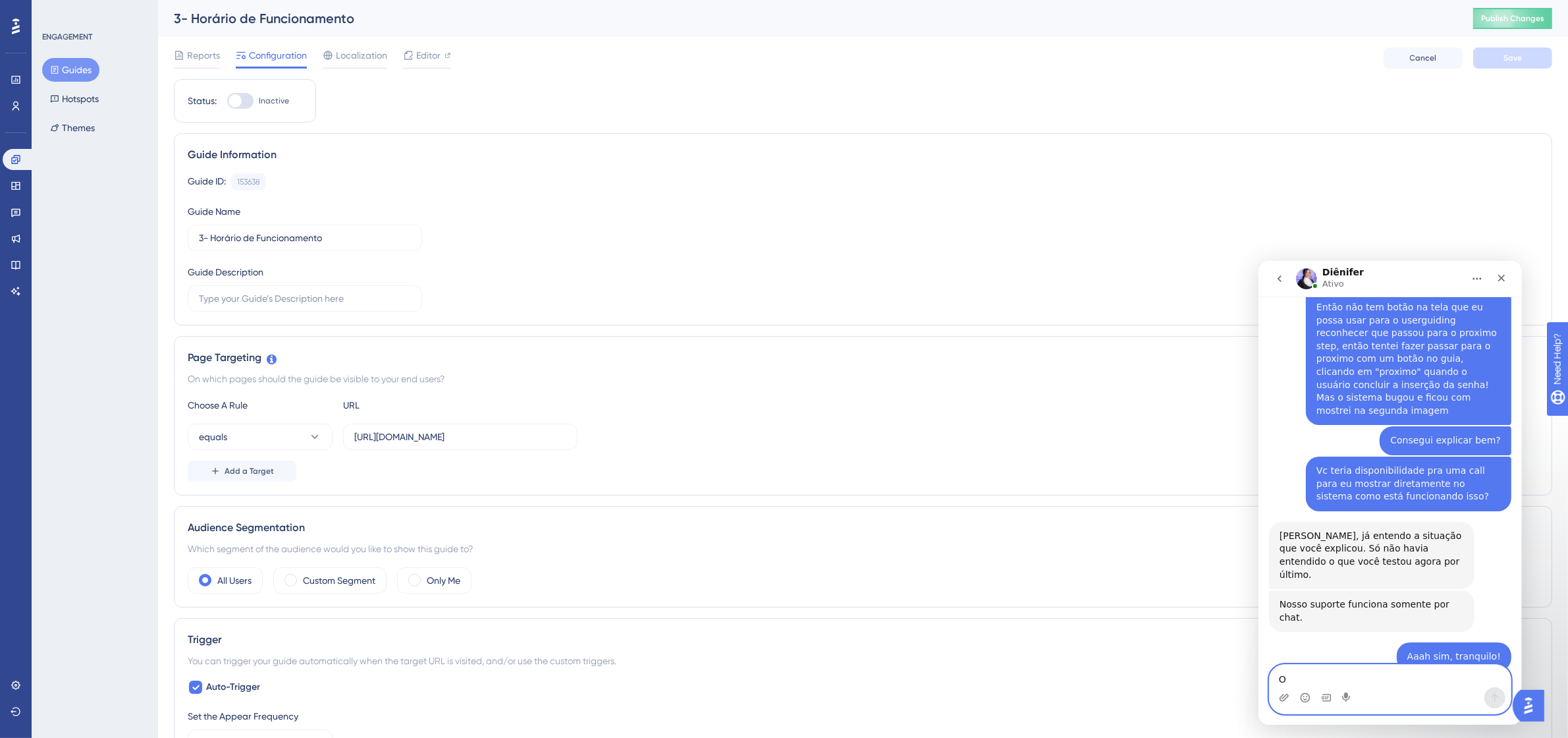
scroll to position [4654, 0]
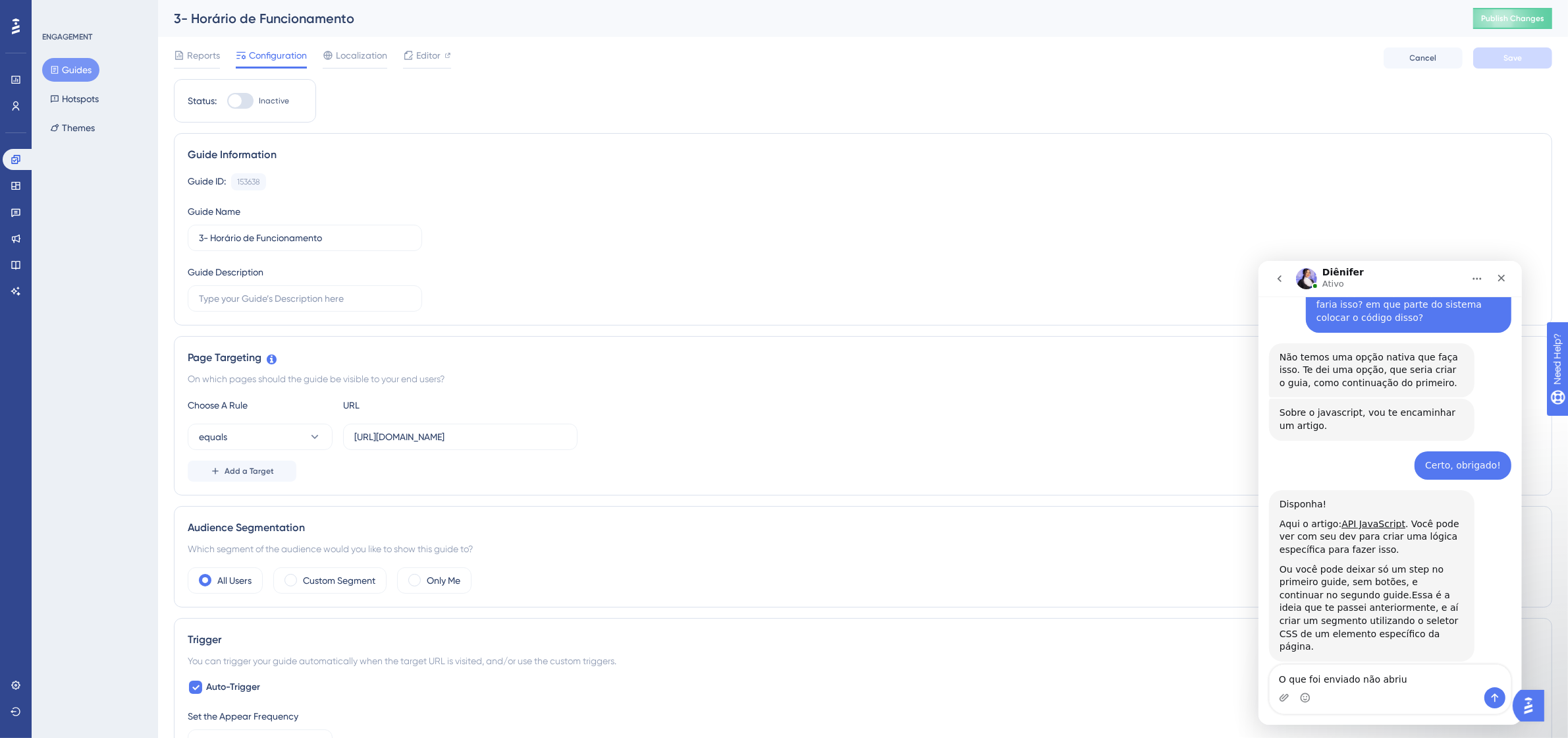
scroll to position [1956, 0]
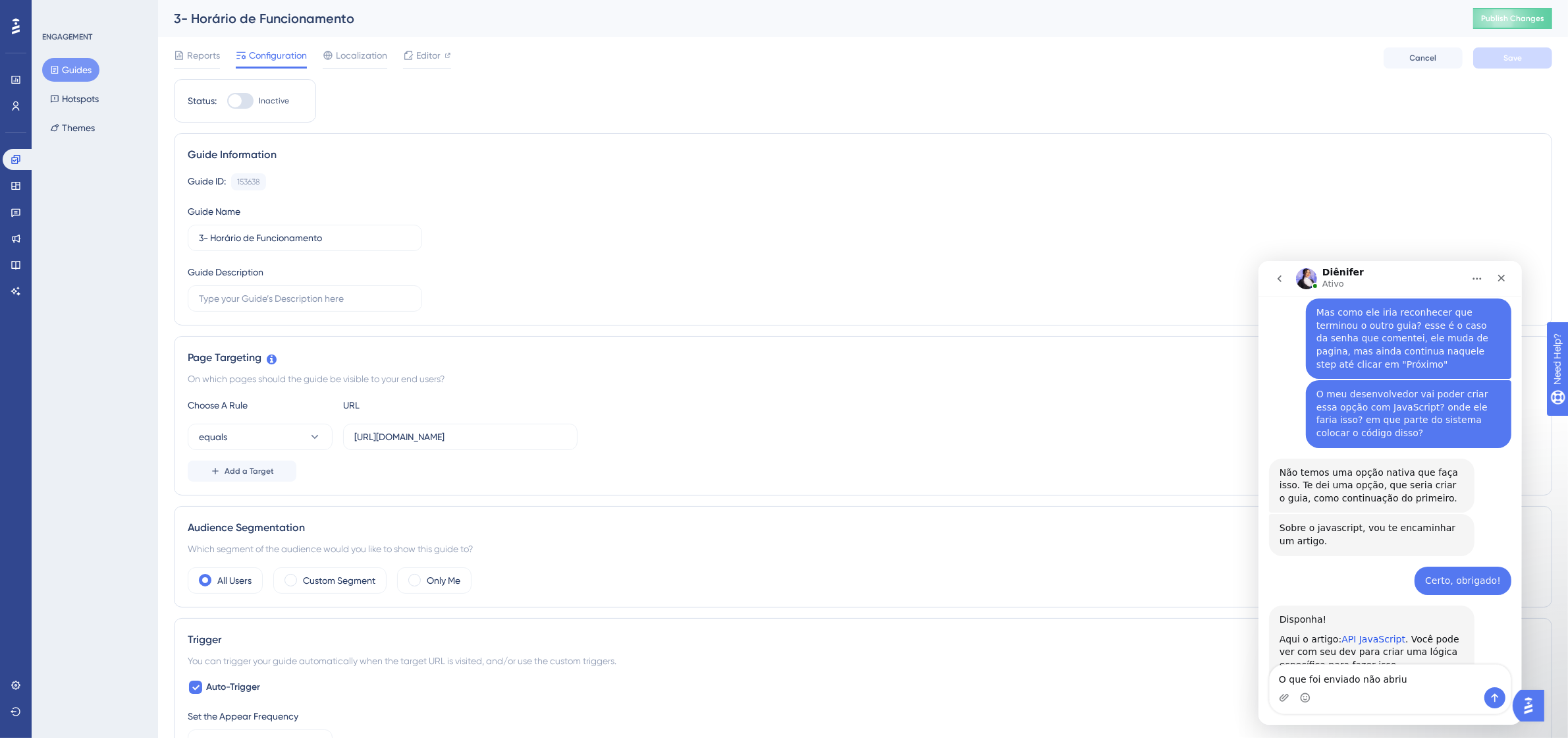
click at [1372, 633] on link "API JavaScript" at bounding box center [1372, 638] width 64 height 11
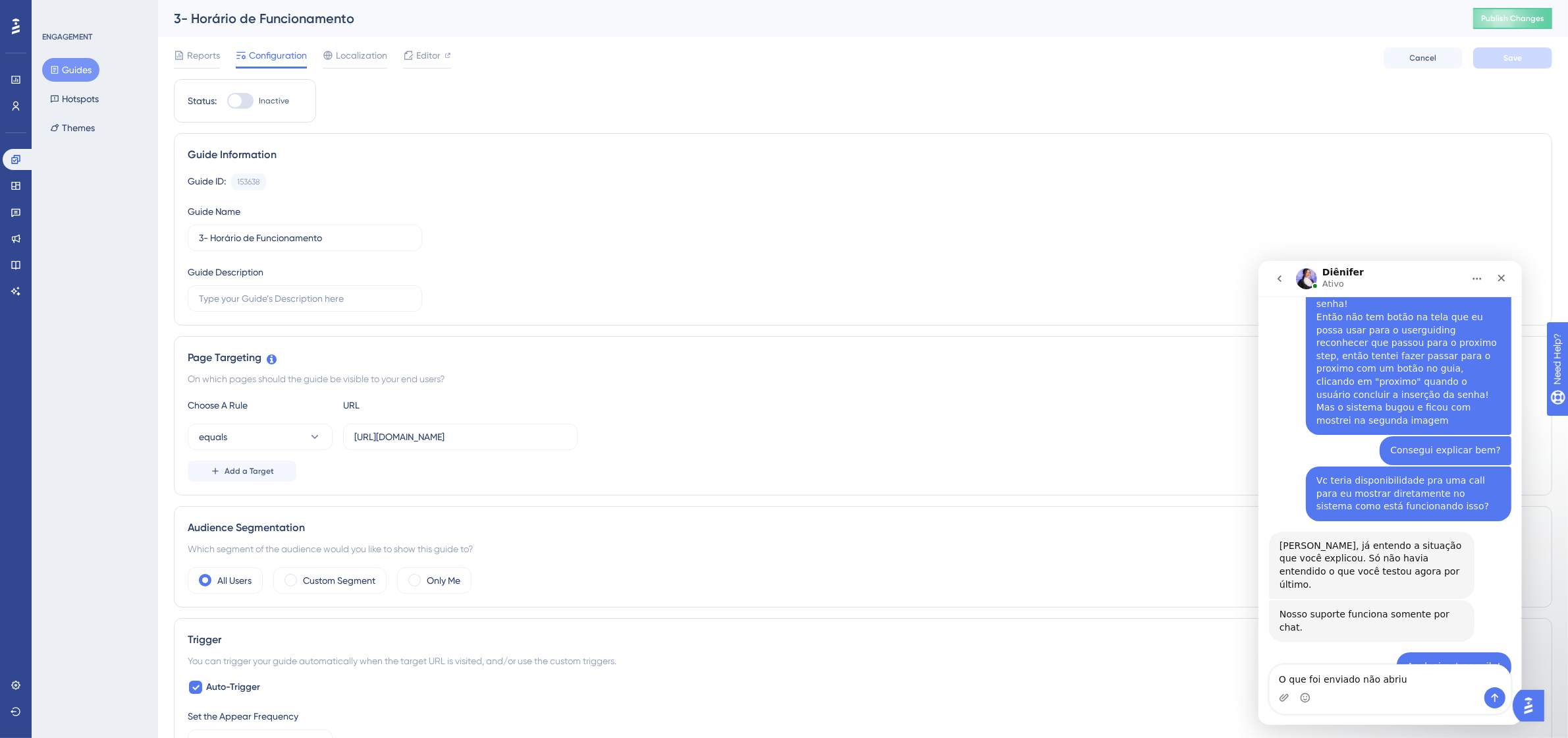
scroll to position [4668, 0]
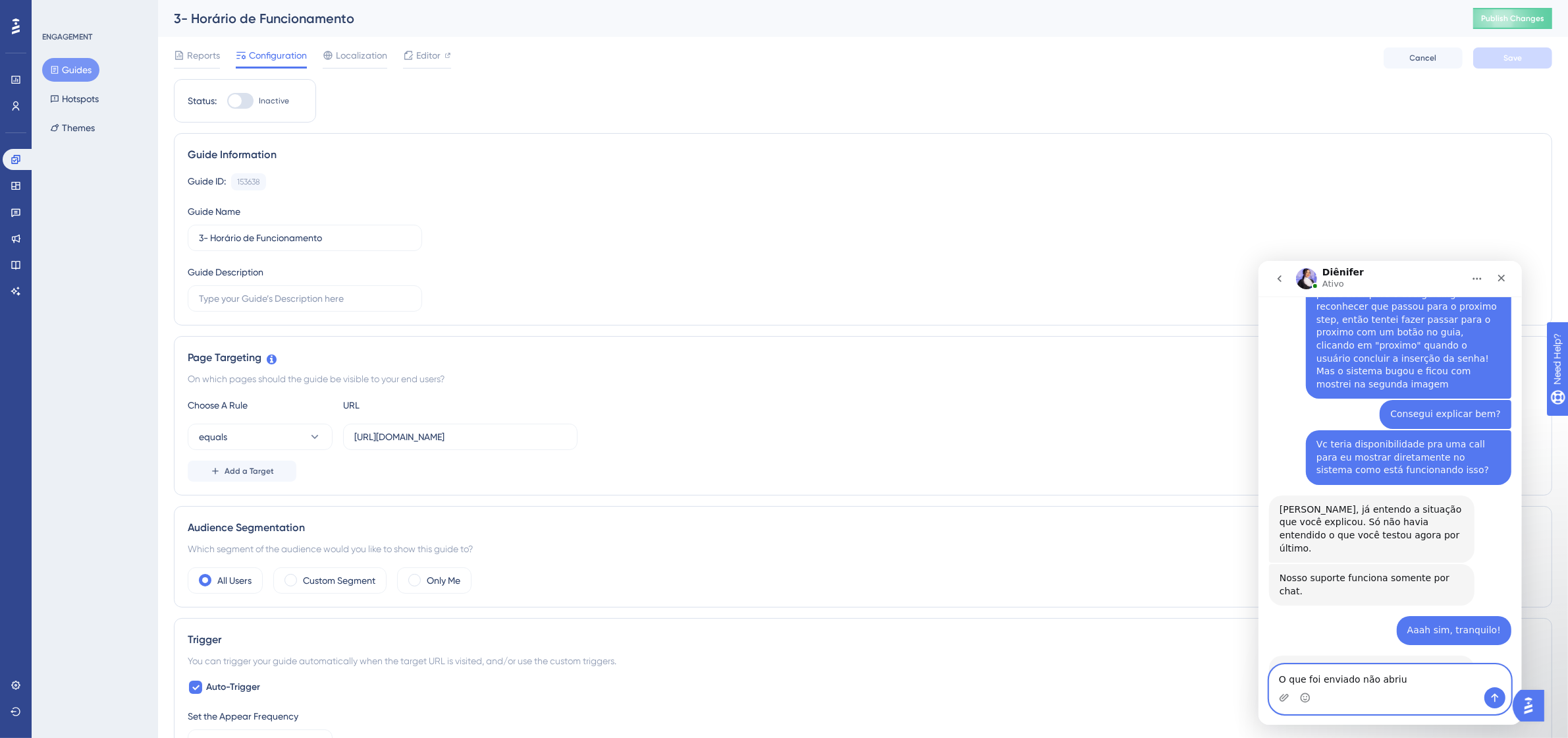
click at [1407, 685] on textarea "O que foi enviado não abriu" at bounding box center [1390, 675] width 241 height 22
type textarea "O que vc me enviou antes não abriu!"
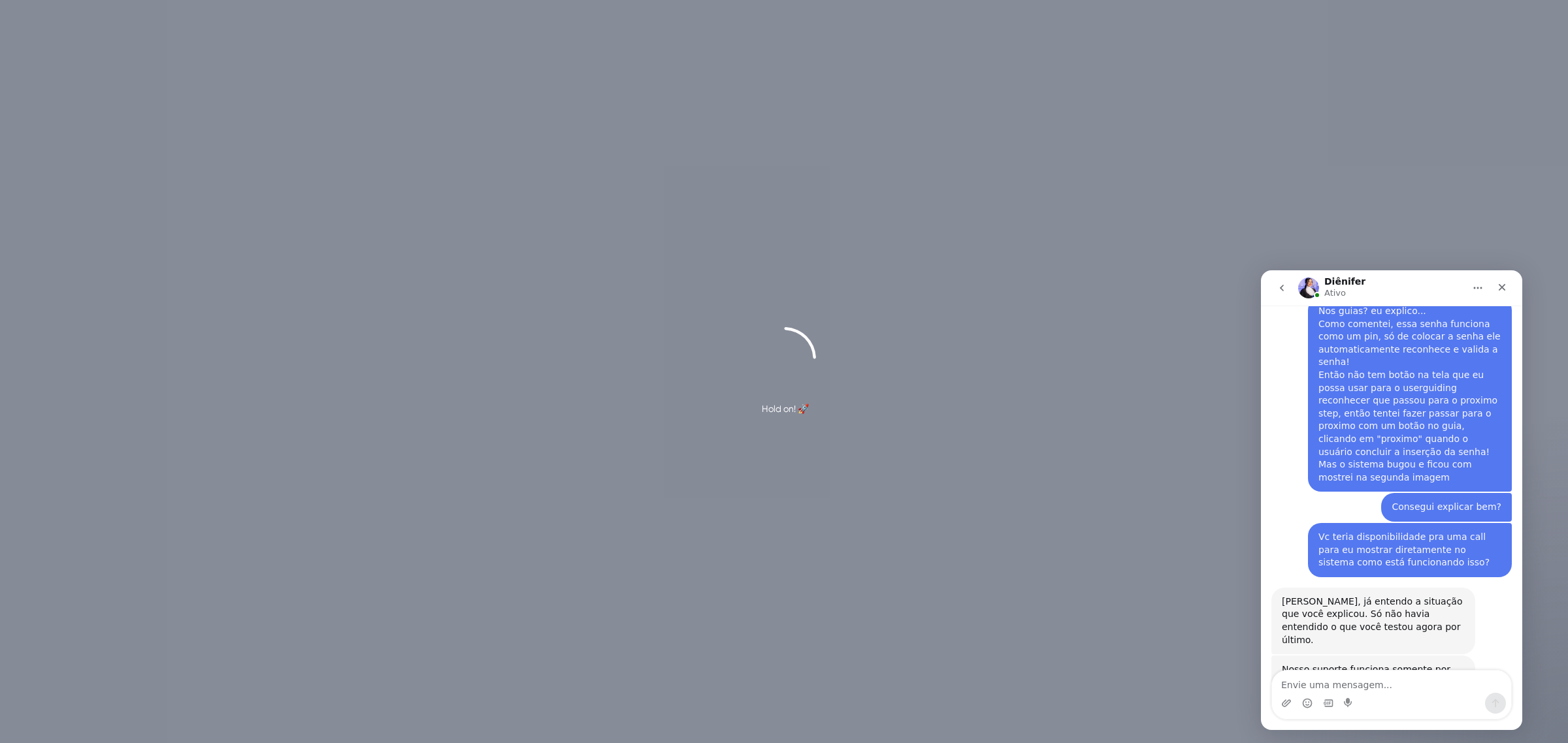
scroll to position [4548, 0]
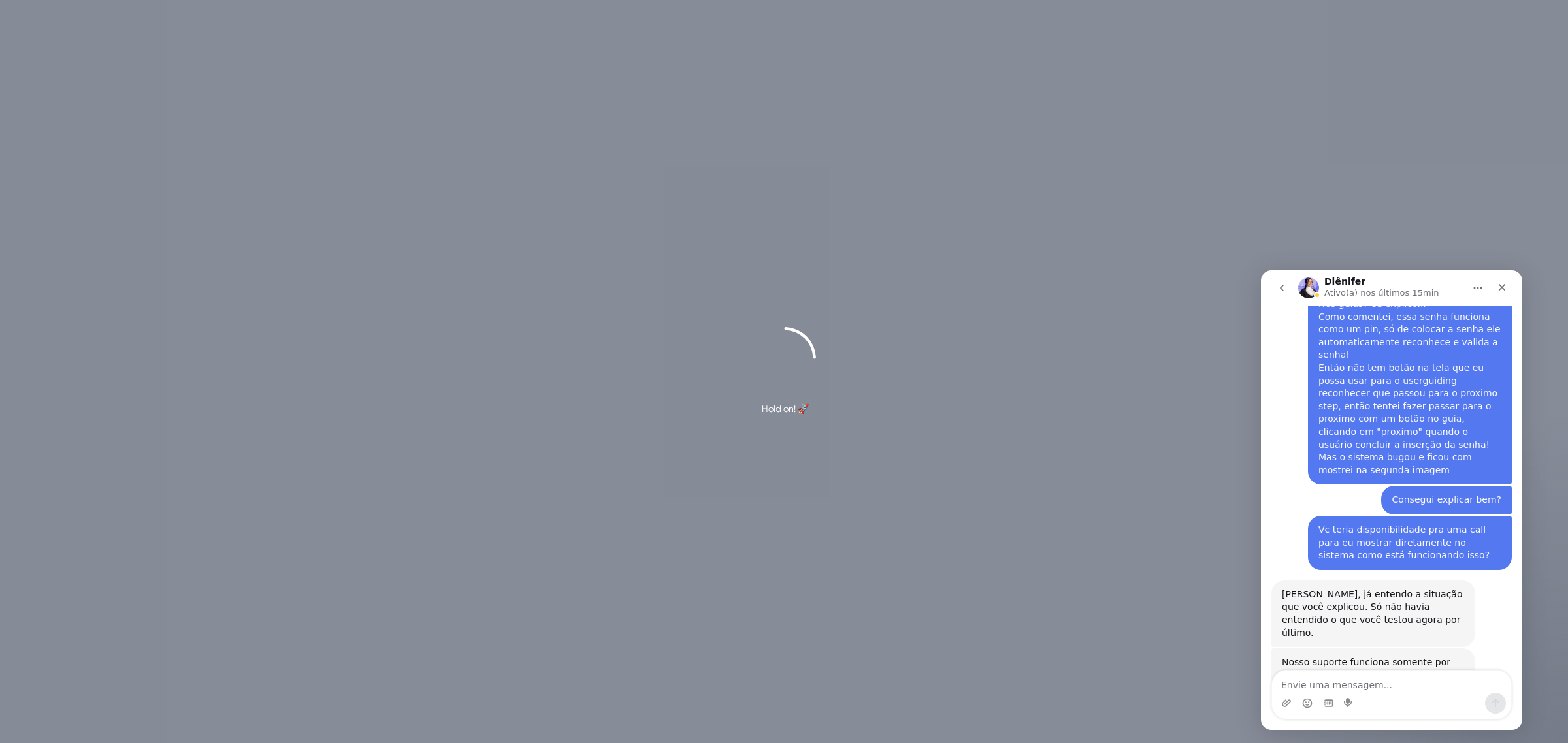
scroll to position [4548, 0]
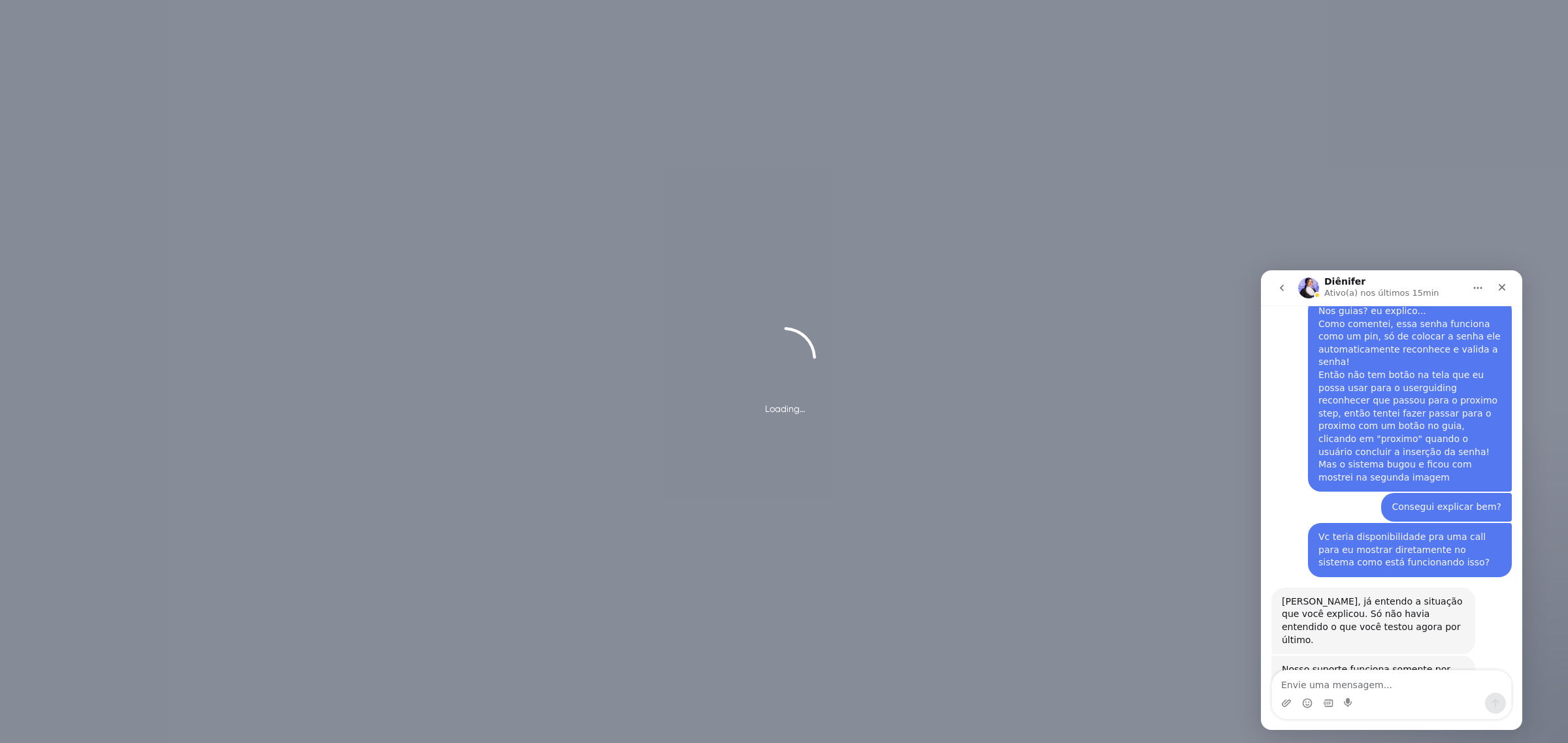
scroll to position [4548, 0]
